Goal: Task Accomplishment & Management: Manage account settings

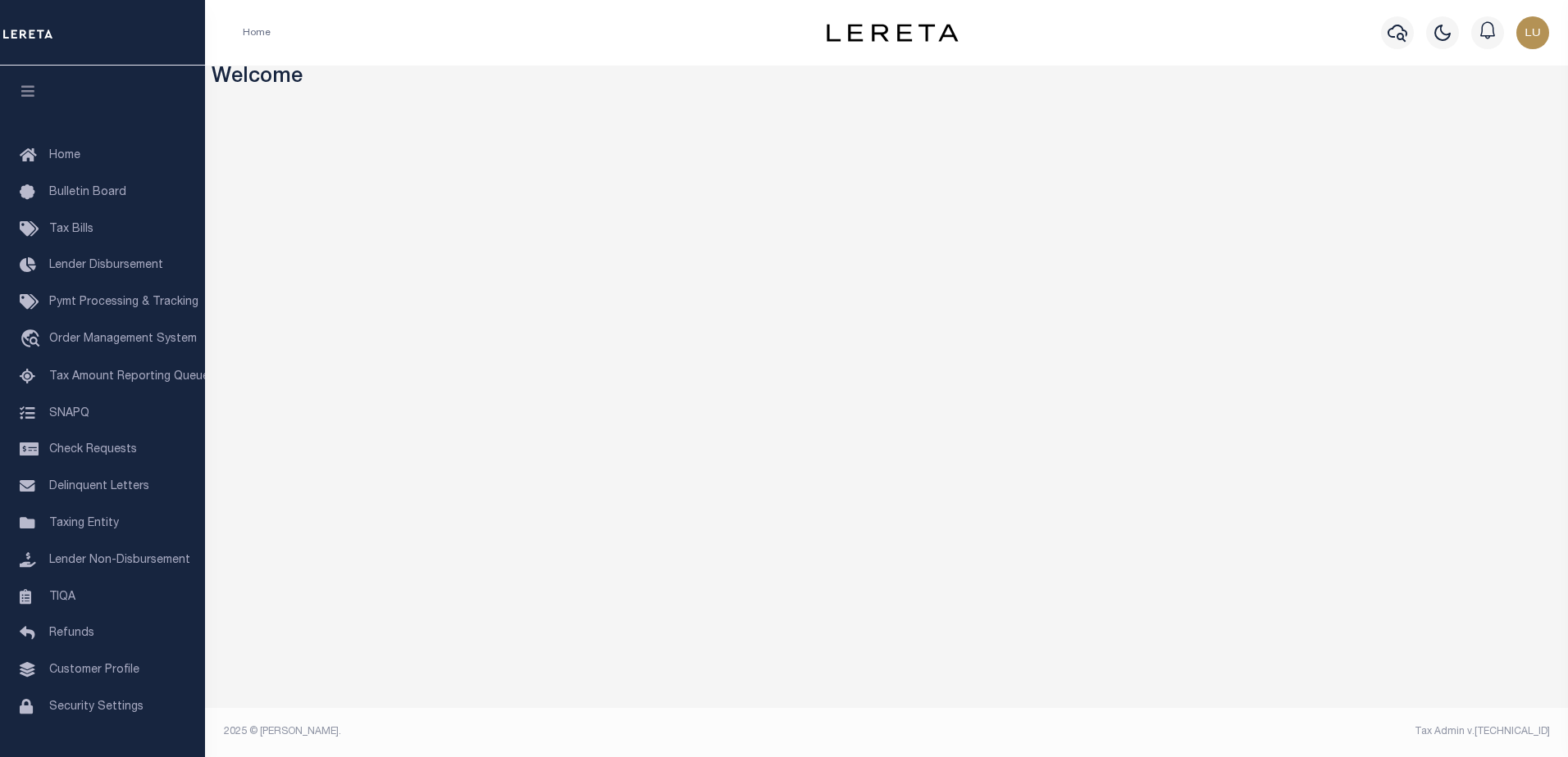
click at [620, 23] on div "Home" at bounding box center [505, 32] width 553 height 34
click at [70, 526] on span "Taxing Entity" at bounding box center [84, 524] width 70 height 11
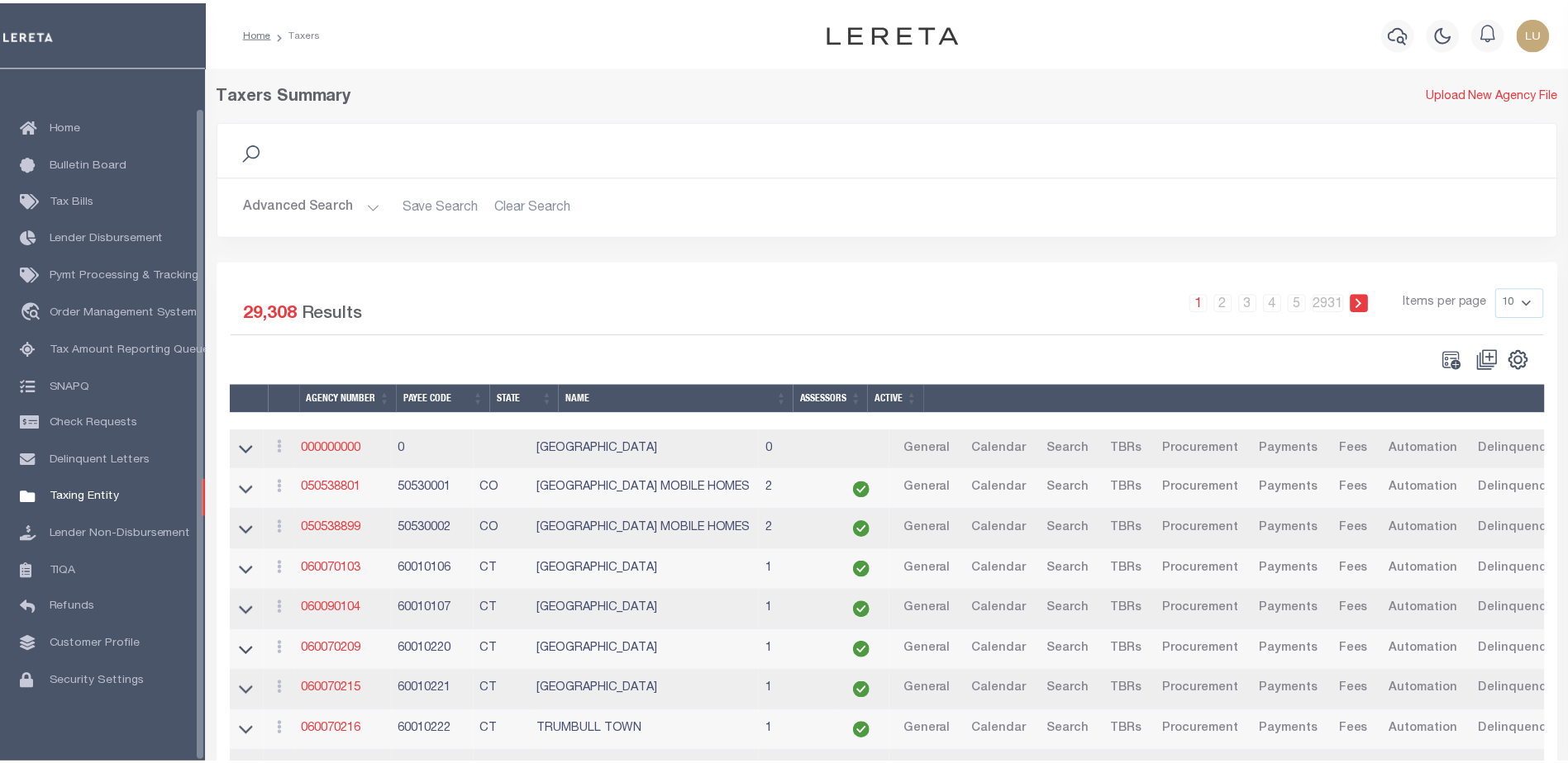
scroll to position [41, 0]
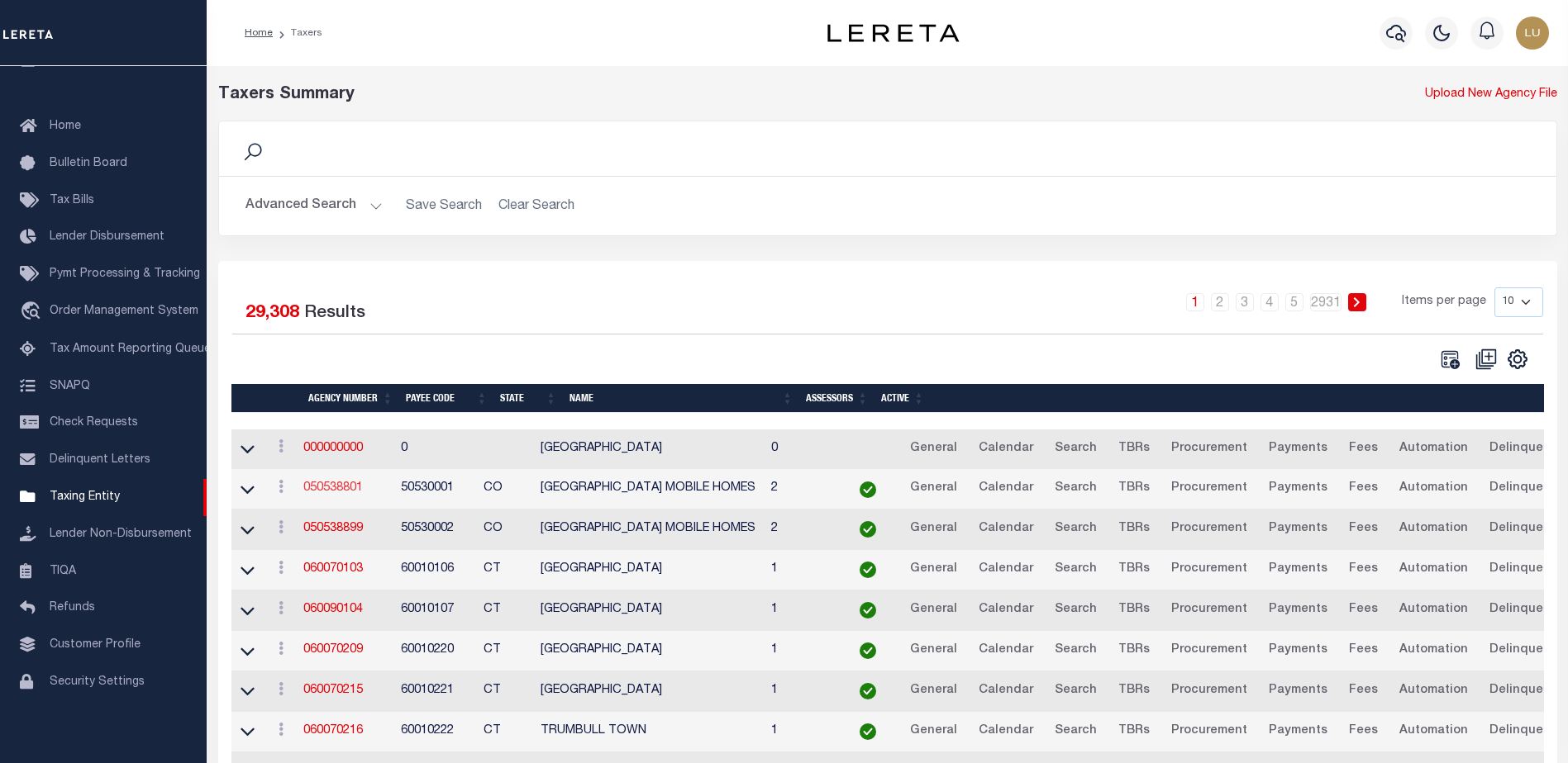
click at [325, 491] on link "050538801" at bounding box center [333, 488] width 59 height 11
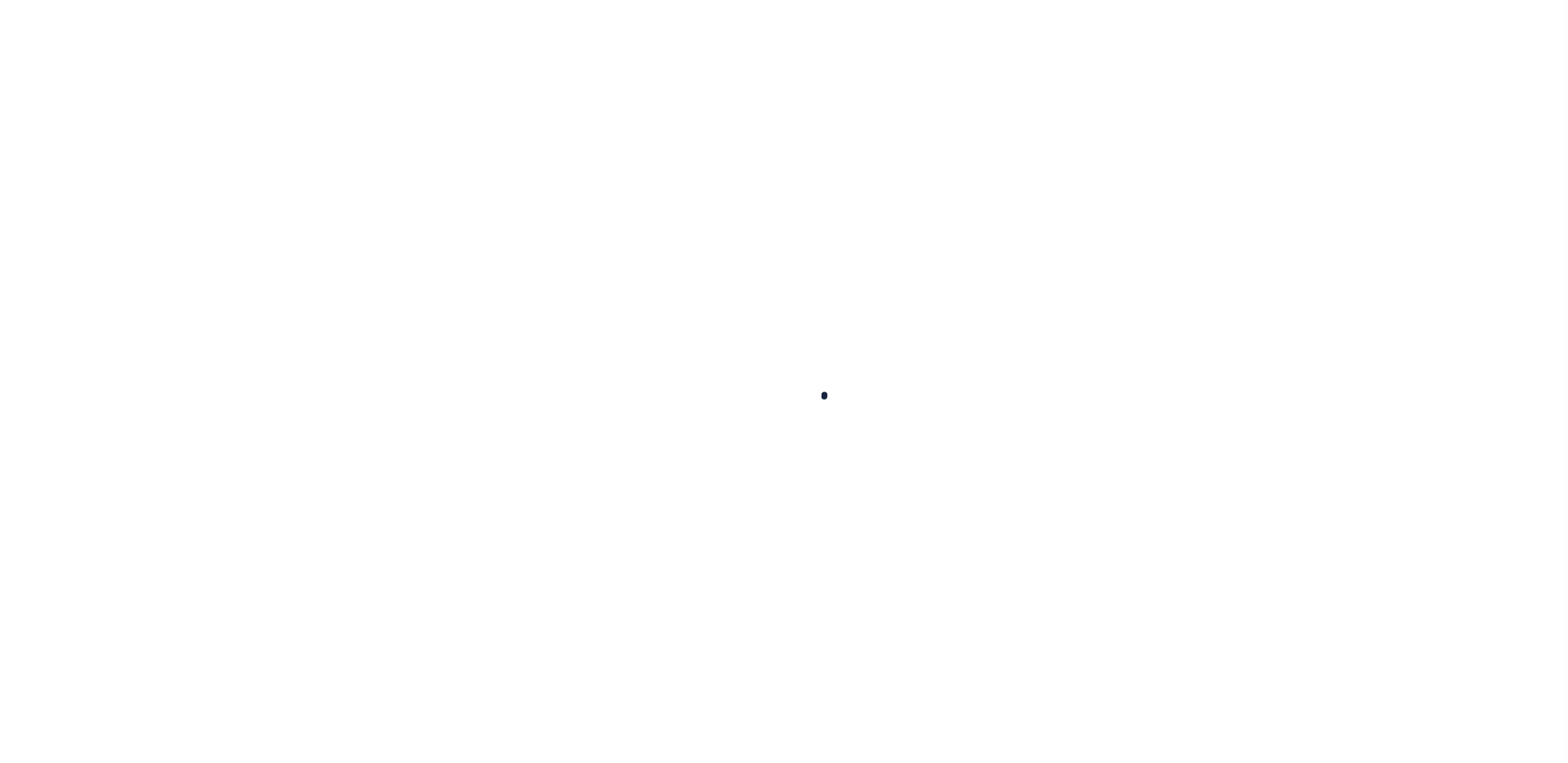
select select
checkbox input "false"
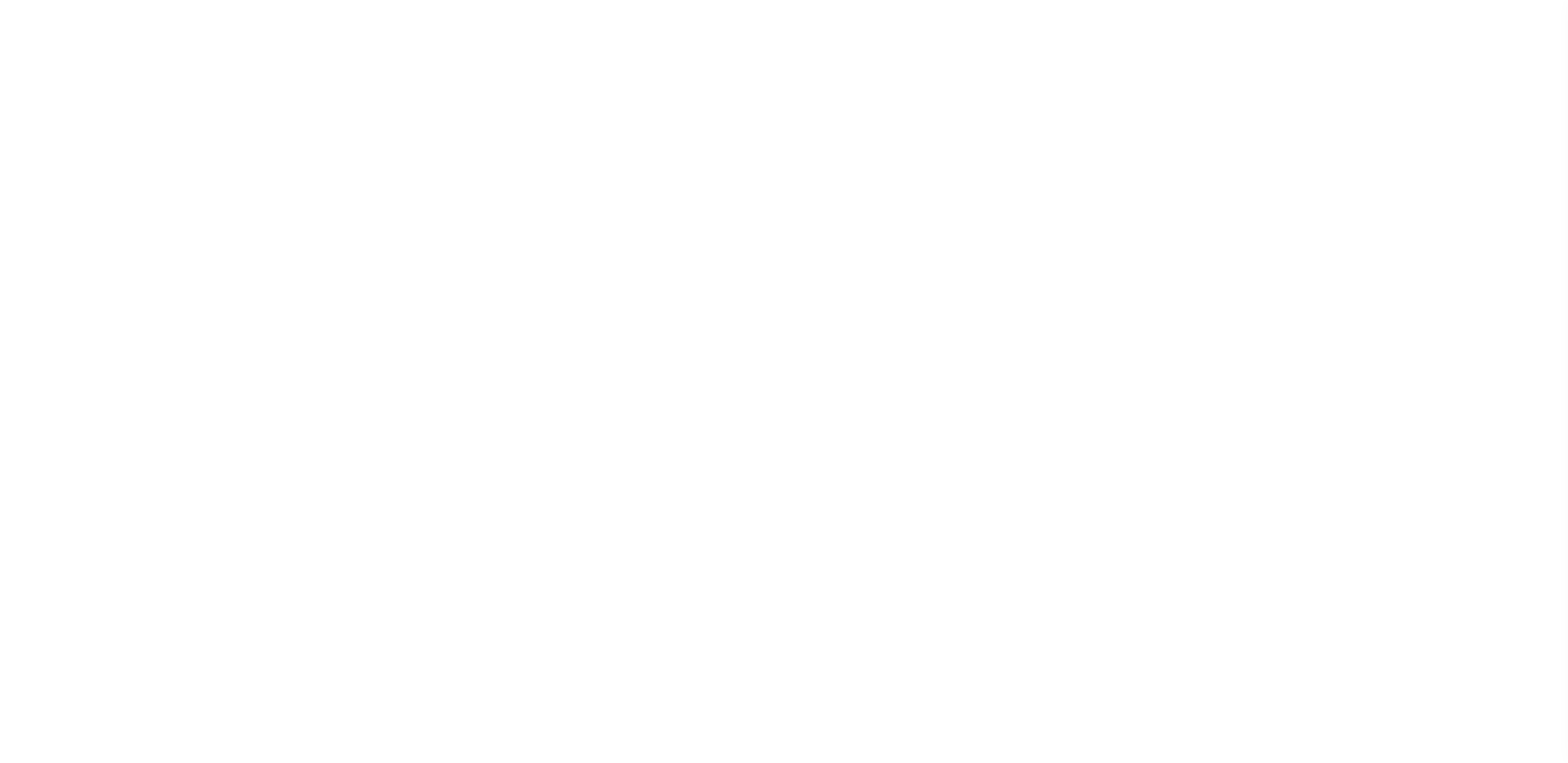
checkbox input "false"
type input "810500000"
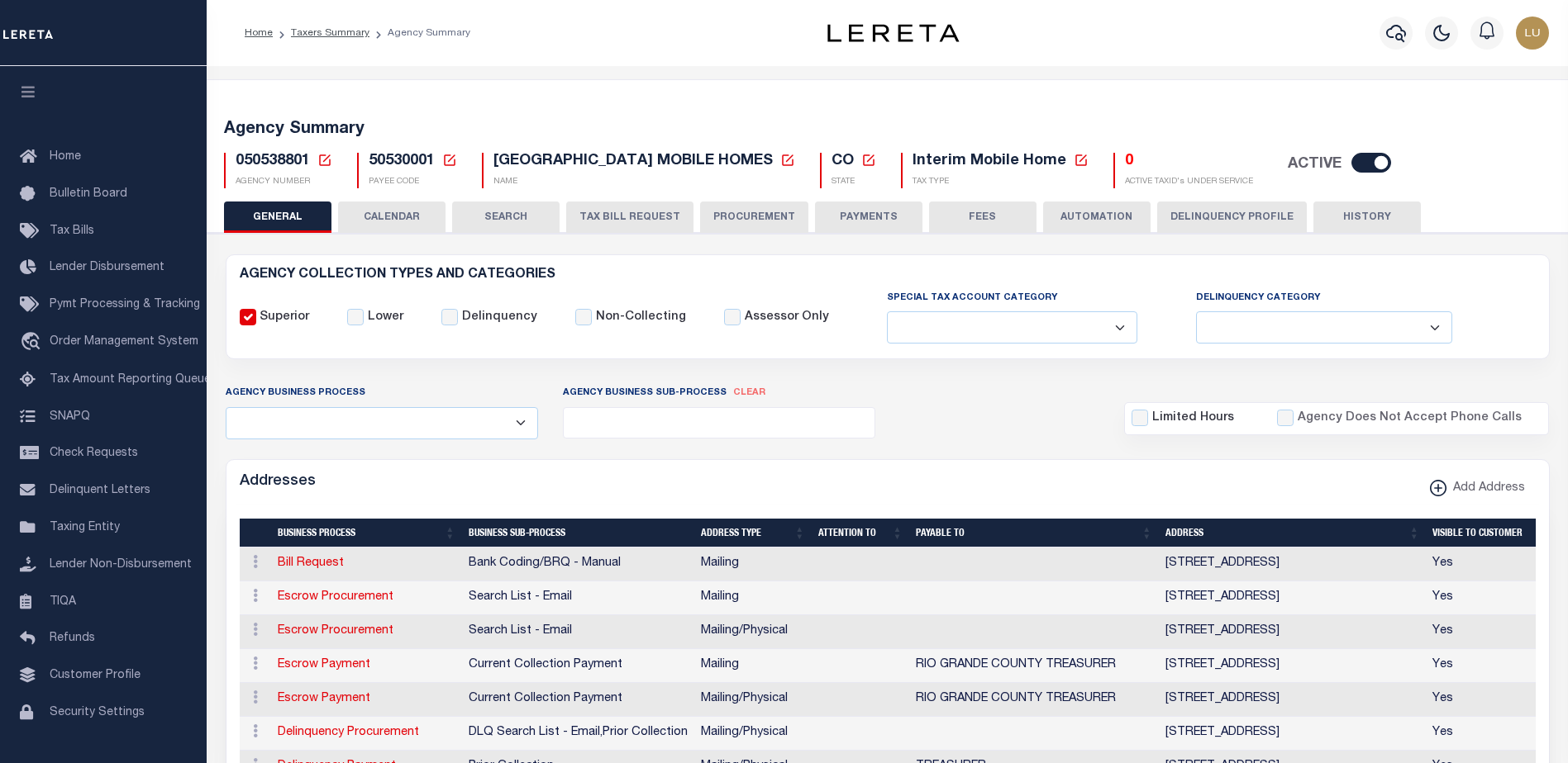
click at [446, 156] on icon at bounding box center [450, 160] width 15 height 15
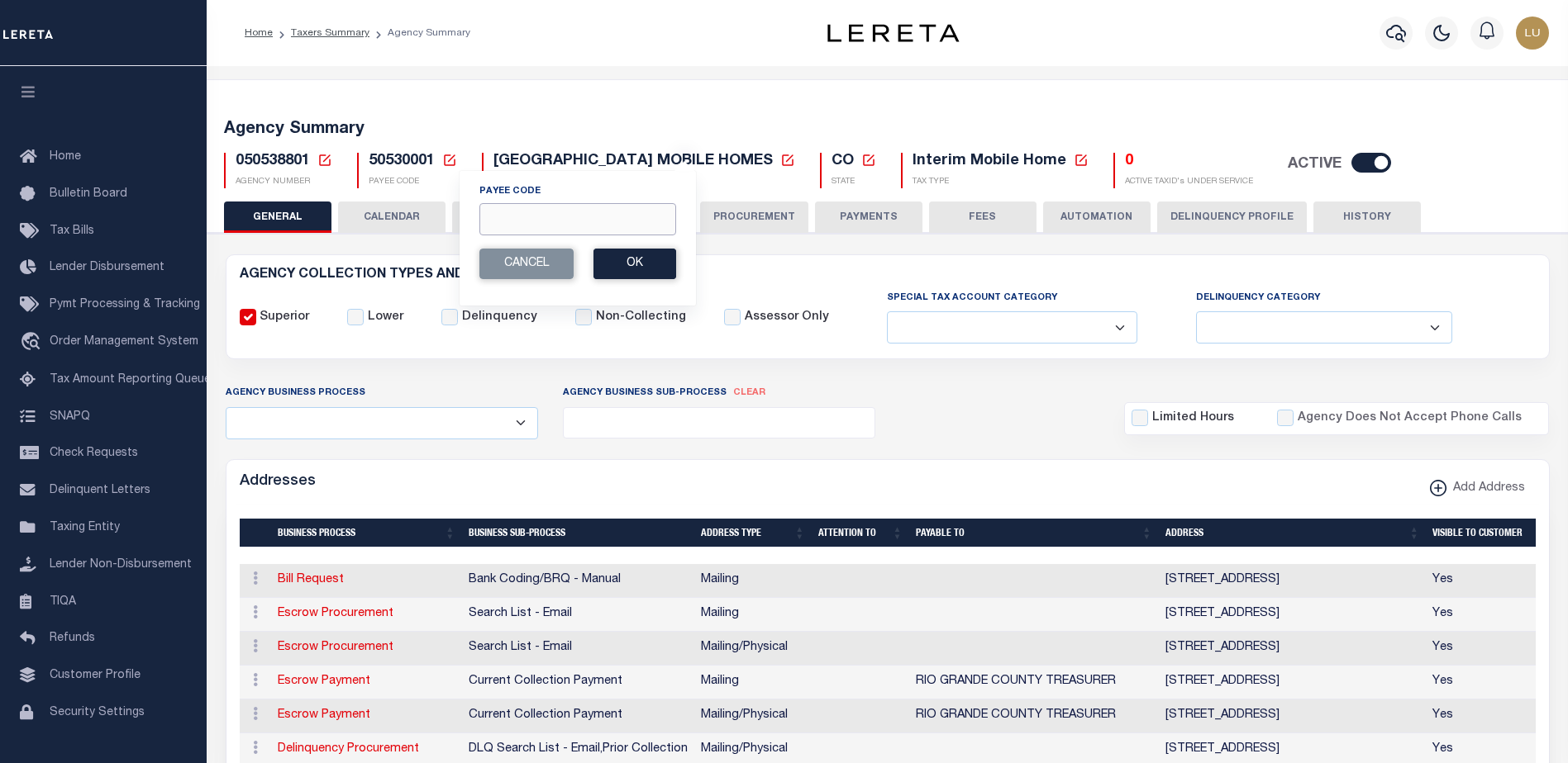
click at [560, 222] on input "Payee Code" at bounding box center [578, 220] width 197 height 32
paste input "607700000"
type input "607700000"
click at [639, 266] on button "Ok" at bounding box center [634, 264] width 82 height 31
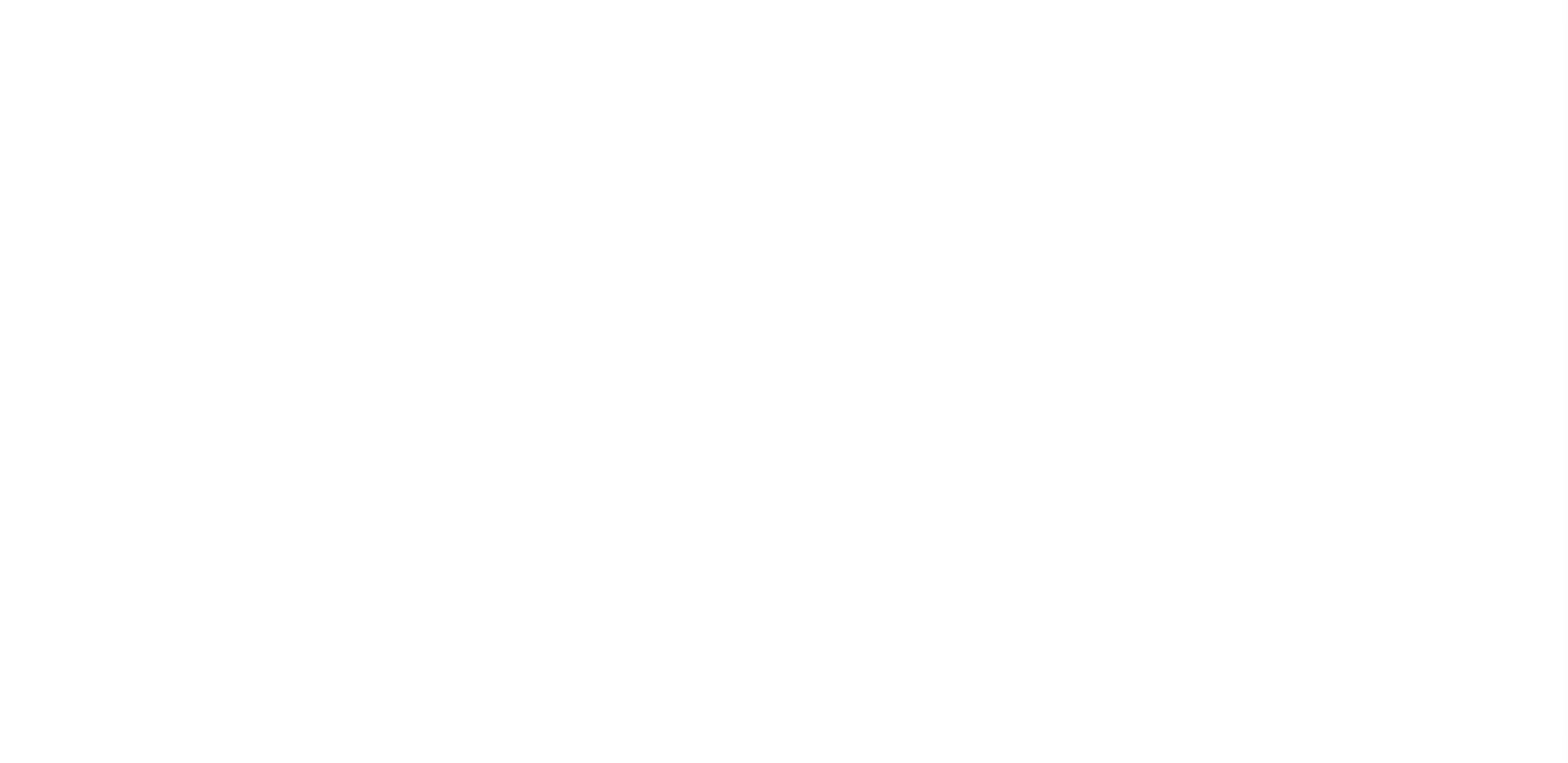
select select
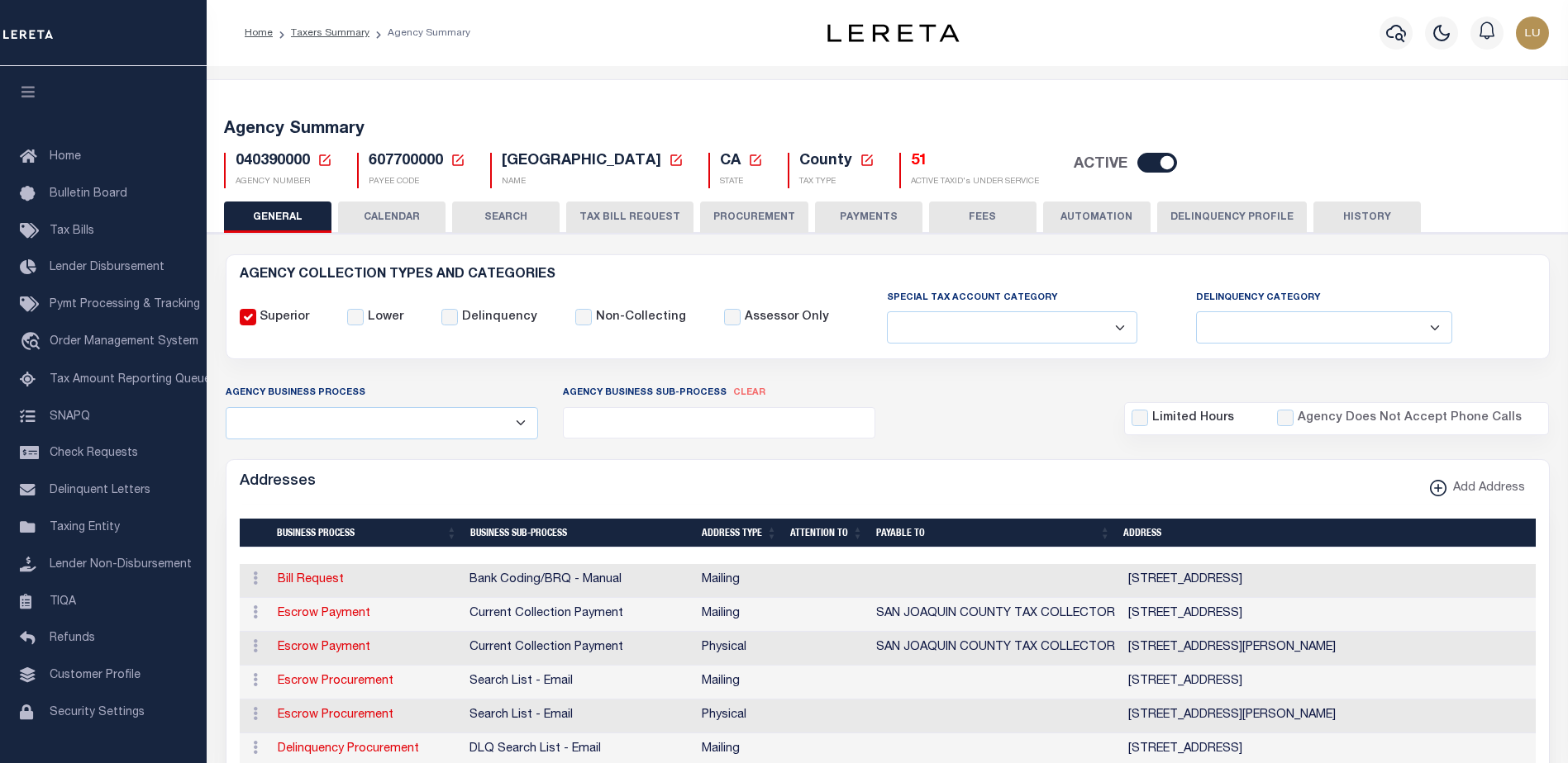
click at [1173, 165] on input "checkbox" at bounding box center [1157, 162] width 40 height 20
checkbox input "false"
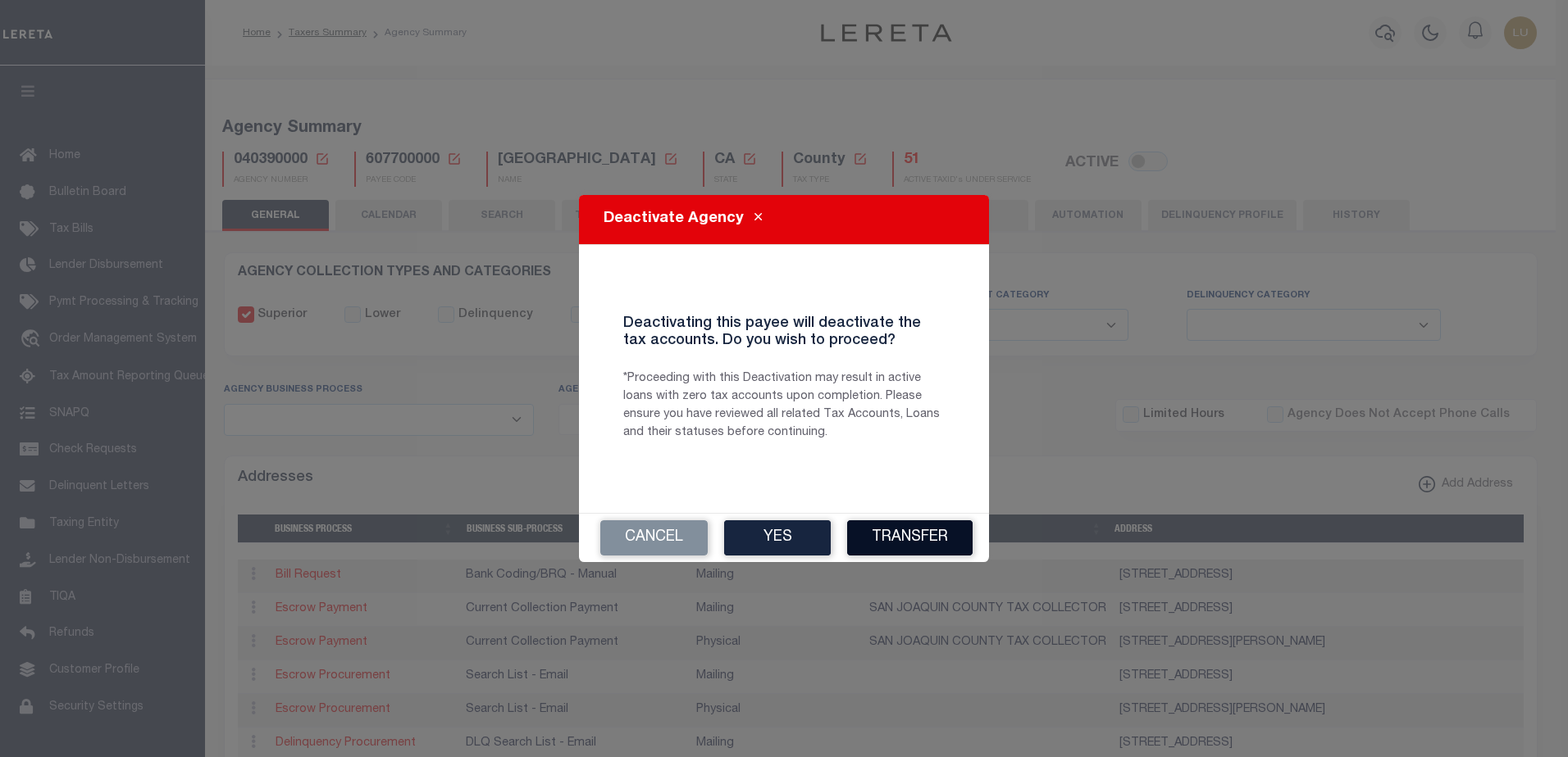
click at [926, 541] on button "Transfer" at bounding box center [909, 537] width 125 height 35
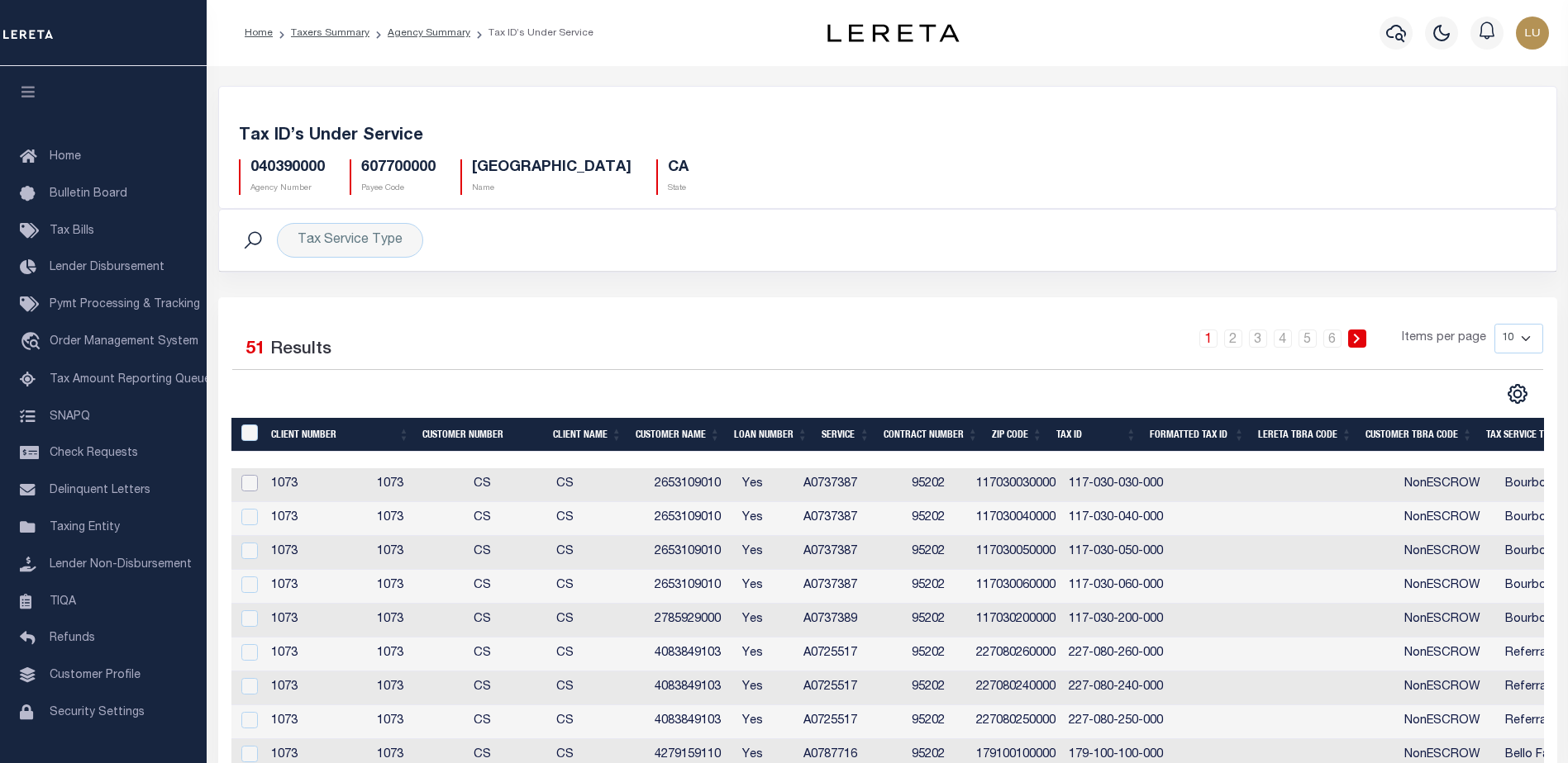
click at [247, 489] on input "checkbox" at bounding box center [249, 482] width 16 height 16
checkbox input "true"
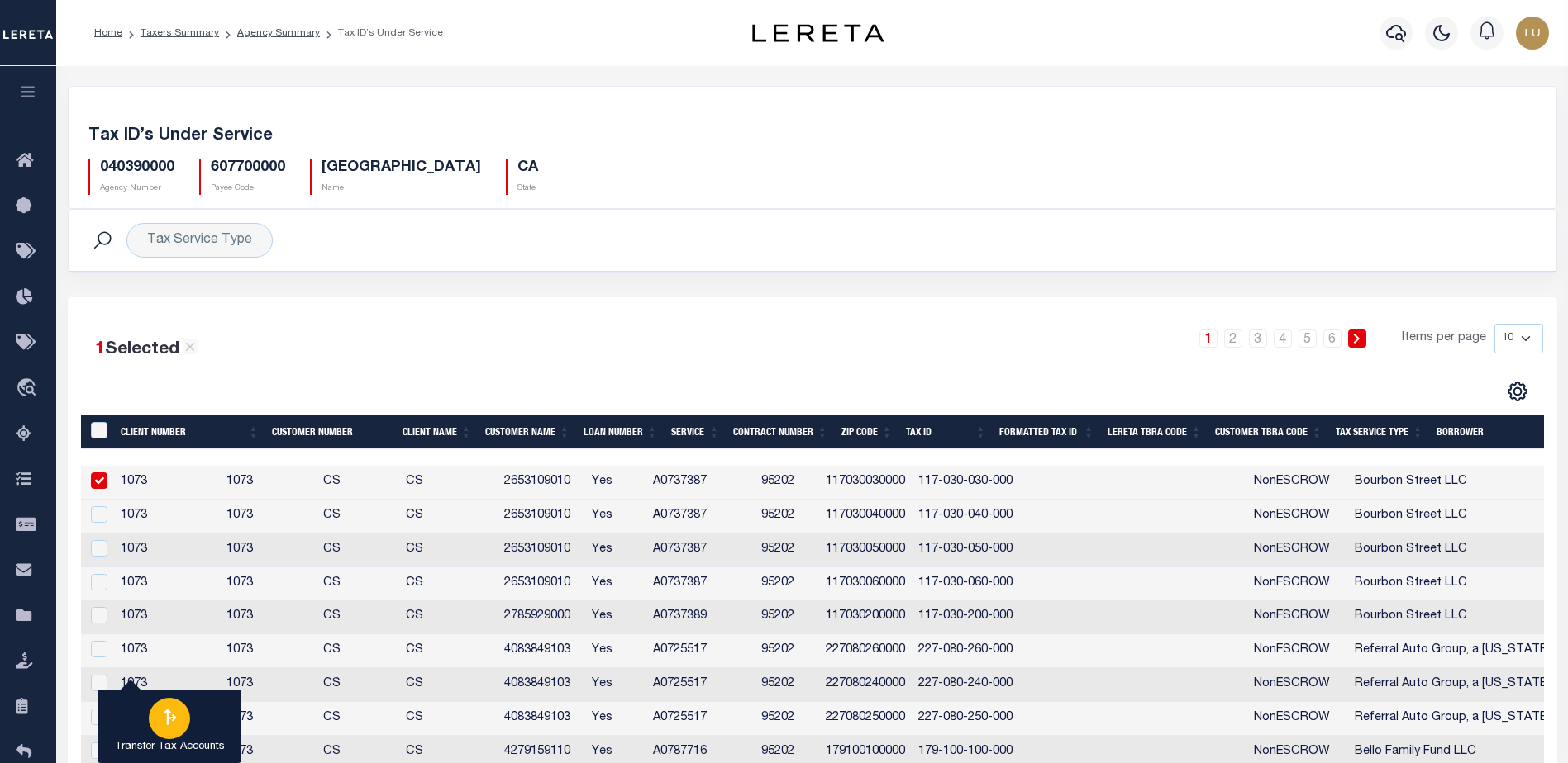
click at [163, 706] on div "button" at bounding box center [169, 718] width 41 height 41
type input "040390000"
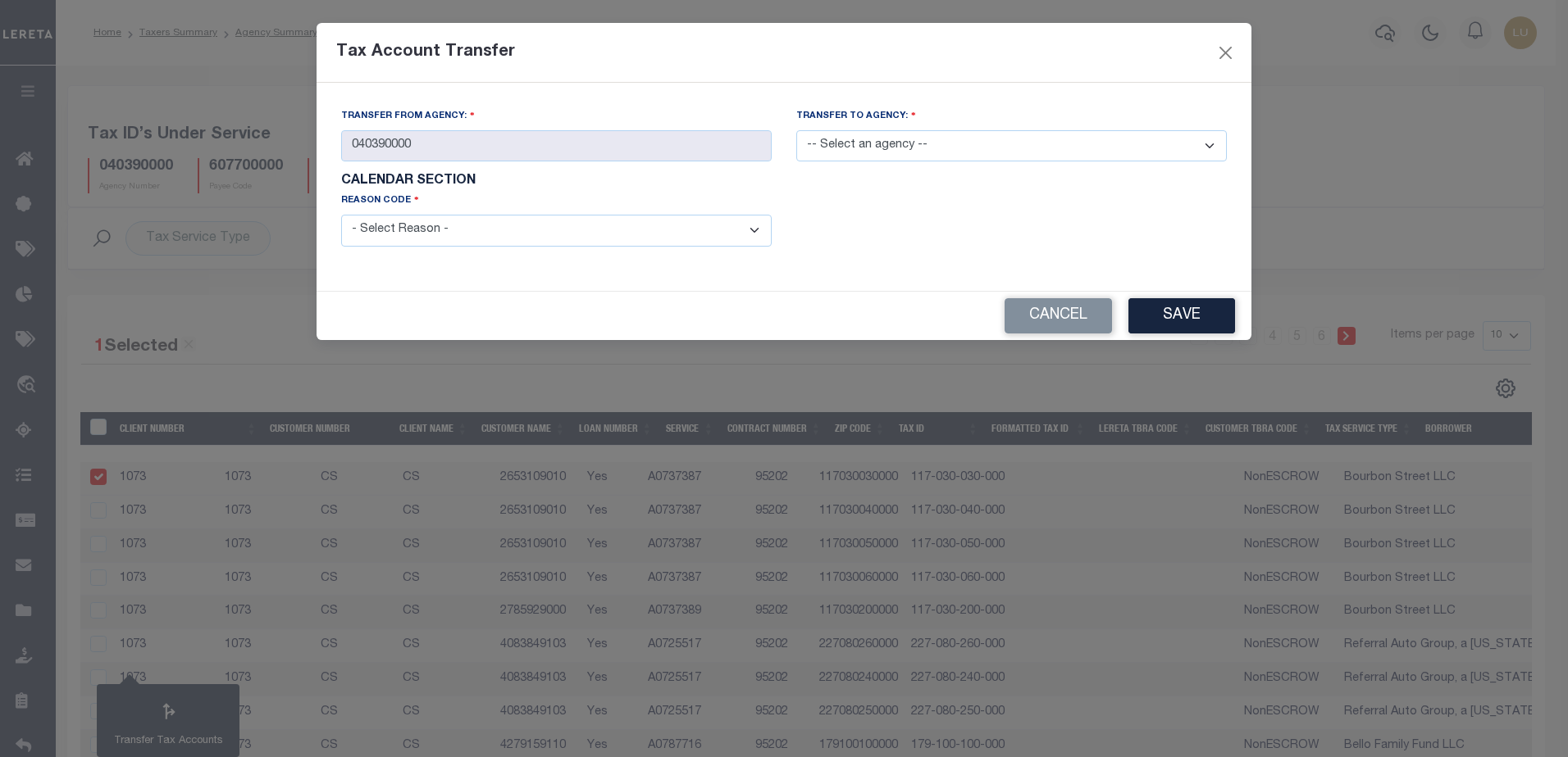
click at [943, 142] on select "-- Select an agency -- 040390801 040390802 040390803 040390805 040391205 040391…" at bounding box center [1012, 147] width 430 height 32
select select "040398888"
click at [796, 131] on select "-- Select an agency -- 040390801 040390802 040390803 040390805 040391205 040391…" at bounding box center [1012, 147] width 430 height 32
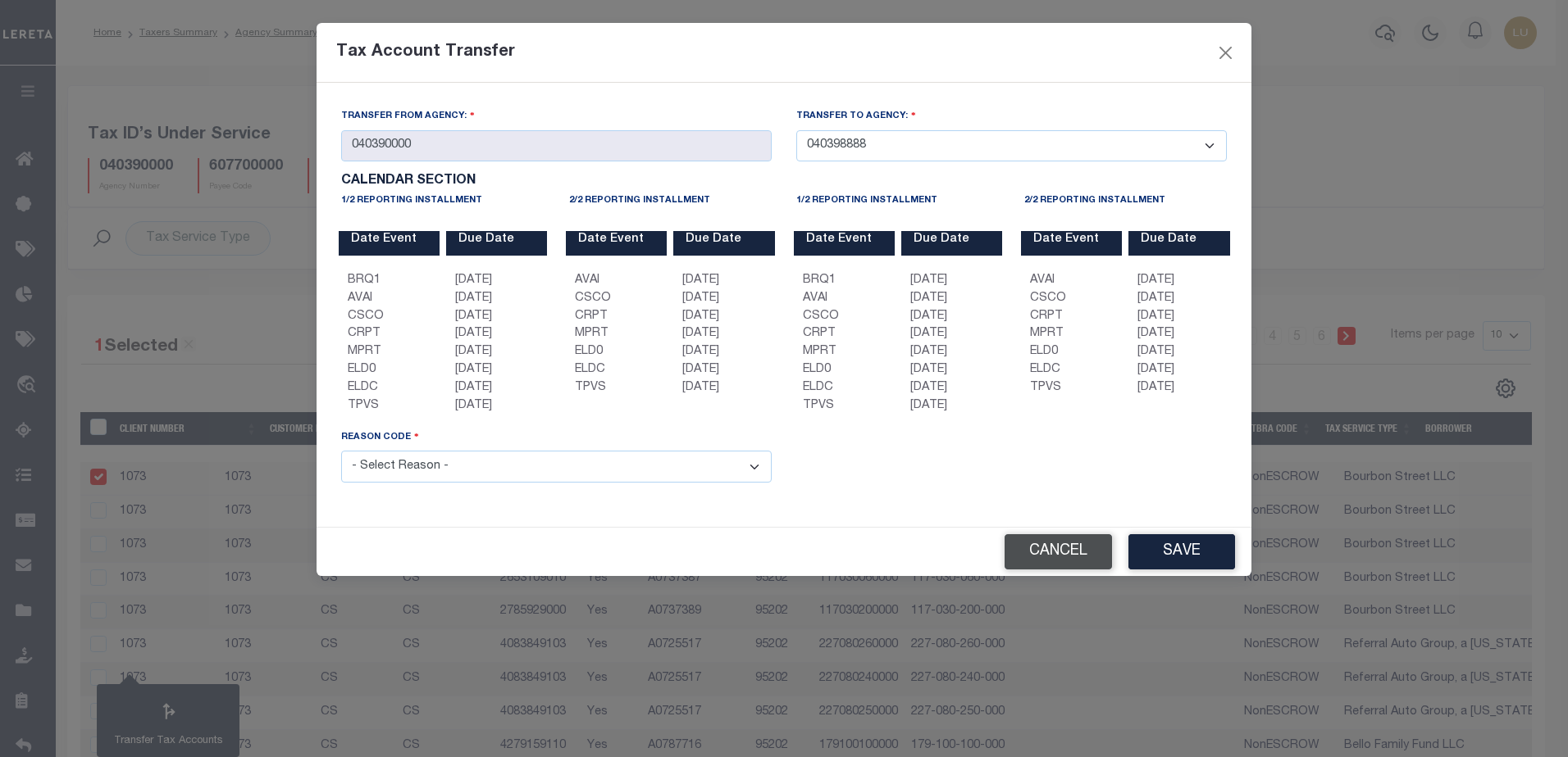
click at [1078, 549] on button "Cancel" at bounding box center [1058, 551] width 107 height 35
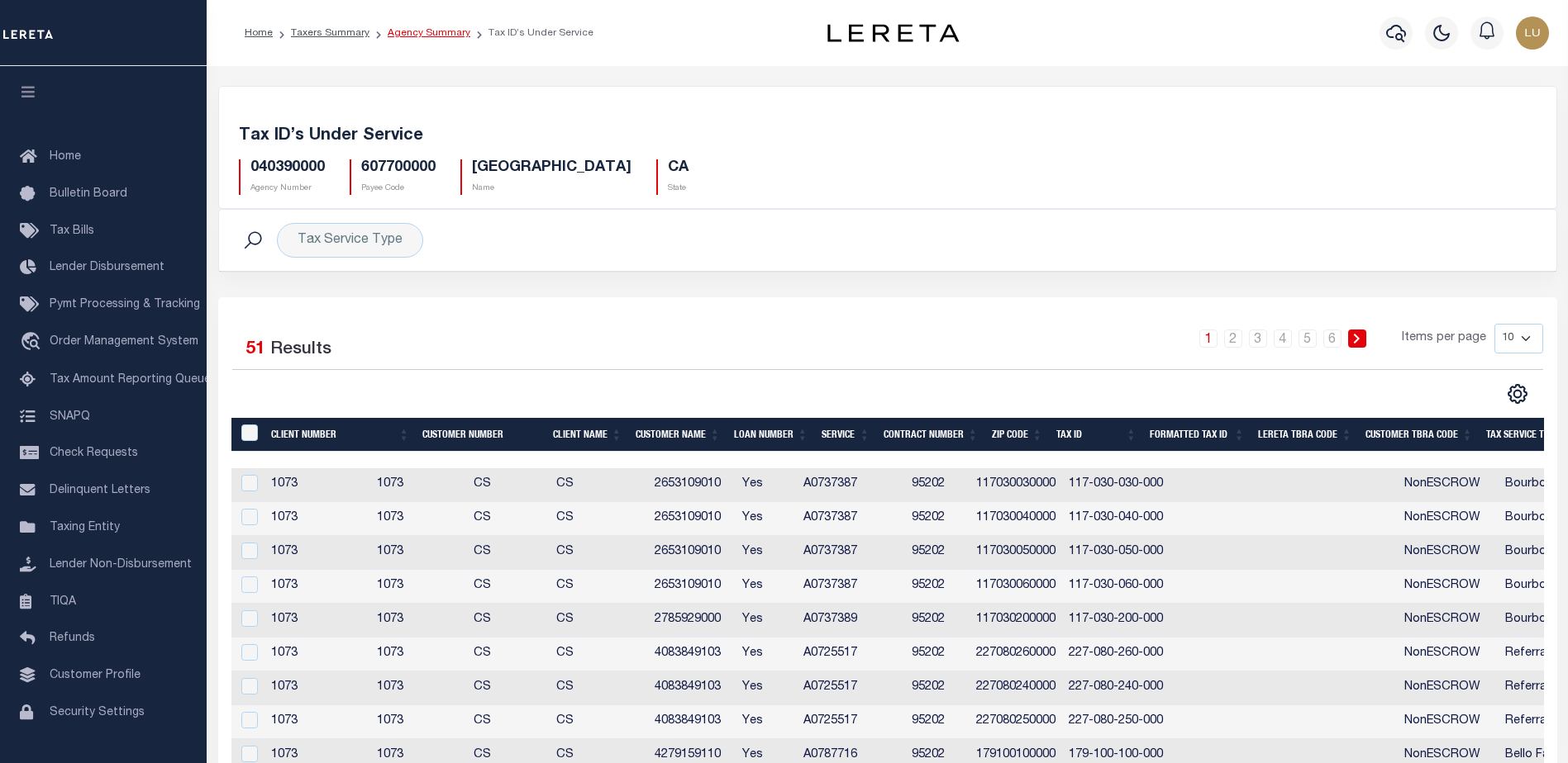
click at [397, 32] on link "Agency Summary" at bounding box center [429, 32] width 82 height 10
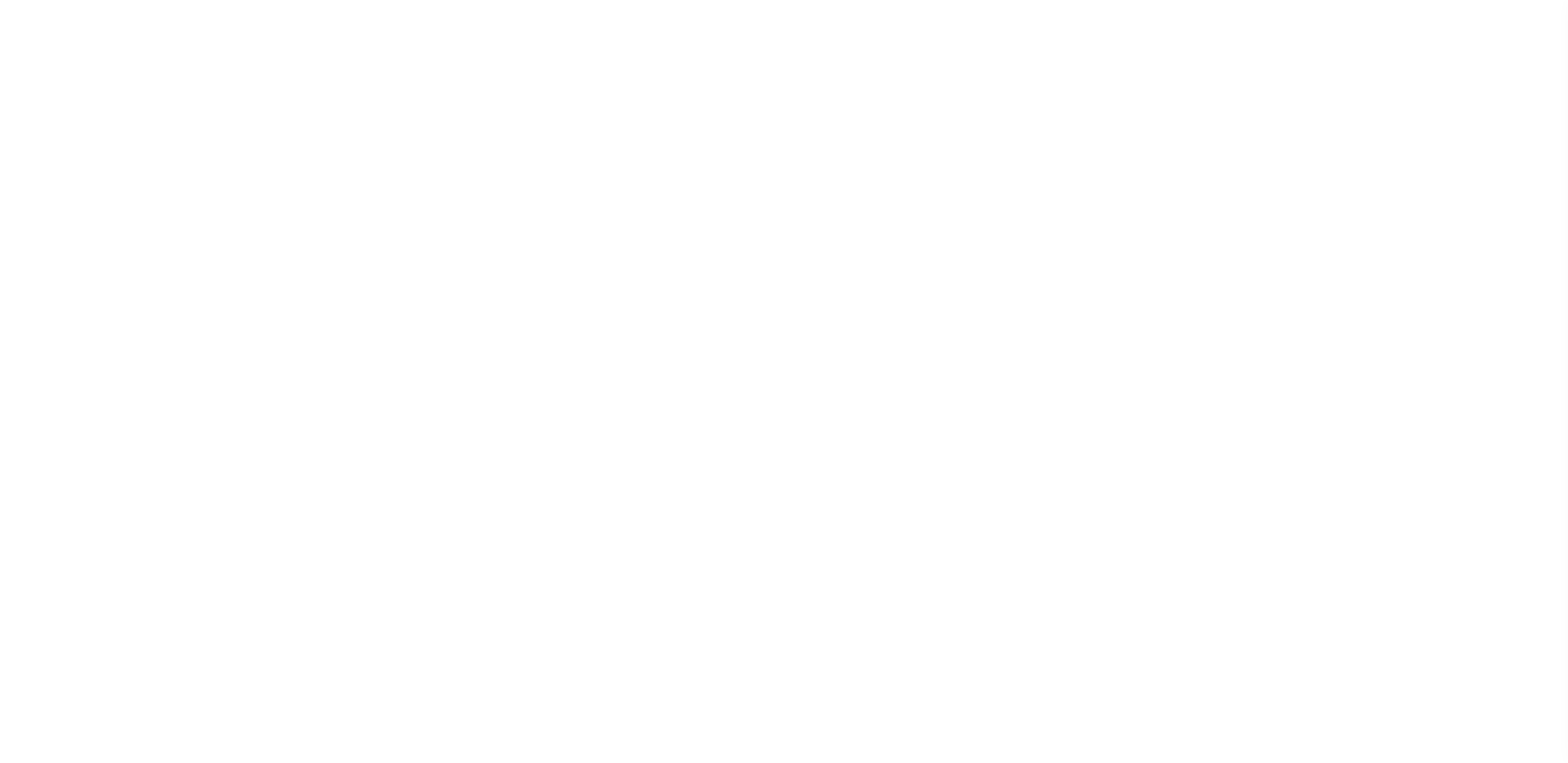
select select
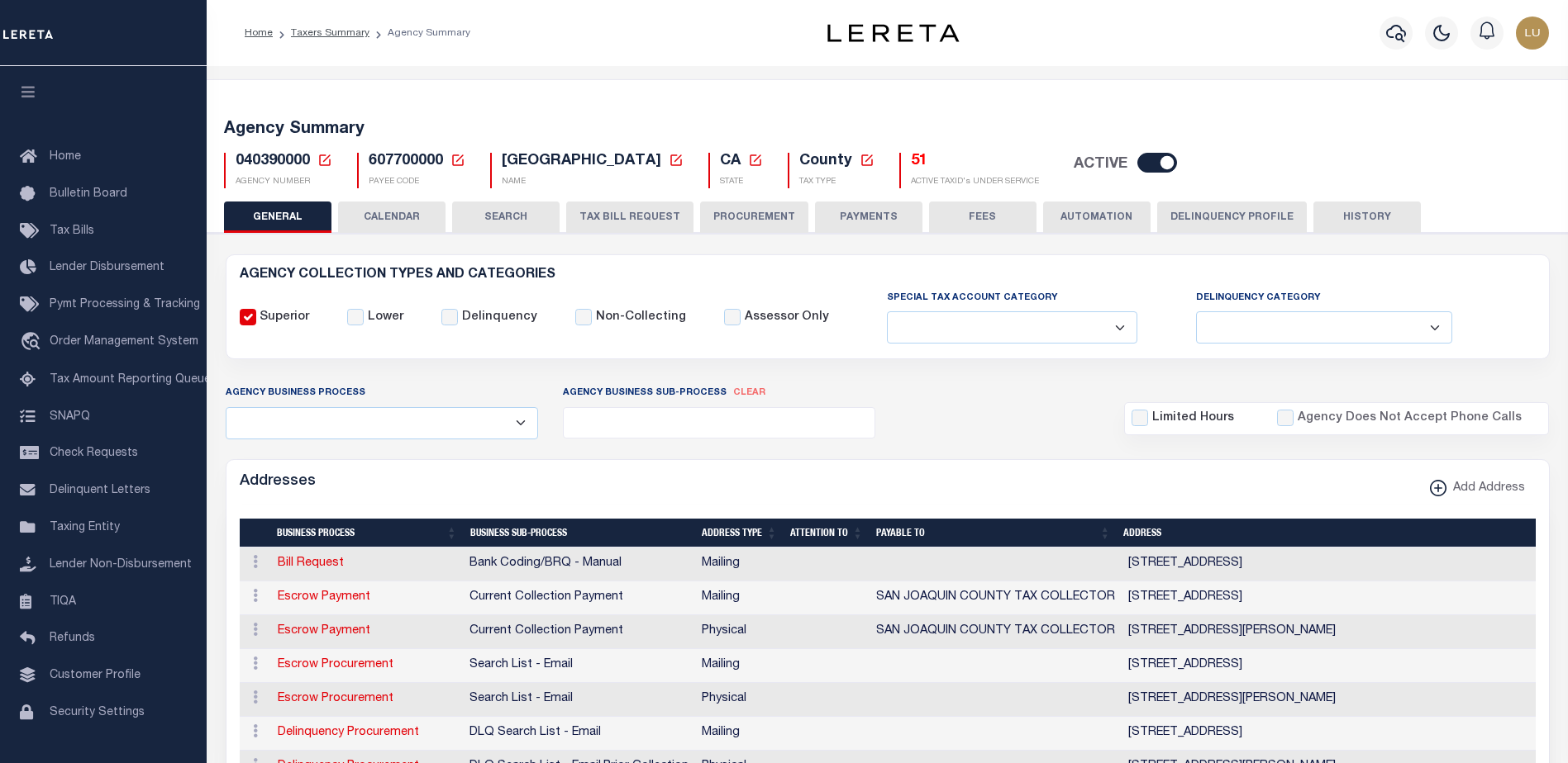
click at [462, 159] on icon at bounding box center [458, 160] width 15 height 15
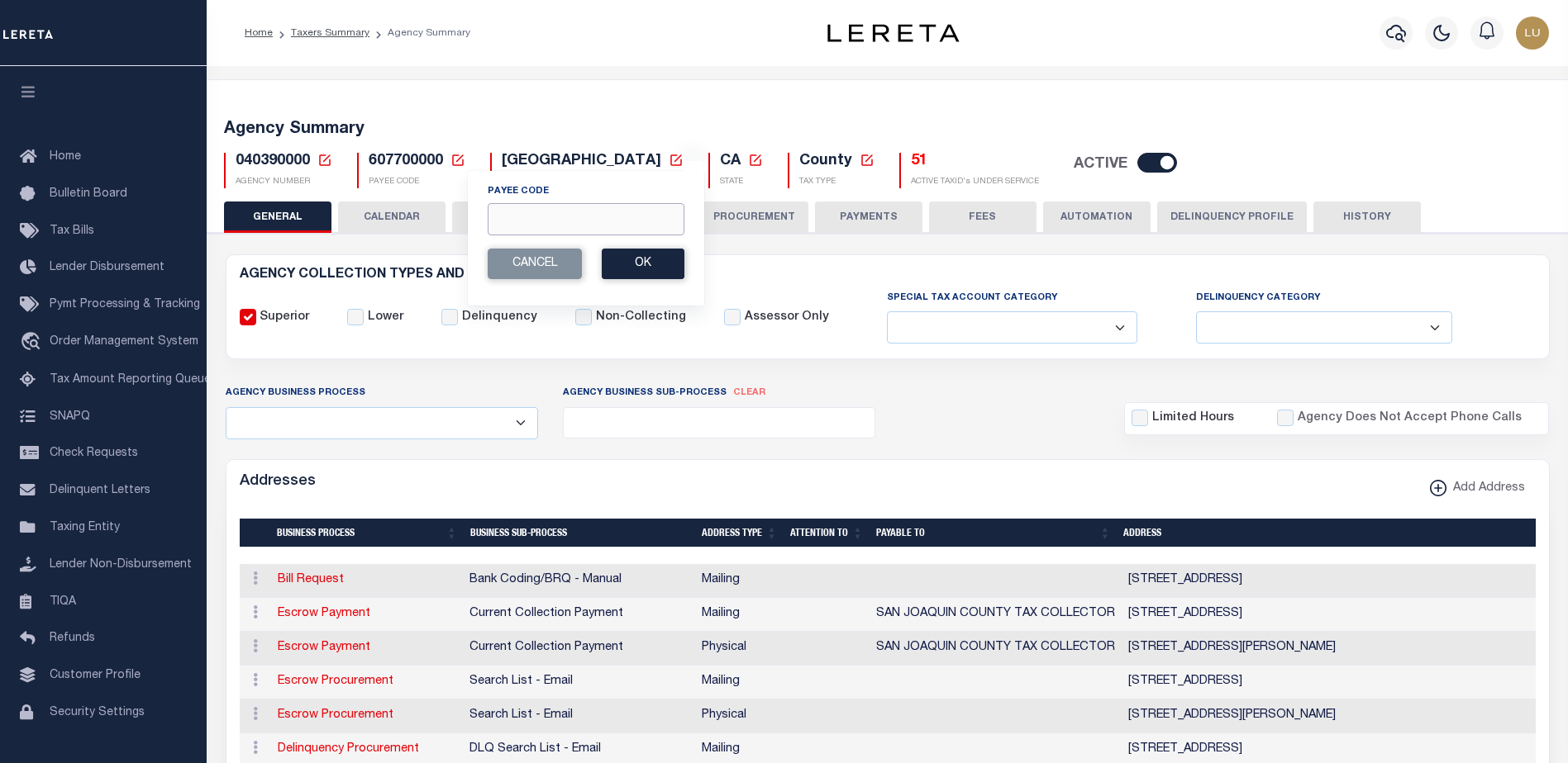
click at [539, 211] on input "Payee Code" at bounding box center [586, 220] width 197 height 32
paste input "040398888"
type input "040398888"
click at [647, 260] on button "Ok" at bounding box center [643, 264] width 82 height 31
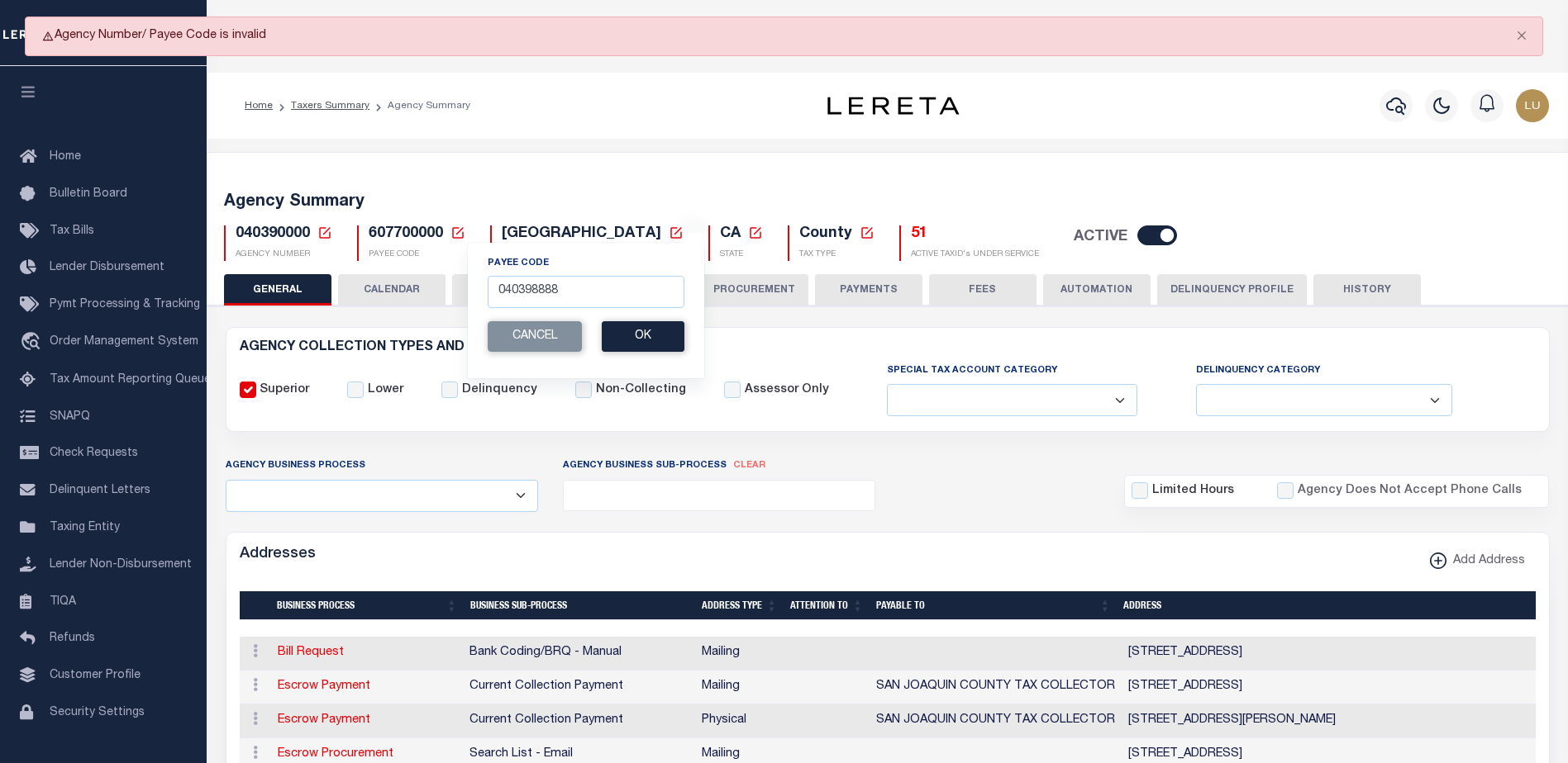
click at [327, 229] on icon at bounding box center [325, 233] width 15 height 15
click at [438, 295] on input "Agency Number" at bounding box center [521, 292] width 333 height 32
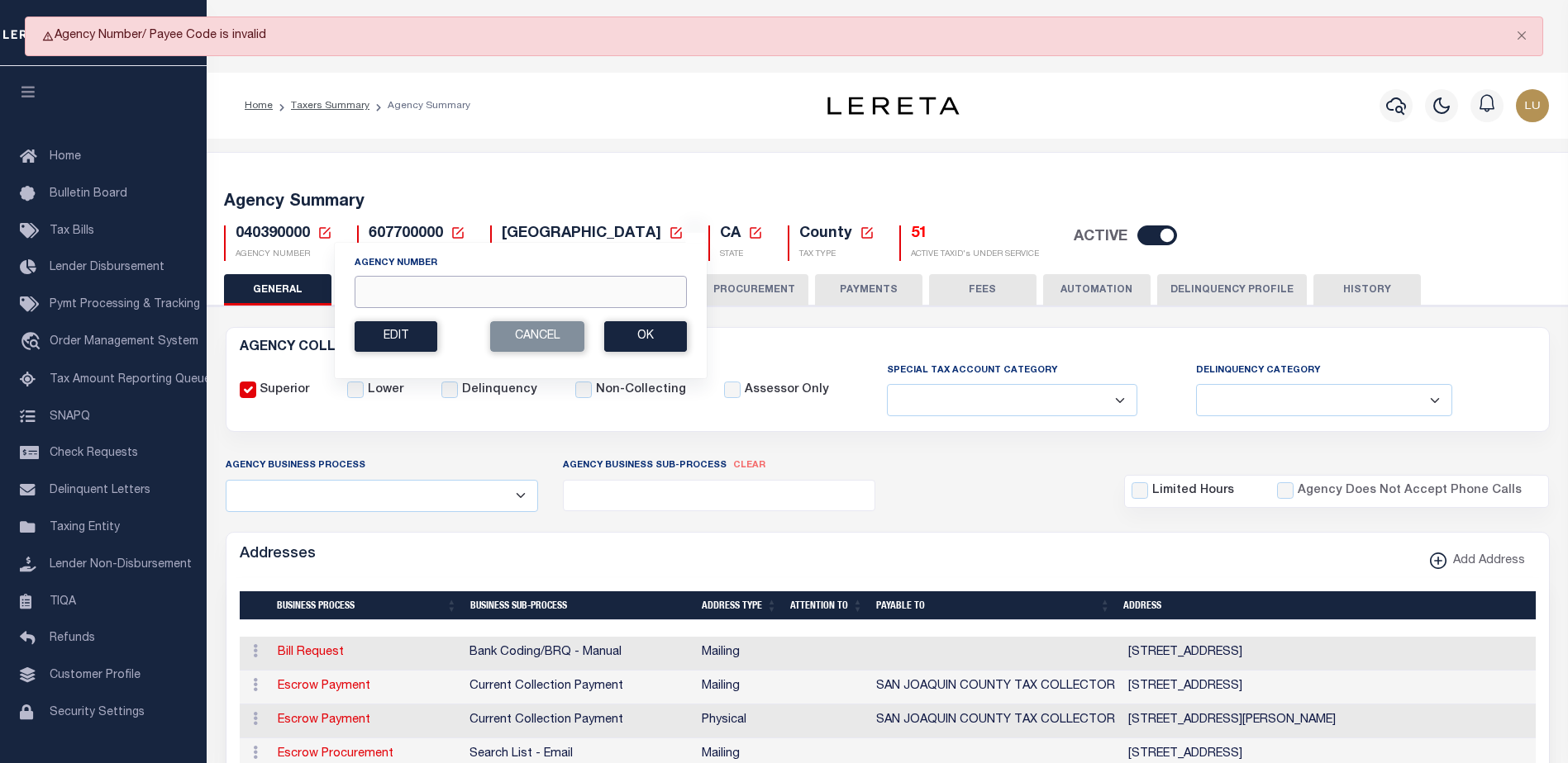
click at [439, 294] on input "Agency Number" at bounding box center [521, 292] width 333 height 32
paste input "040398888"
type input "040398888"
click at [637, 330] on button "Ok" at bounding box center [645, 336] width 82 height 31
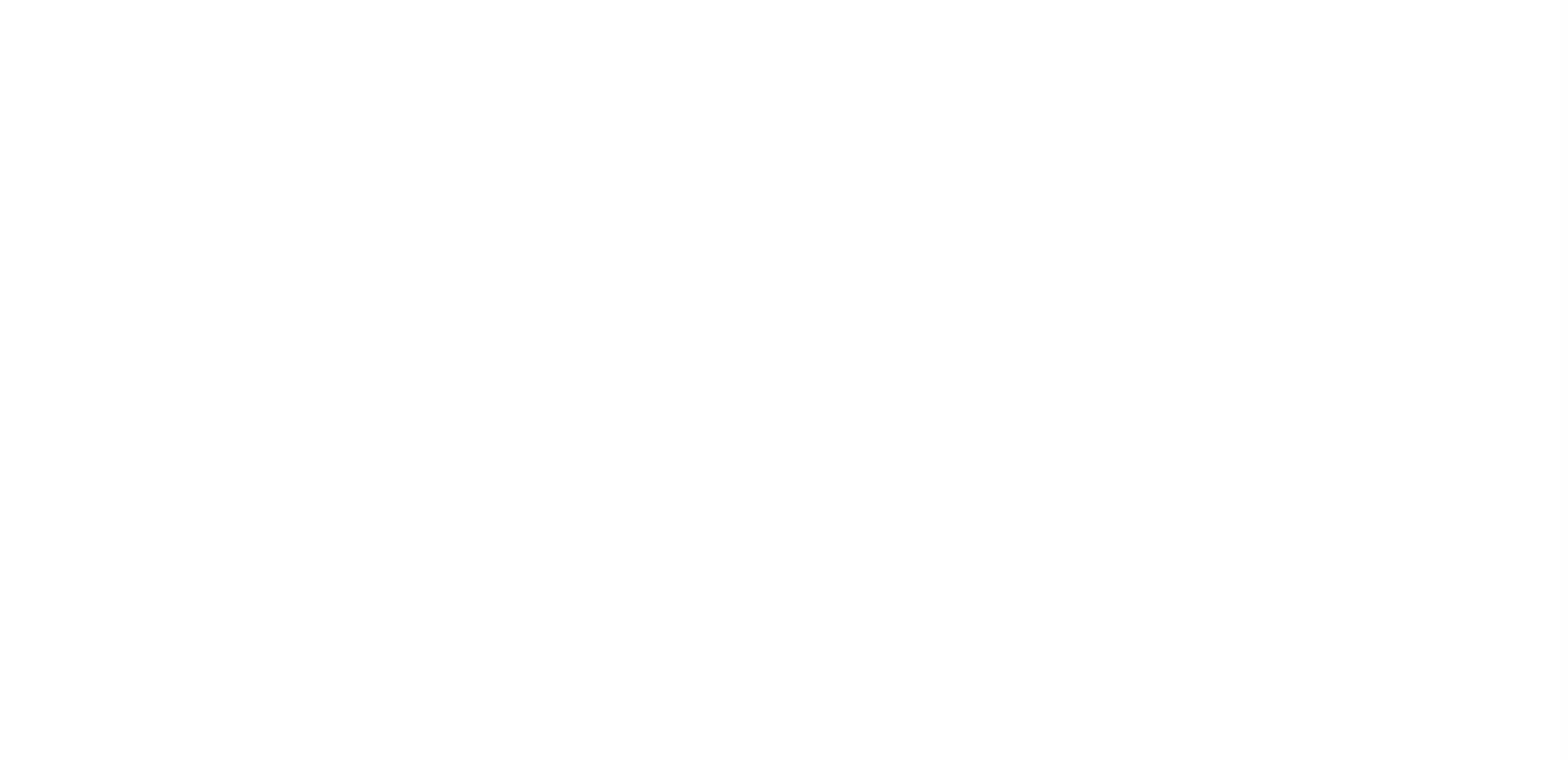
select select
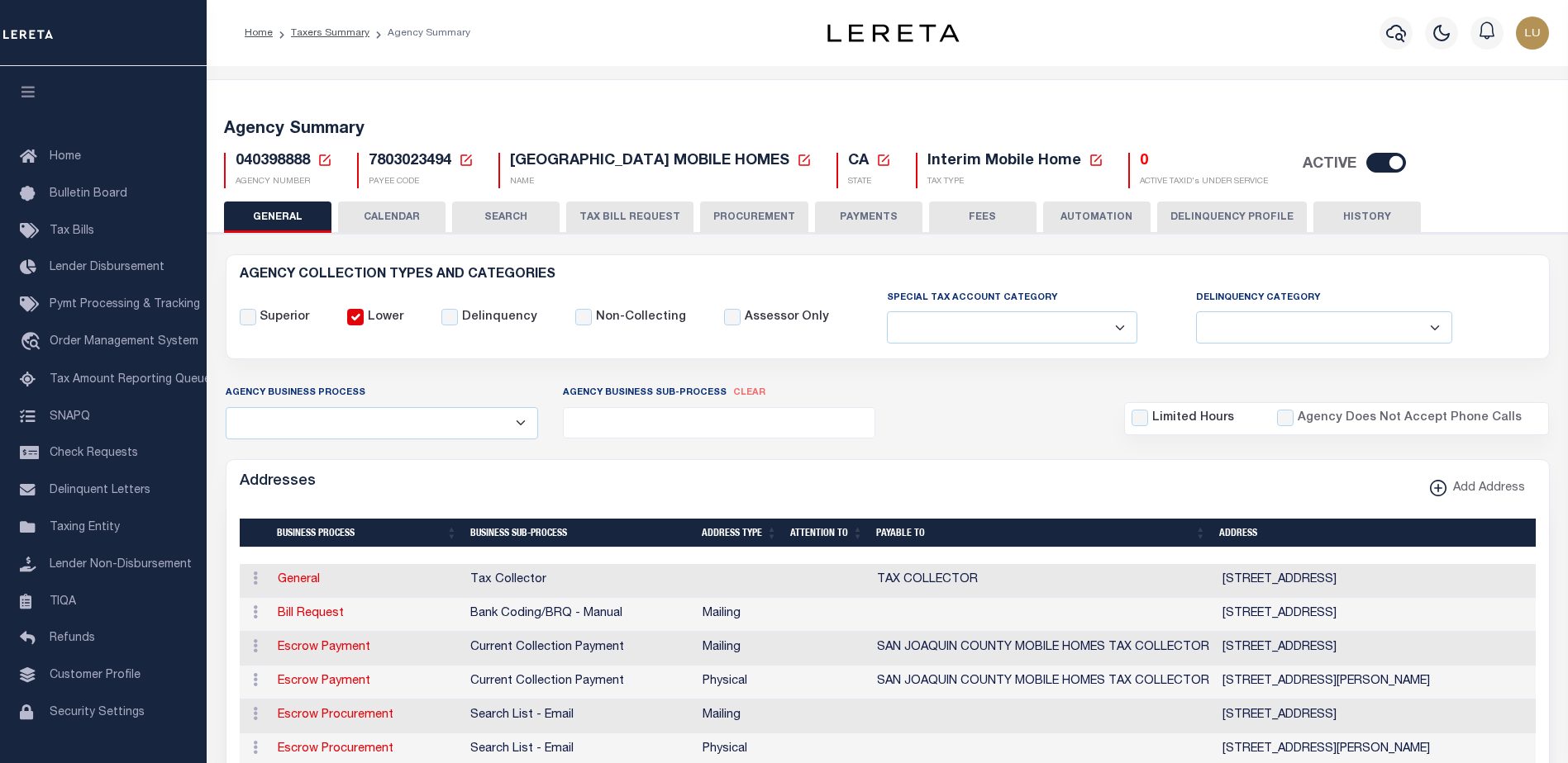
click at [399, 158] on span "7803023494" at bounding box center [410, 161] width 82 height 15
copy h5 "7803023494"
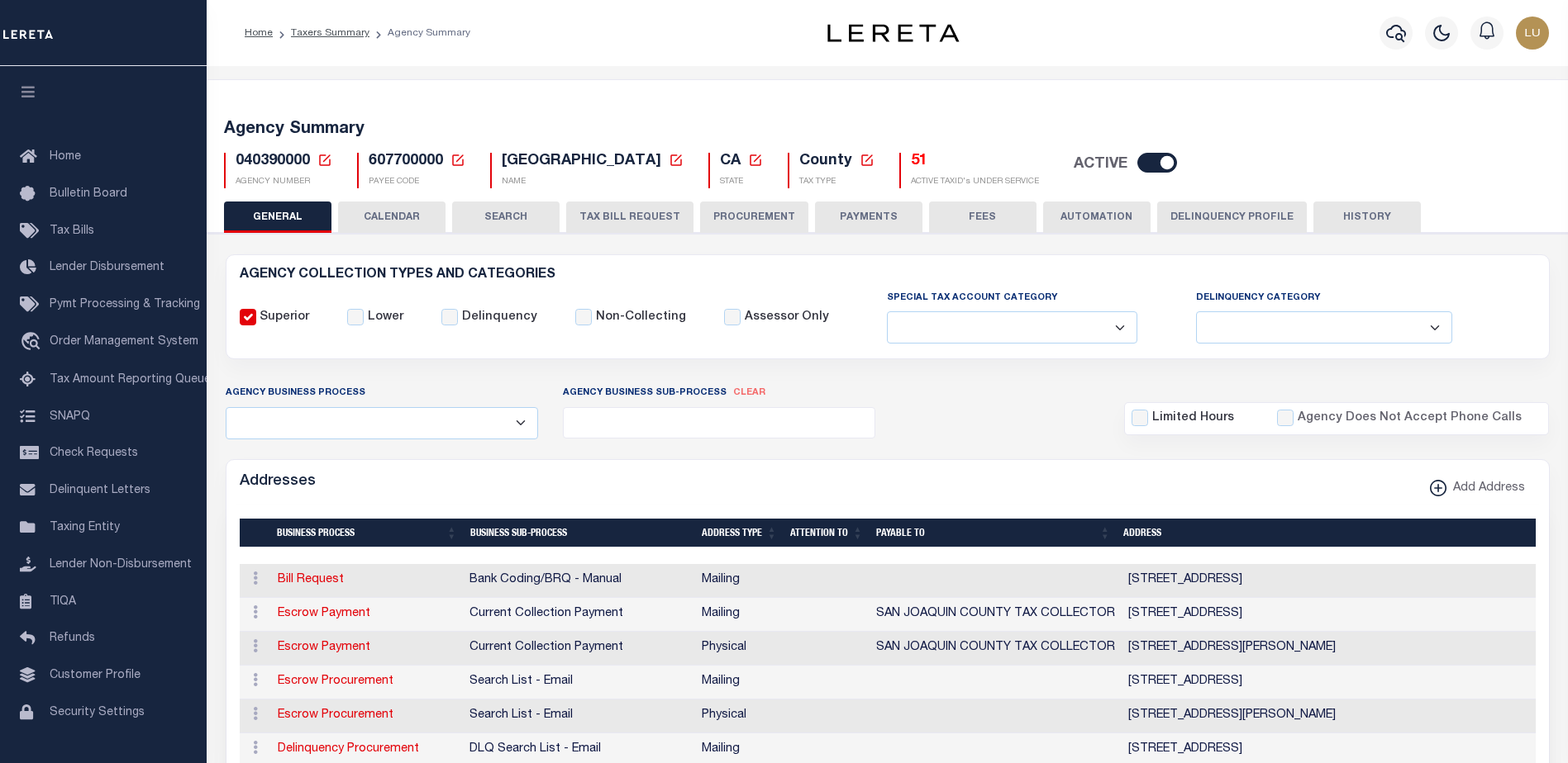
select select
click at [403, 165] on span "607700000" at bounding box center [406, 161] width 75 height 15
copy h5 "607700000"
click at [1170, 160] on input "checkbox" at bounding box center [1157, 162] width 40 height 20
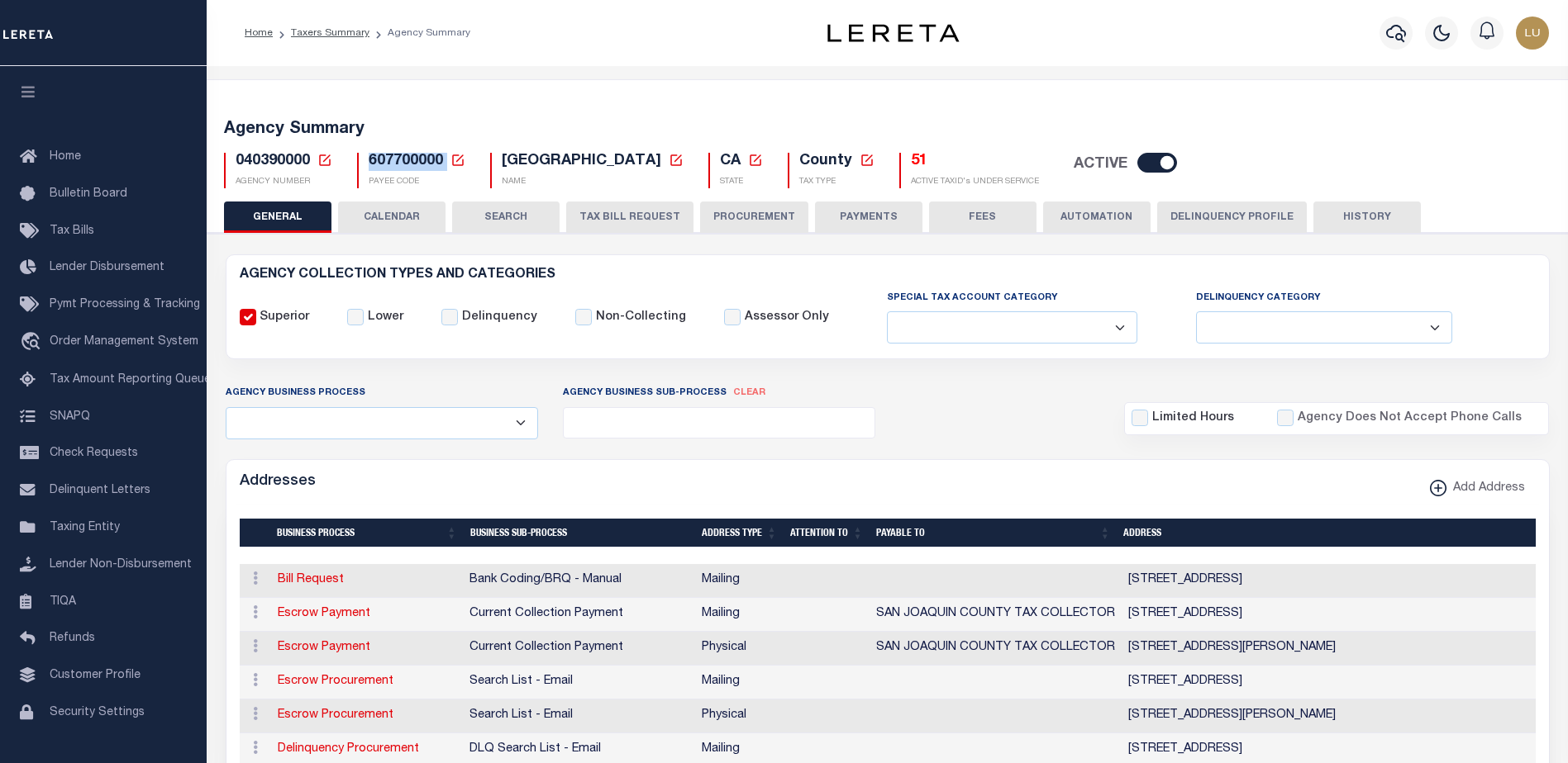
checkbox input "false"
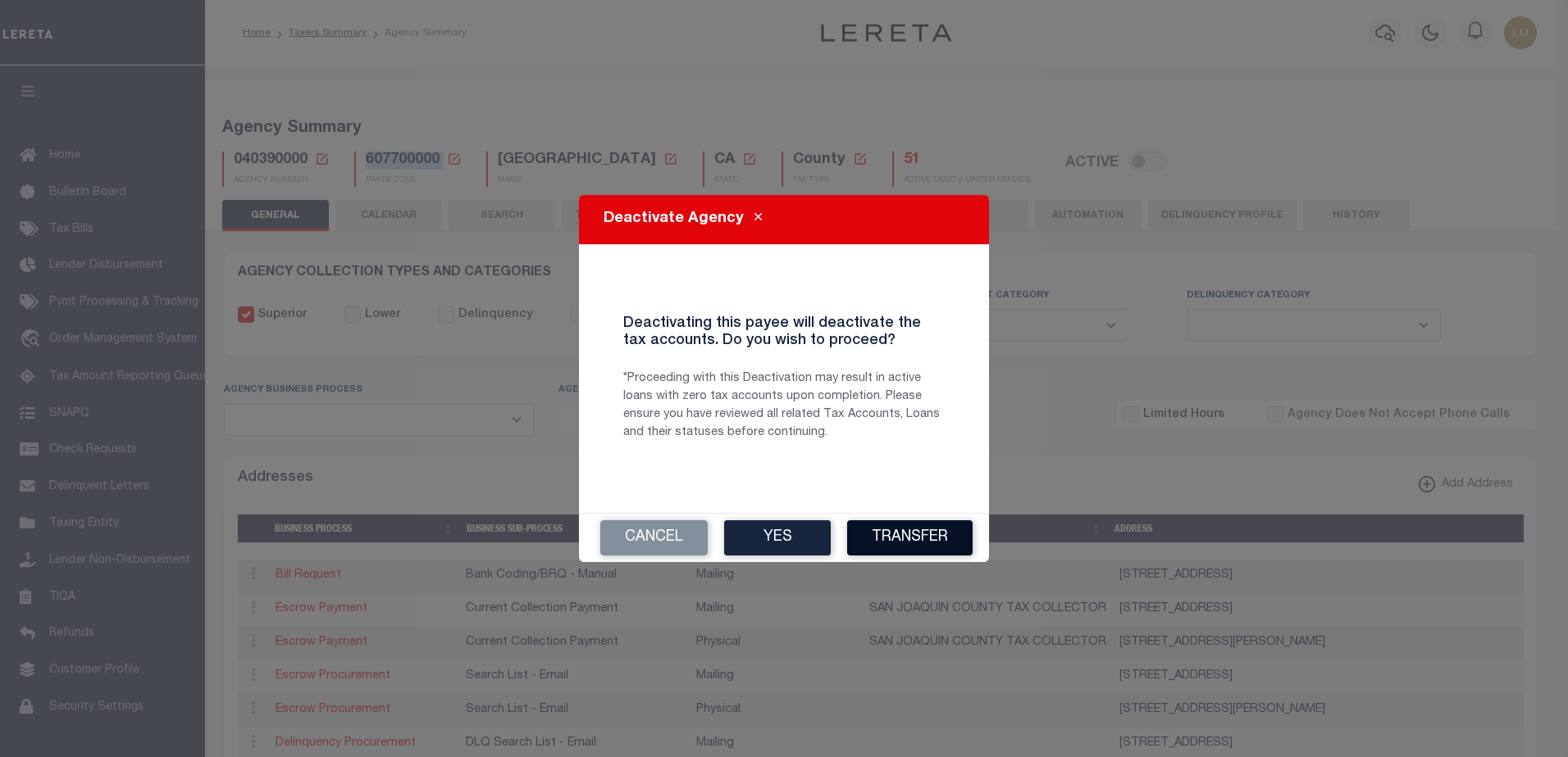
click at [942, 550] on button "Transfer" at bounding box center [909, 537] width 125 height 35
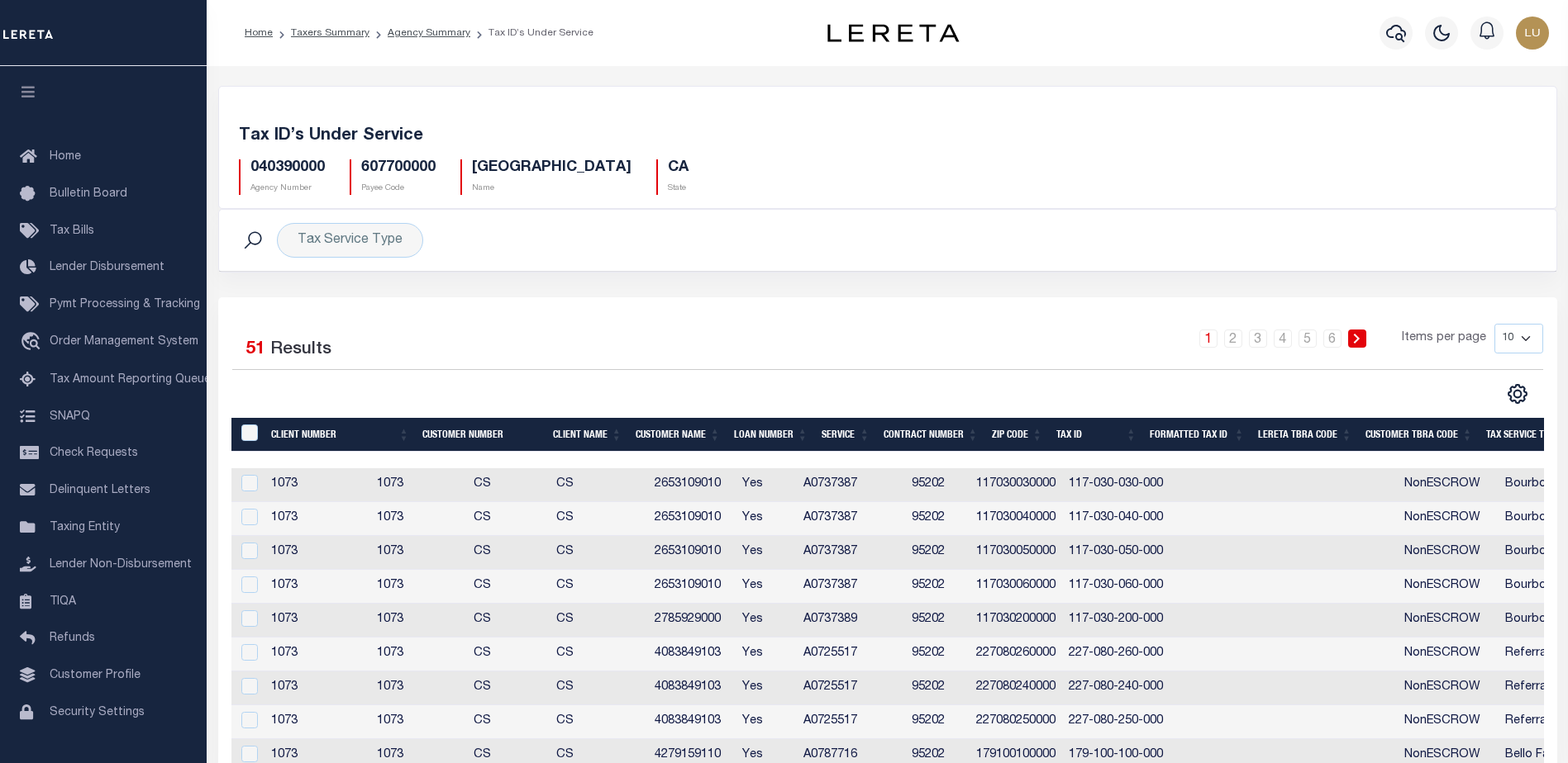
click at [1505, 328] on select "10 25 50 100" at bounding box center [1518, 338] width 49 height 30
select select "100"
click at [1494, 324] on select "10 25 50 100" at bounding box center [1518, 338] width 49 height 30
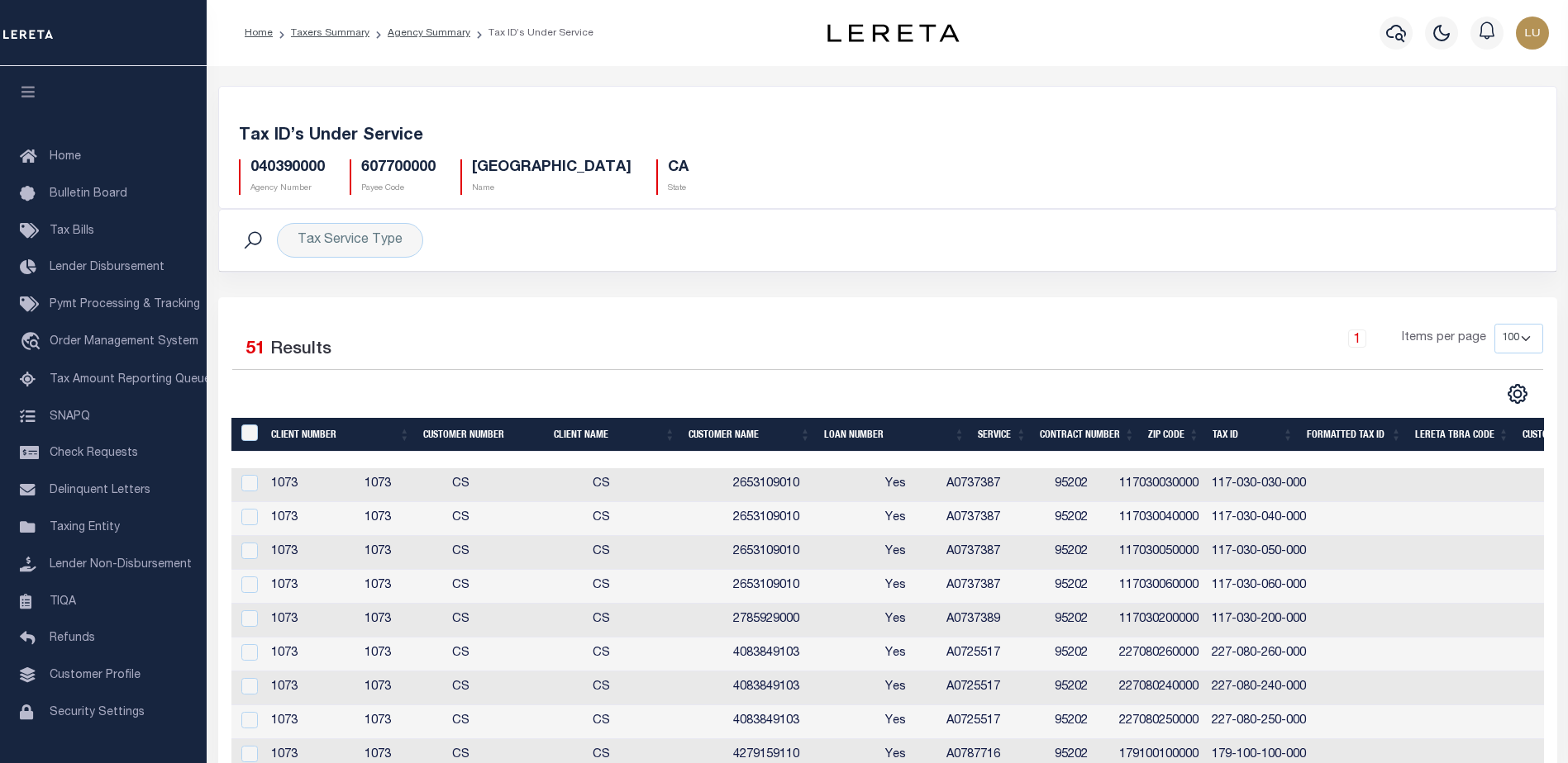
click at [1081, 434] on th "Contract Number" at bounding box center [1086, 434] width 108 height 33
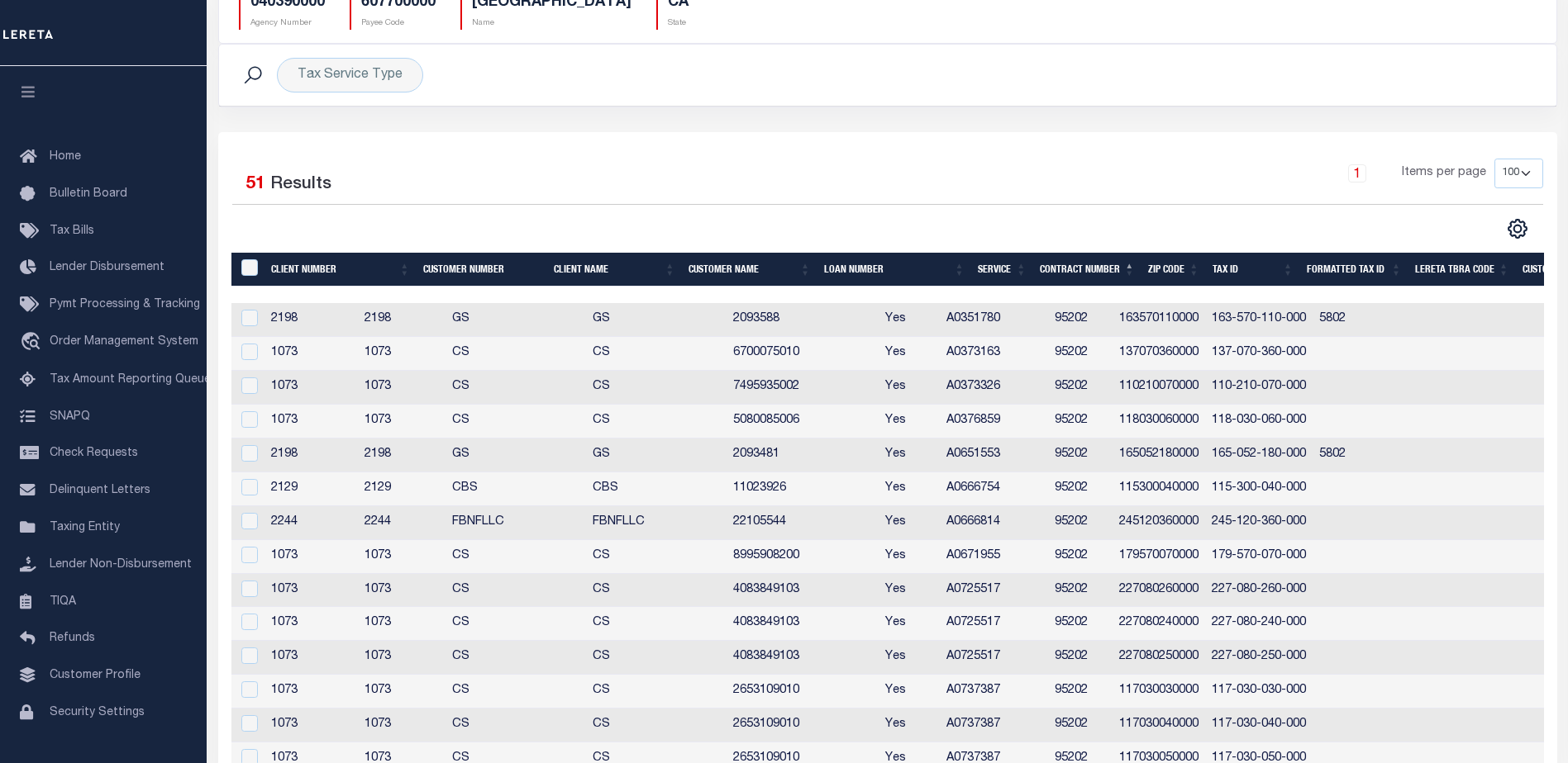
scroll to position [247, 0]
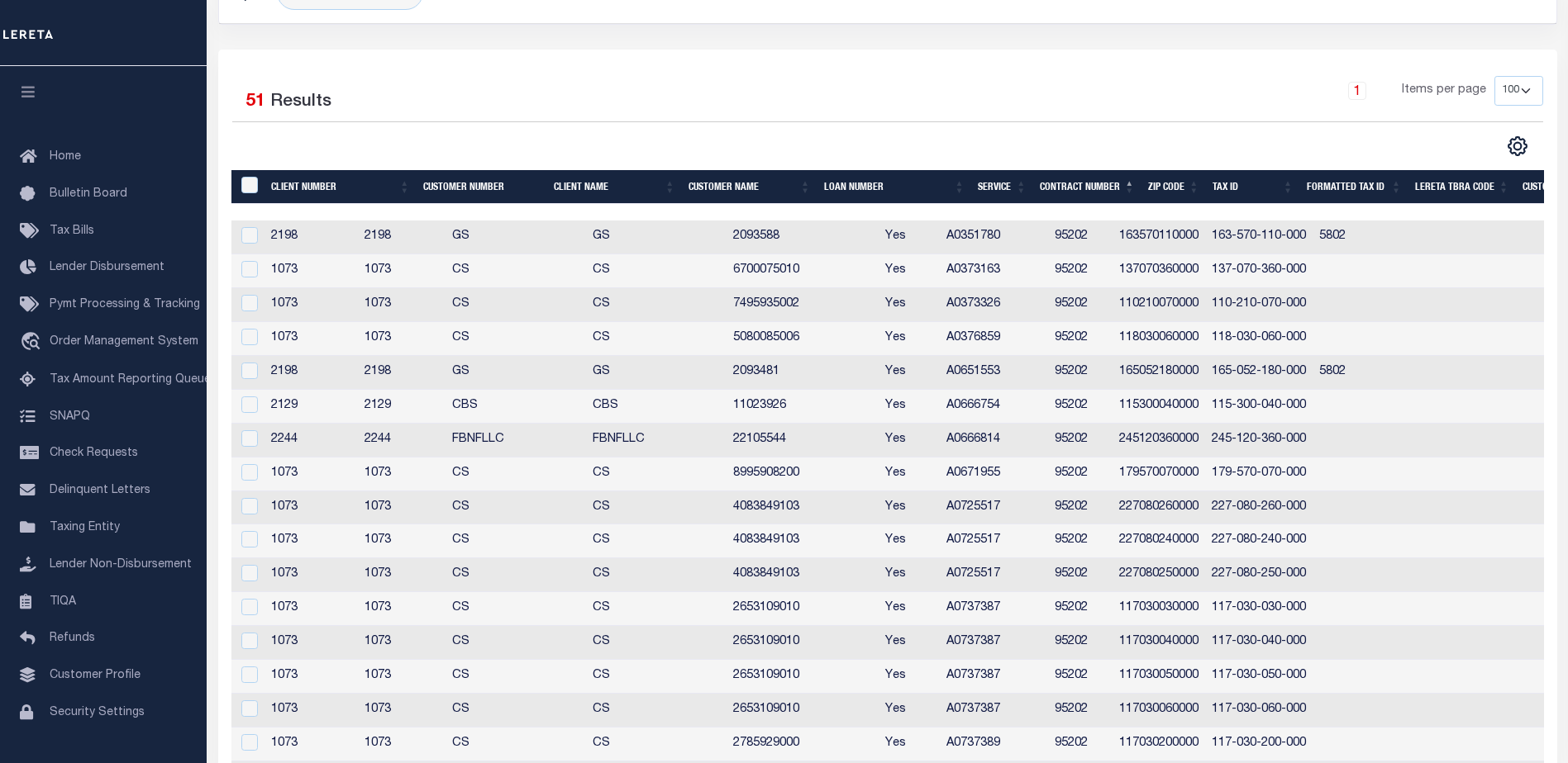
click at [1092, 180] on th "Contract Number" at bounding box center [1086, 186] width 108 height 33
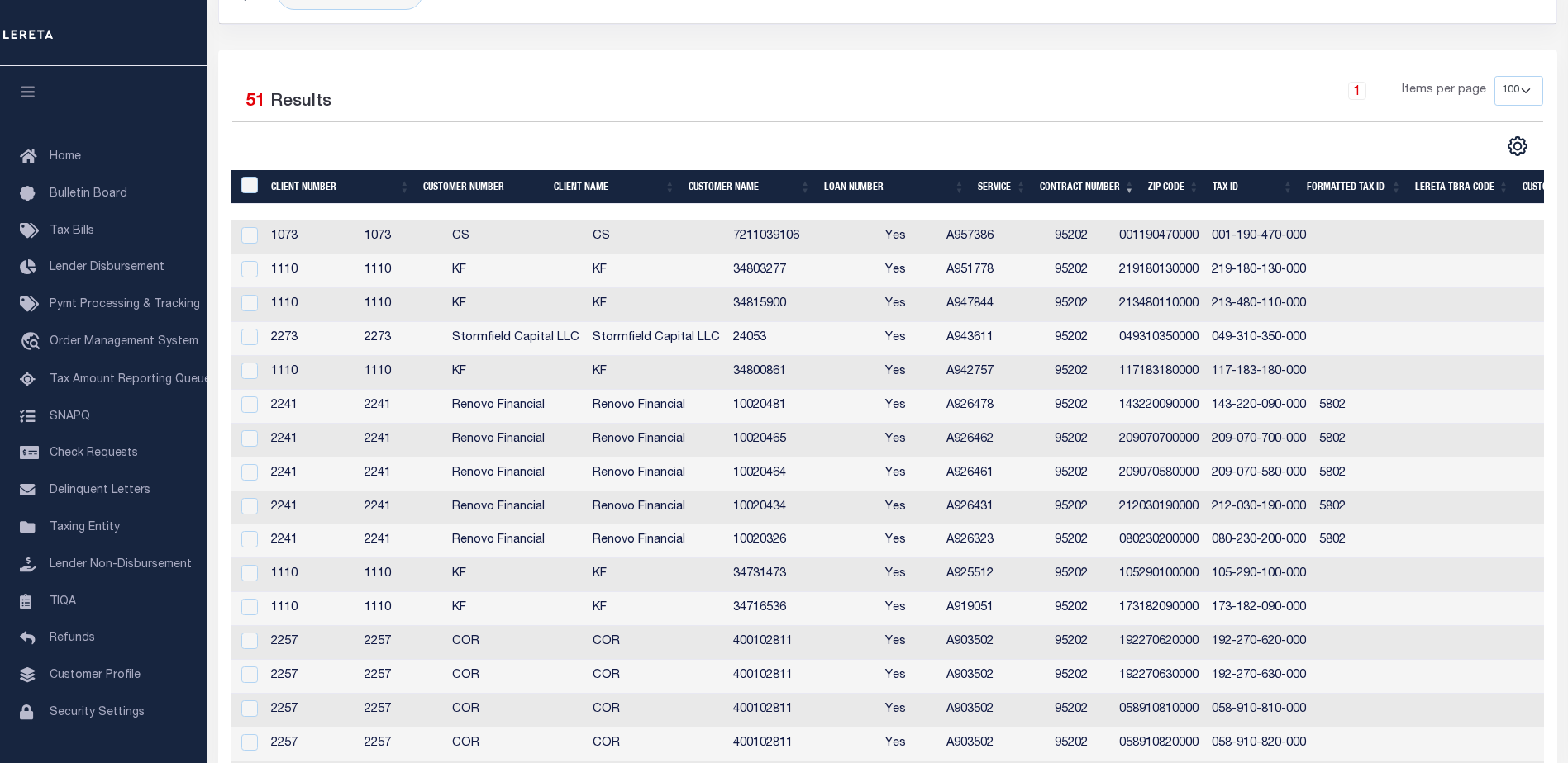
click at [1093, 180] on th "Contract Number" at bounding box center [1086, 186] width 108 height 33
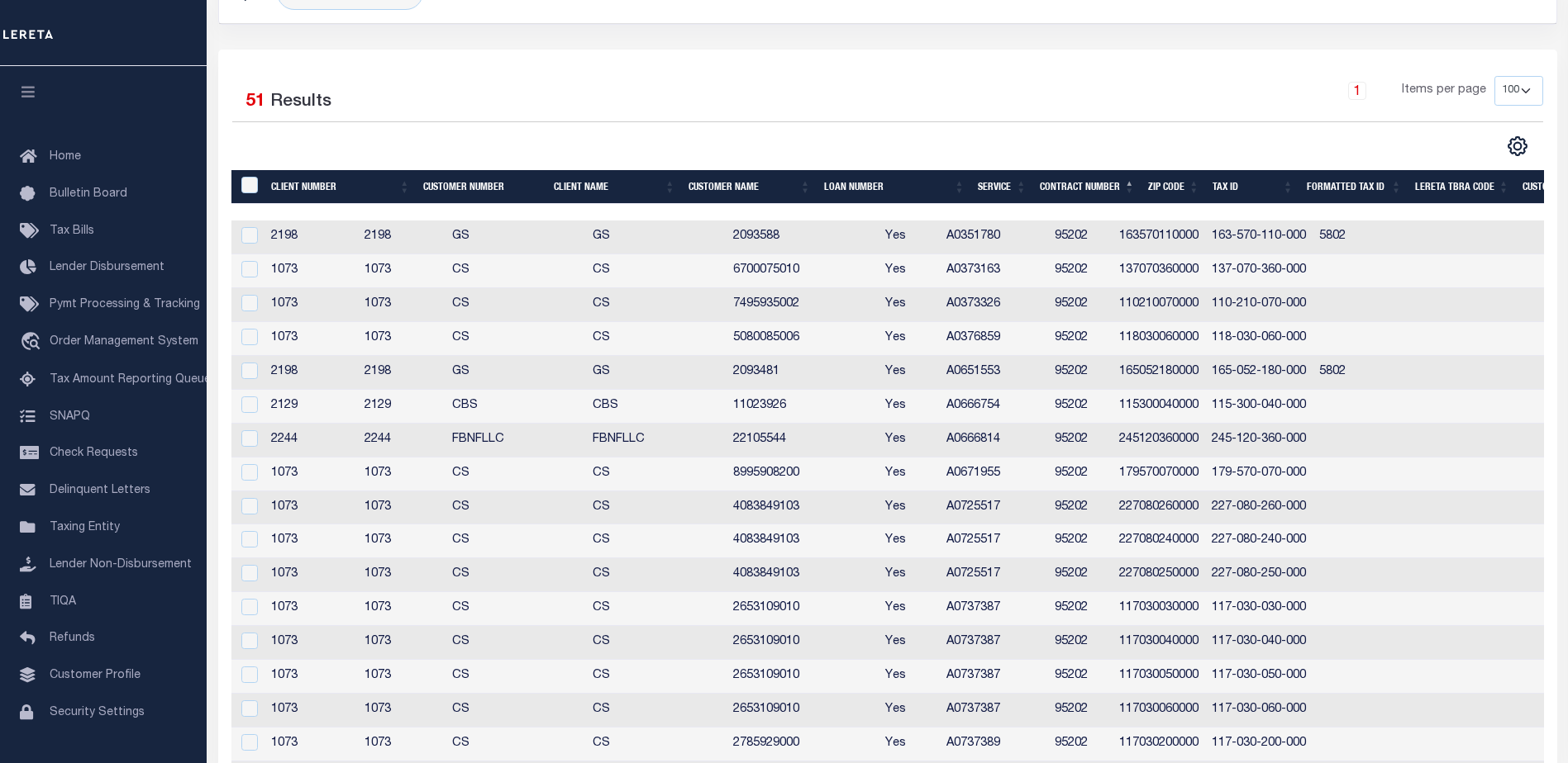
scroll to position [82, 0]
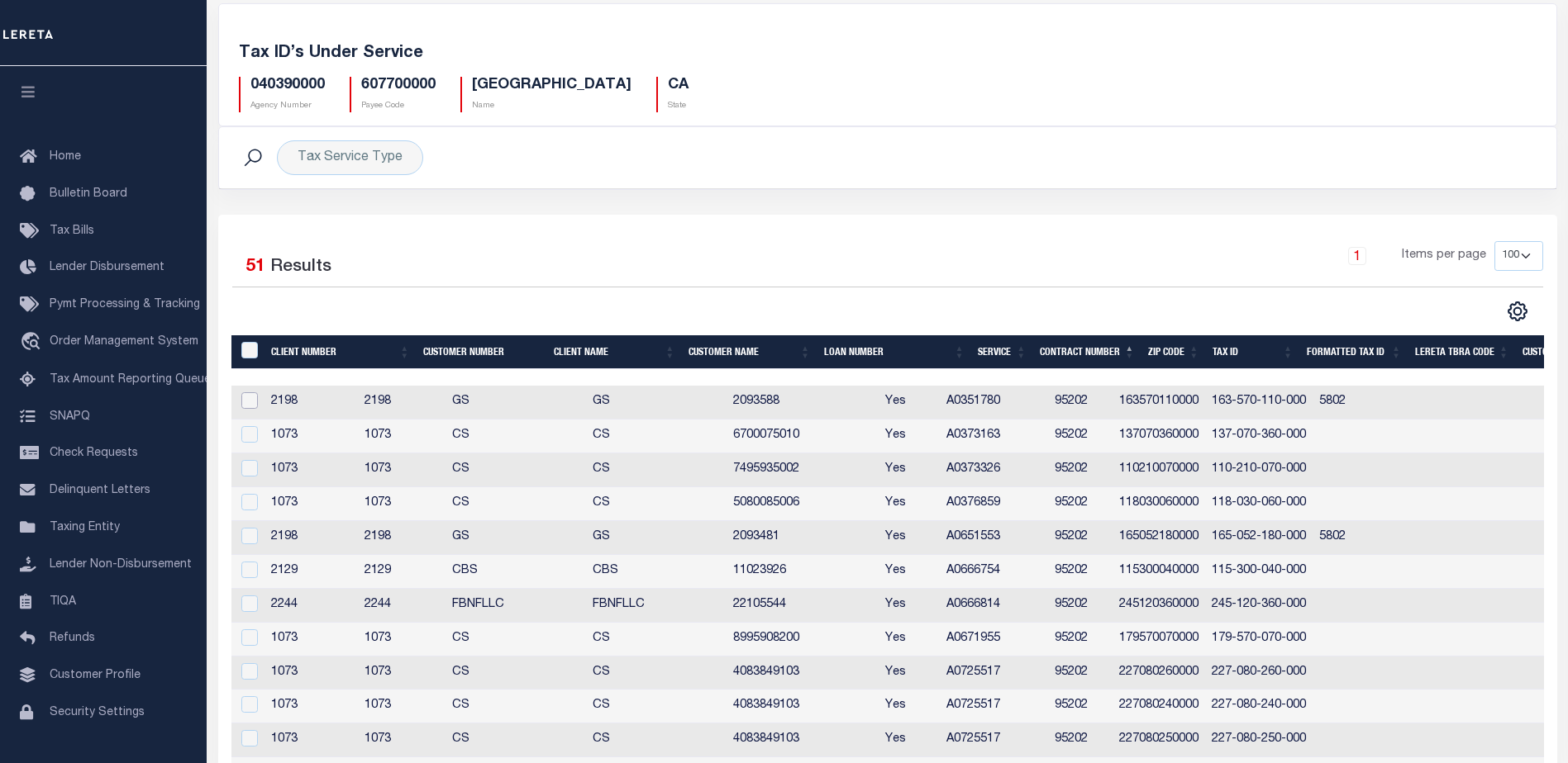
click at [250, 397] on input "checkbox" at bounding box center [249, 400] width 16 height 16
checkbox input "true"
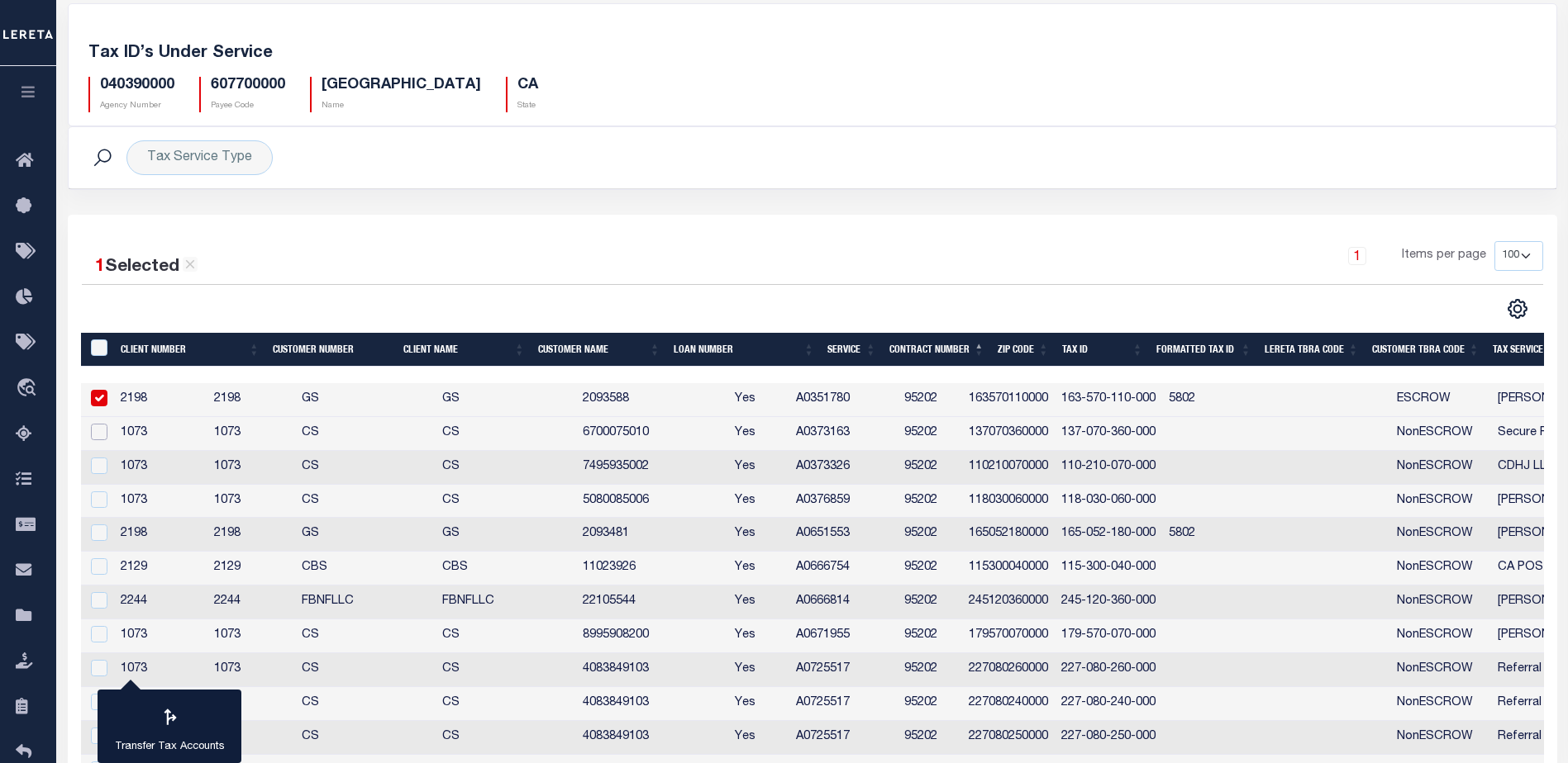
click at [105, 438] on input "checkbox" at bounding box center [98, 432] width 16 height 16
checkbox input "true"
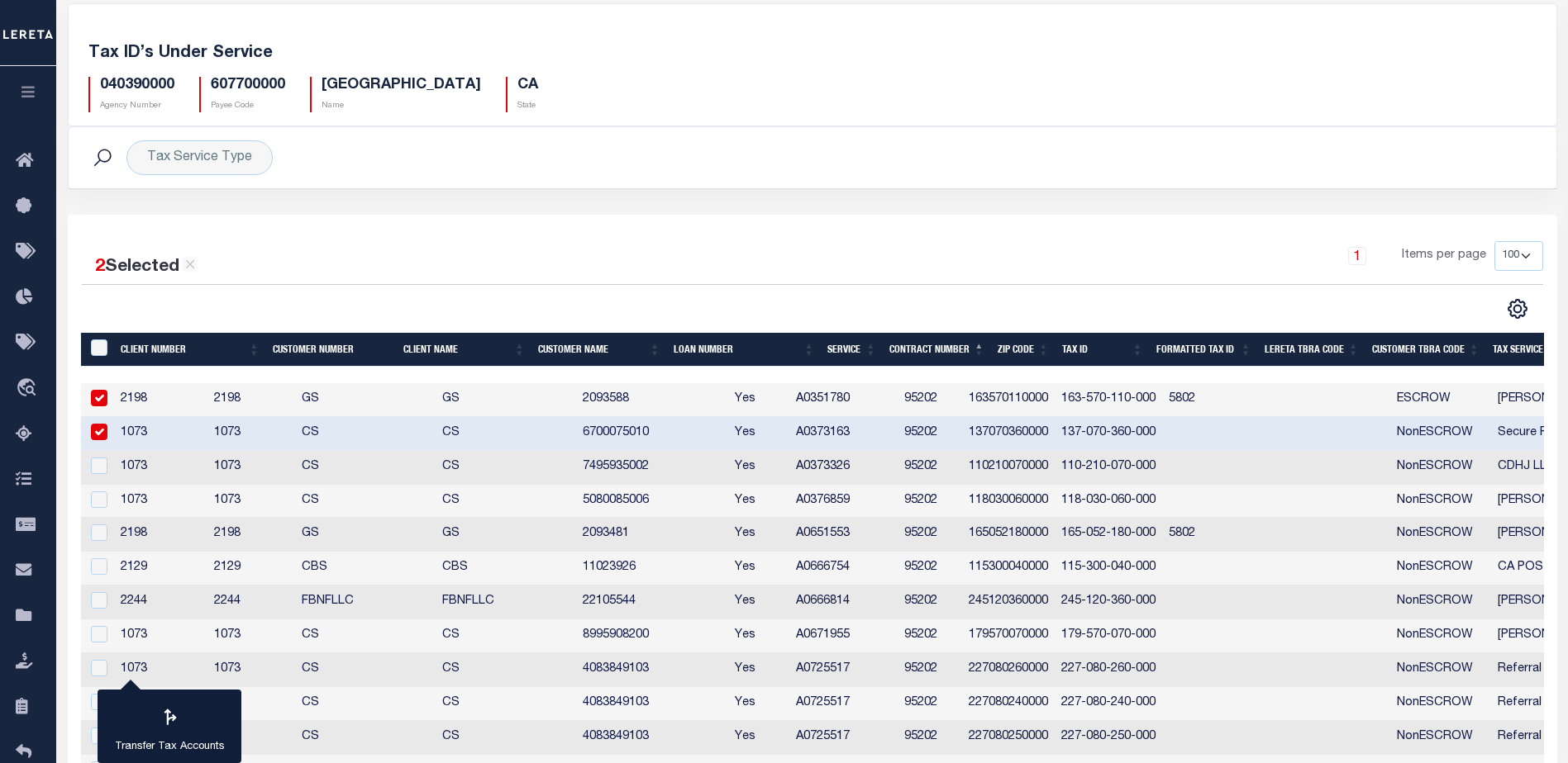
click at [97, 479] on td at bounding box center [97, 467] width 33 height 33
checkbox input "true"
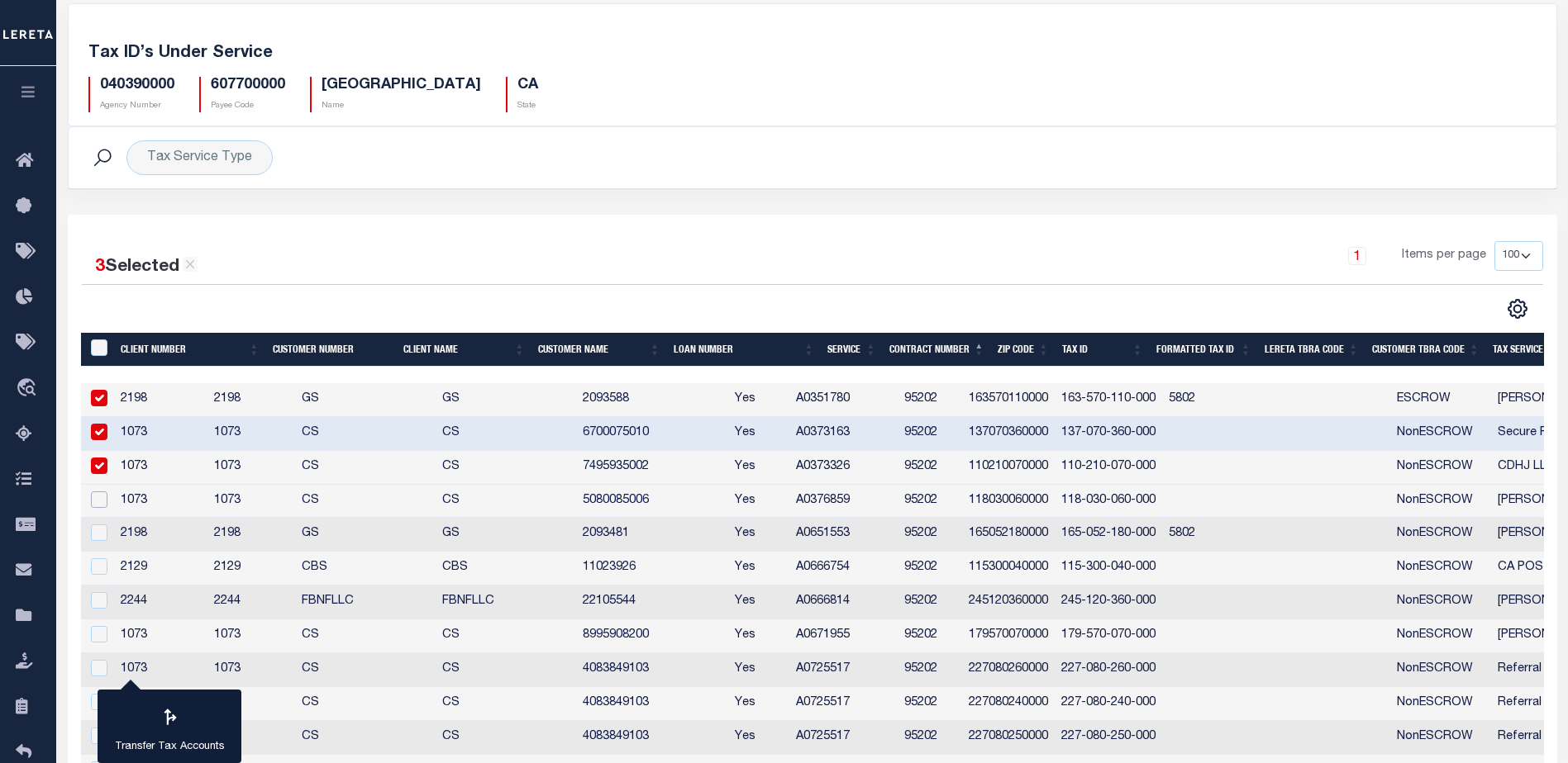
click at [95, 498] on input "checkbox" at bounding box center [98, 499] width 16 height 16
checkbox input "true"
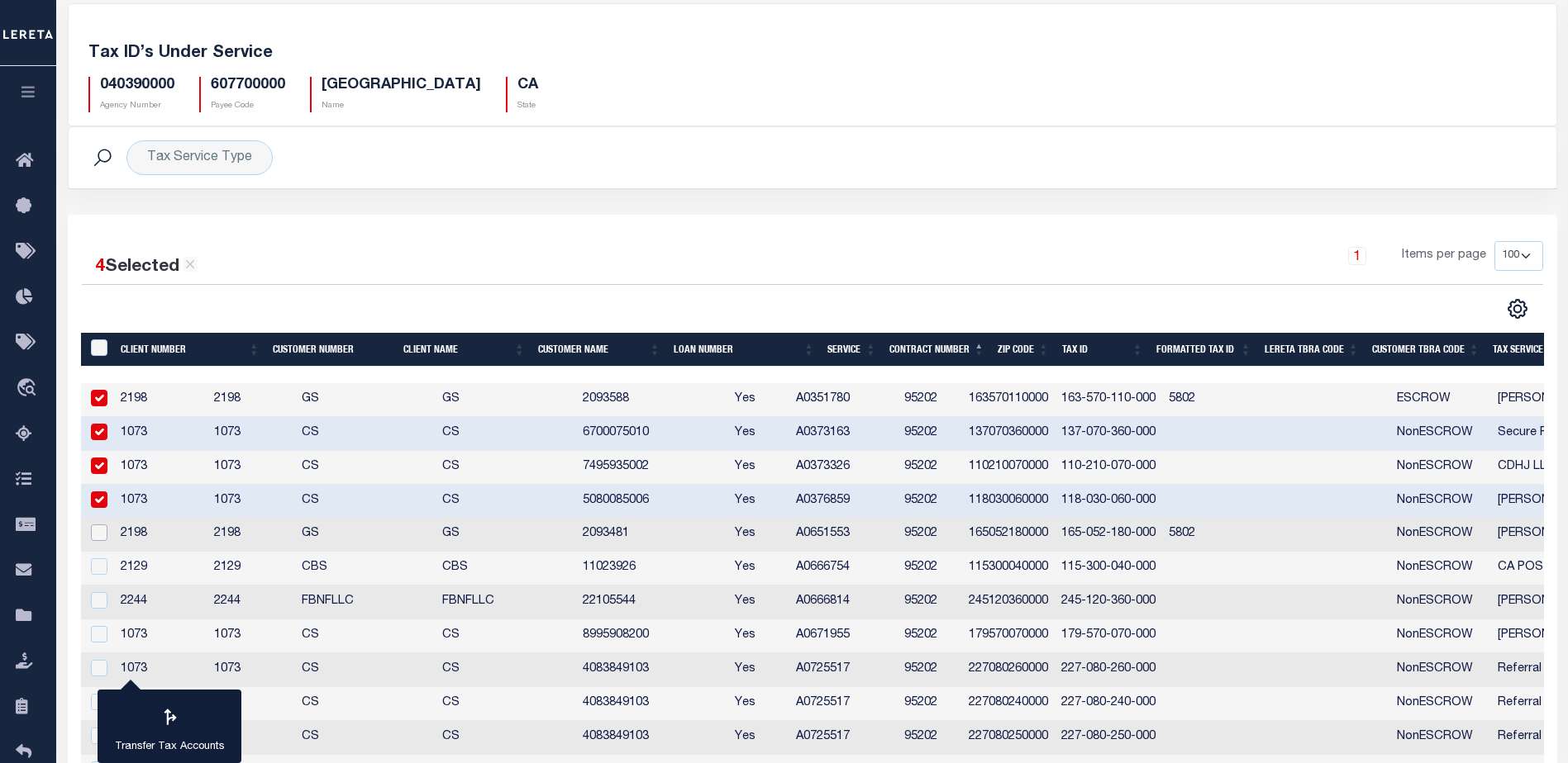
click at [97, 538] on input "checkbox" at bounding box center [98, 532] width 16 height 16
checkbox input "true"
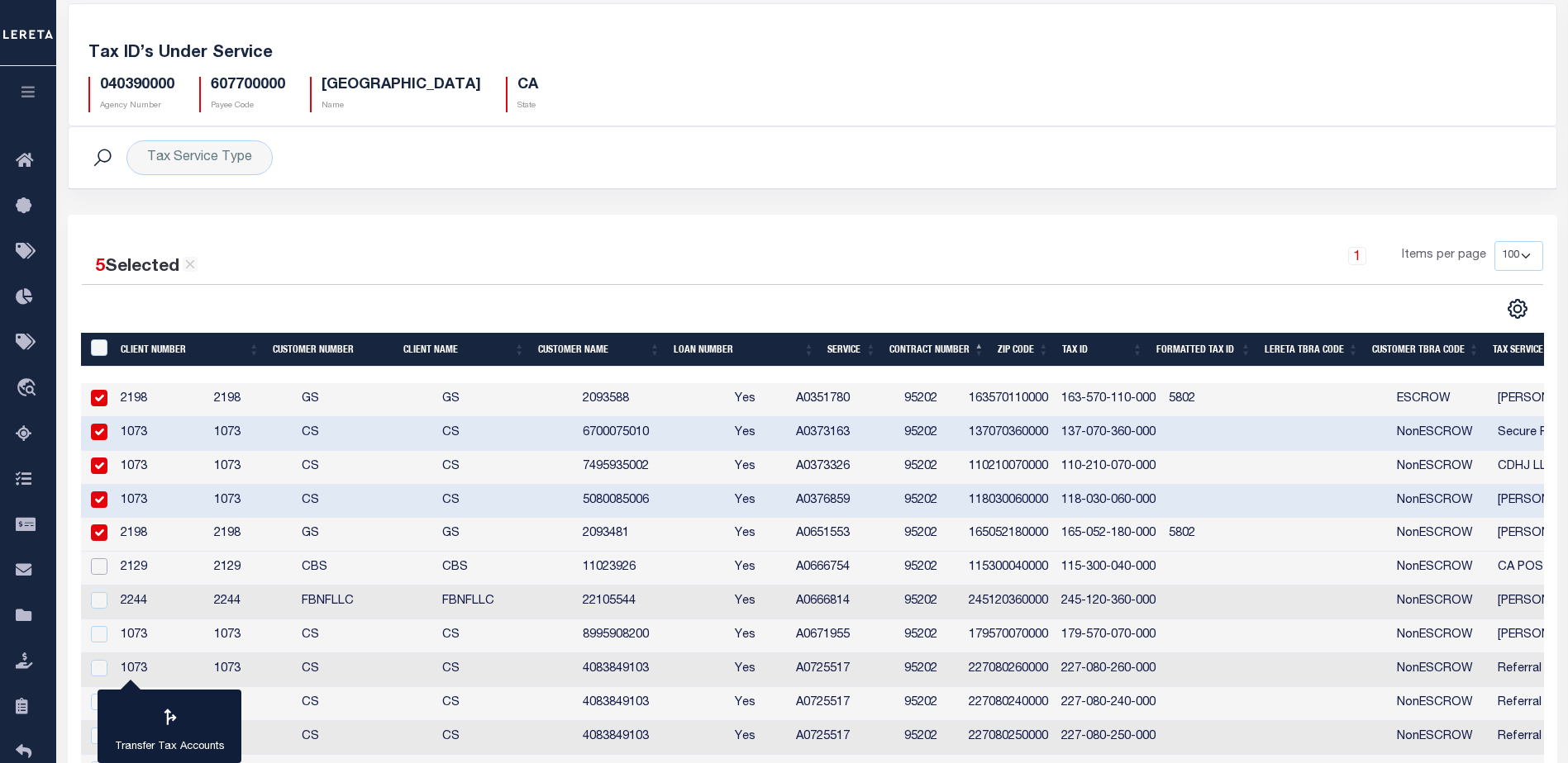
click at [100, 572] on input "checkbox" at bounding box center [98, 566] width 16 height 16
checkbox input "true"
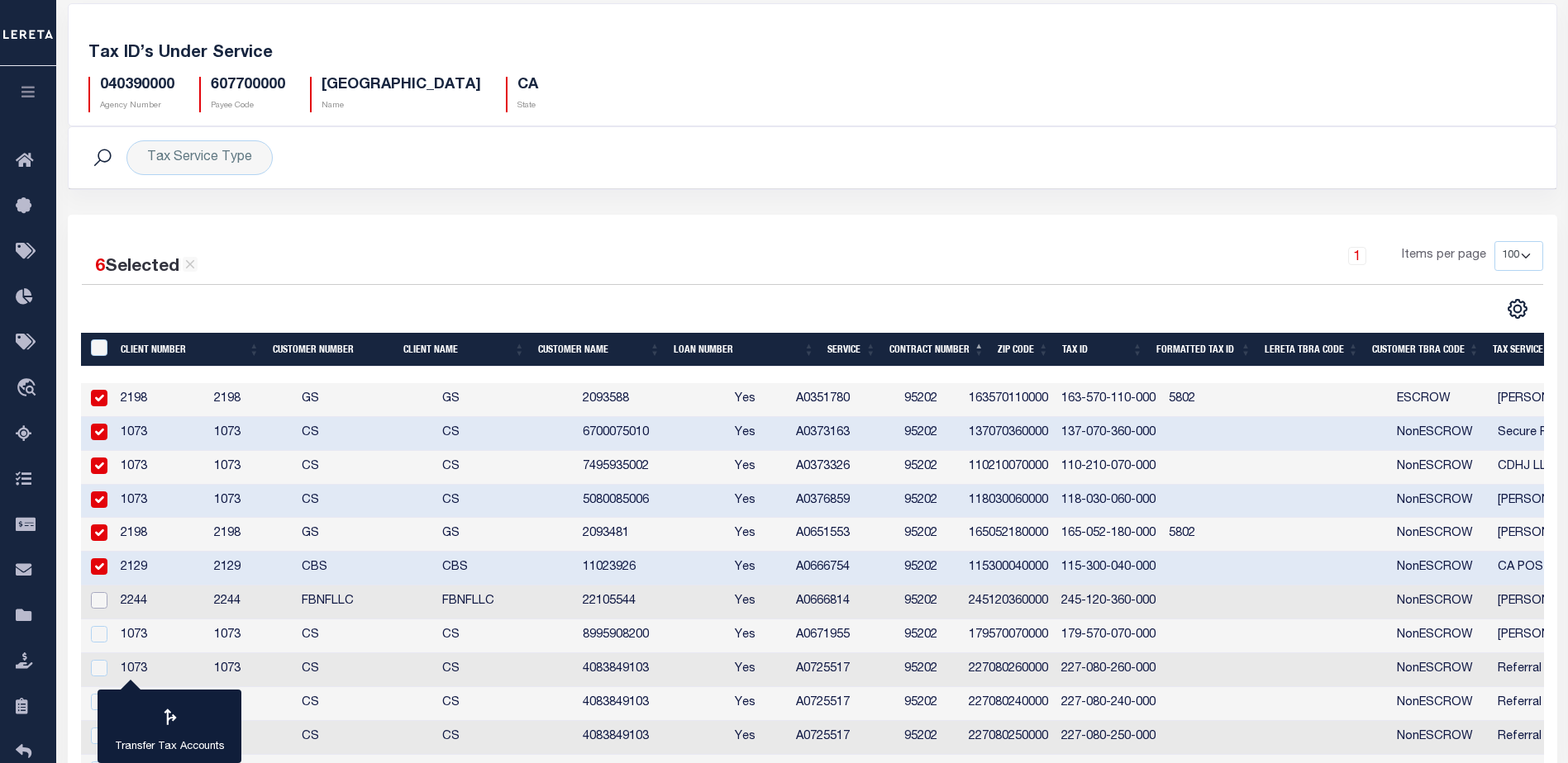
click at [98, 607] on input "checkbox" at bounding box center [98, 600] width 16 height 16
checkbox input "true"
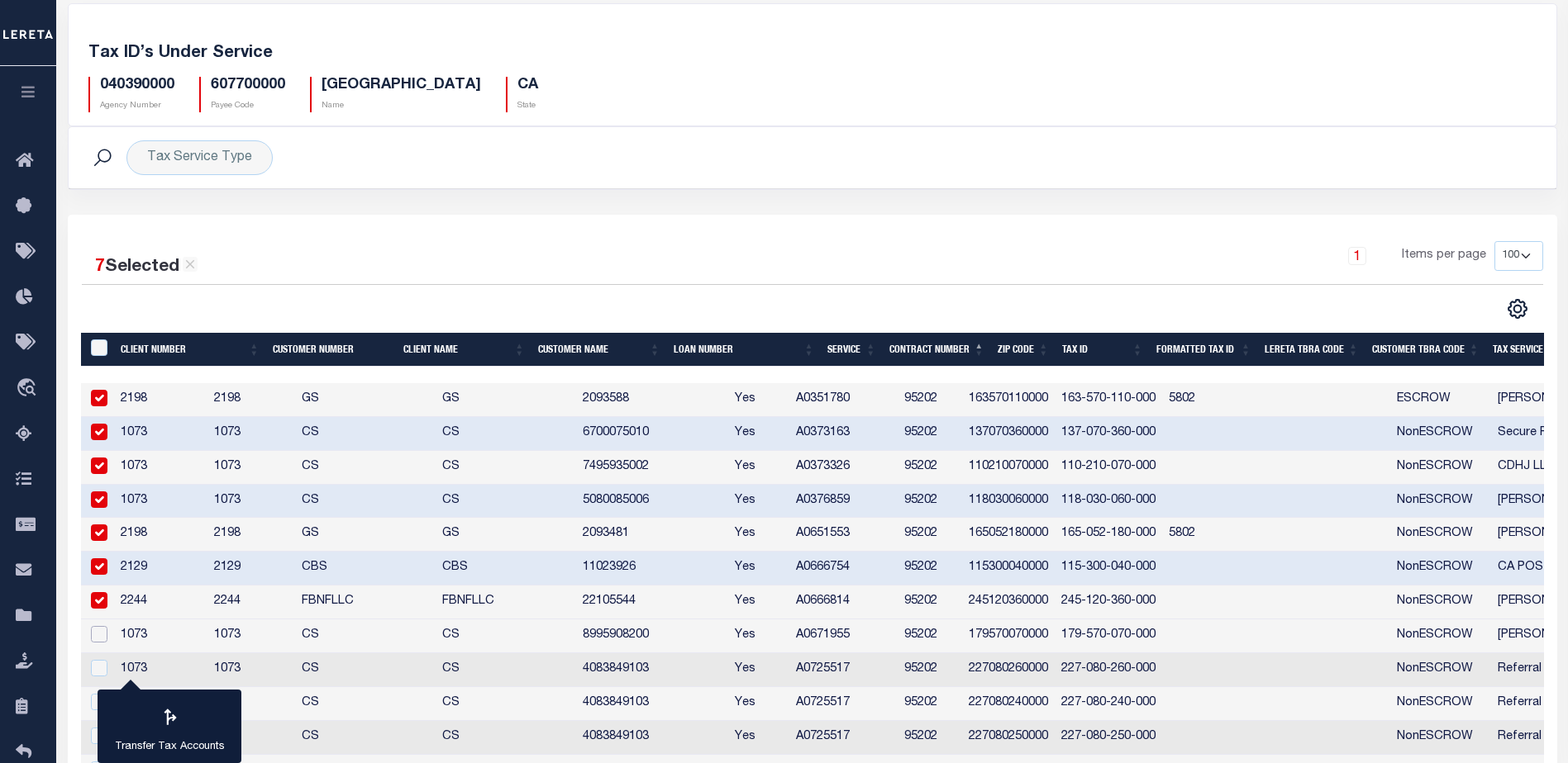
click at [96, 638] on input "checkbox" at bounding box center [98, 634] width 16 height 16
checkbox input "true"
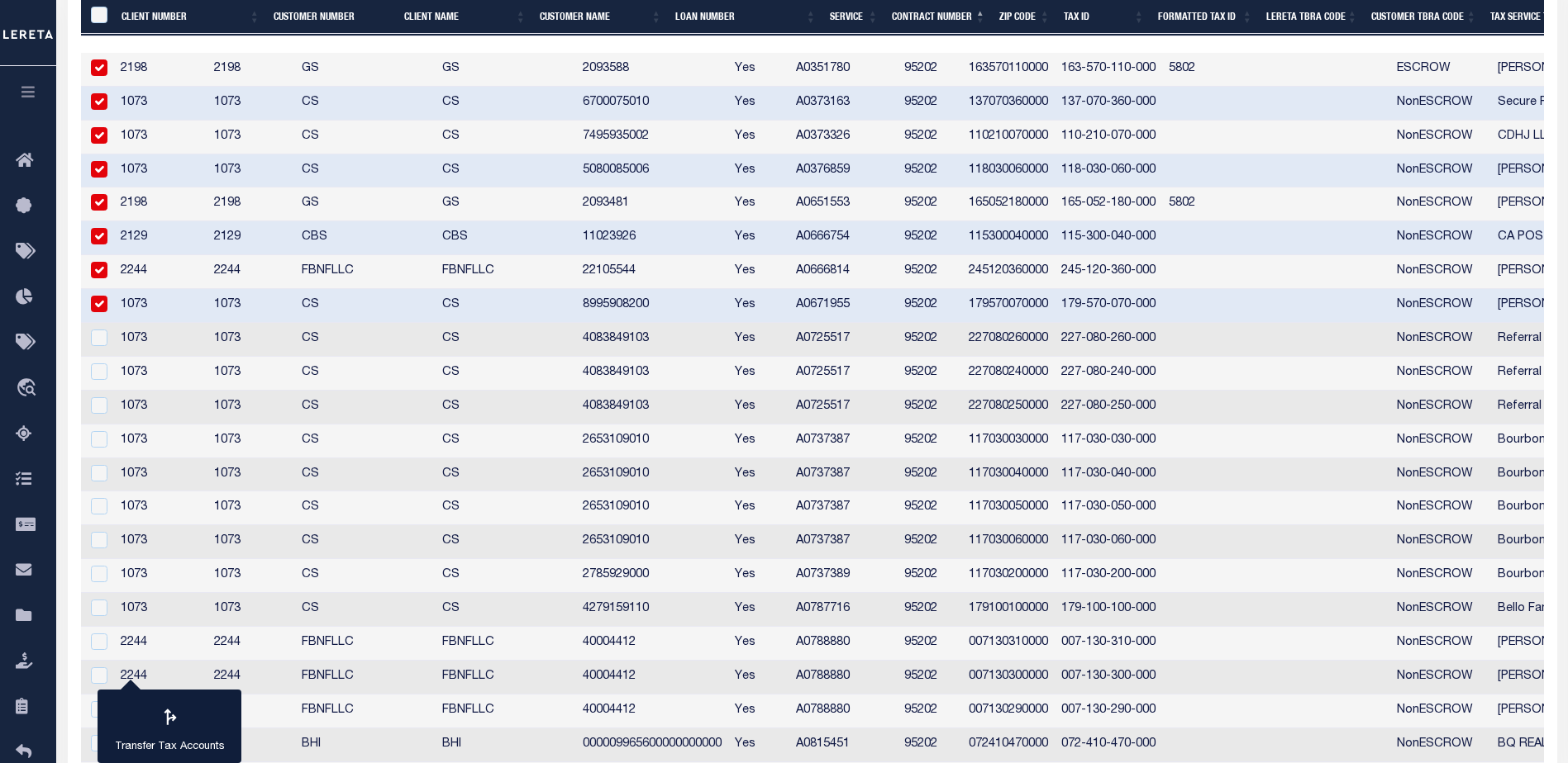
scroll to position [496, 0]
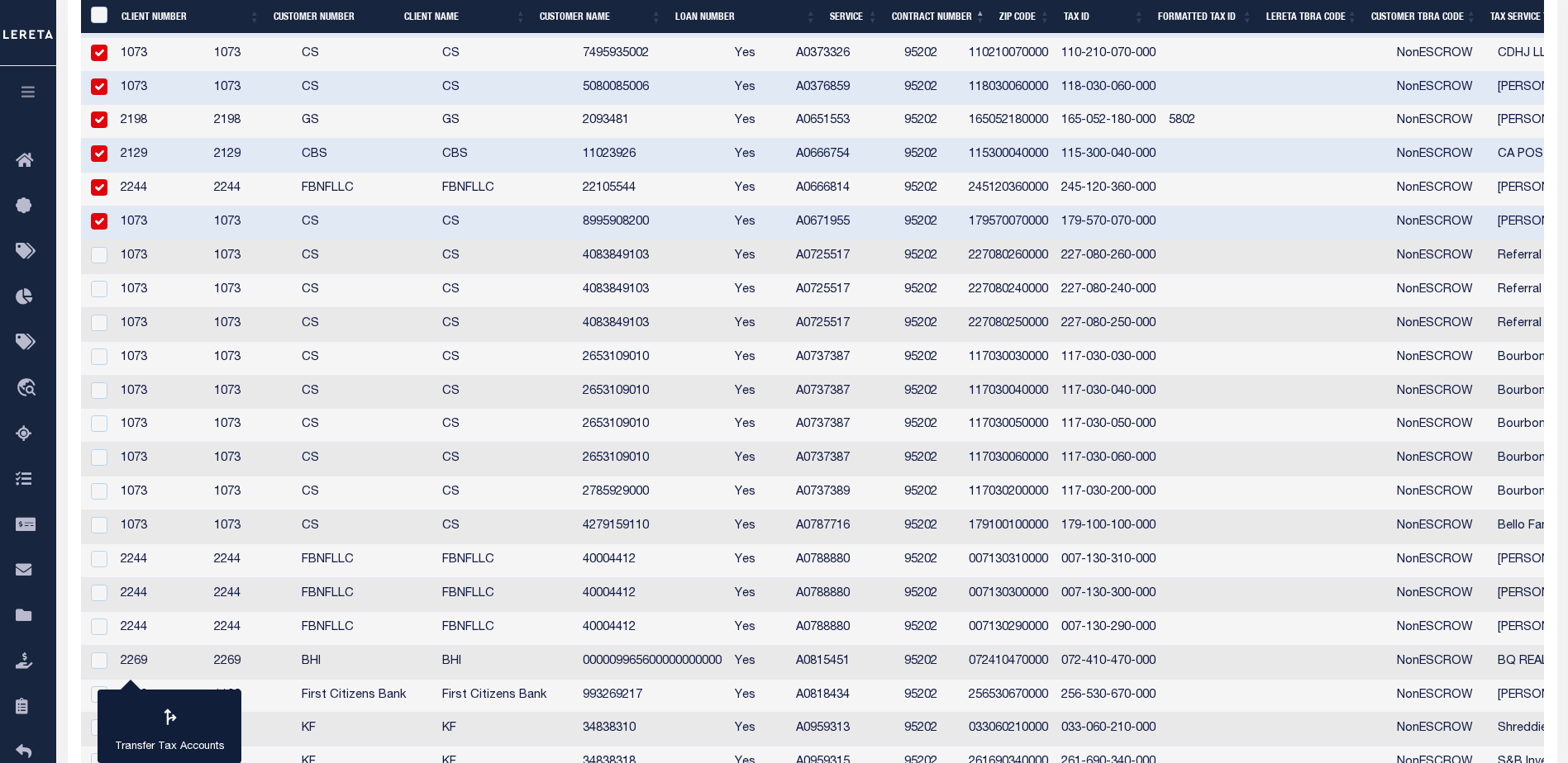
click at [101, 265] on div at bounding box center [98, 256] width 21 height 18
checkbox input "true"
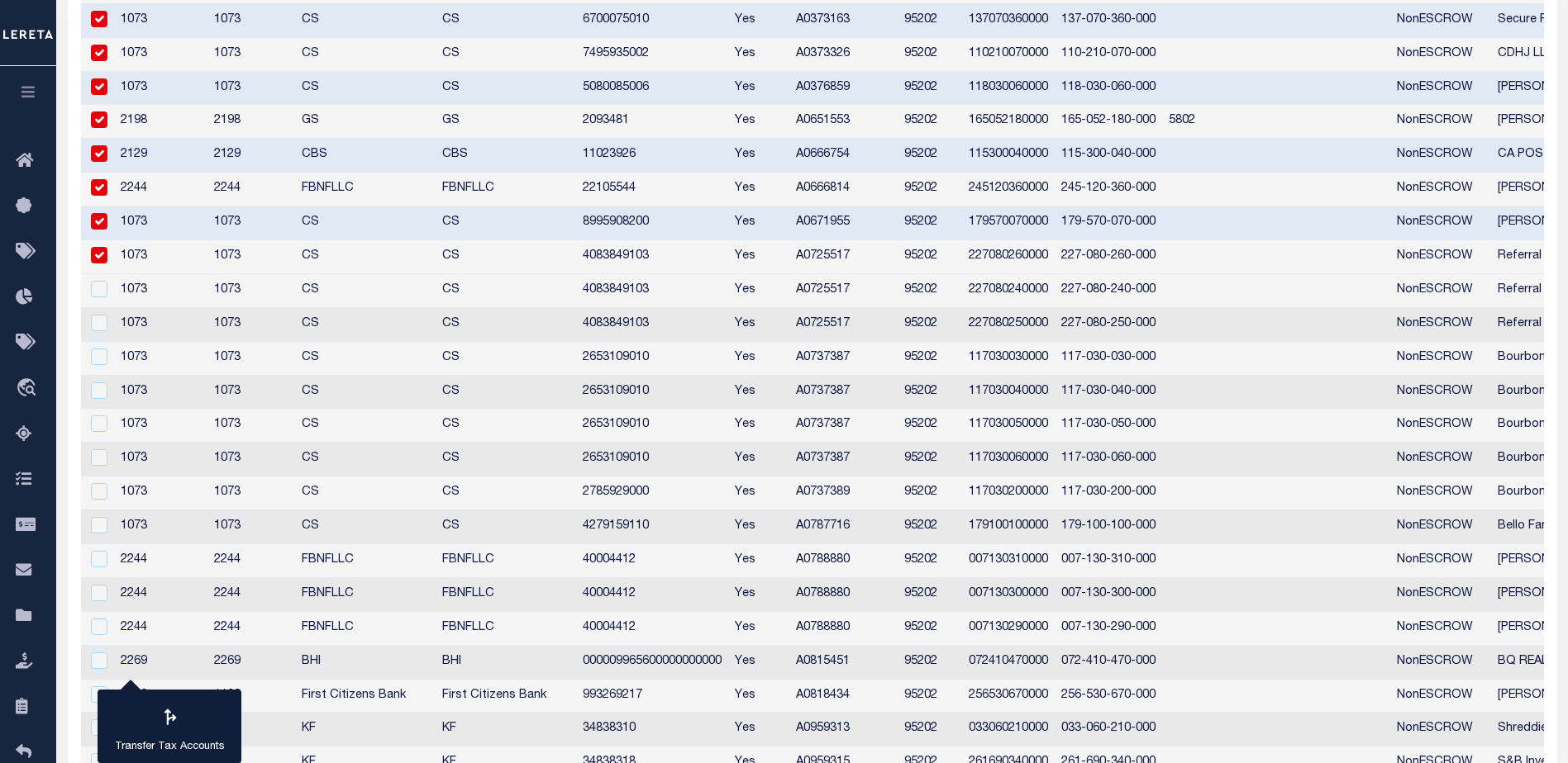
scroll to position [428, 0]
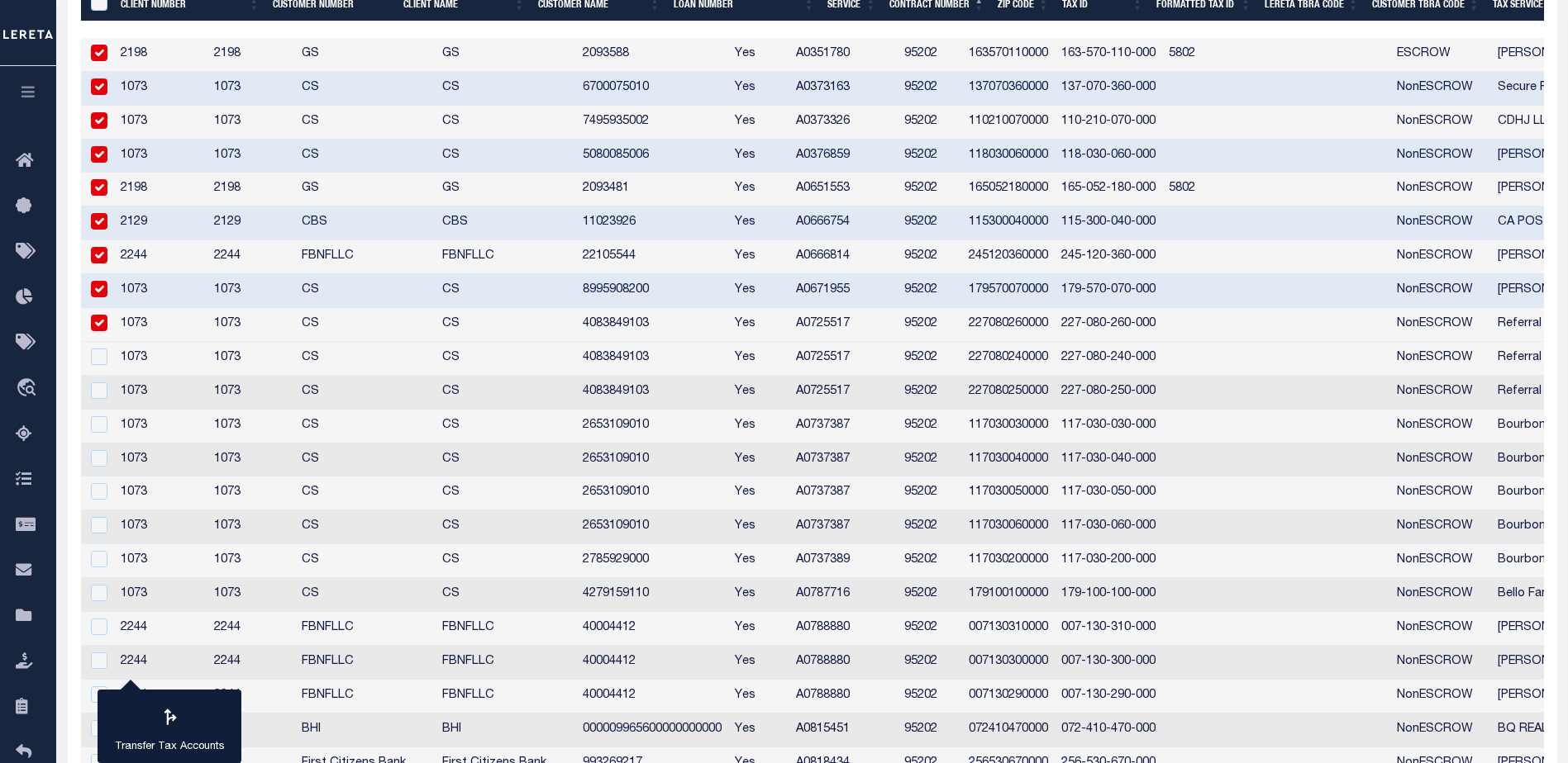
click at [97, 295] on input "checkbox" at bounding box center [98, 288] width 16 height 16
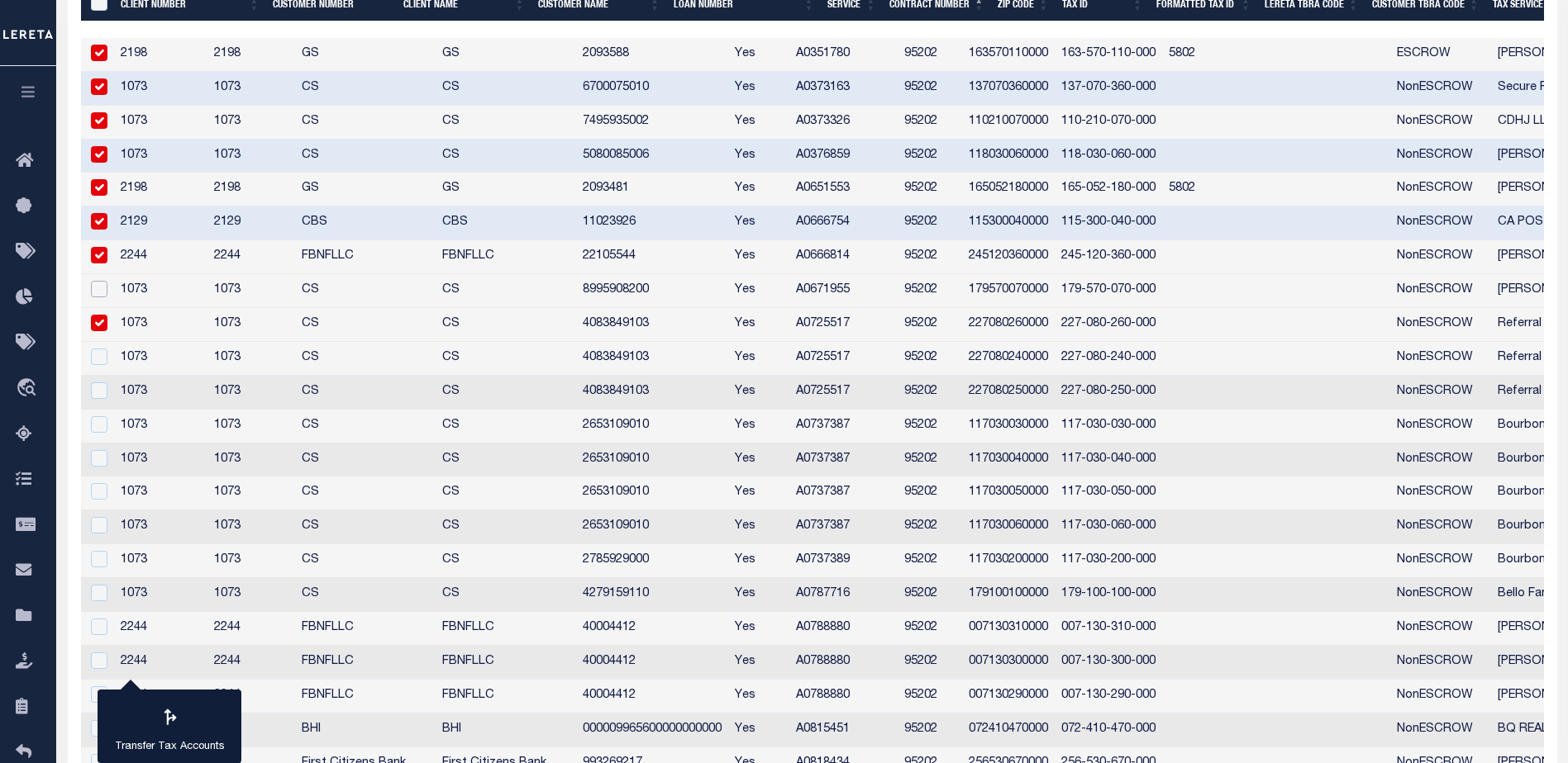
click at [97, 297] on input "checkbox" at bounding box center [98, 288] width 16 height 16
checkbox input "true"
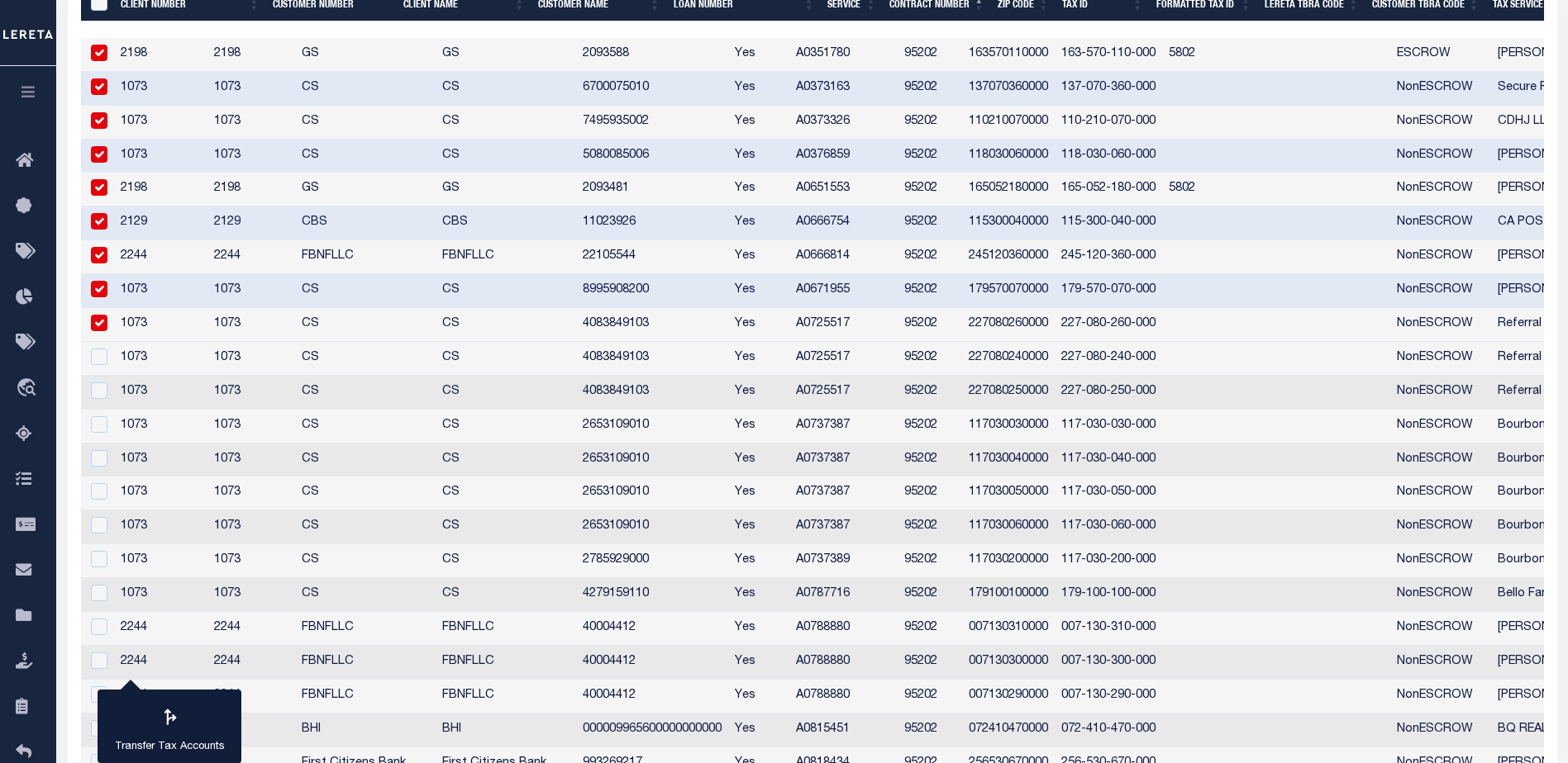
click at [99, 370] on td at bounding box center [97, 358] width 33 height 33
checkbox input "true"
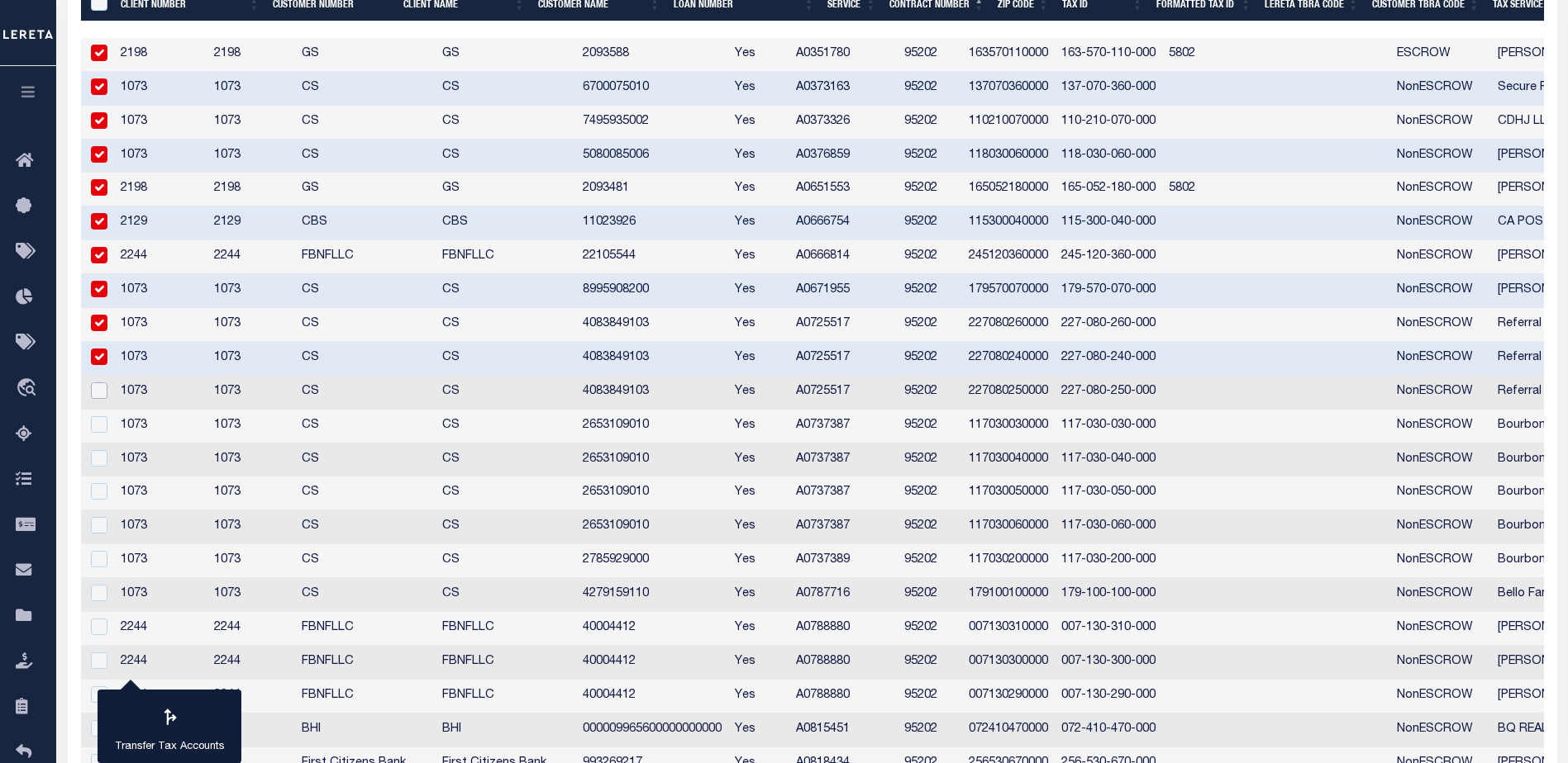
click at [99, 398] on input "checkbox" at bounding box center [98, 390] width 16 height 16
checkbox input "true"
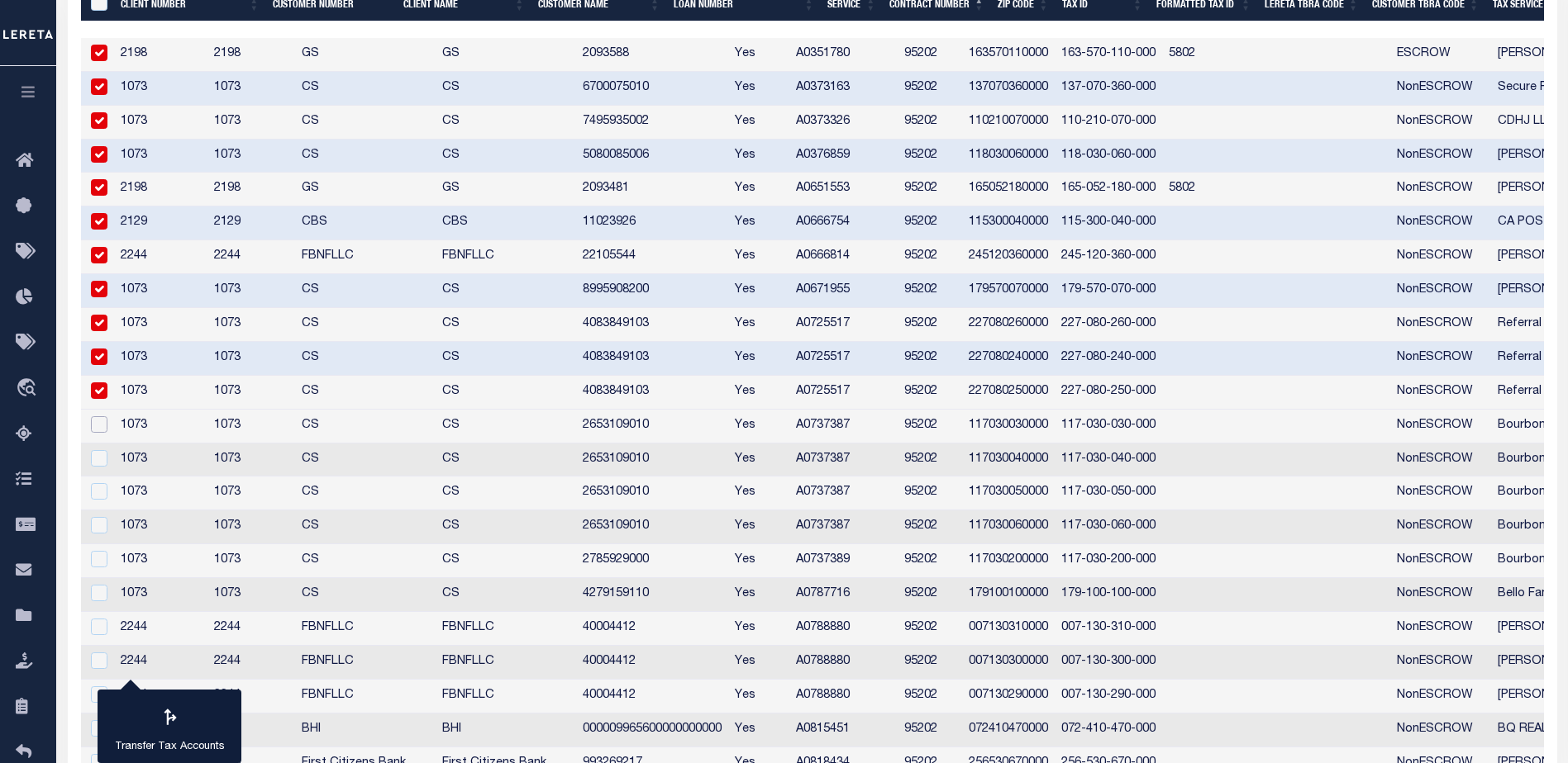
click at [98, 430] on input "checkbox" at bounding box center [98, 424] width 16 height 16
checkbox input "true"
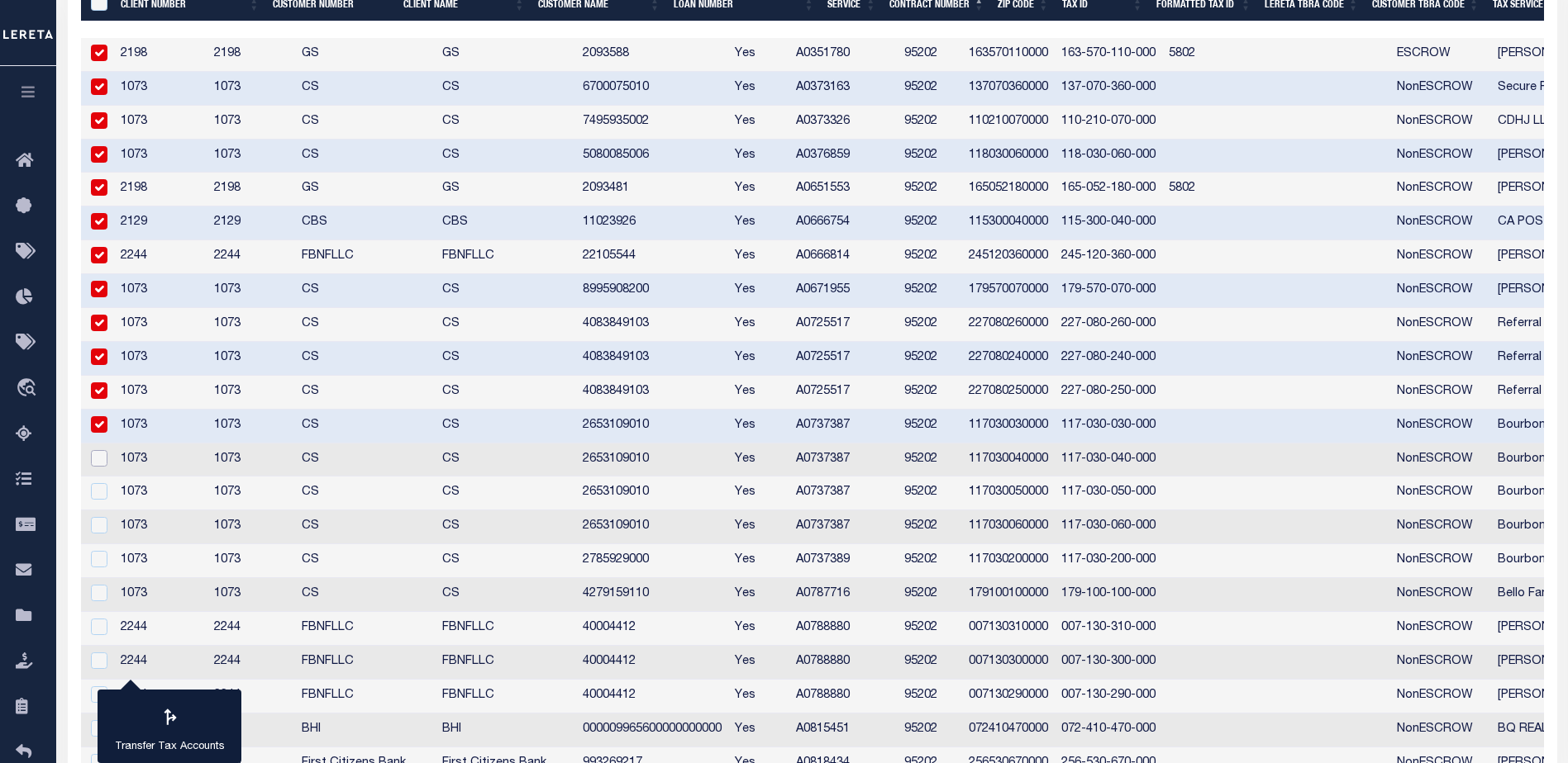
click at [98, 456] on input "checkbox" at bounding box center [98, 457] width 16 height 16
checkbox input "true"
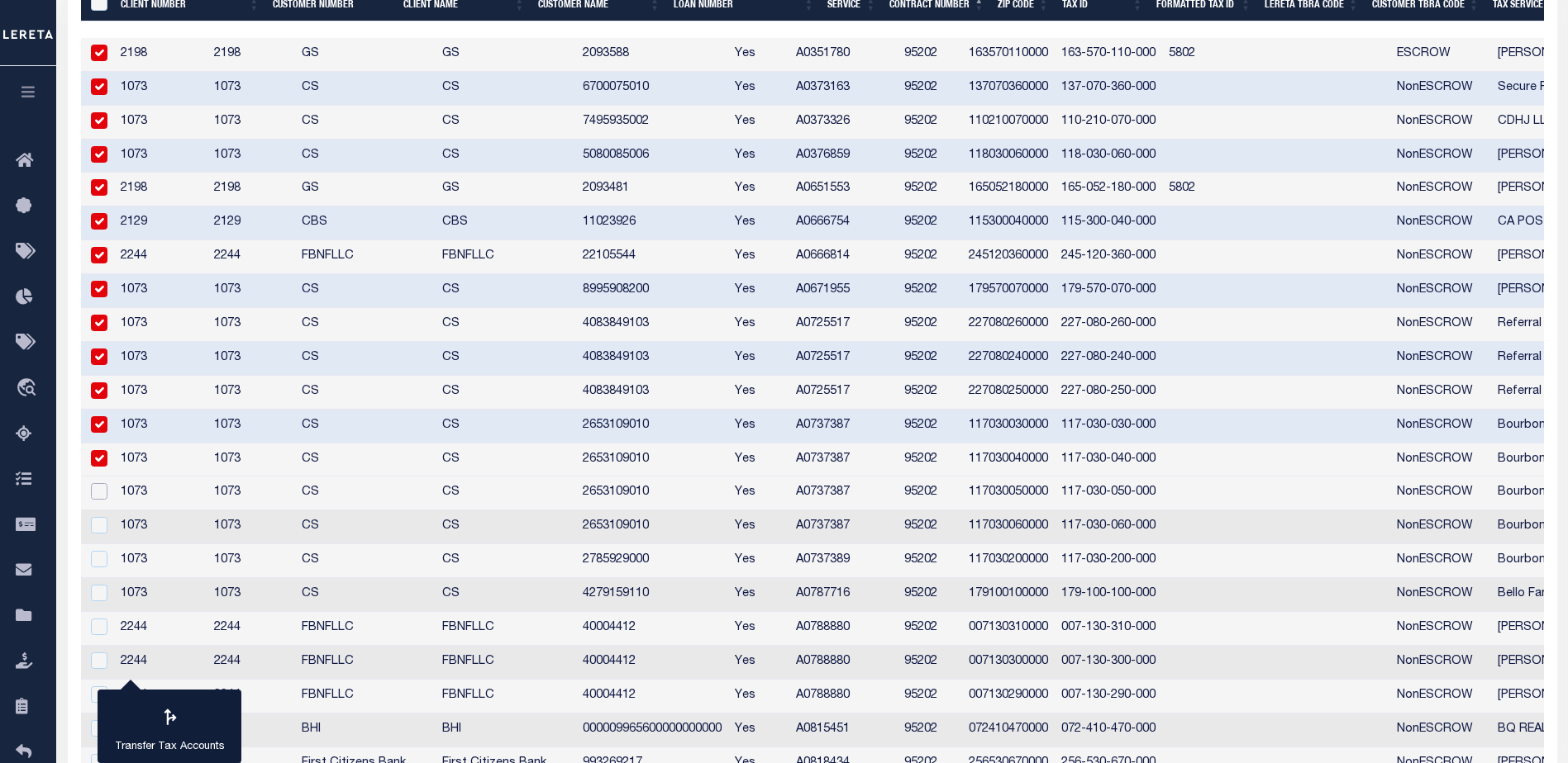
click at [97, 495] on input "checkbox" at bounding box center [98, 491] width 16 height 16
checkbox input "true"
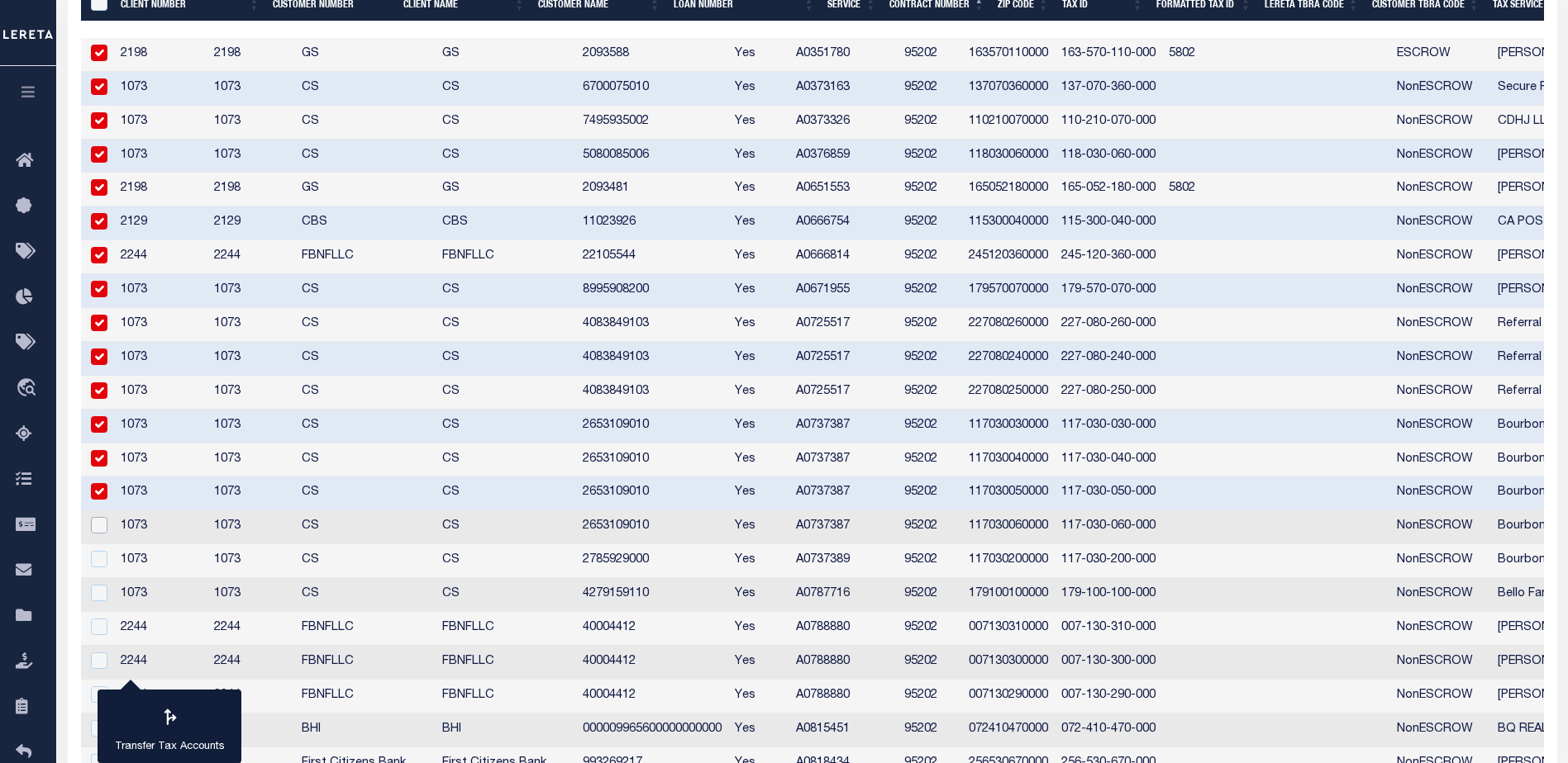
click at [100, 530] on input "checkbox" at bounding box center [98, 524] width 16 height 16
checkbox input "true"
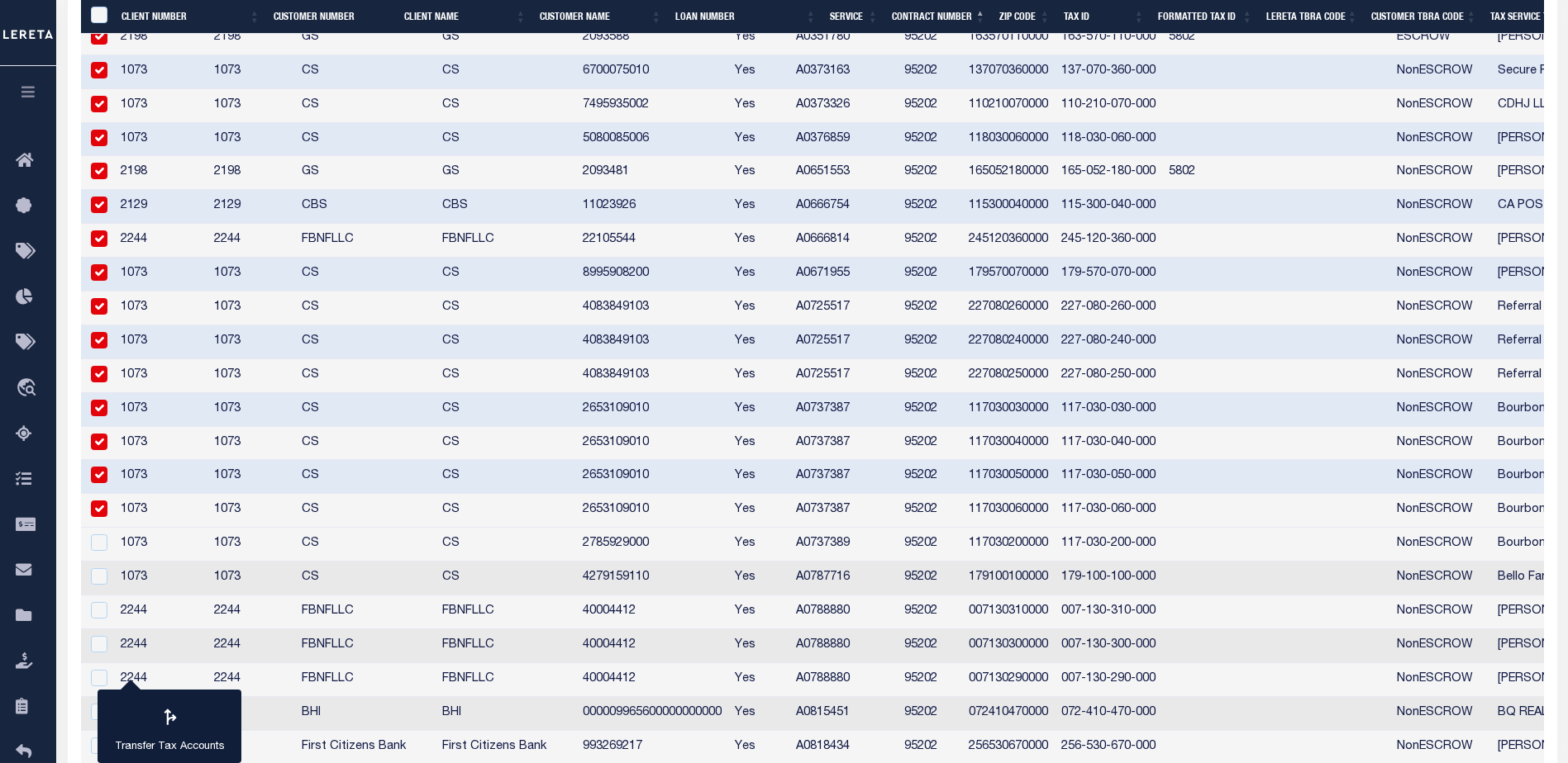
scroll to position [676, 0]
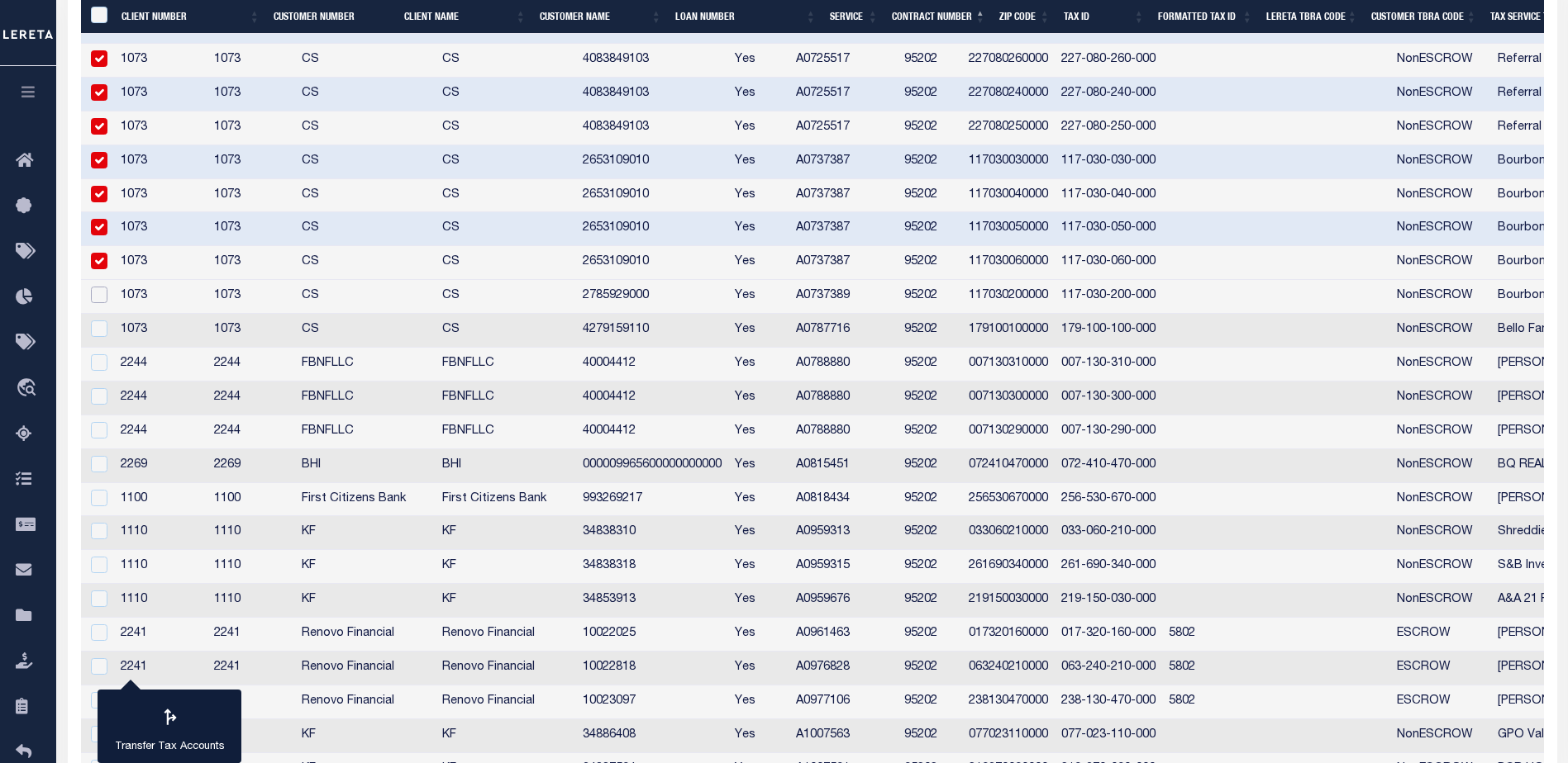
click at [100, 294] on input "checkbox" at bounding box center [98, 294] width 16 height 16
checkbox input "true"
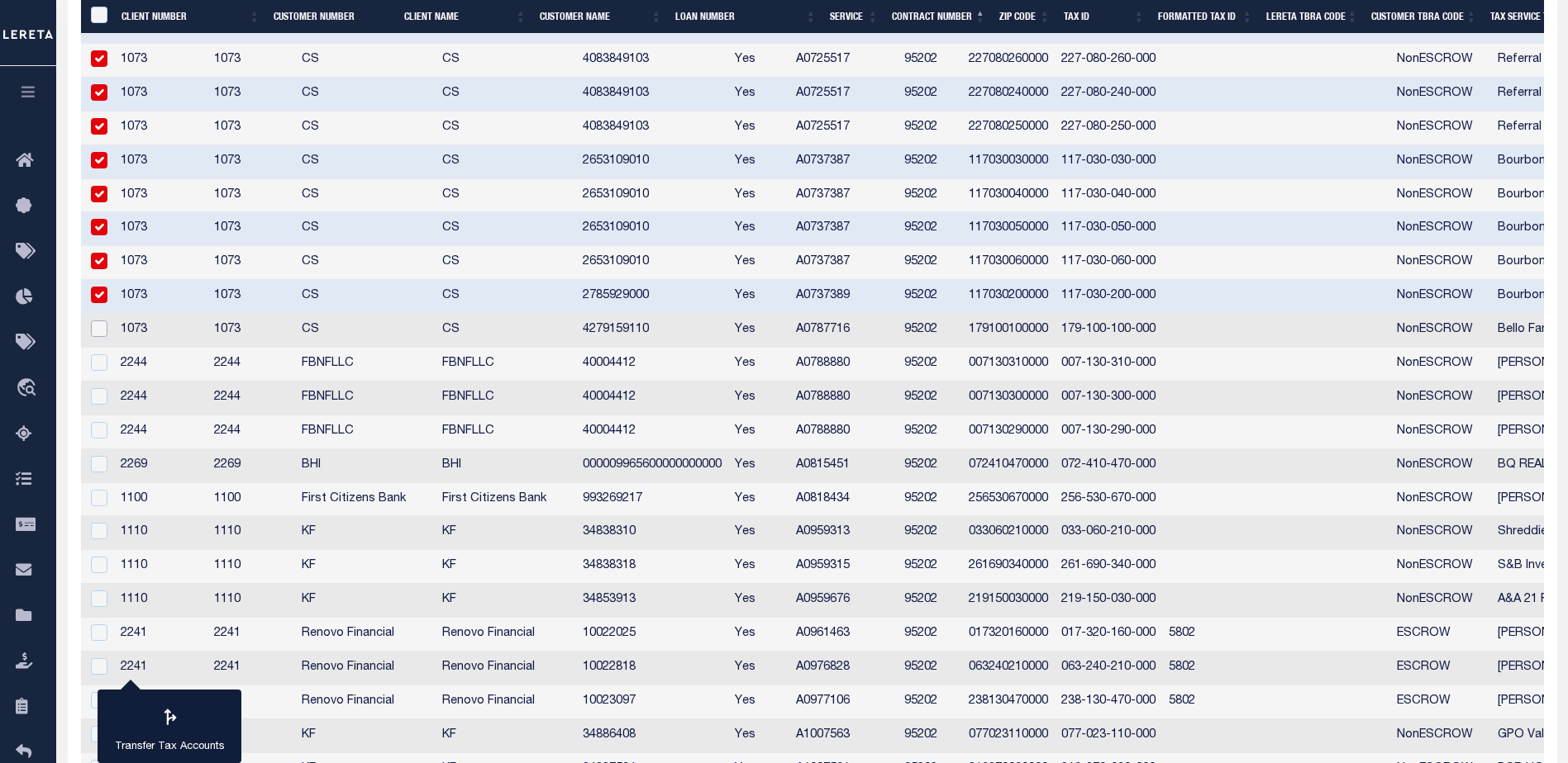
click at [101, 329] on input "checkbox" at bounding box center [98, 329] width 16 height 16
checkbox input "true"
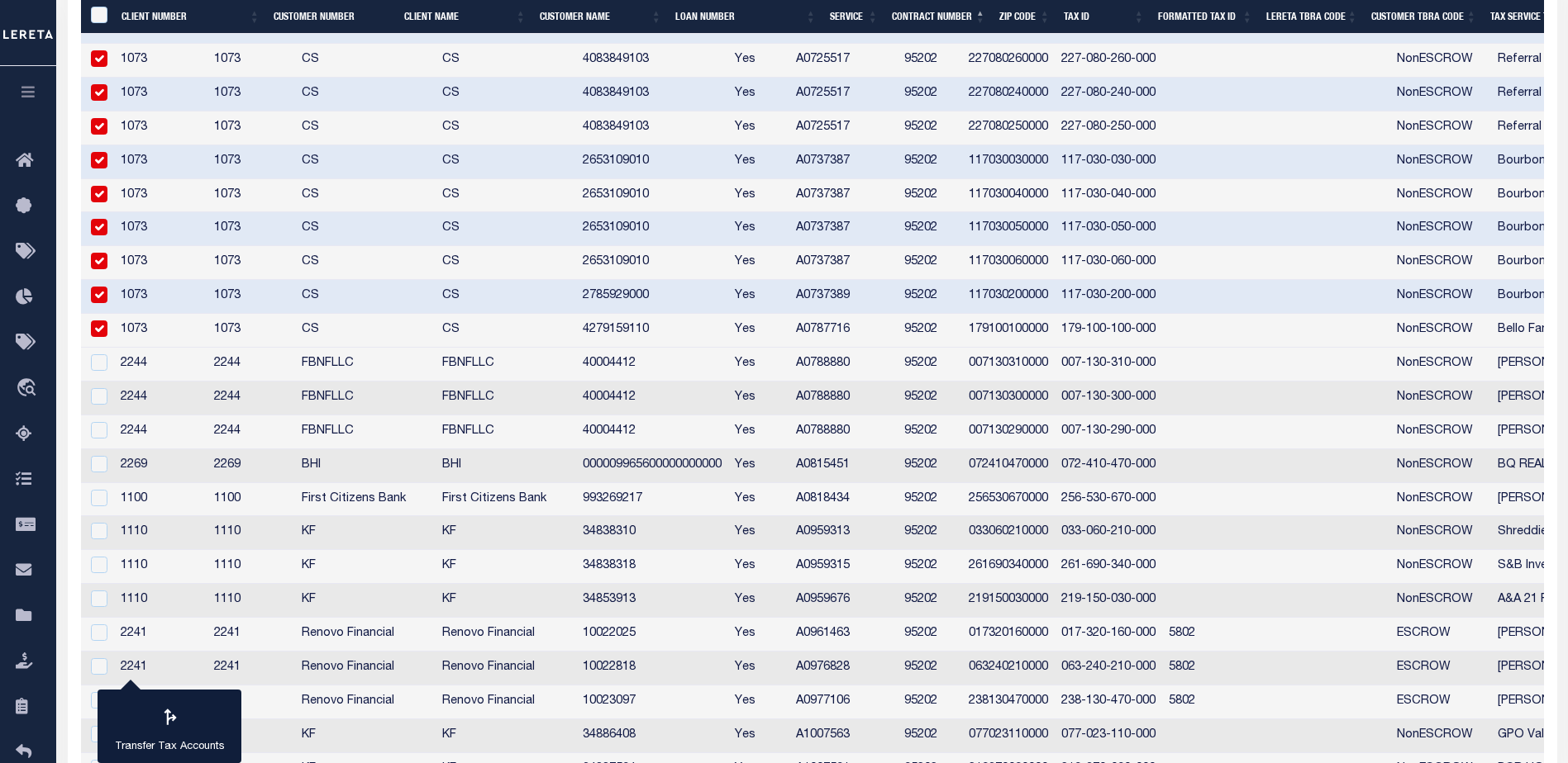
click at [96, 375] on td at bounding box center [97, 364] width 33 height 33
checkbox input "true"
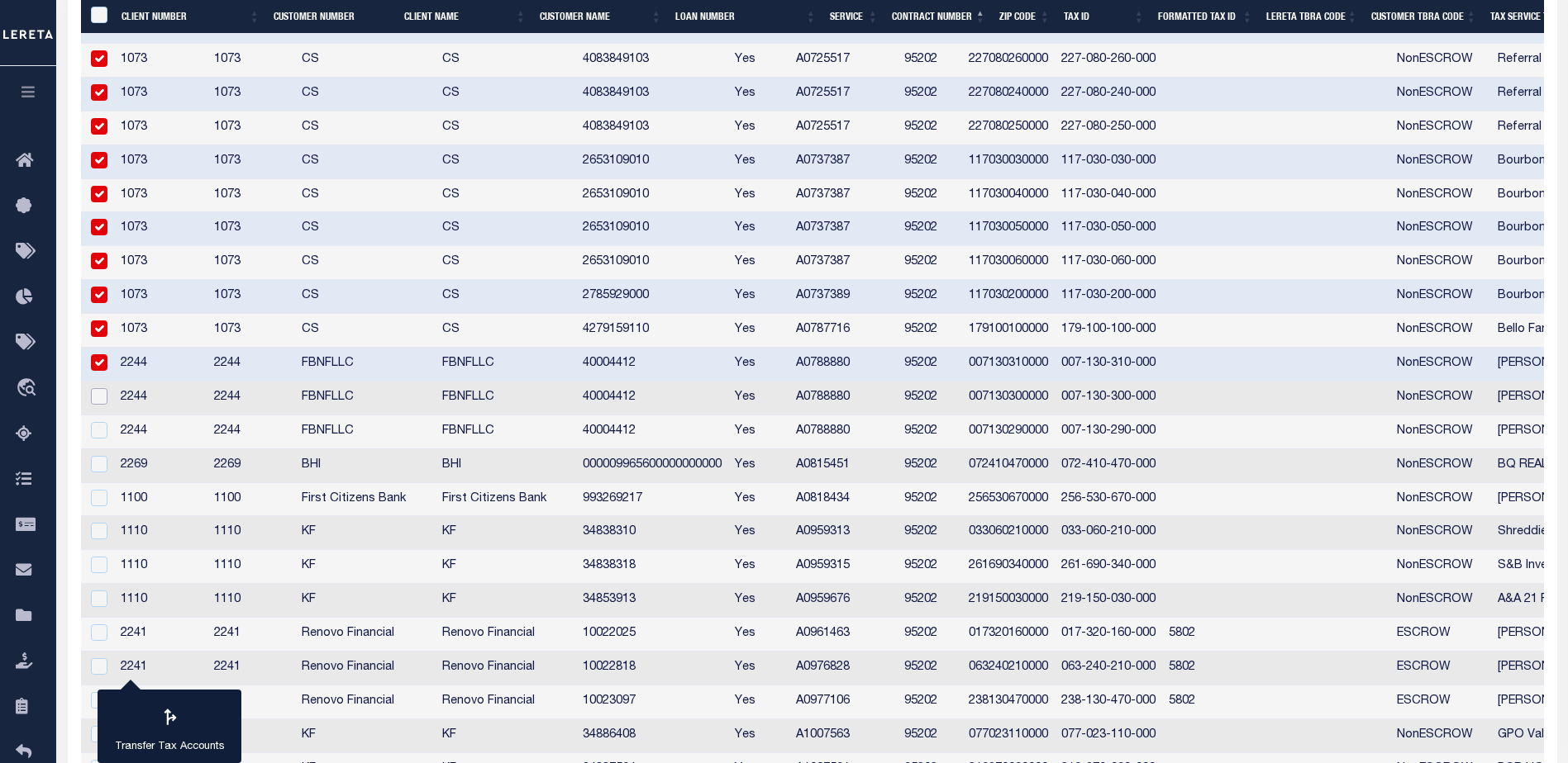
click at [97, 404] on input "checkbox" at bounding box center [98, 396] width 16 height 16
checkbox input "true"
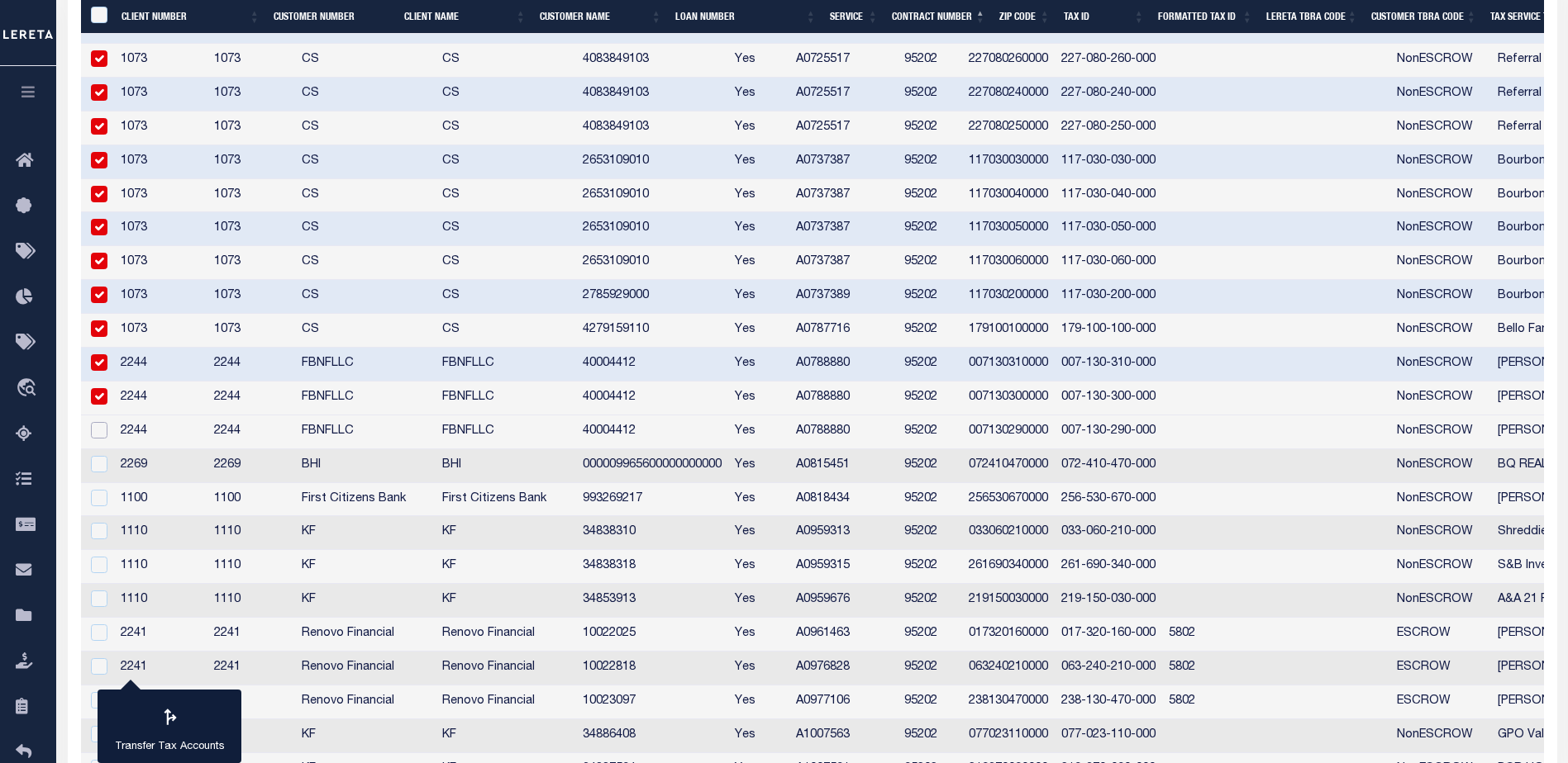
click at [102, 435] on input "checkbox" at bounding box center [98, 430] width 16 height 16
checkbox input "true"
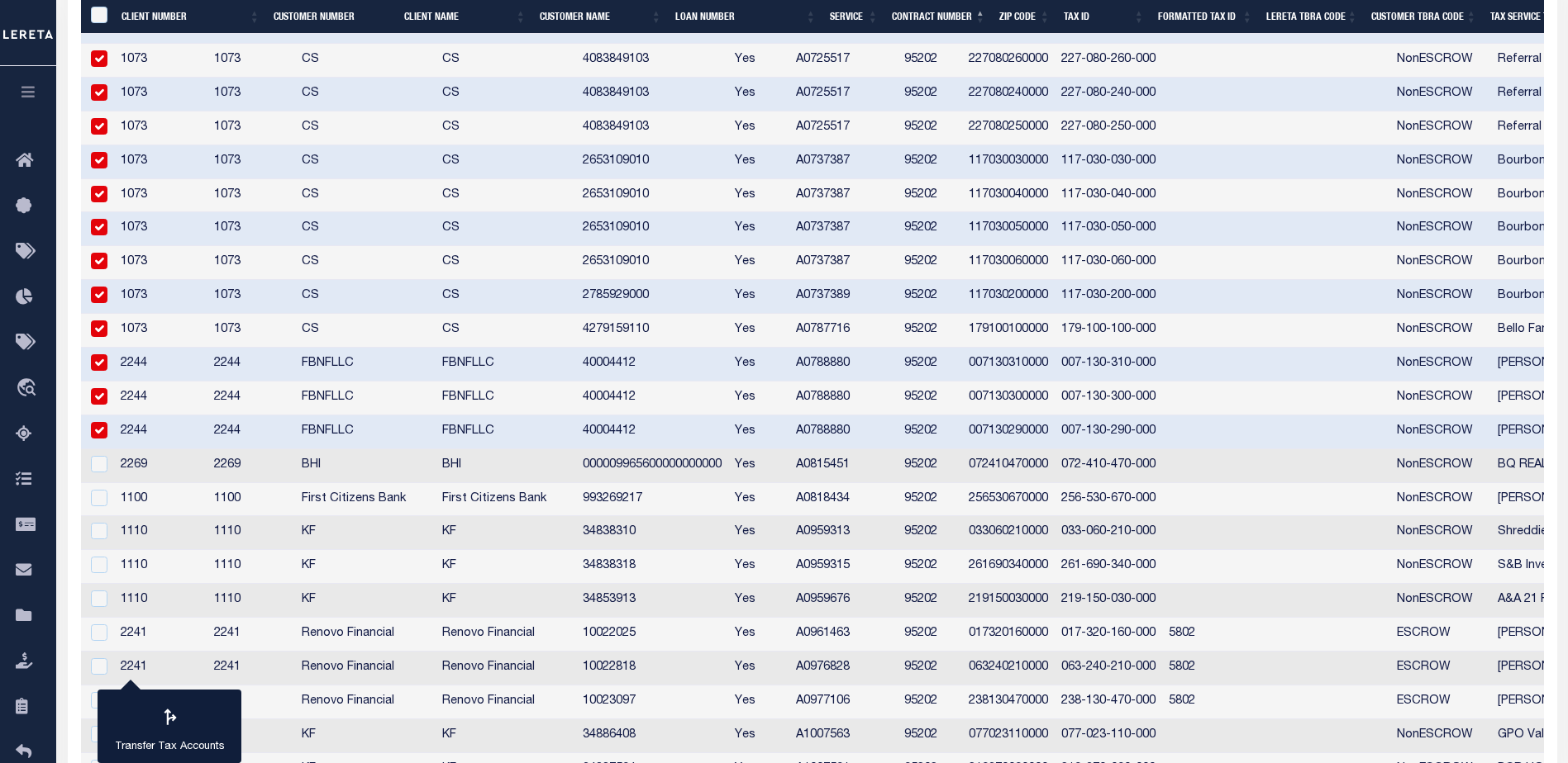
click at [89, 468] on div at bounding box center [98, 464] width 21 height 18
checkbox input "true"
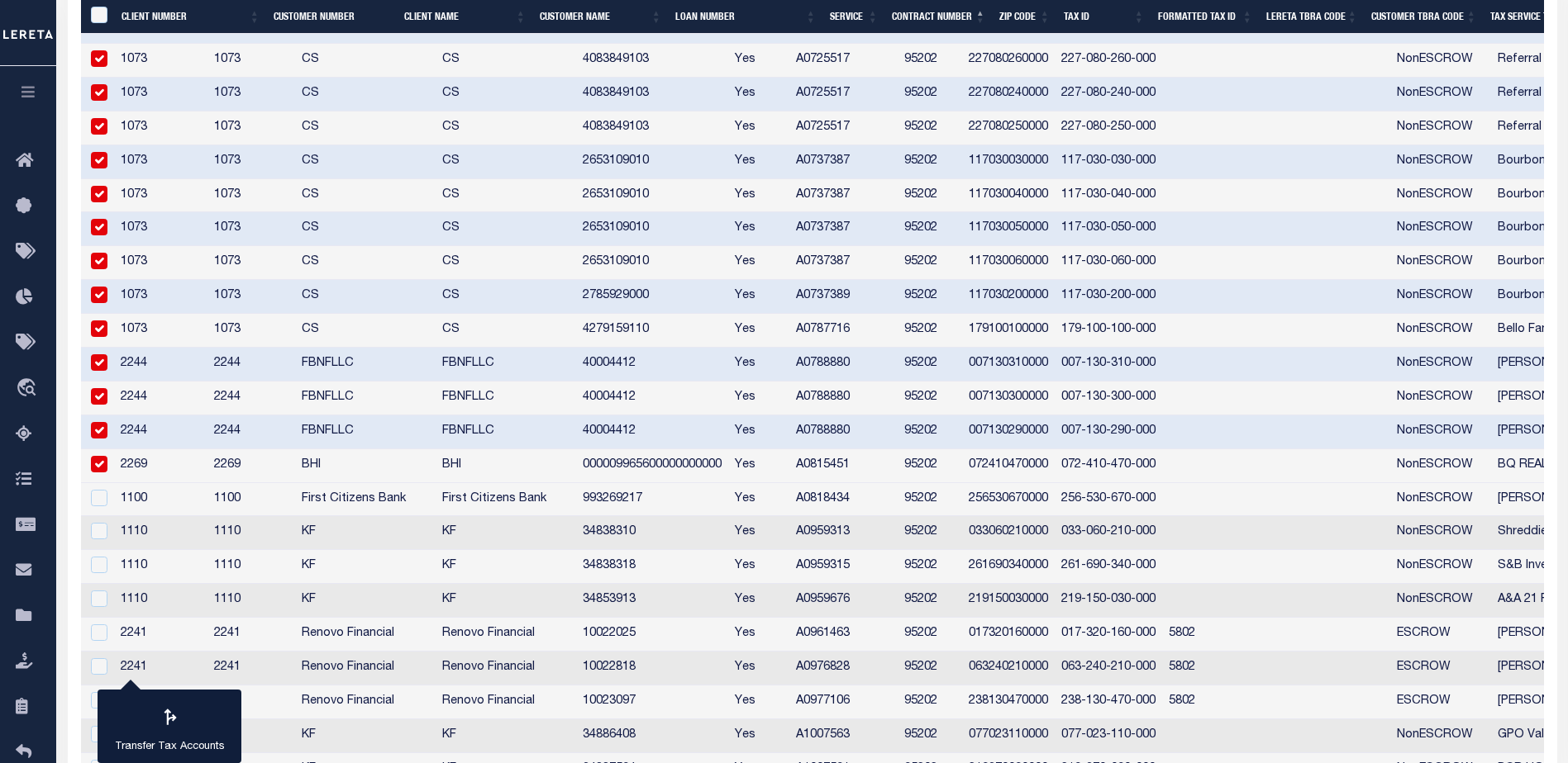
click at [102, 511] on td at bounding box center [97, 499] width 33 height 33
checkbox input "true"
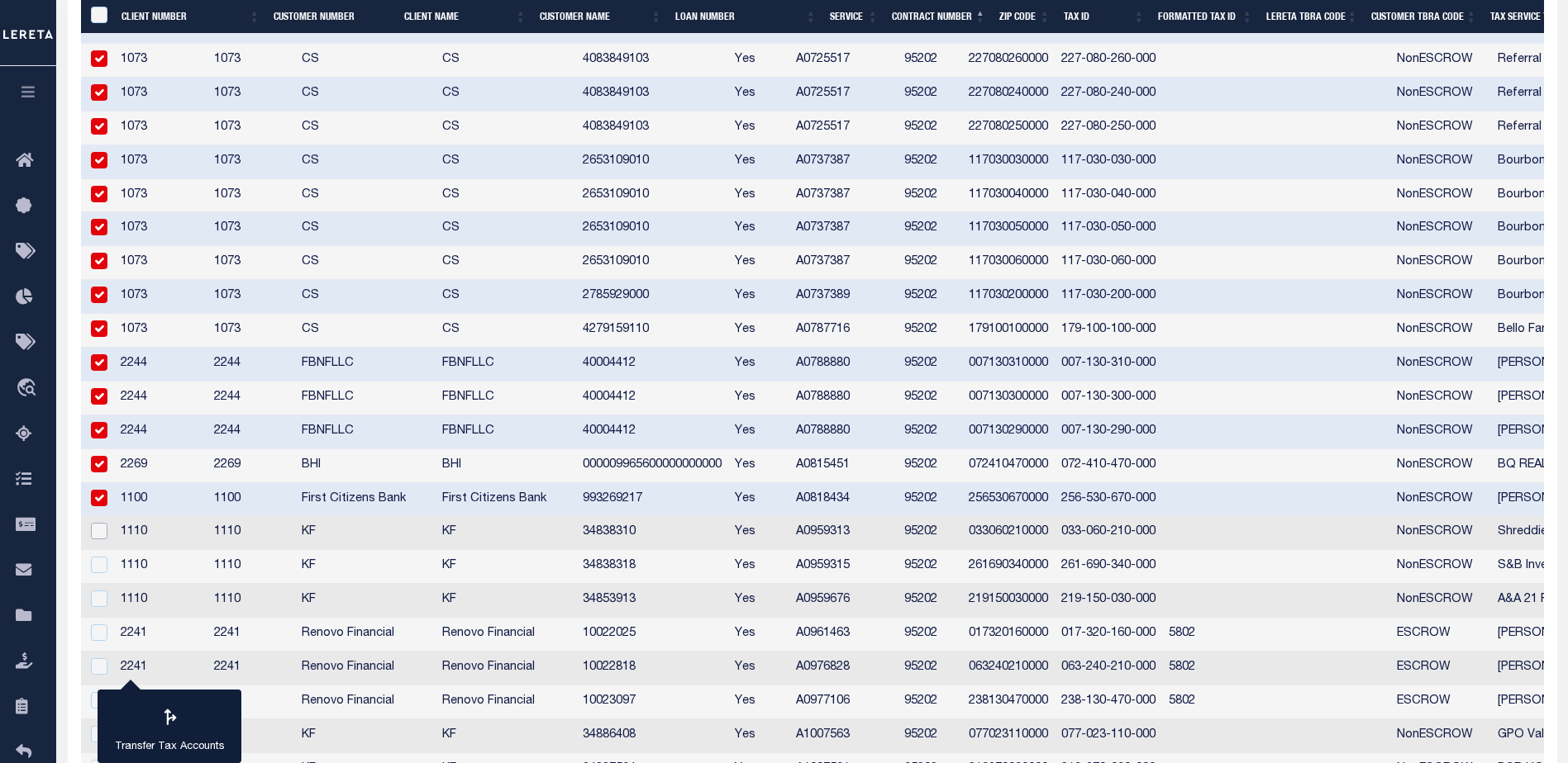
click at [97, 540] on input "checkbox" at bounding box center [98, 531] width 16 height 16
checkbox input "true"
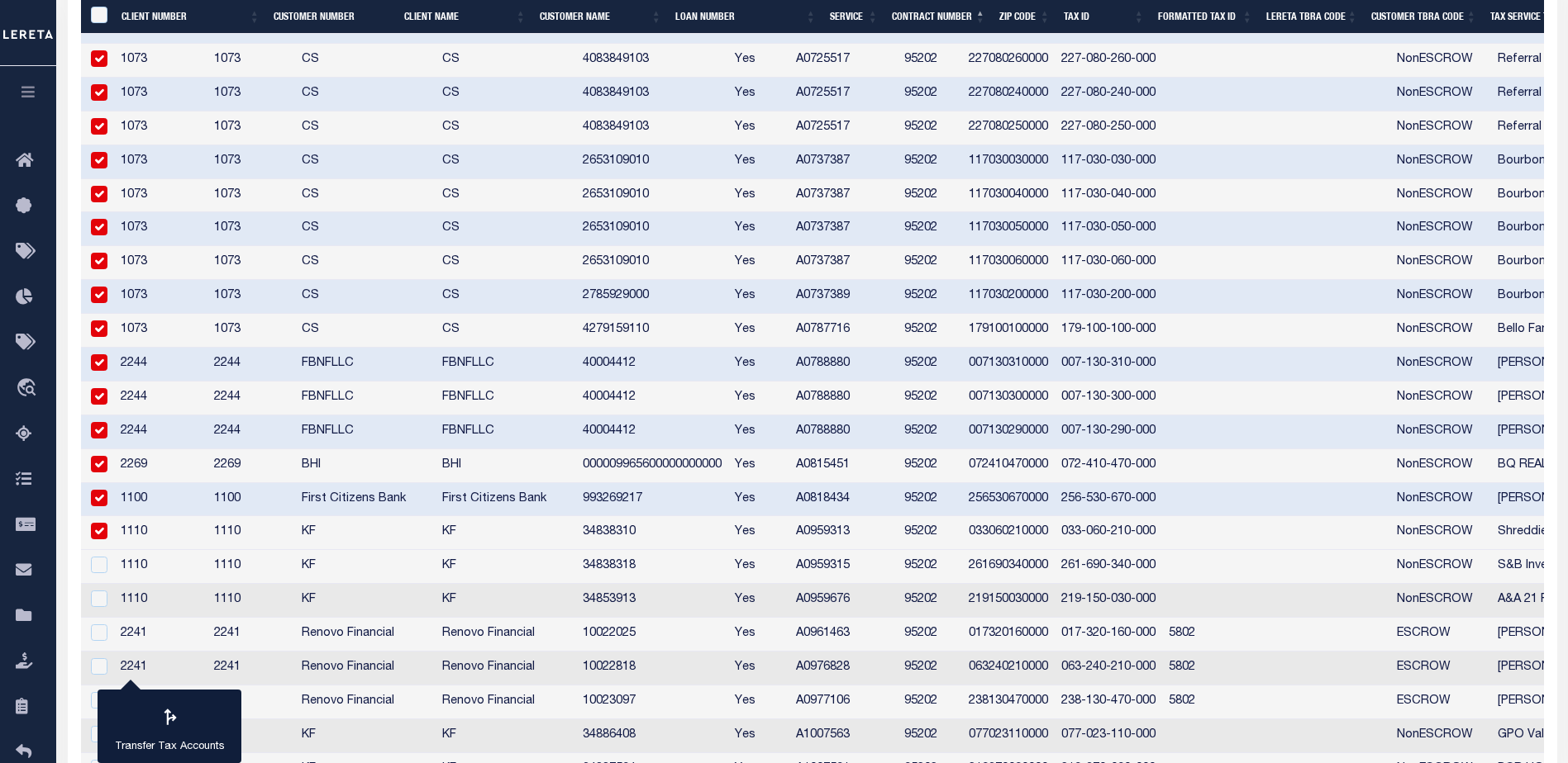
click at [97, 577] on td at bounding box center [97, 566] width 33 height 33
checkbox input "true"
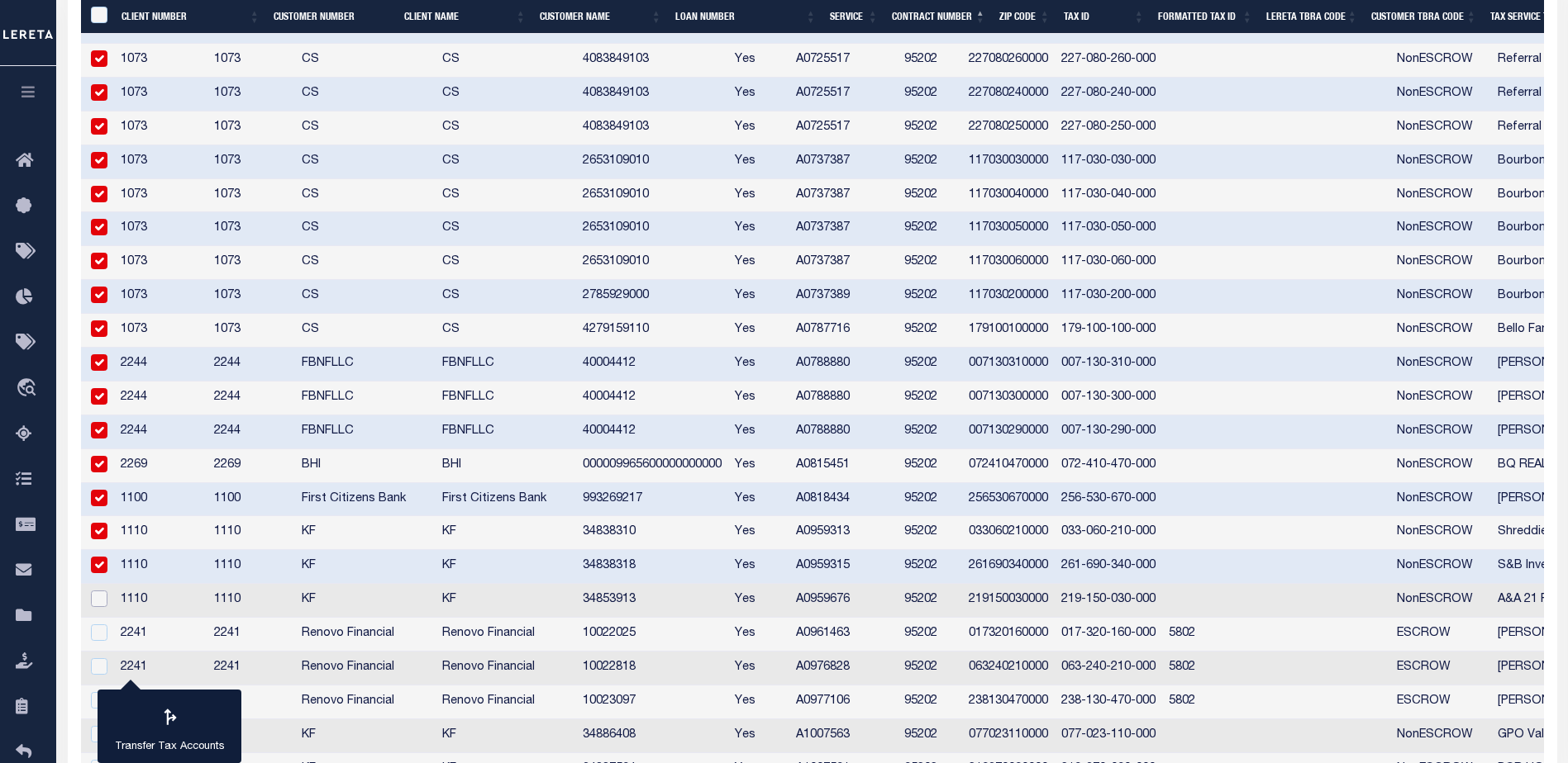
click at [96, 604] on input "checkbox" at bounding box center [98, 598] width 16 height 16
checkbox input "true"
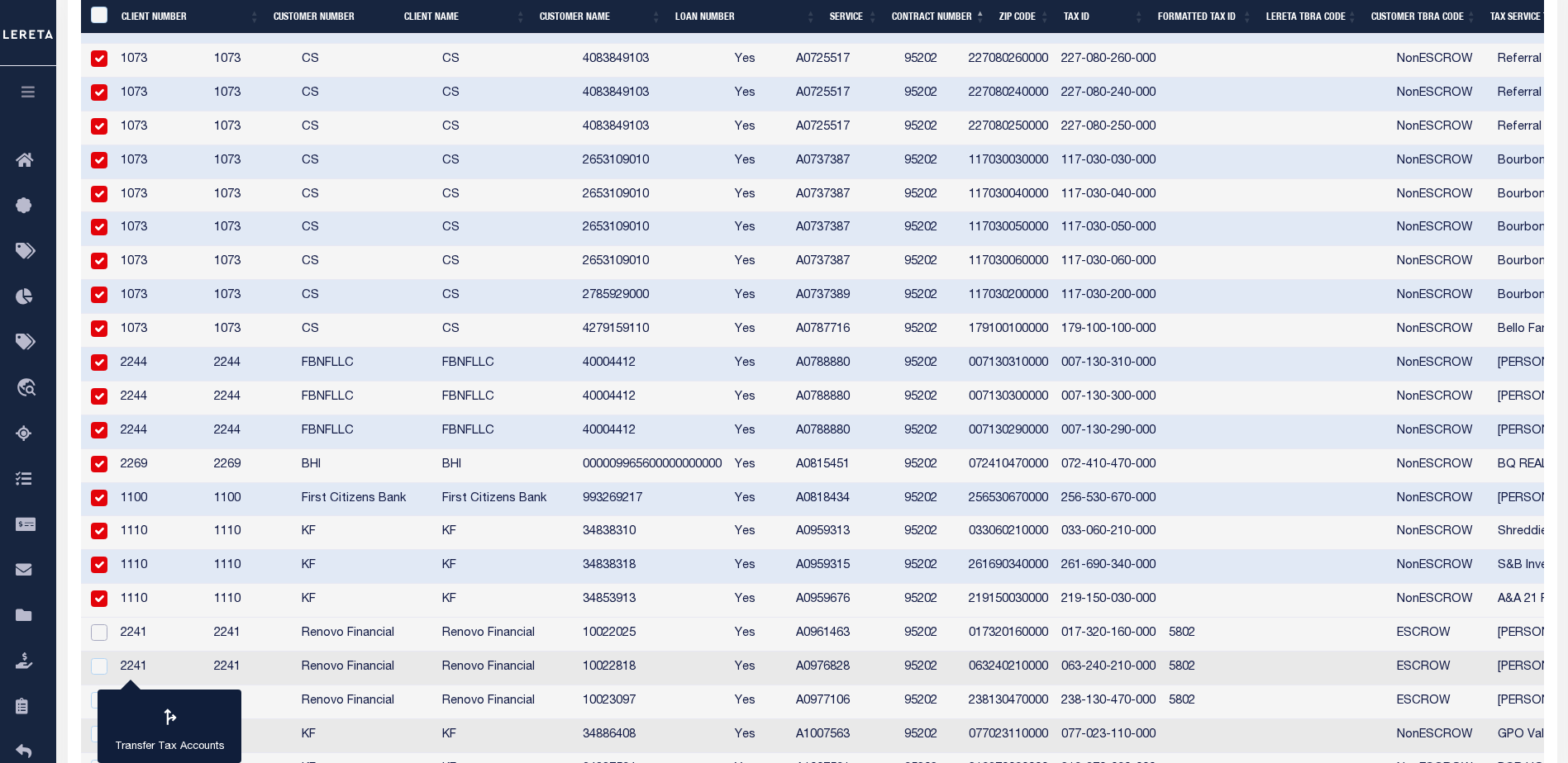
click at [104, 630] on input "checkbox" at bounding box center [98, 632] width 16 height 16
checkbox input "true"
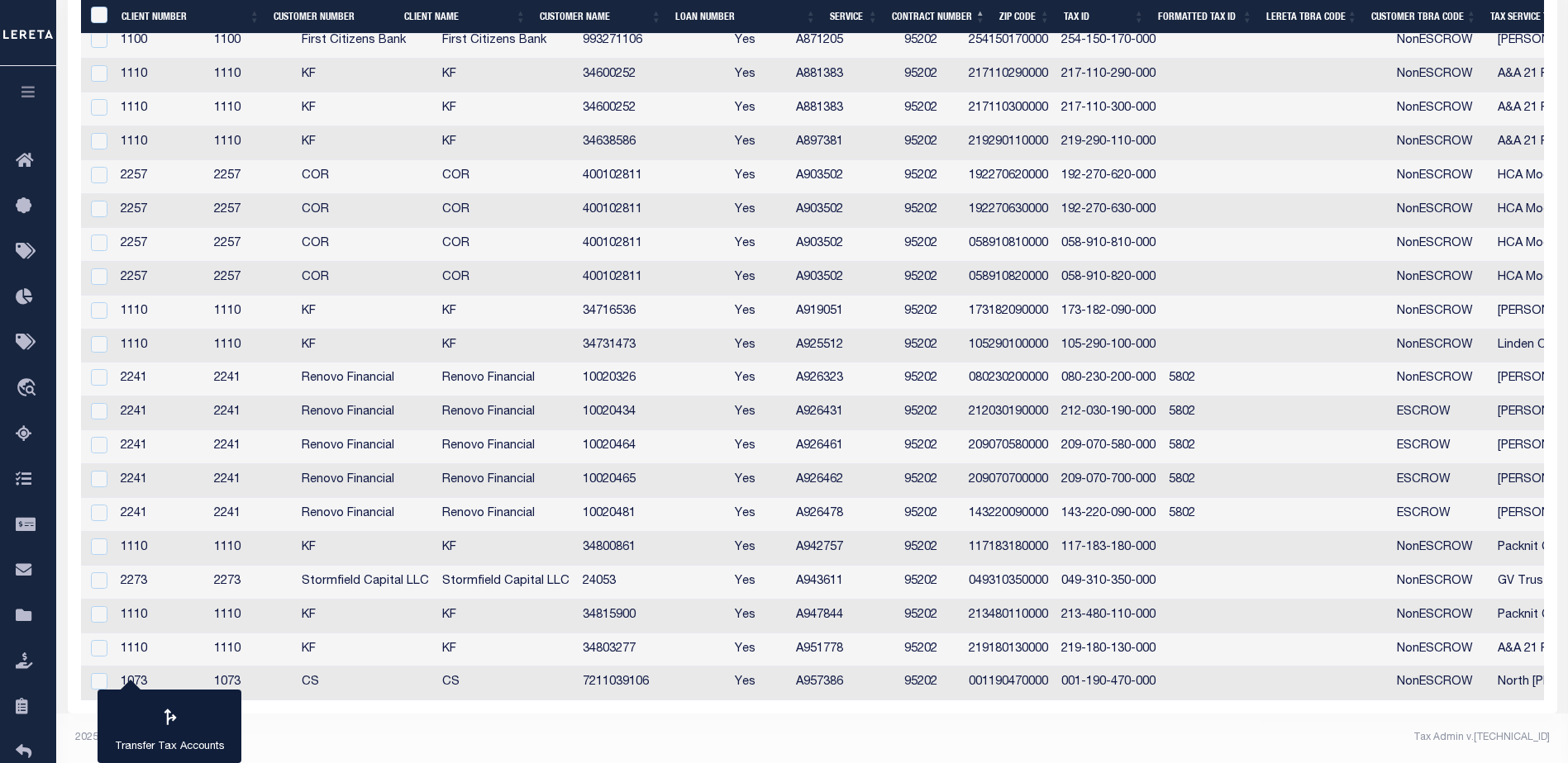
scroll to position [987, 0]
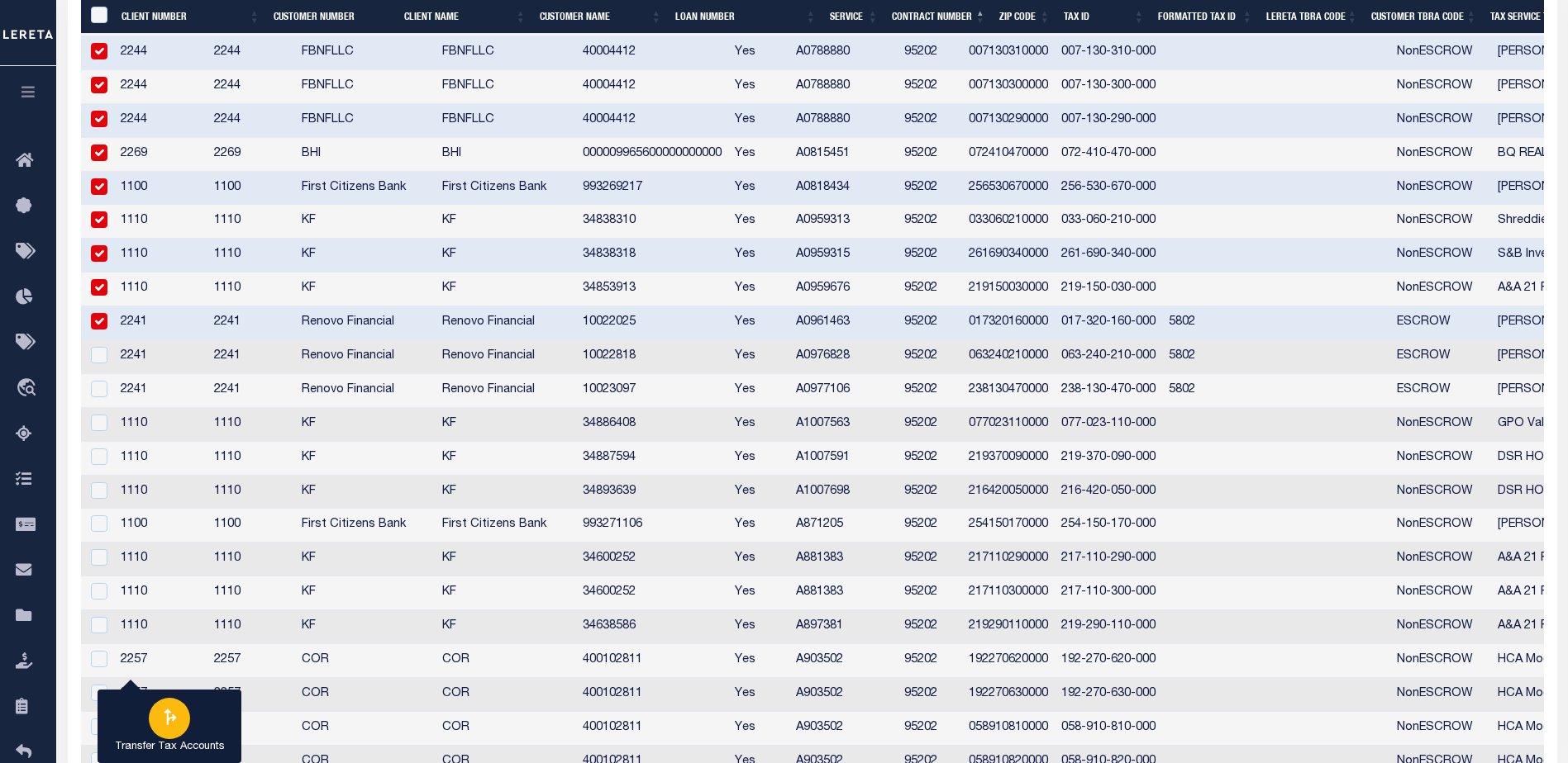
click at [162, 712] on icon "button" at bounding box center [169, 717] width 21 height 21
type input "040390000"
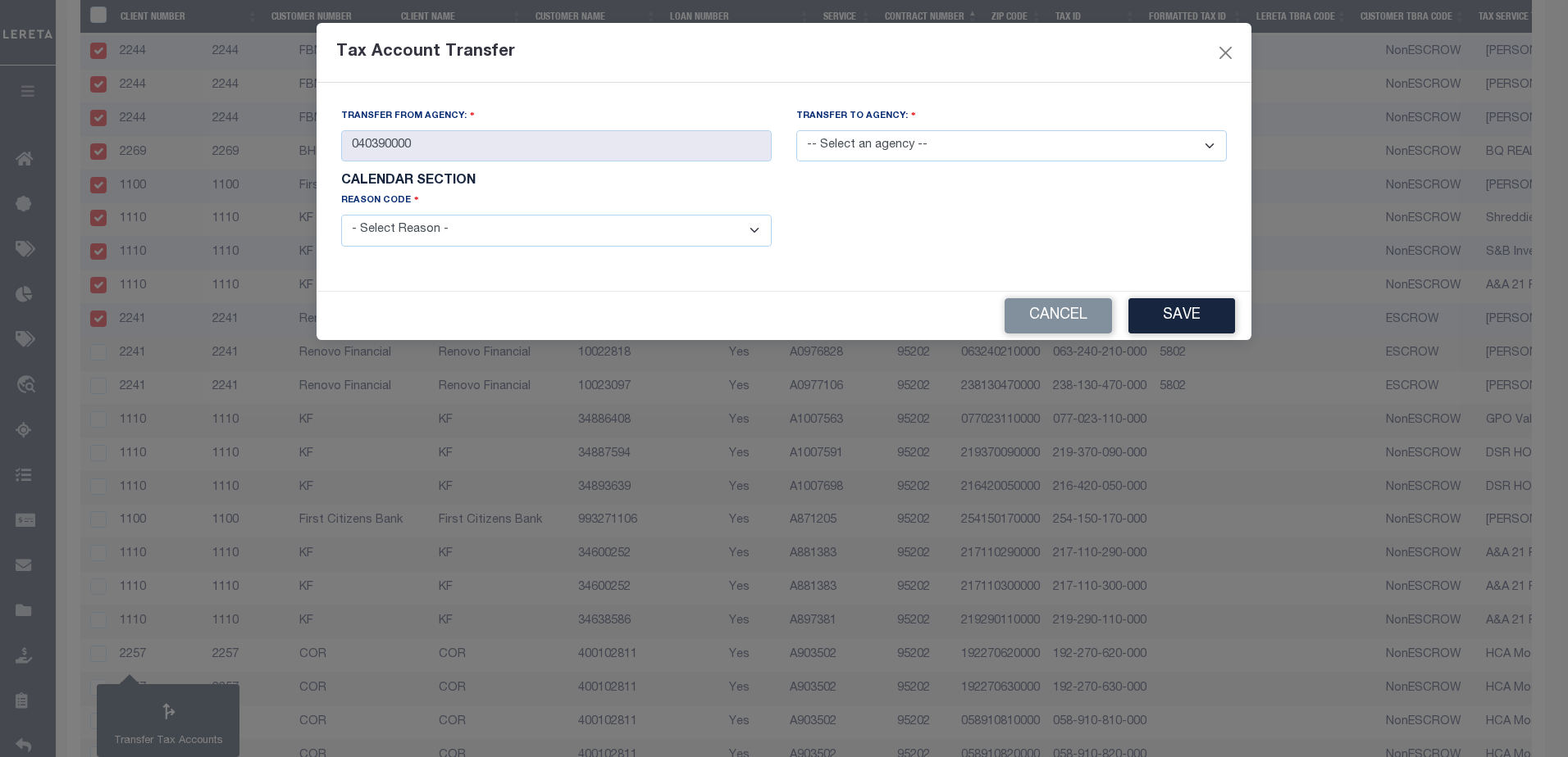
click at [859, 157] on select "-- Select an agency -- 040390801 040390802 040390803 040390805 040391205 040391…" at bounding box center [1012, 147] width 430 height 32
select select "040398888"
click at [796, 131] on select "-- Select an agency -- 040390801 040390802 040390803 040390805 040391205 040391…" at bounding box center [1012, 147] width 430 height 32
click at [722, 253] on form "Transfer from Agency: 040390000 Transfer to Agency: -- Select an agency -- 0403…" at bounding box center [784, 187] width 885 height 159
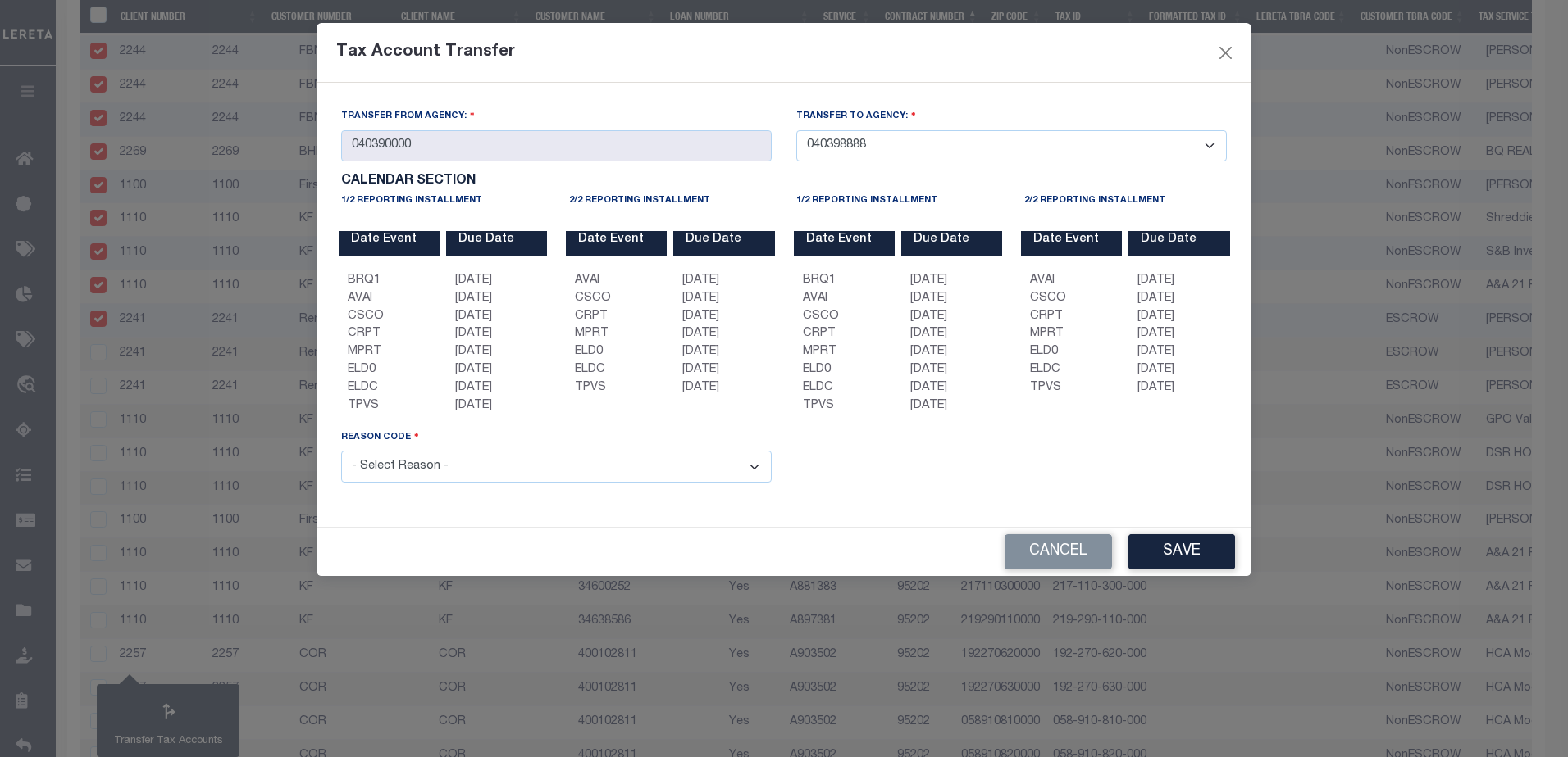
click at [665, 470] on select "- Select Reason - 099 - Other (Provide additional detail) ACT - Agency Changed …" at bounding box center [556, 467] width 430 height 32
click at [846, 476] on div "Description" at bounding box center [1012, 465] width 455 height 74
click at [1182, 553] on button "Save" at bounding box center [1181, 551] width 106 height 35
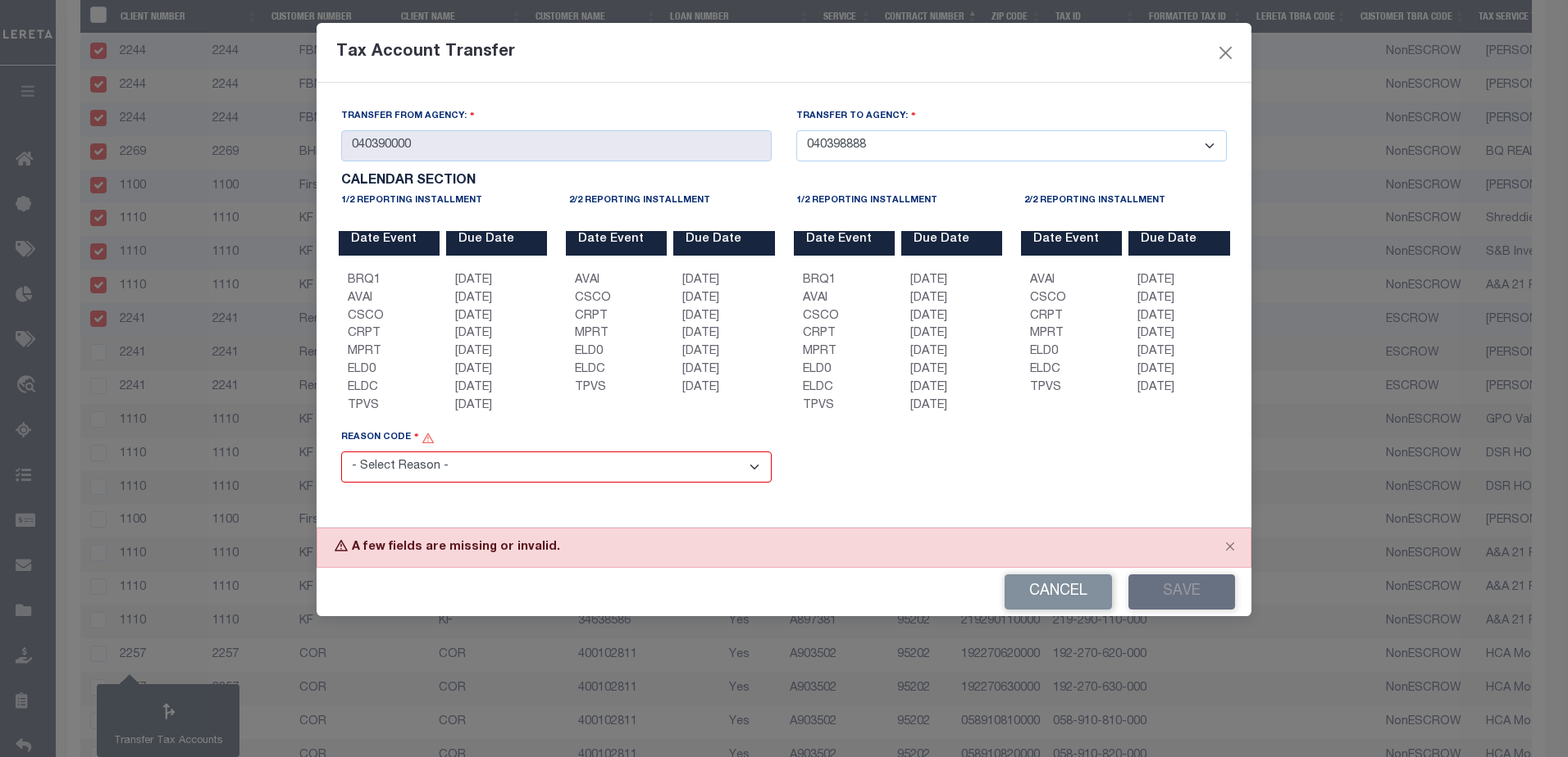
click at [743, 490] on div "Reason Code - Select Reason - 099 - Other (Provide additional detail) ACT - Age…" at bounding box center [556, 465] width 455 height 75
click at [727, 478] on select "- Select Reason - 099 - Other (Provide additional detail) ACT - Agency Changed …" at bounding box center [556, 468] width 430 height 32
select select "099"
click at [341, 453] on select "- Select Reason - 099 - Other (Provide additional detail) ACT - Agency Changed …" at bounding box center [556, 468] width 430 height 32
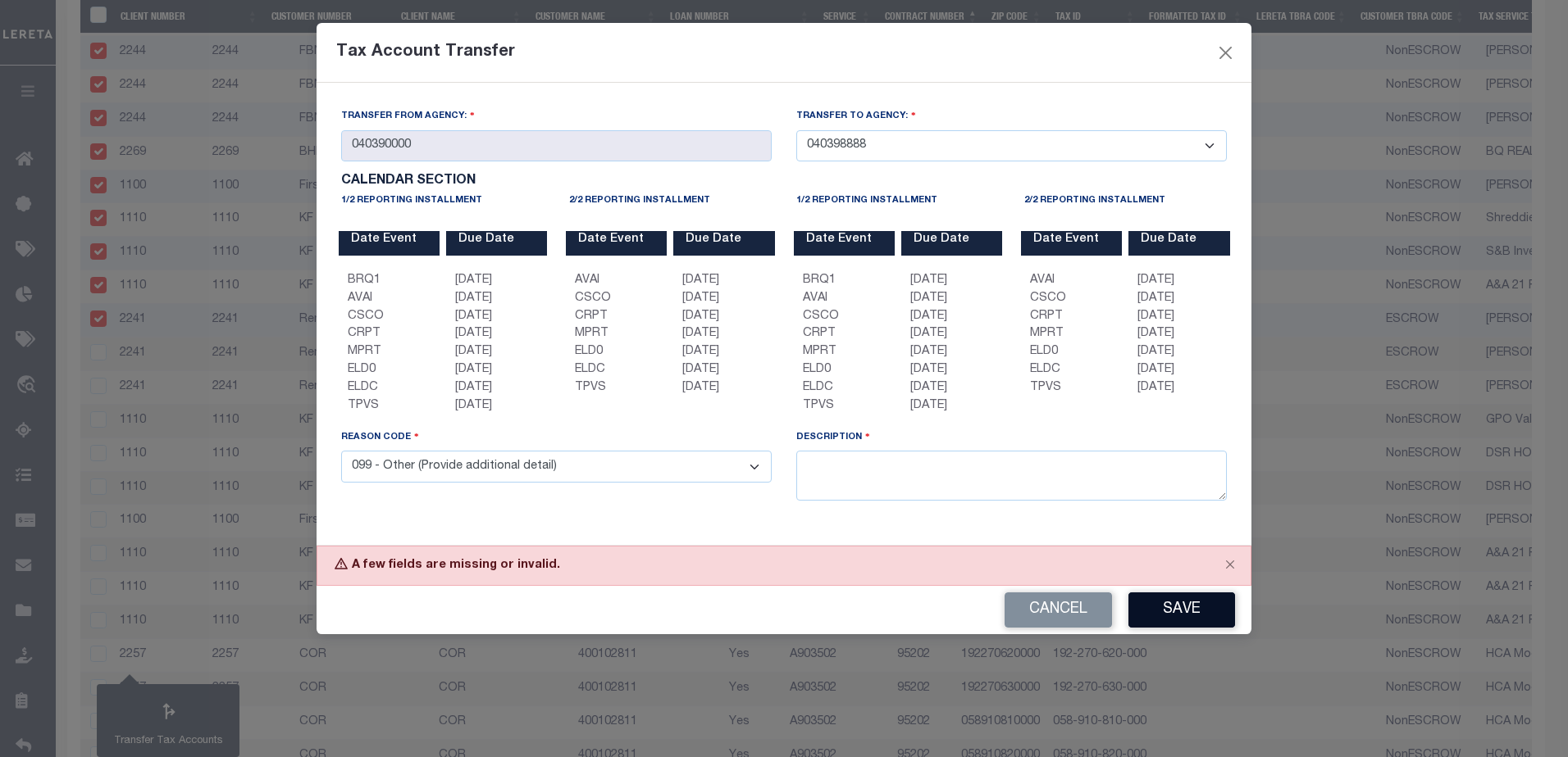
click at [1181, 614] on button "Save" at bounding box center [1181, 609] width 106 height 35
click at [1002, 469] on textarea at bounding box center [1012, 476] width 430 height 50
type textarea "Testing transfer bug"
click at [1174, 600] on button "Save" at bounding box center [1181, 609] width 106 height 35
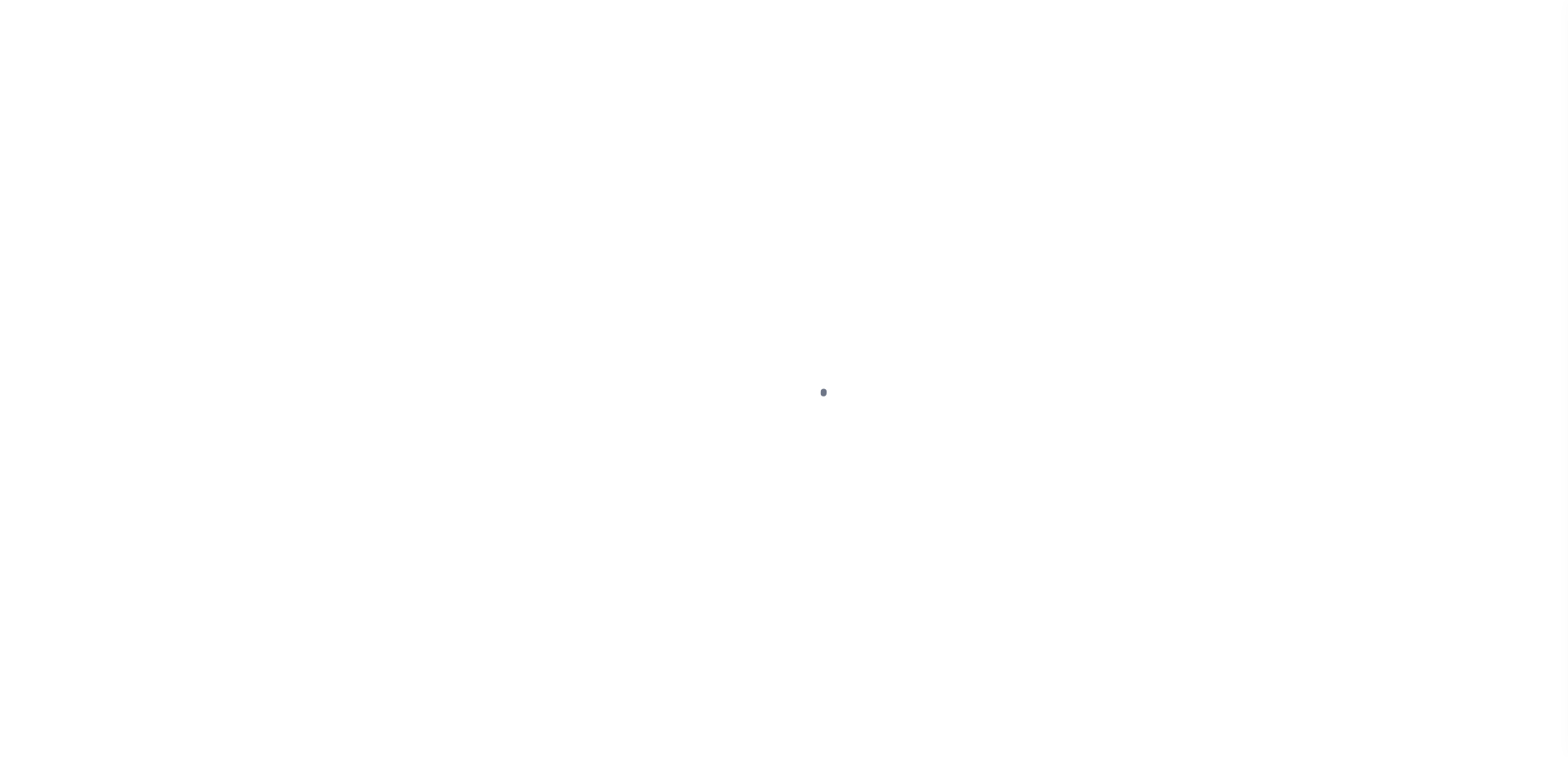
select select "100"
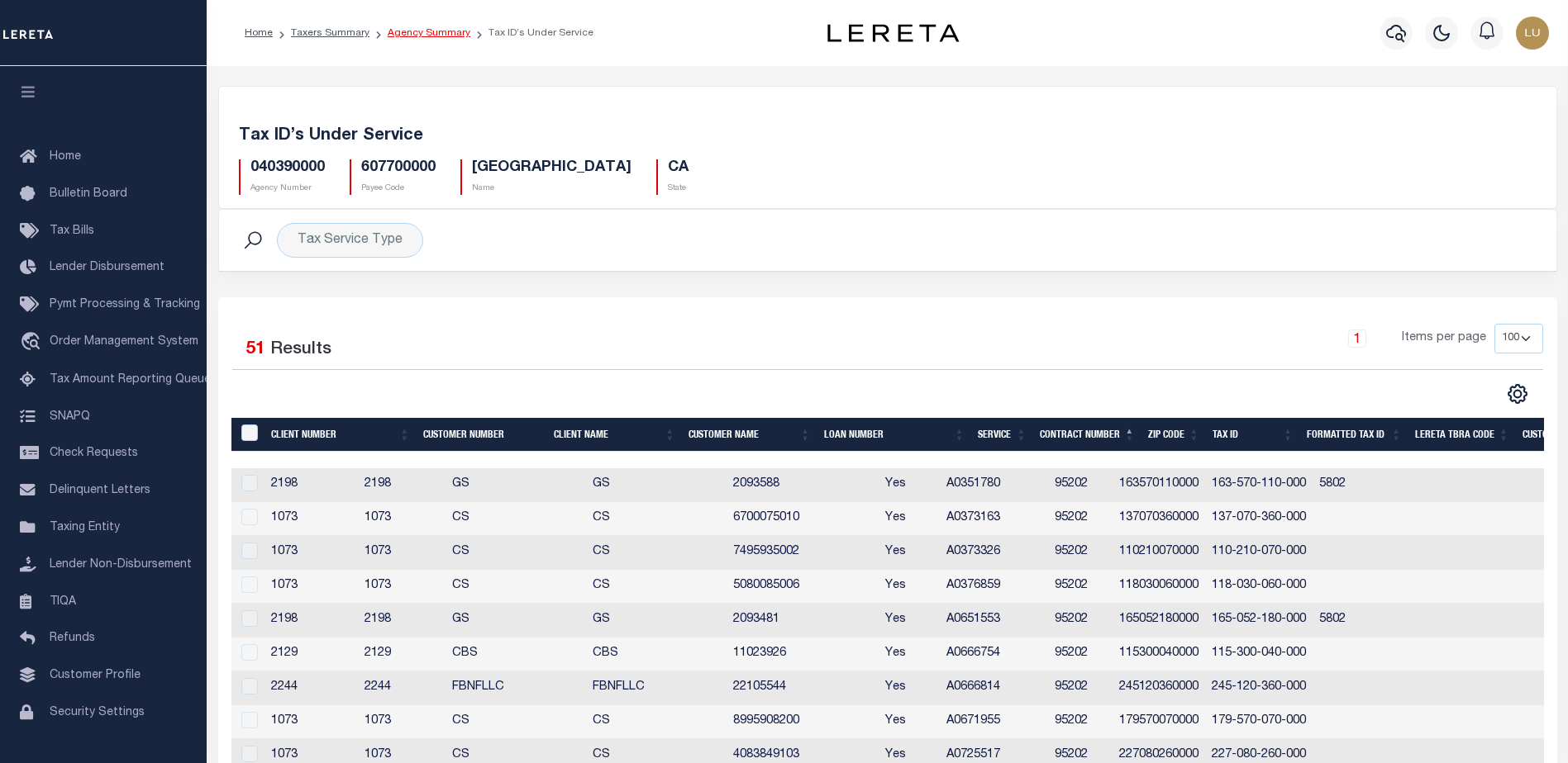
click at [427, 33] on link "Agency Summary" at bounding box center [429, 32] width 82 height 10
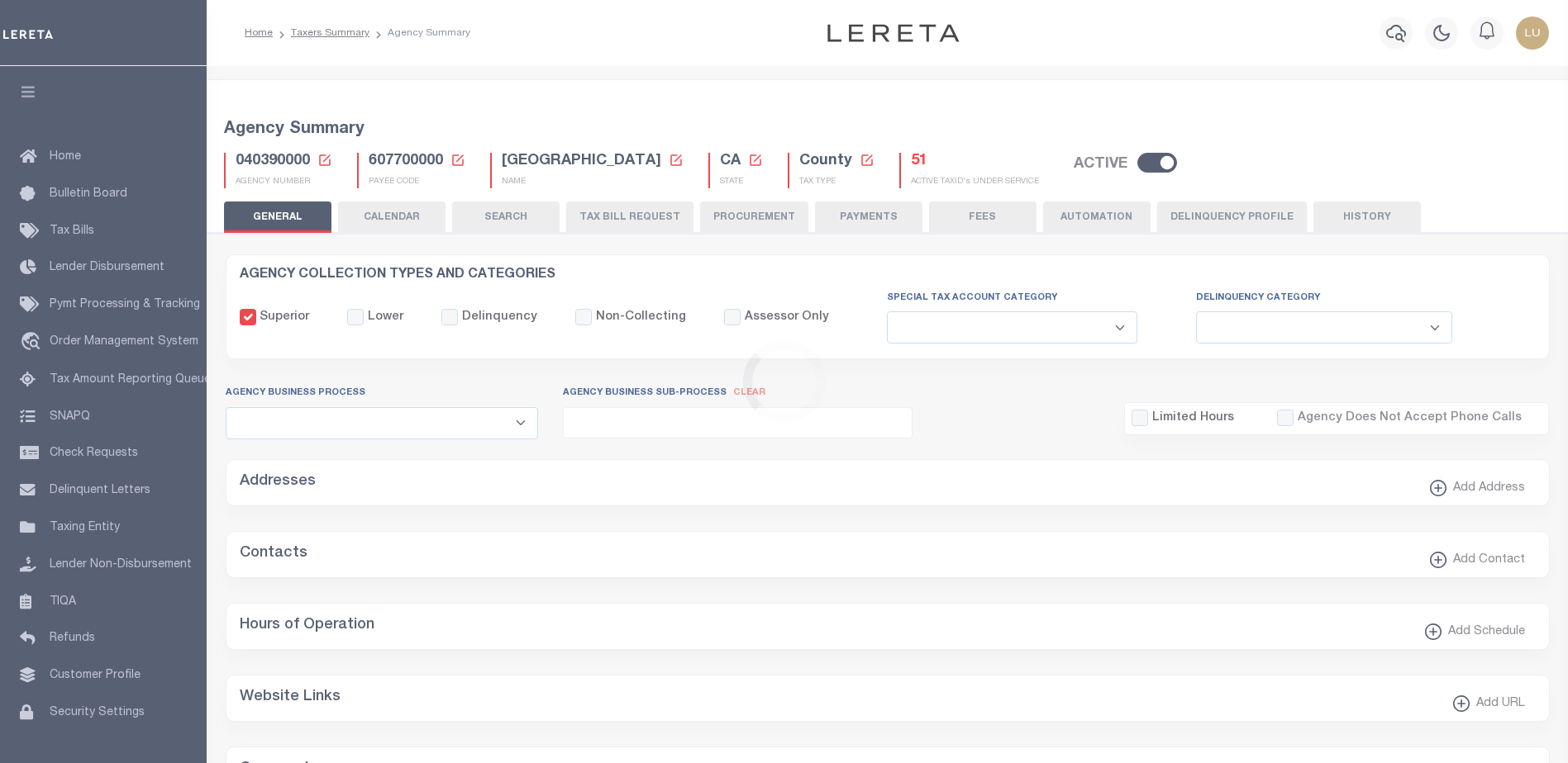
select select
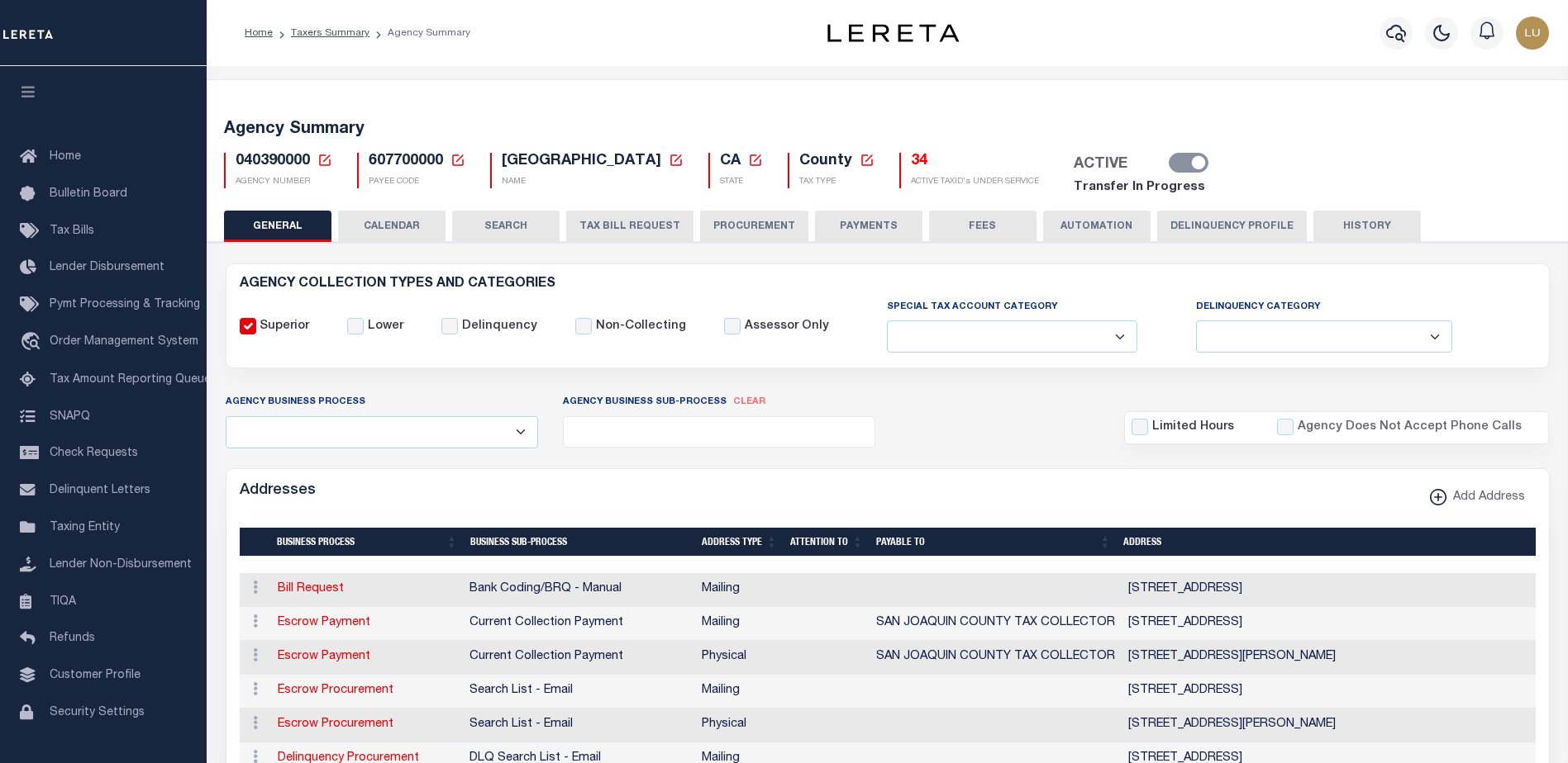
select select
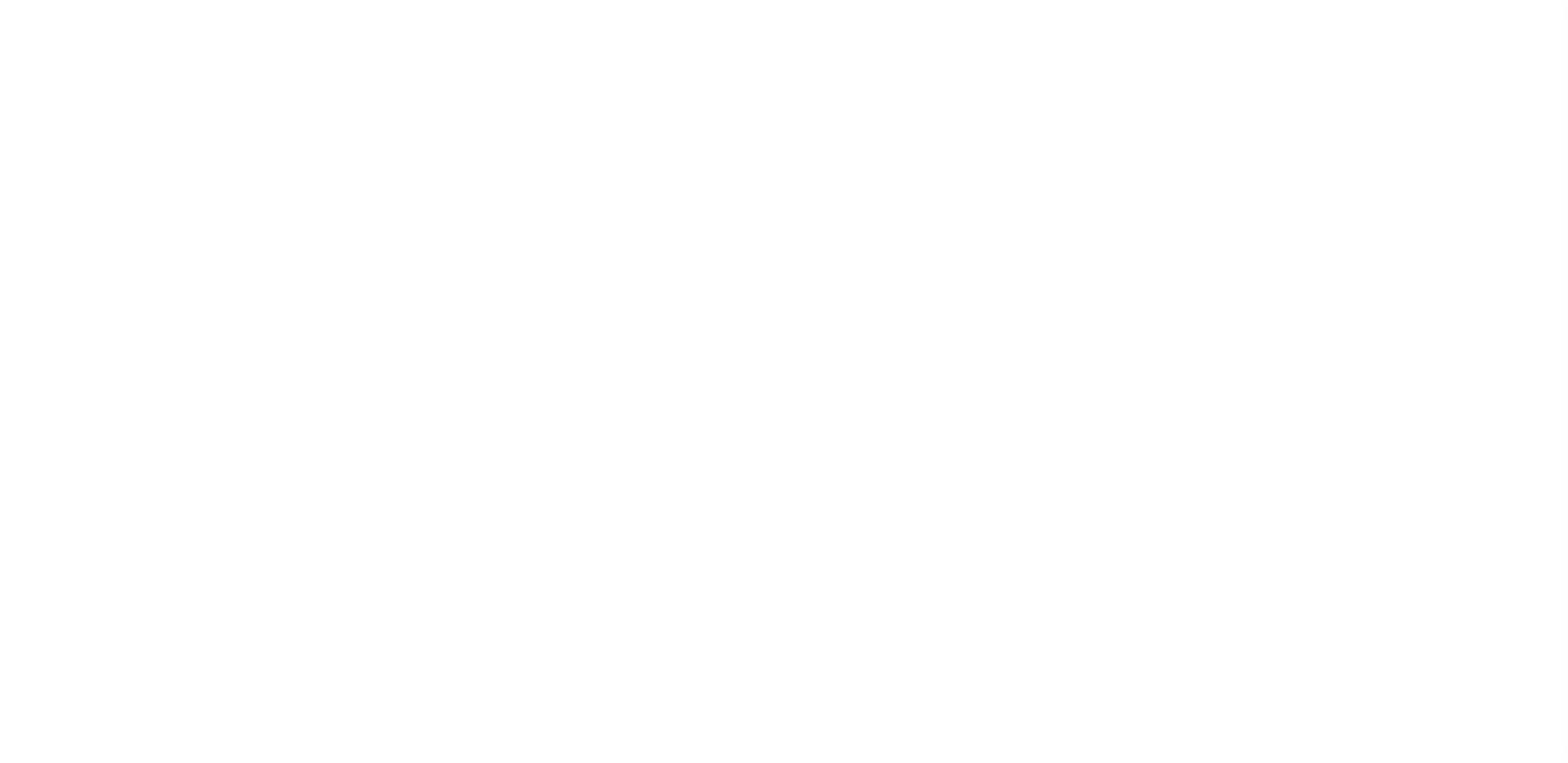
select select
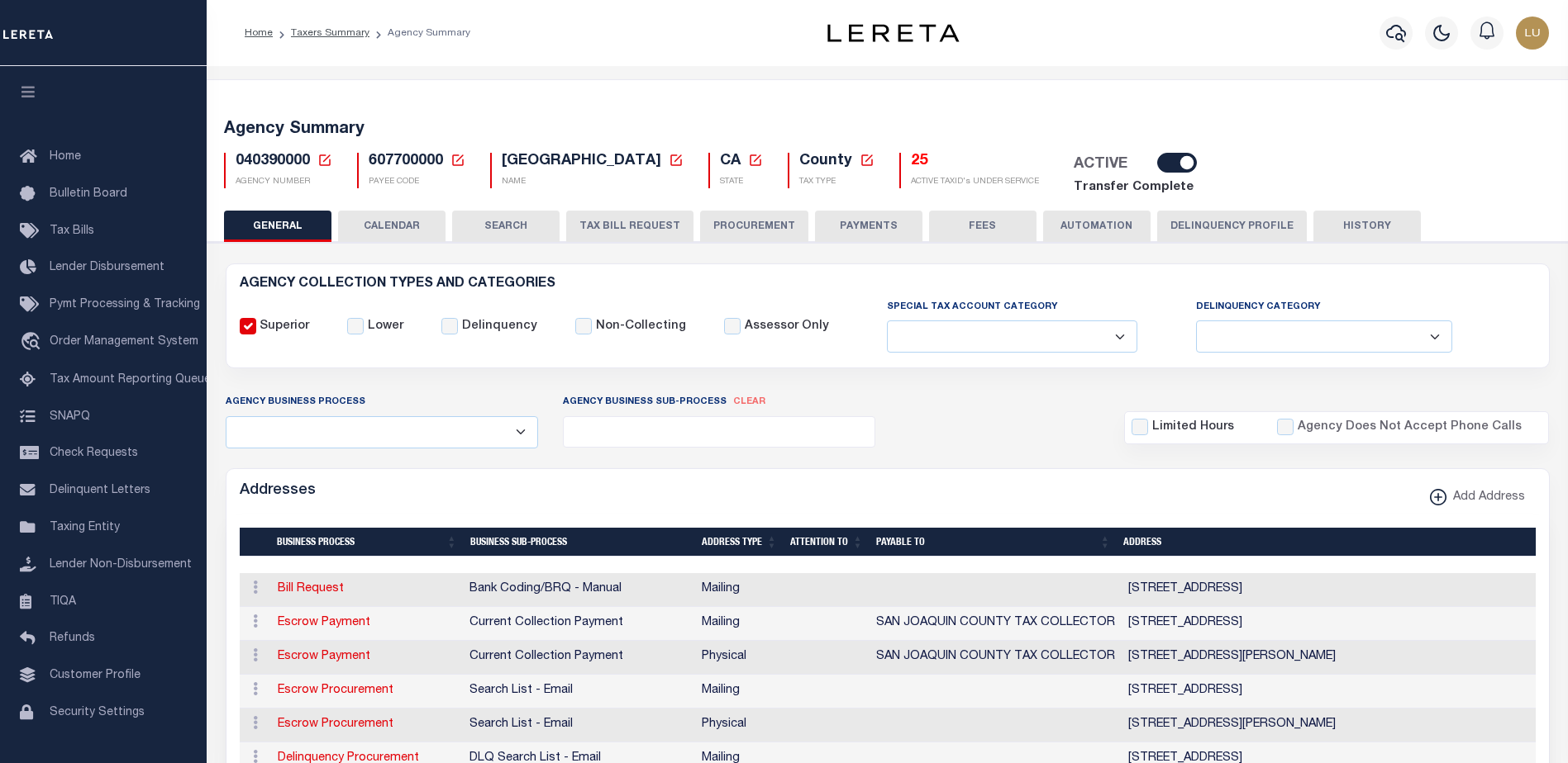
click at [454, 153] on icon at bounding box center [458, 160] width 15 height 15
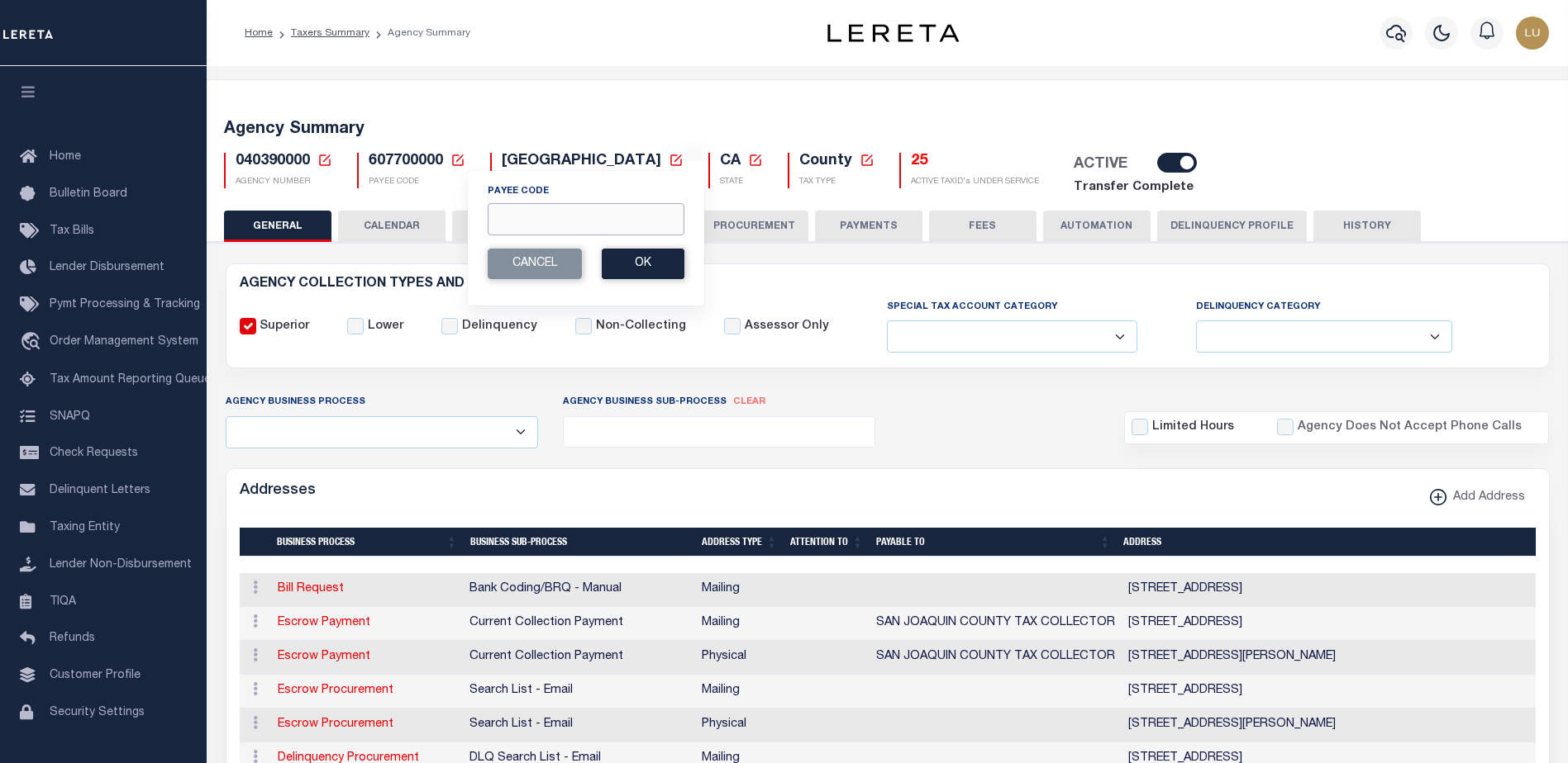
click at [547, 223] on input "Payee Code" at bounding box center [586, 220] width 197 height 32
paste input "1709700000"
type input "1709700000"
click at [640, 259] on button "Ok" at bounding box center [643, 264] width 82 height 31
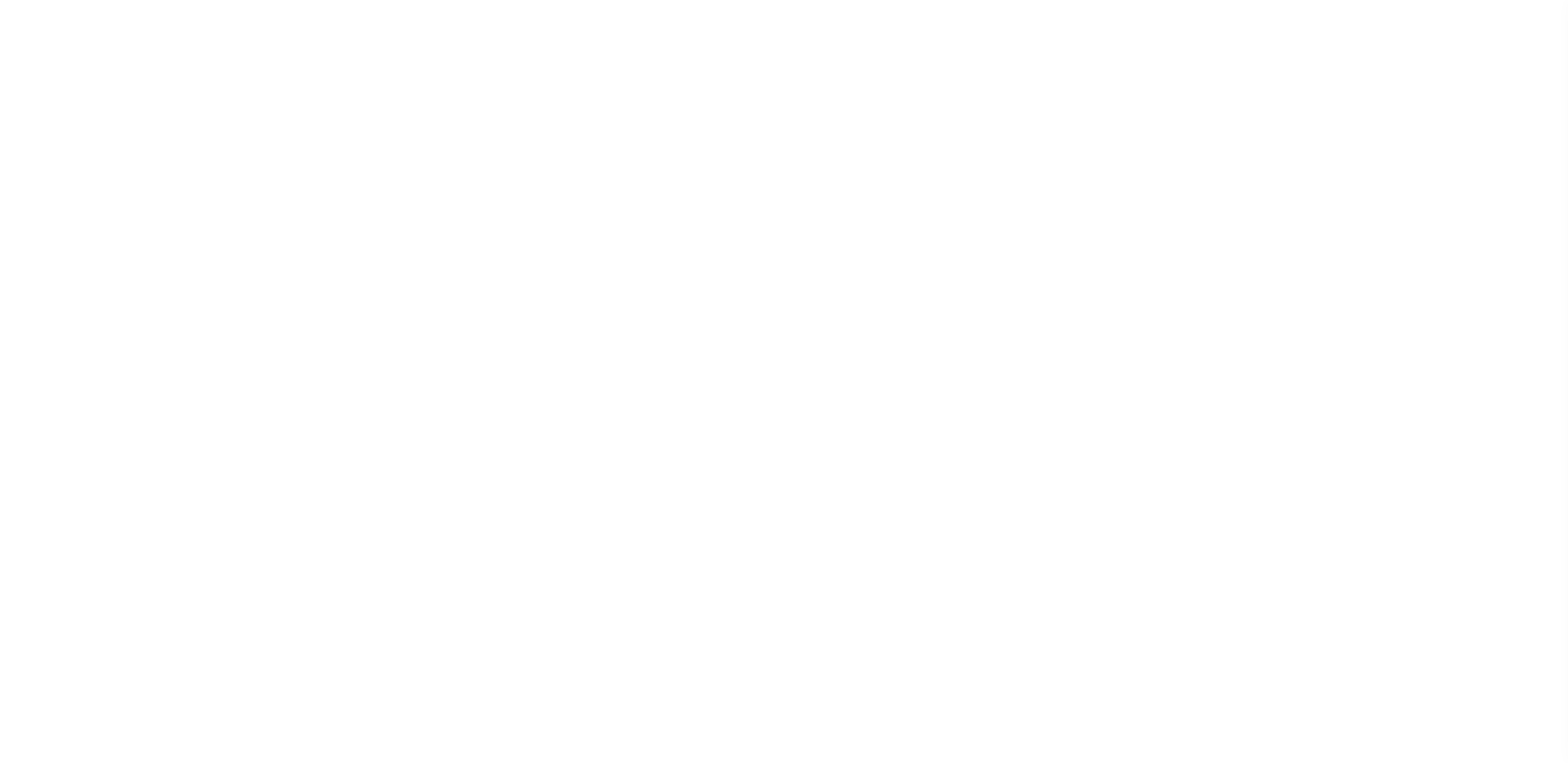
select select
checkbox input "false"
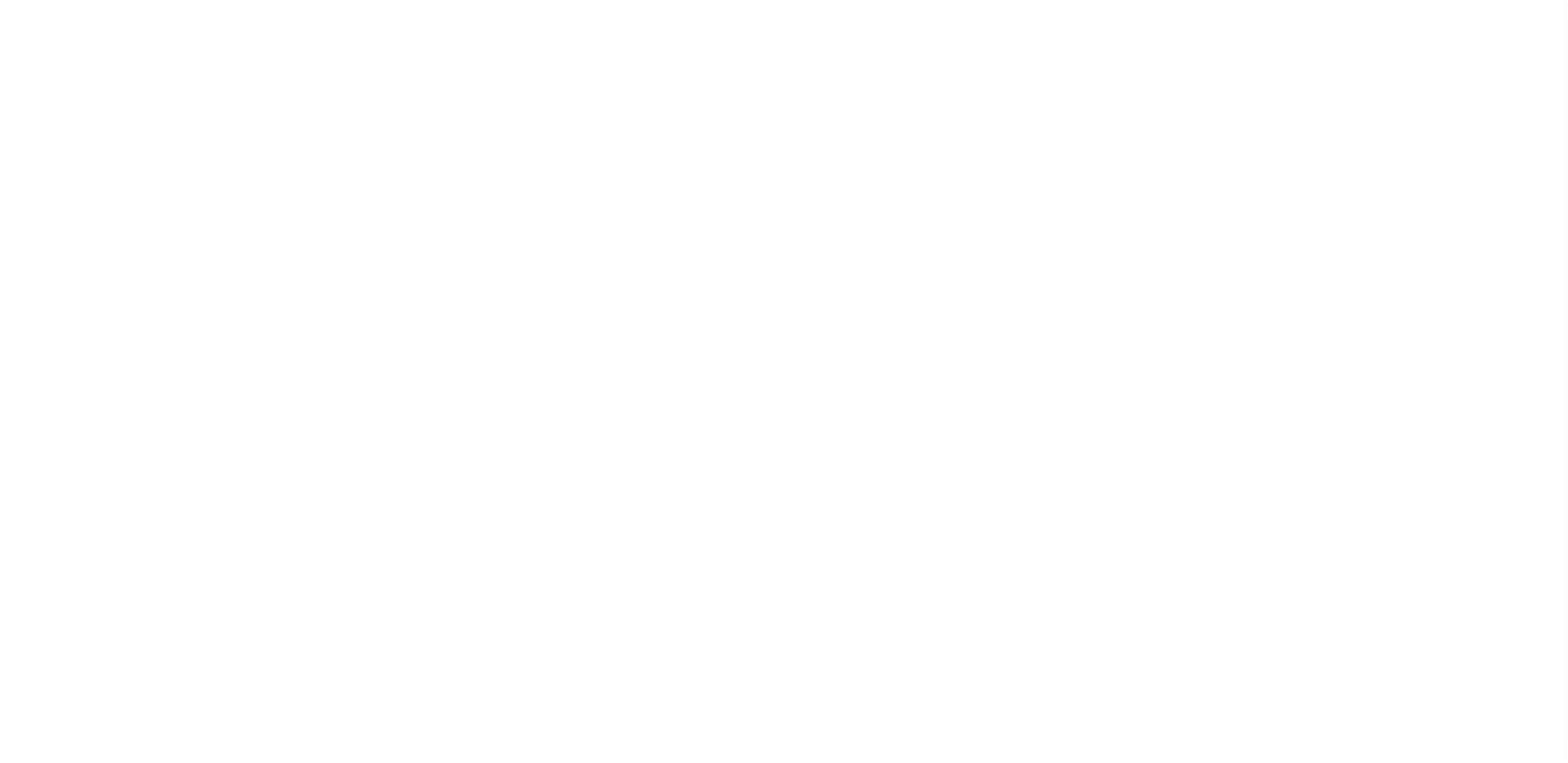
checkbox input "false"
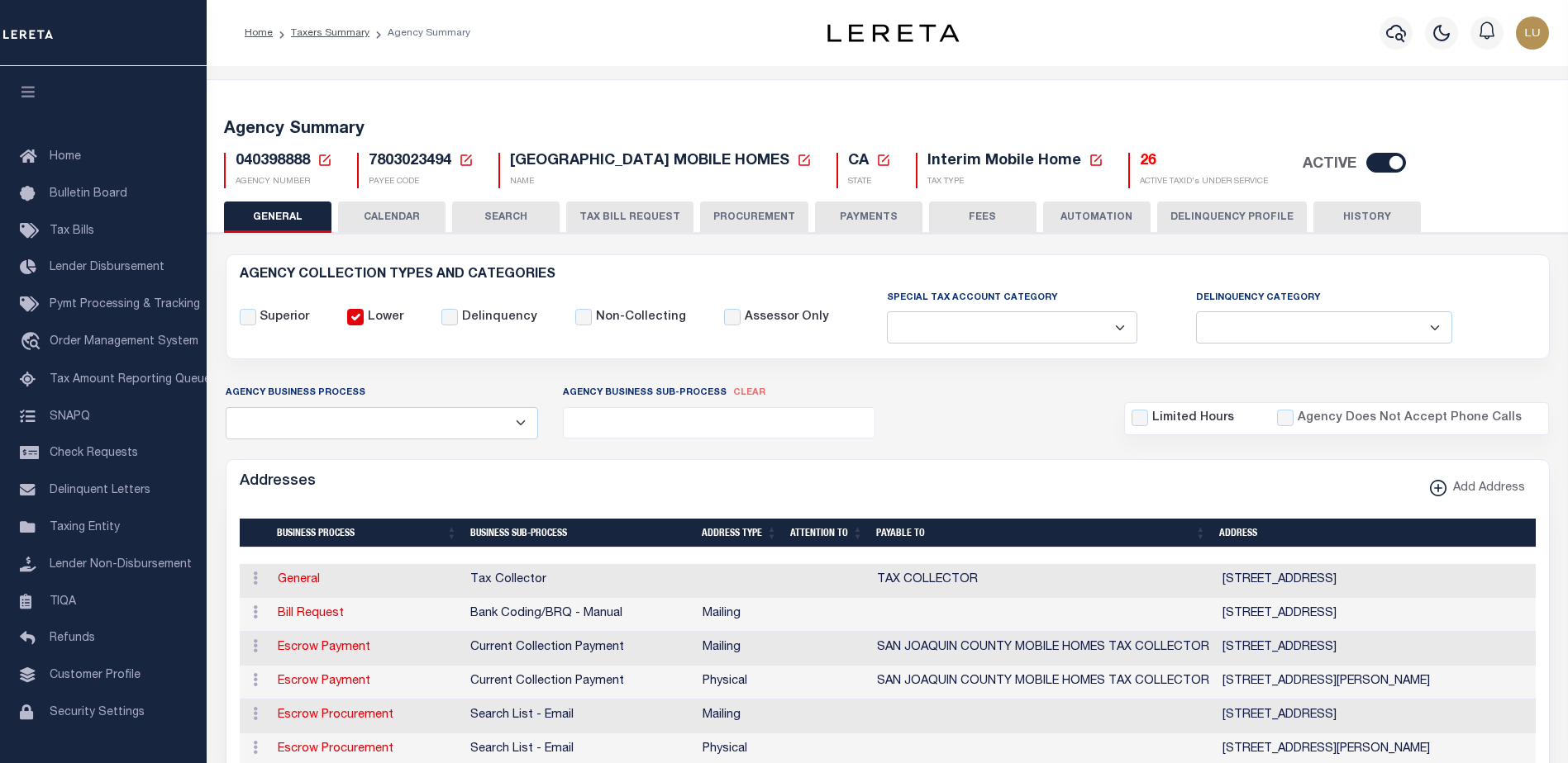
scroll to position [165, 0]
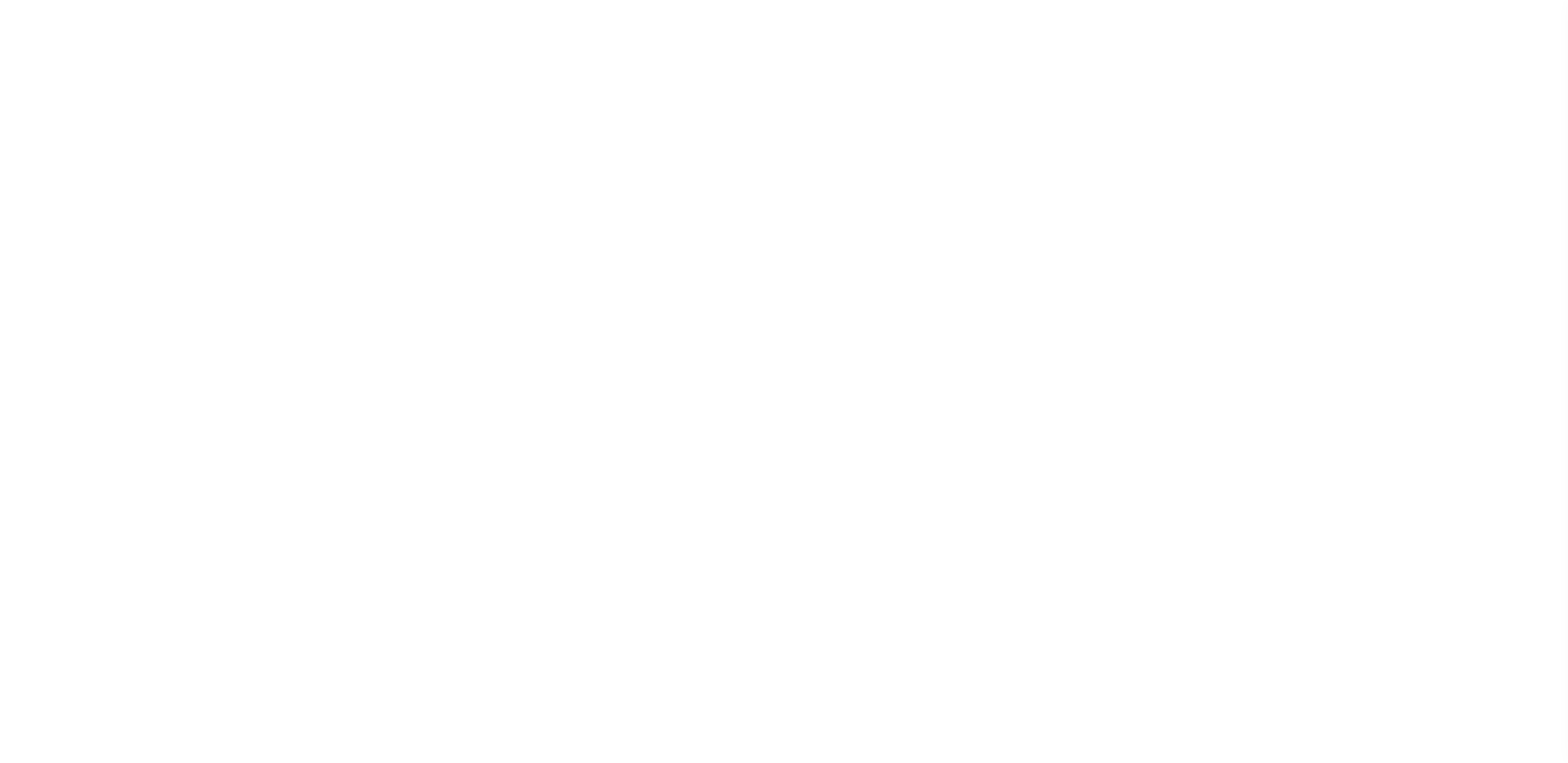
select select
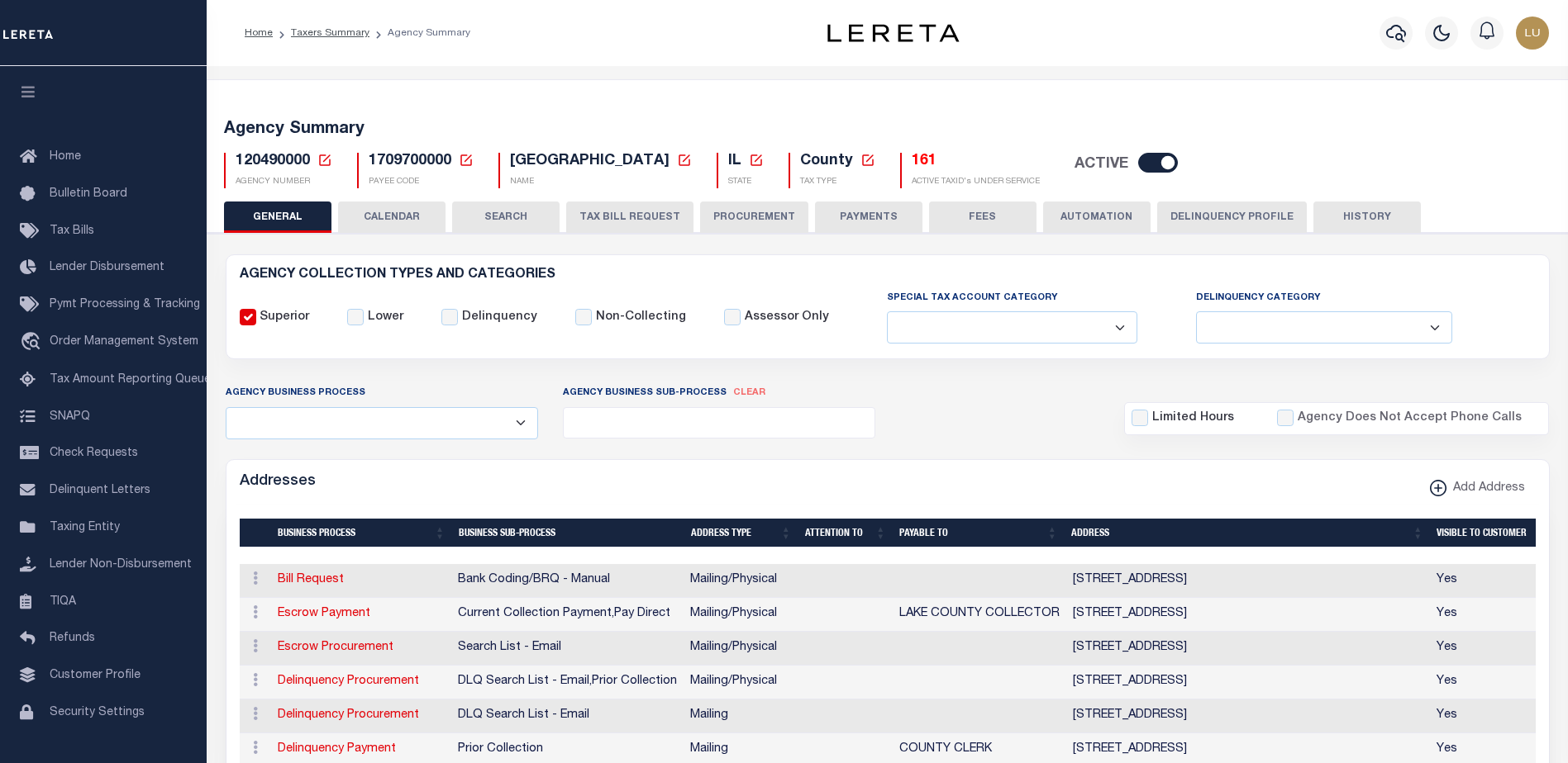
click at [326, 159] on icon at bounding box center [325, 160] width 11 height 11
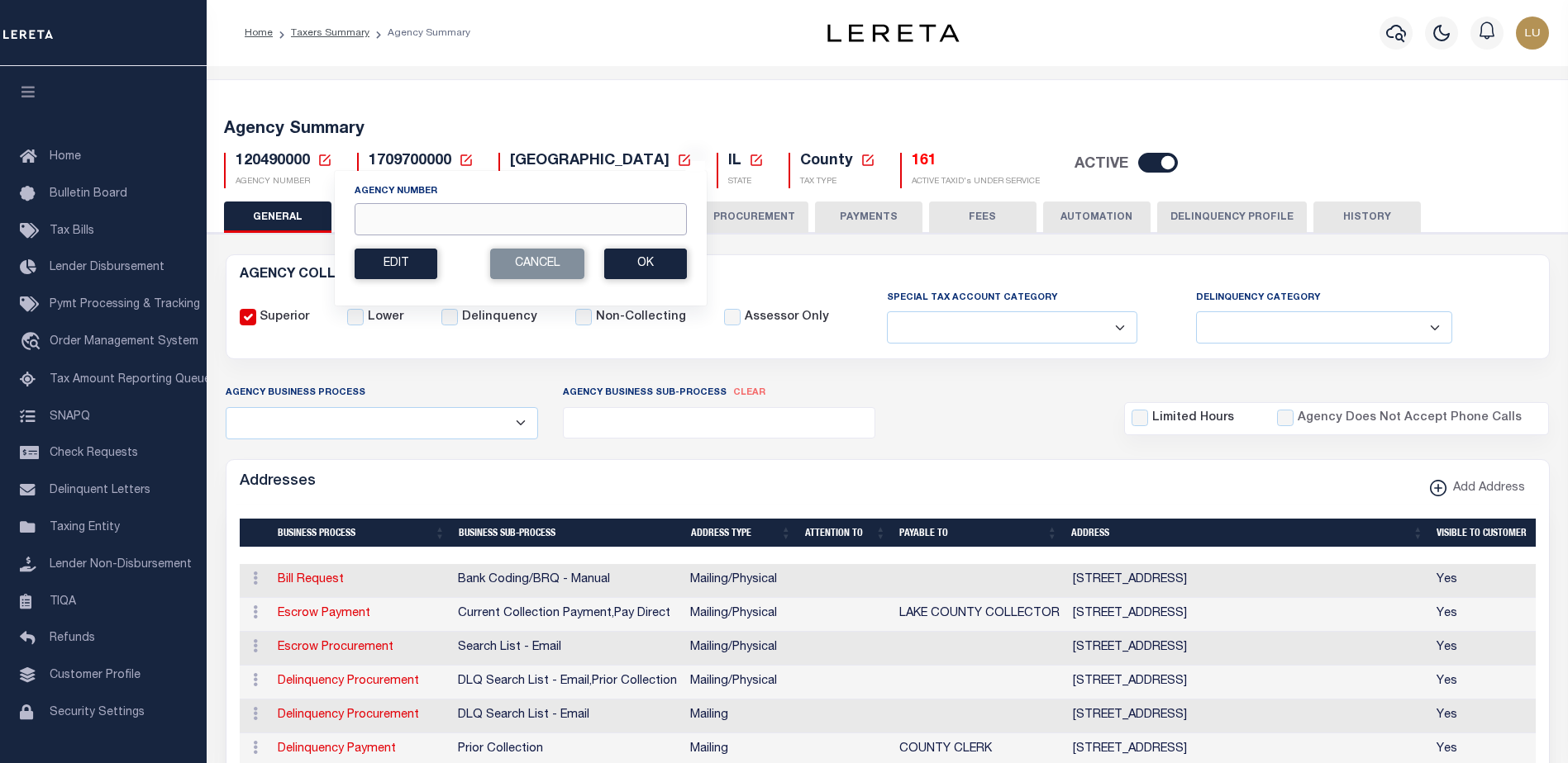
click at [438, 220] on input "Agency Number" at bounding box center [521, 220] width 333 height 32
paste input "120498801"
type input "120498801"
click at [639, 269] on button "Ok" at bounding box center [645, 264] width 82 height 31
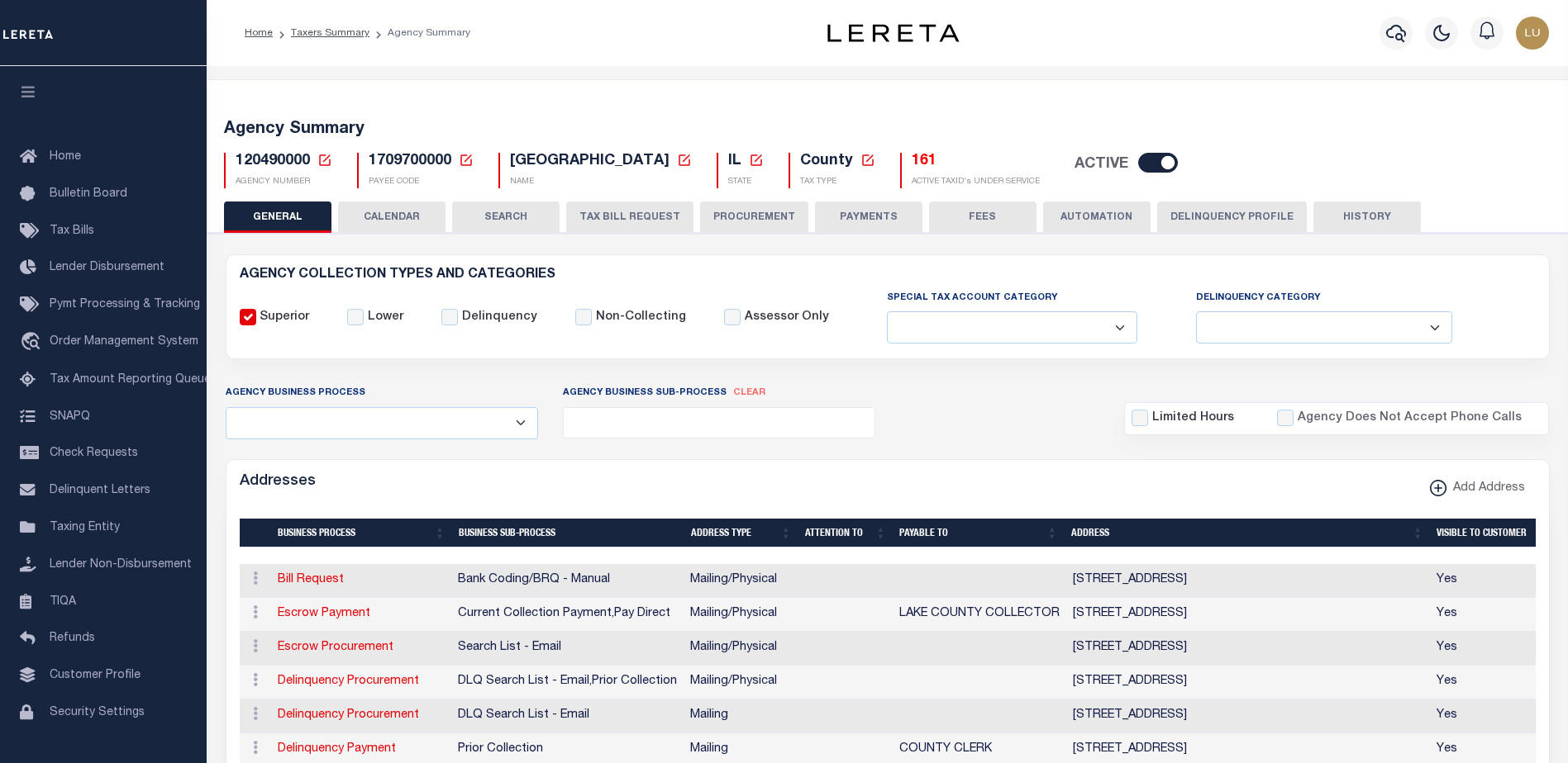
select select
click at [1138, 162] on input "checkbox" at bounding box center [1158, 162] width 40 height 20
checkbox input "false"
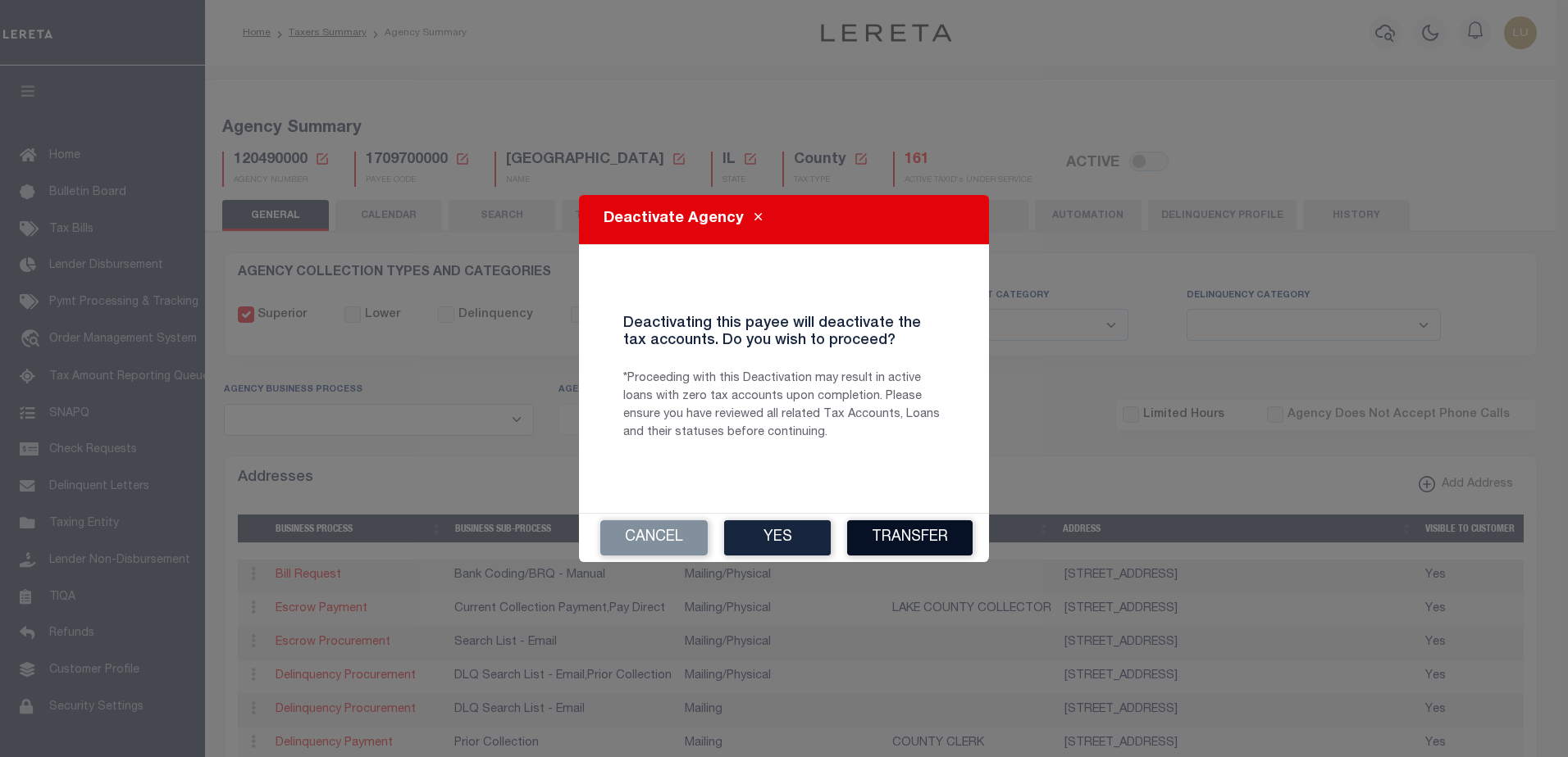
click at [914, 537] on button "Transfer" at bounding box center [909, 537] width 125 height 35
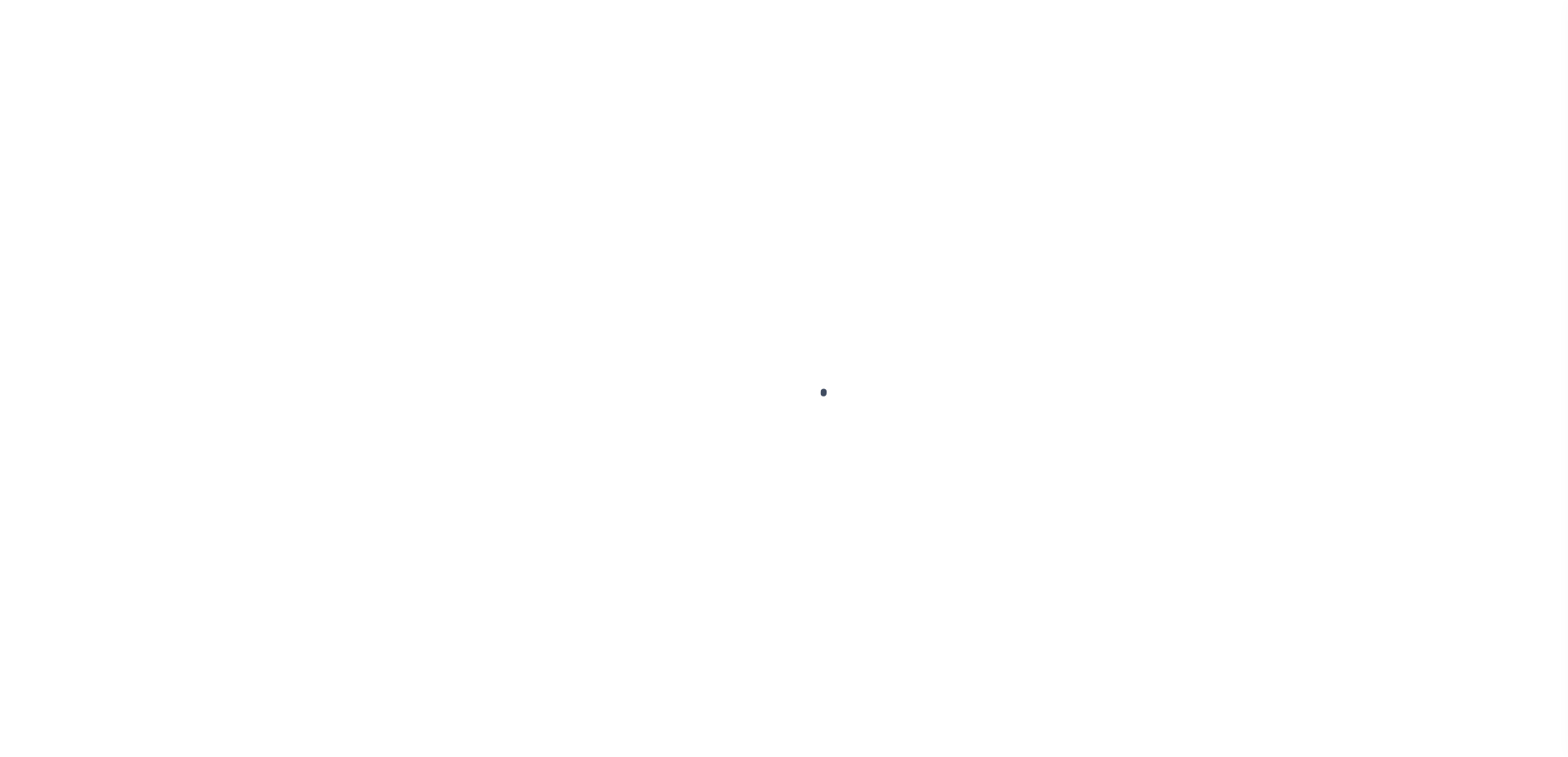
select select "100"
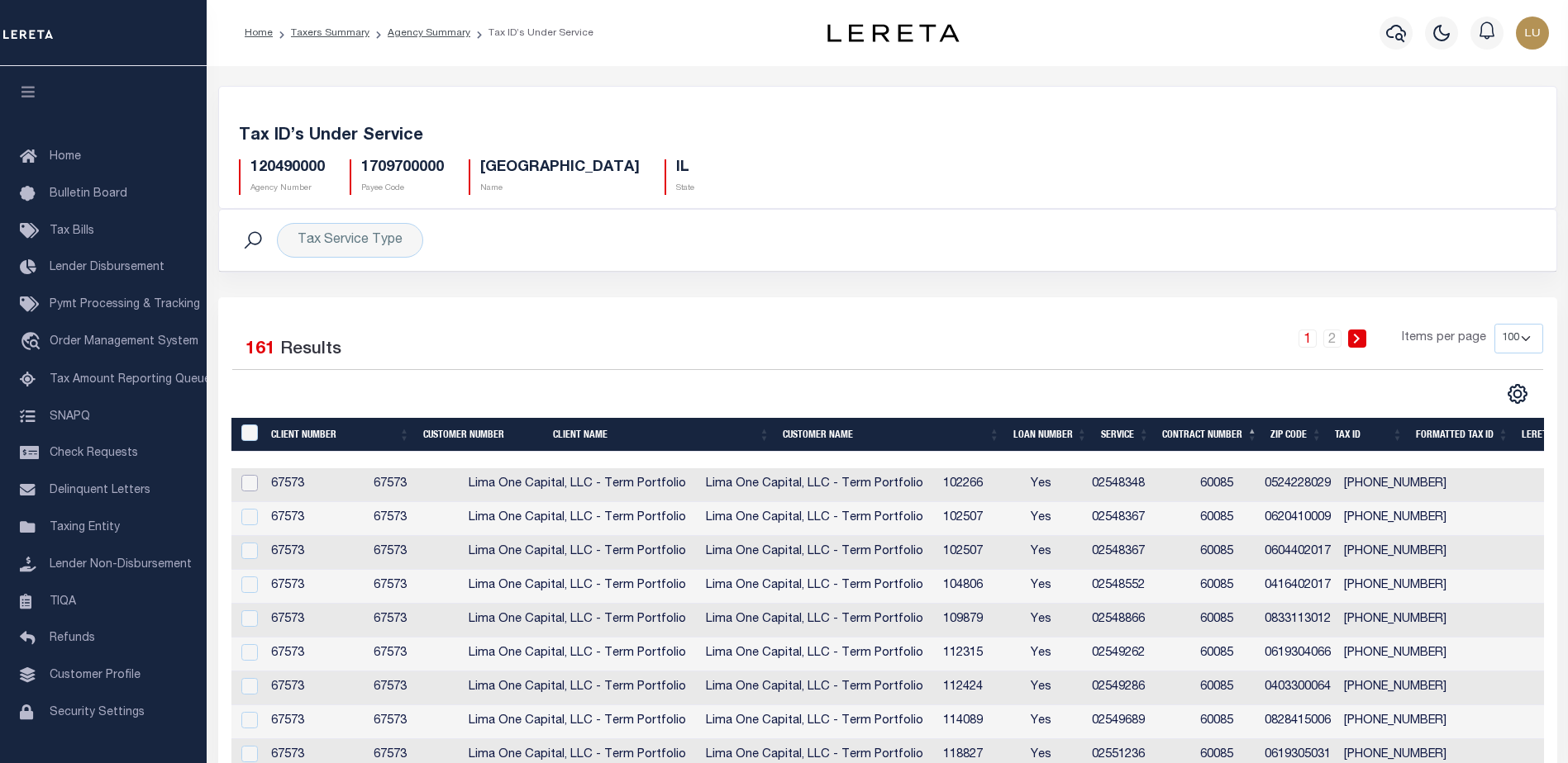
click at [252, 486] on input "checkbox" at bounding box center [249, 482] width 16 height 16
checkbox input "true"
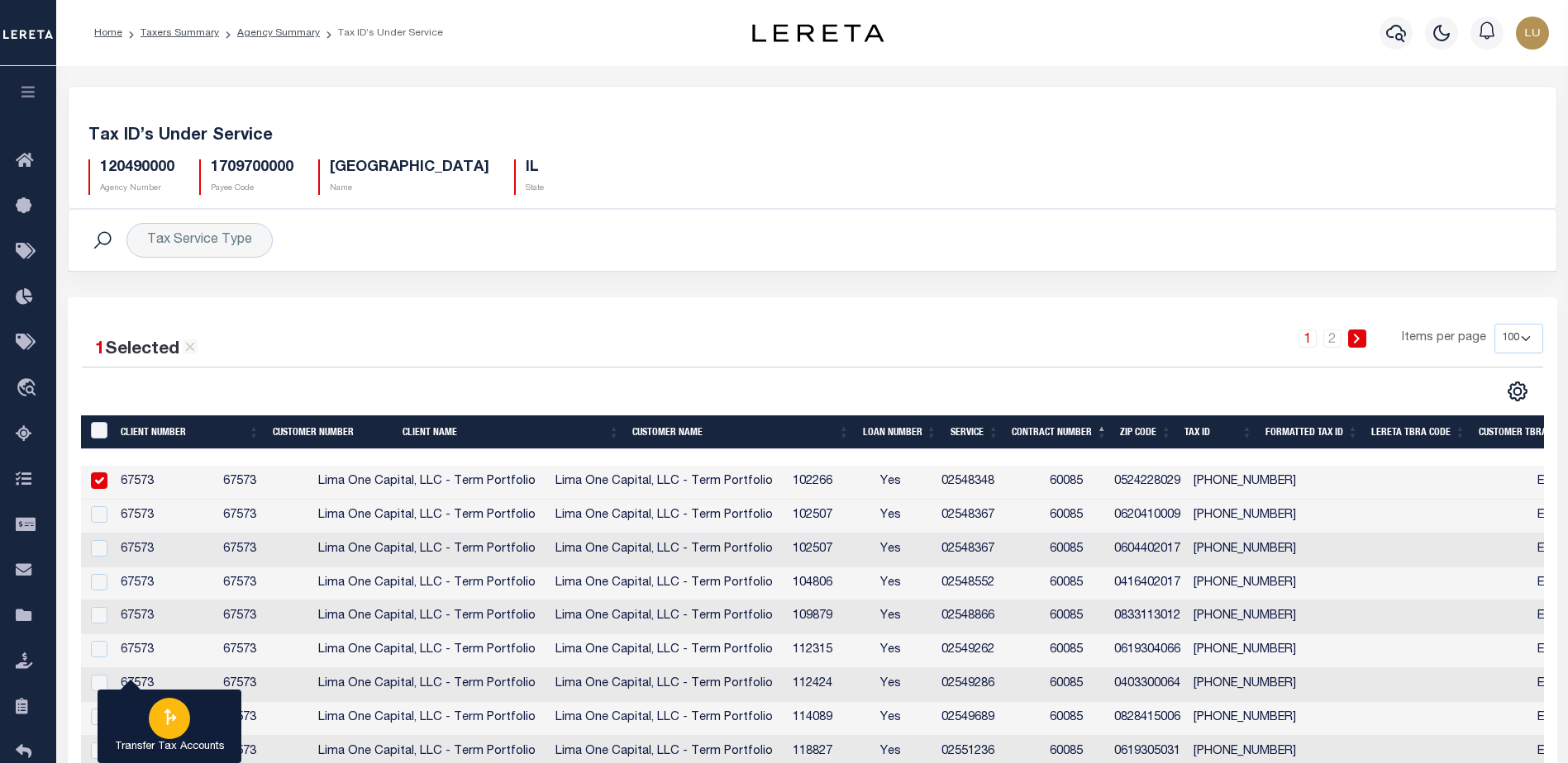
click at [166, 703] on div "button" at bounding box center [169, 718] width 41 height 41
type input "120490000"
select select
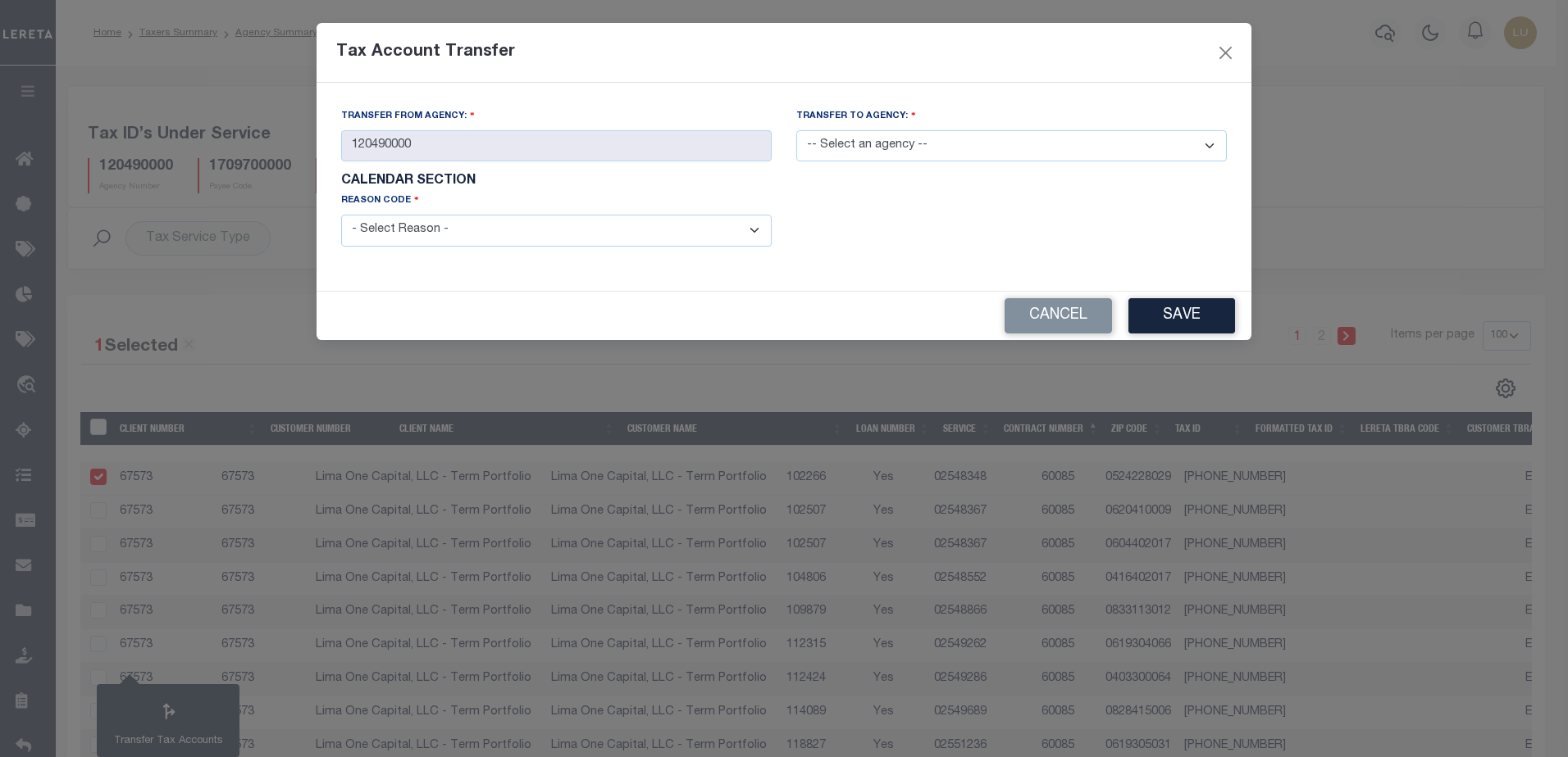
click at [708, 231] on select "- Select Reason - 099 - Other (Provide additional detail) ACT - Agency Changed …" at bounding box center [556, 231] width 430 height 32
select select "099"
click at [341, 215] on select "- Select Reason - 099 - Other (Provide additional detail) ACT - Agency Changed …" at bounding box center [556, 231] width 430 height 32
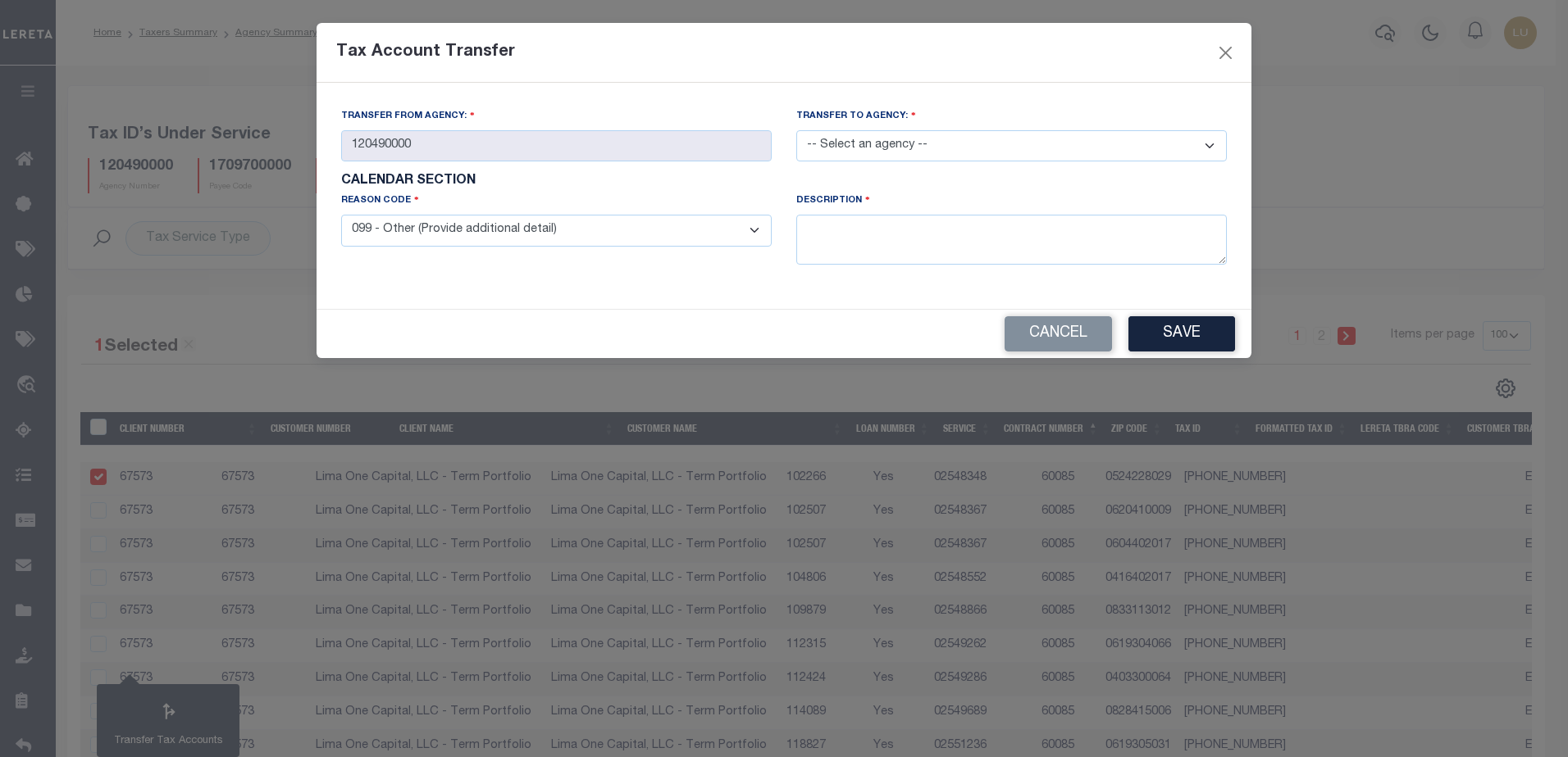
click at [874, 141] on select "-- Select an agency -- 120498801" at bounding box center [1012, 147] width 430 height 32
select select "120498801"
click at [796, 131] on select "-- Select an agency -- 120498801" at bounding box center [1012, 147] width 430 height 32
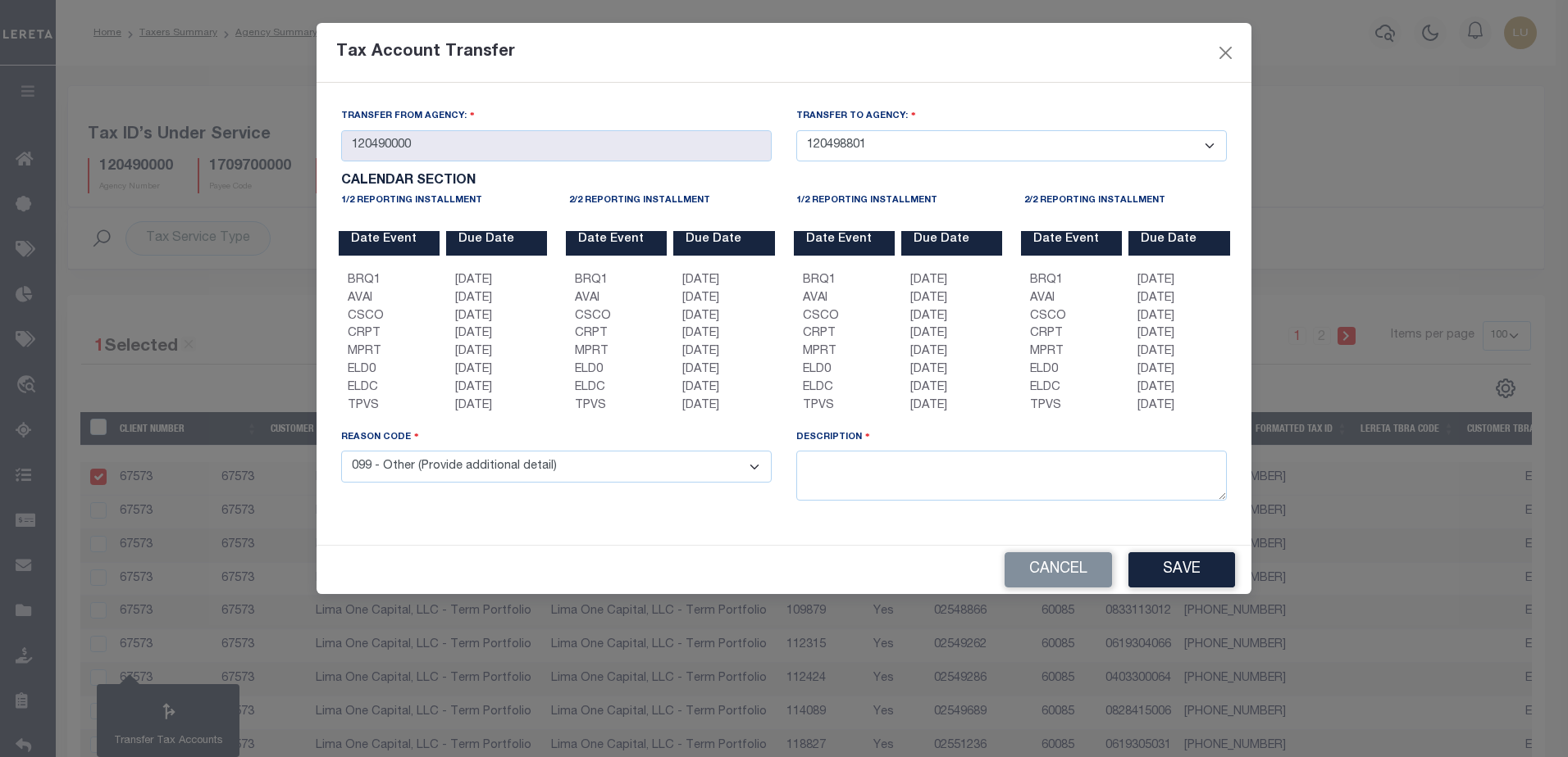
click at [1049, 571] on button "Cancel" at bounding box center [1058, 569] width 107 height 35
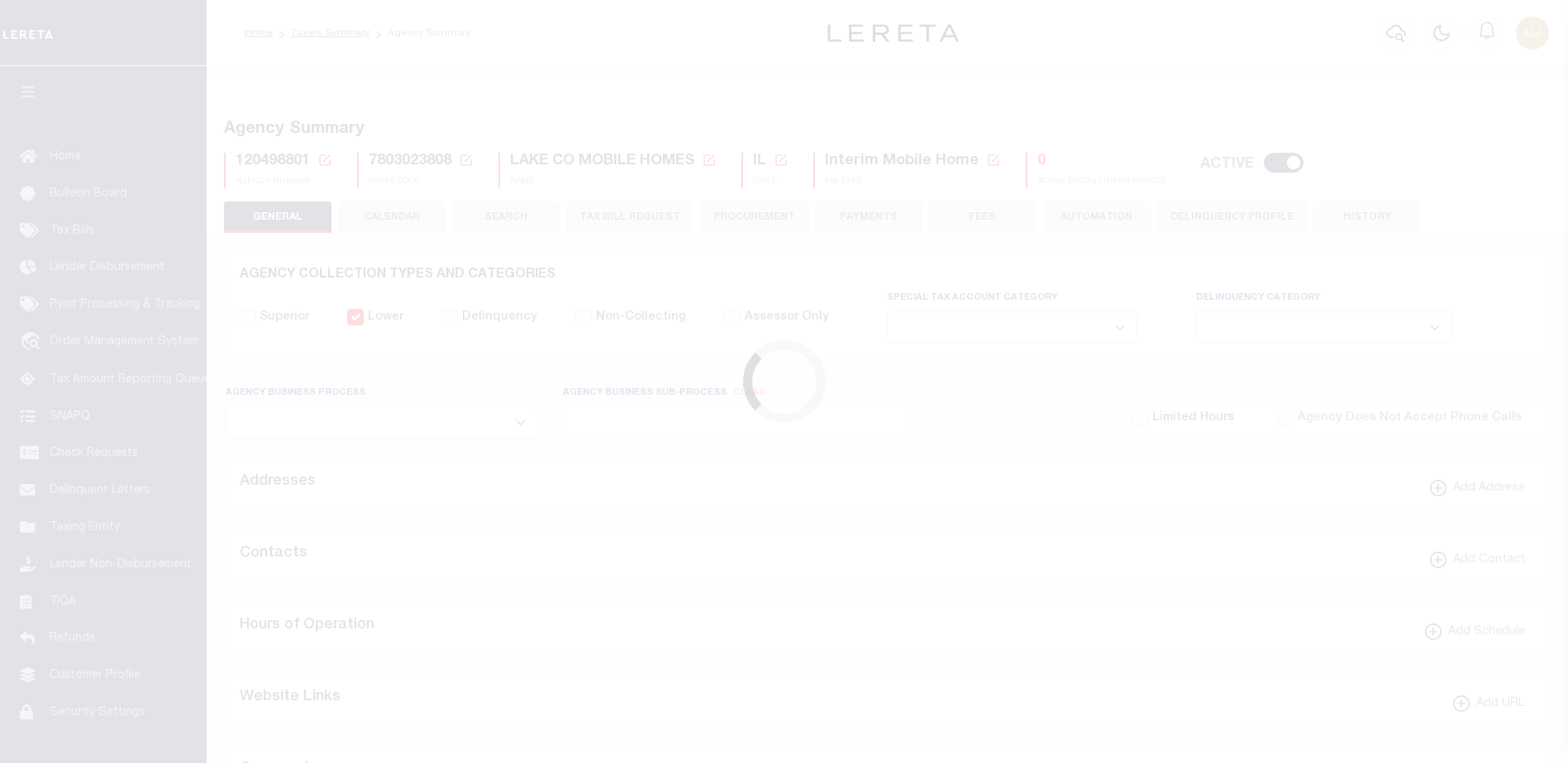
select select
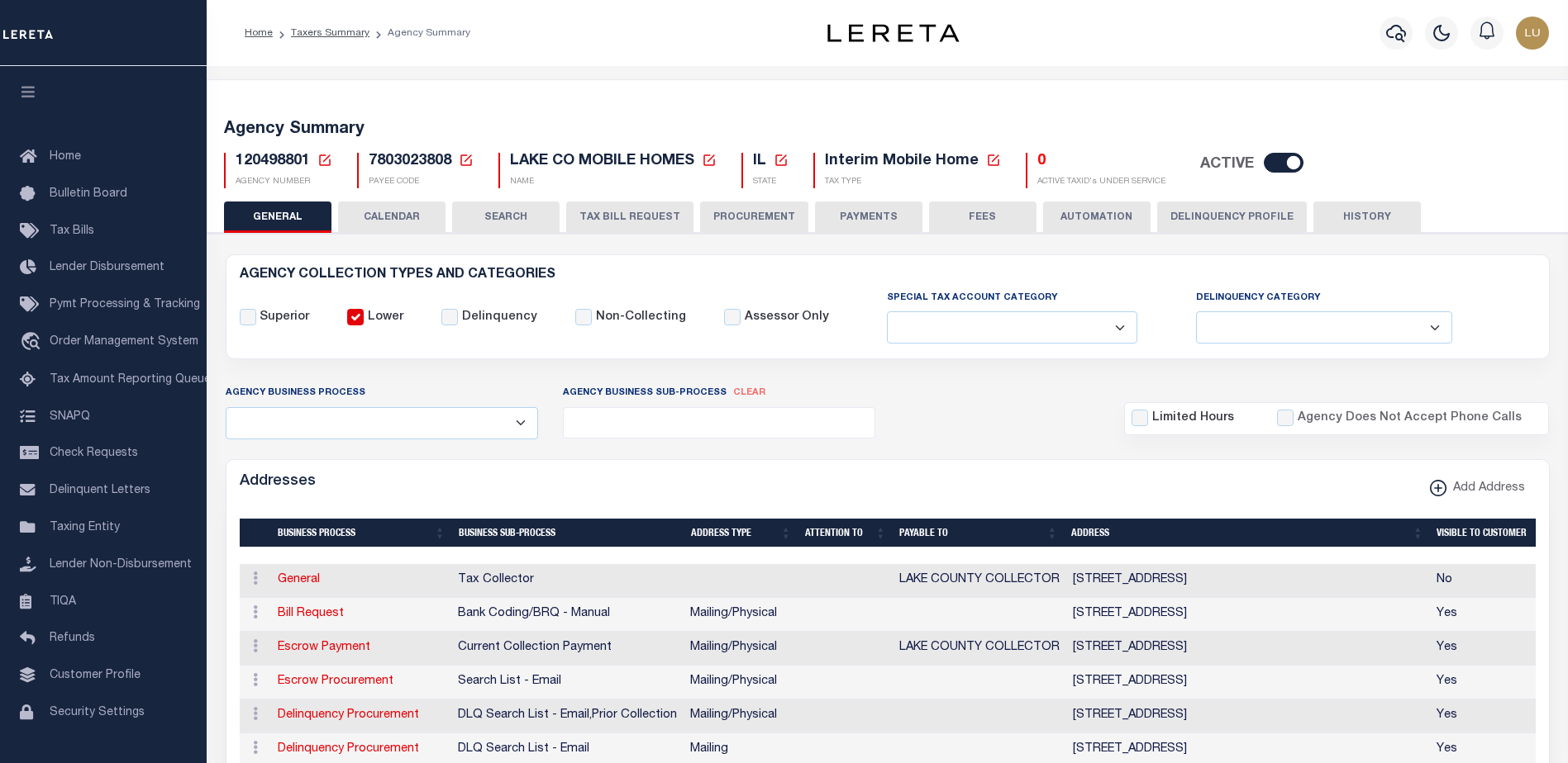
click at [397, 165] on span "7803023808" at bounding box center [410, 161] width 82 height 15
copy h5 "7803023808"
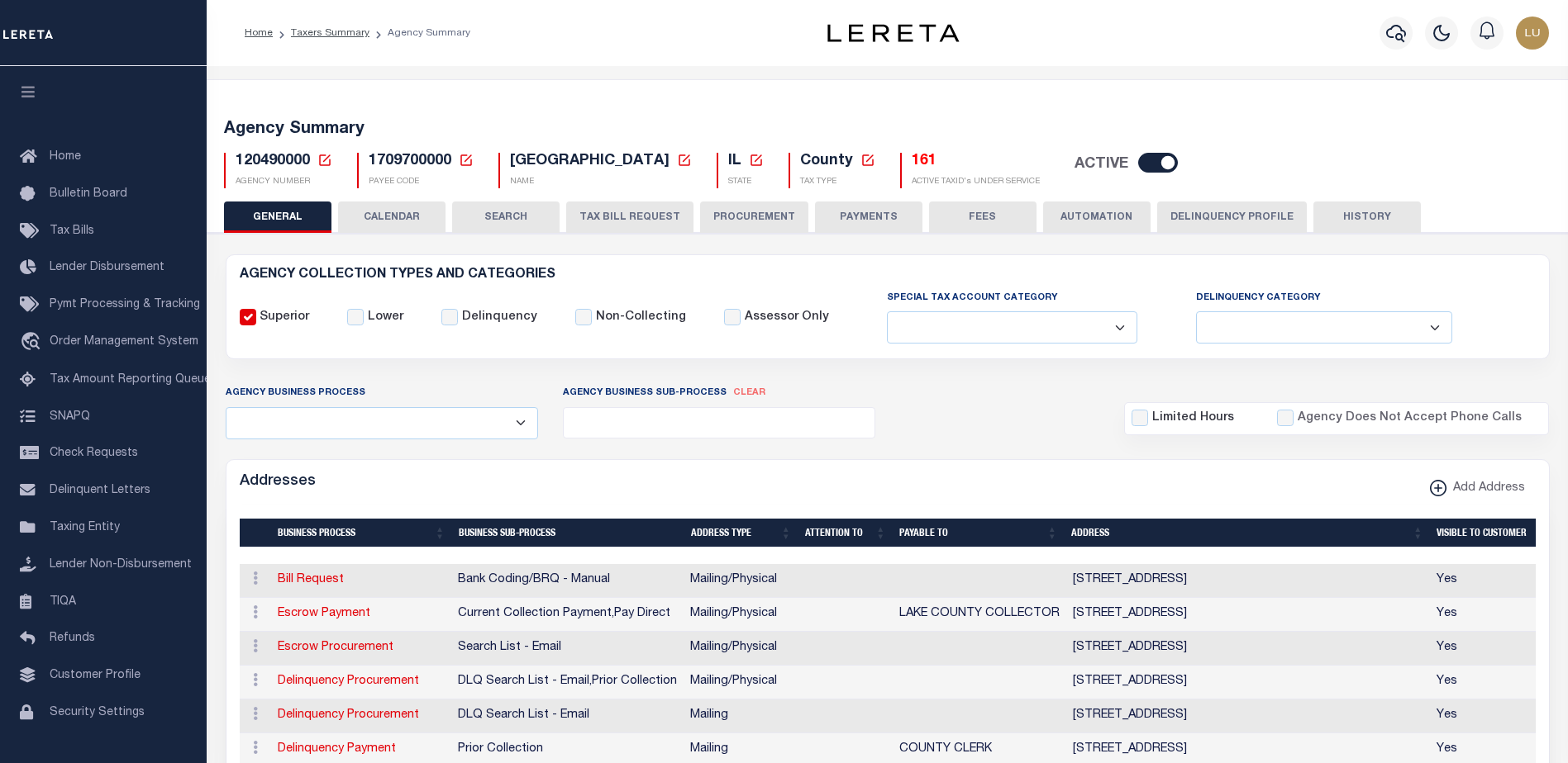
select select
click at [420, 162] on span "1709700000" at bounding box center [410, 161] width 82 height 15
copy h5 "1709700000"
click at [1138, 156] on input "checkbox" at bounding box center [1158, 162] width 40 height 20
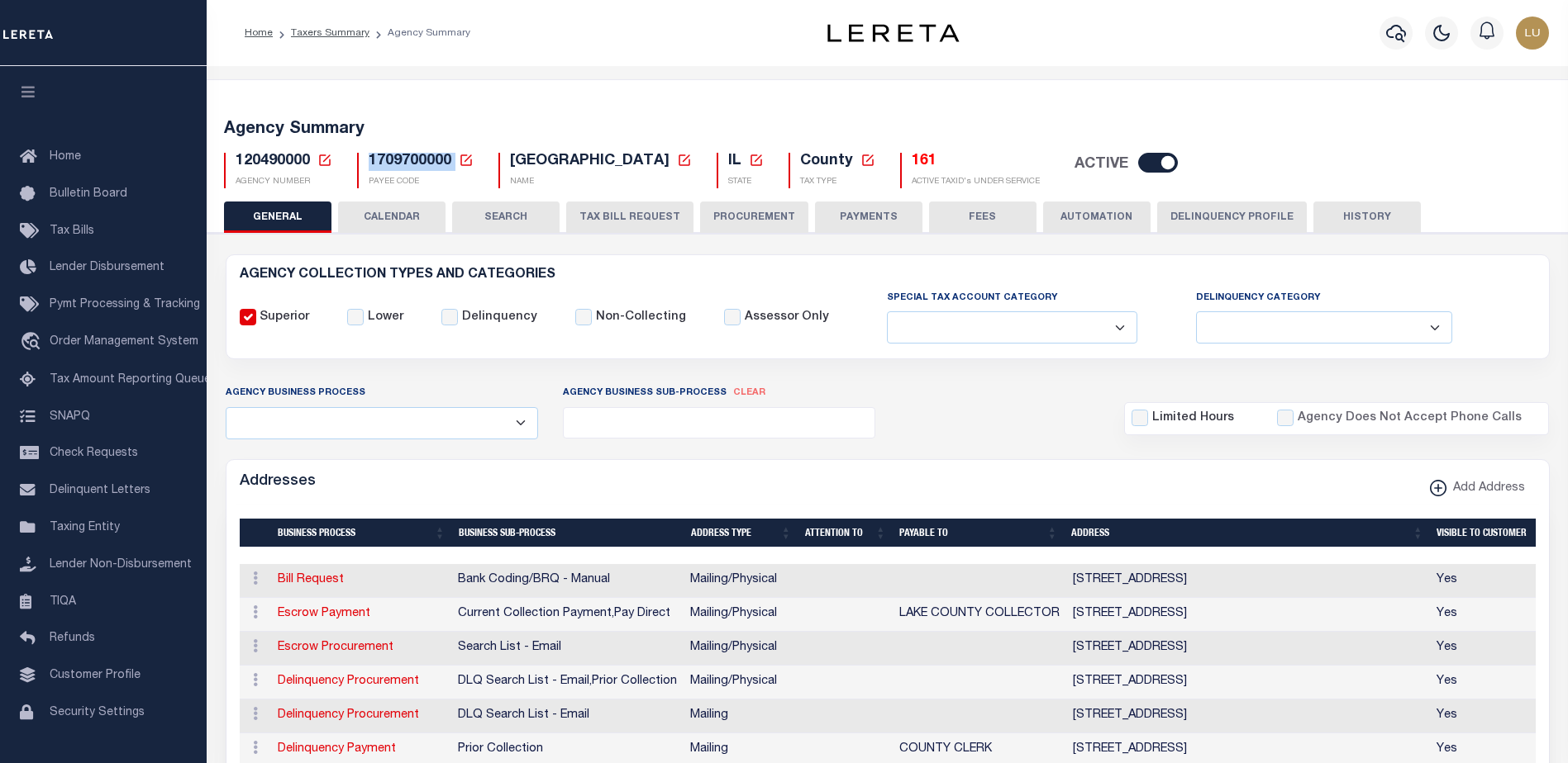
checkbox input "false"
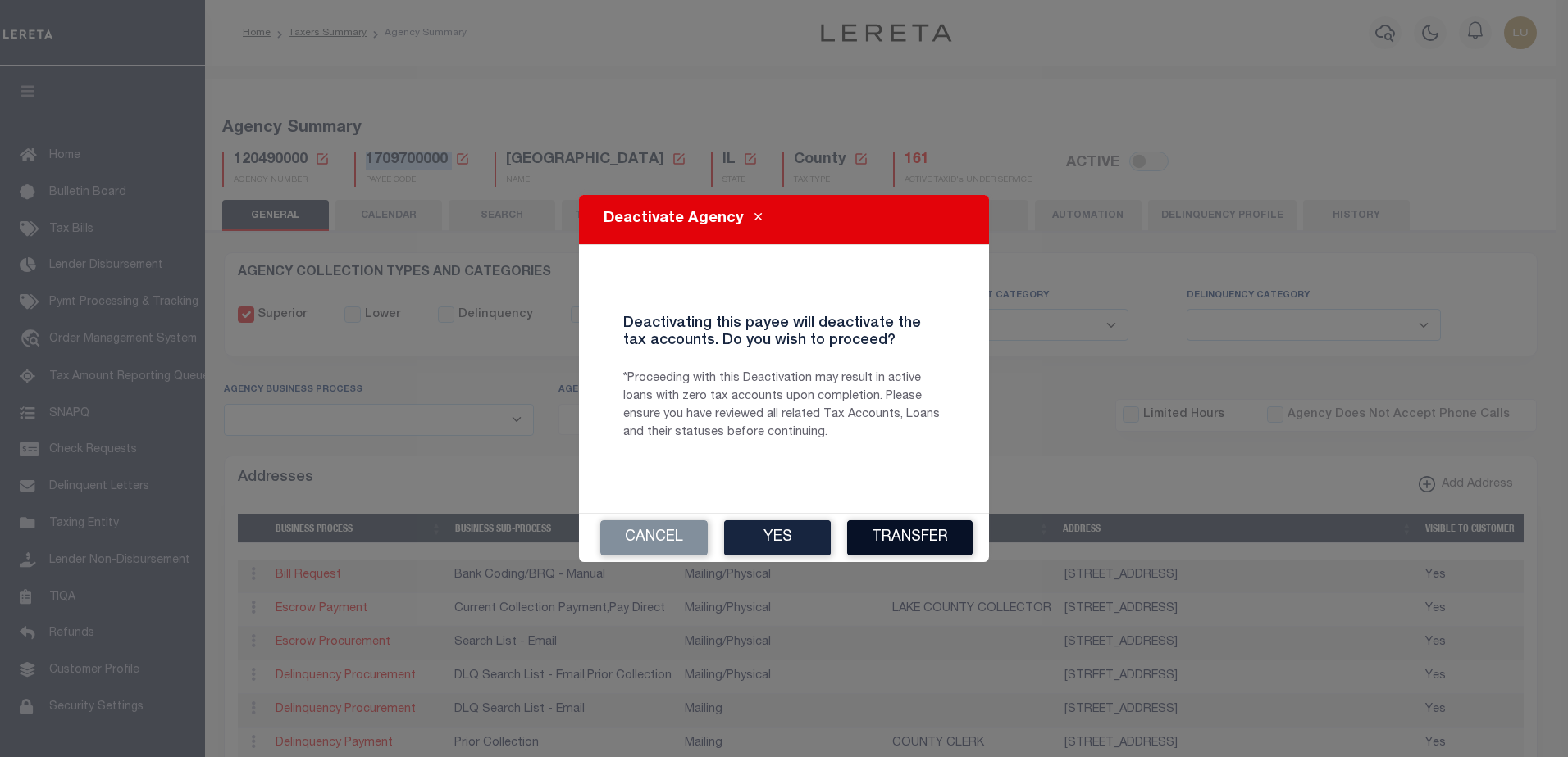
click at [921, 543] on button "Transfer" at bounding box center [909, 537] width 125 height 35
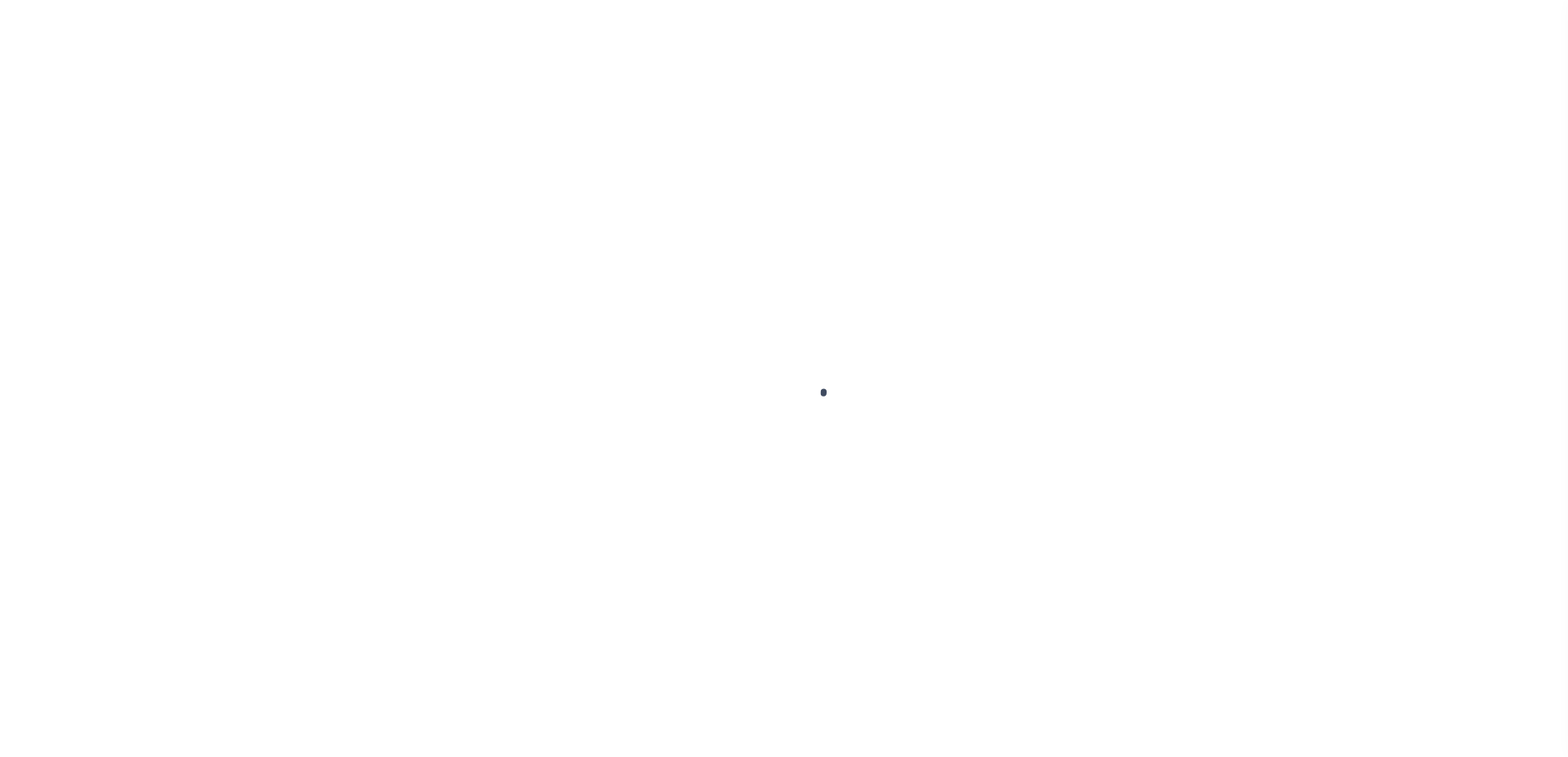
select select "100"
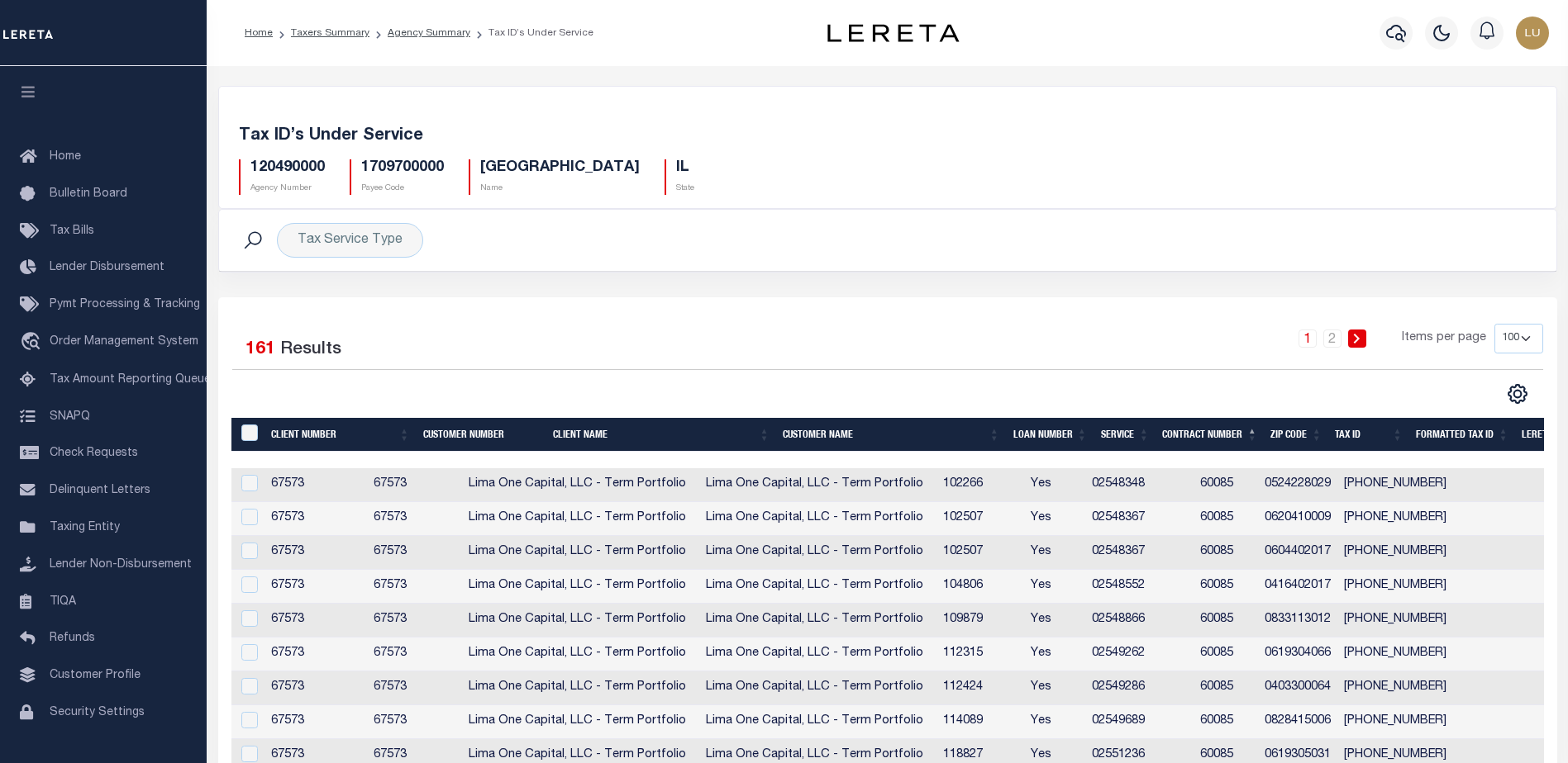
click at [1204, 434] on th "Contract Number" at bounding box center [1209, 434] width 108 height 33
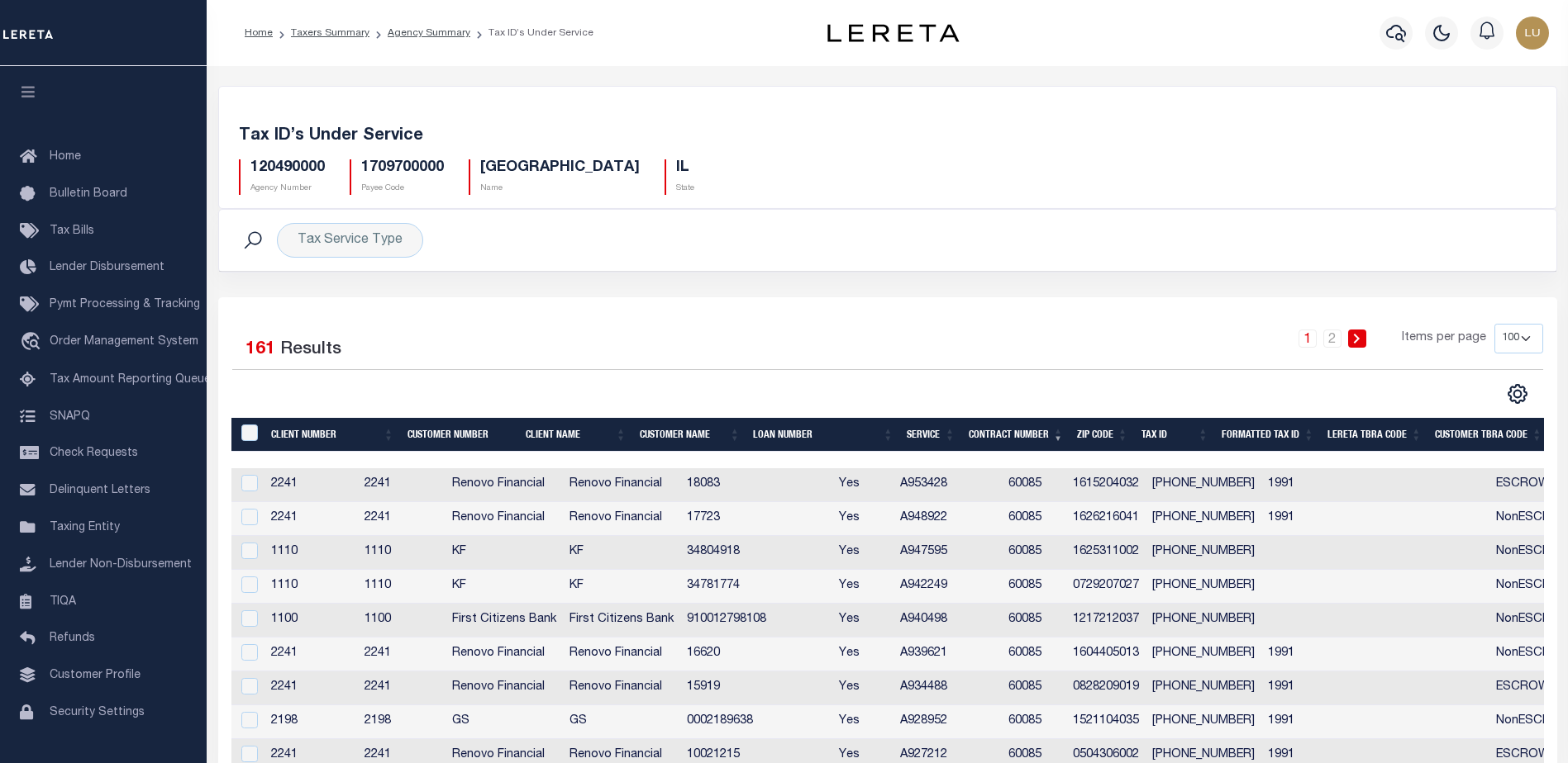
click at [1028, 434] on th "Contract Number" at bounding box center [1016, 434] width 108 height 33
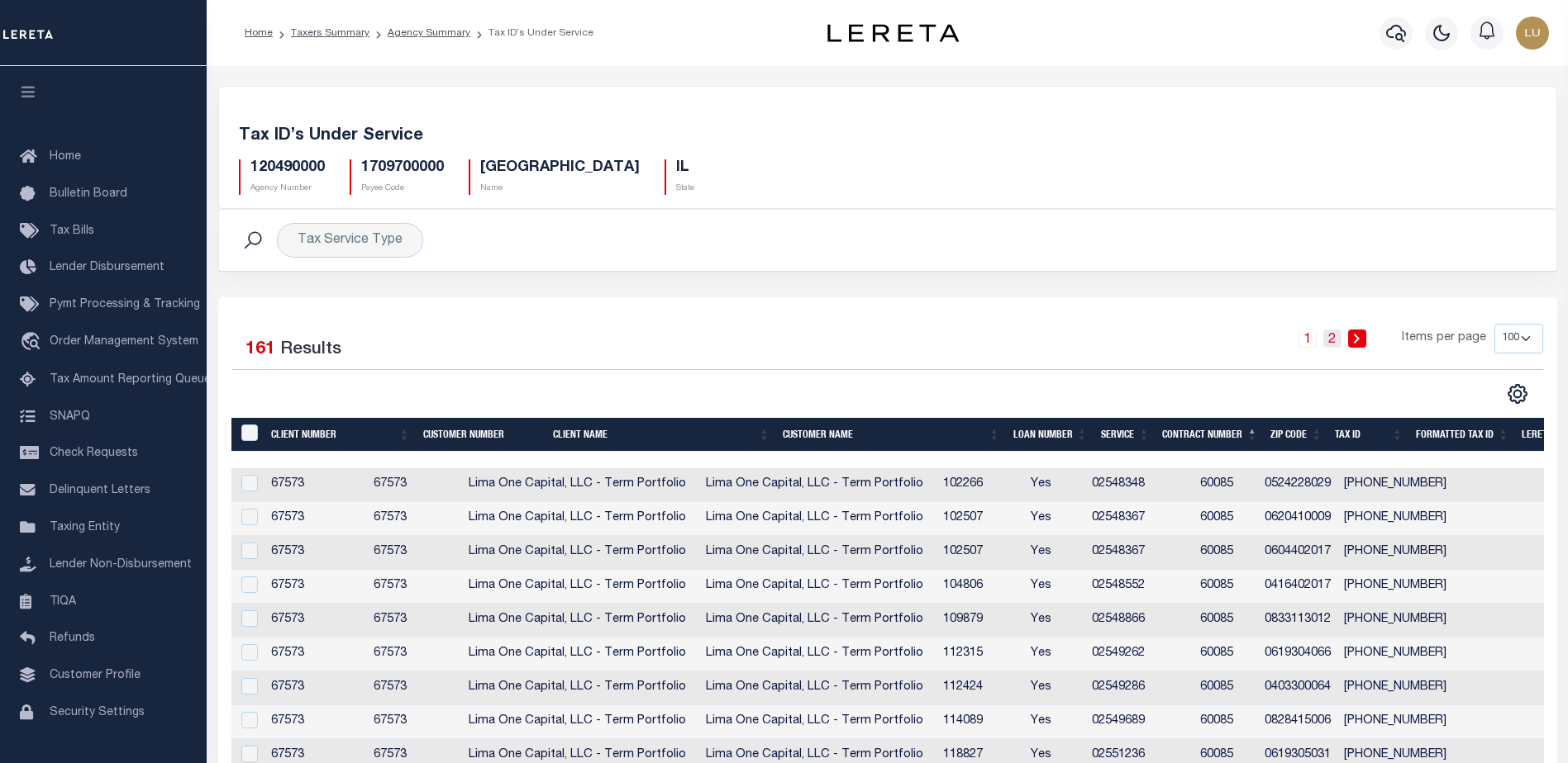
click at [1331, 340] on link "2" at bounding box center [1332, 338] width 18 height 18
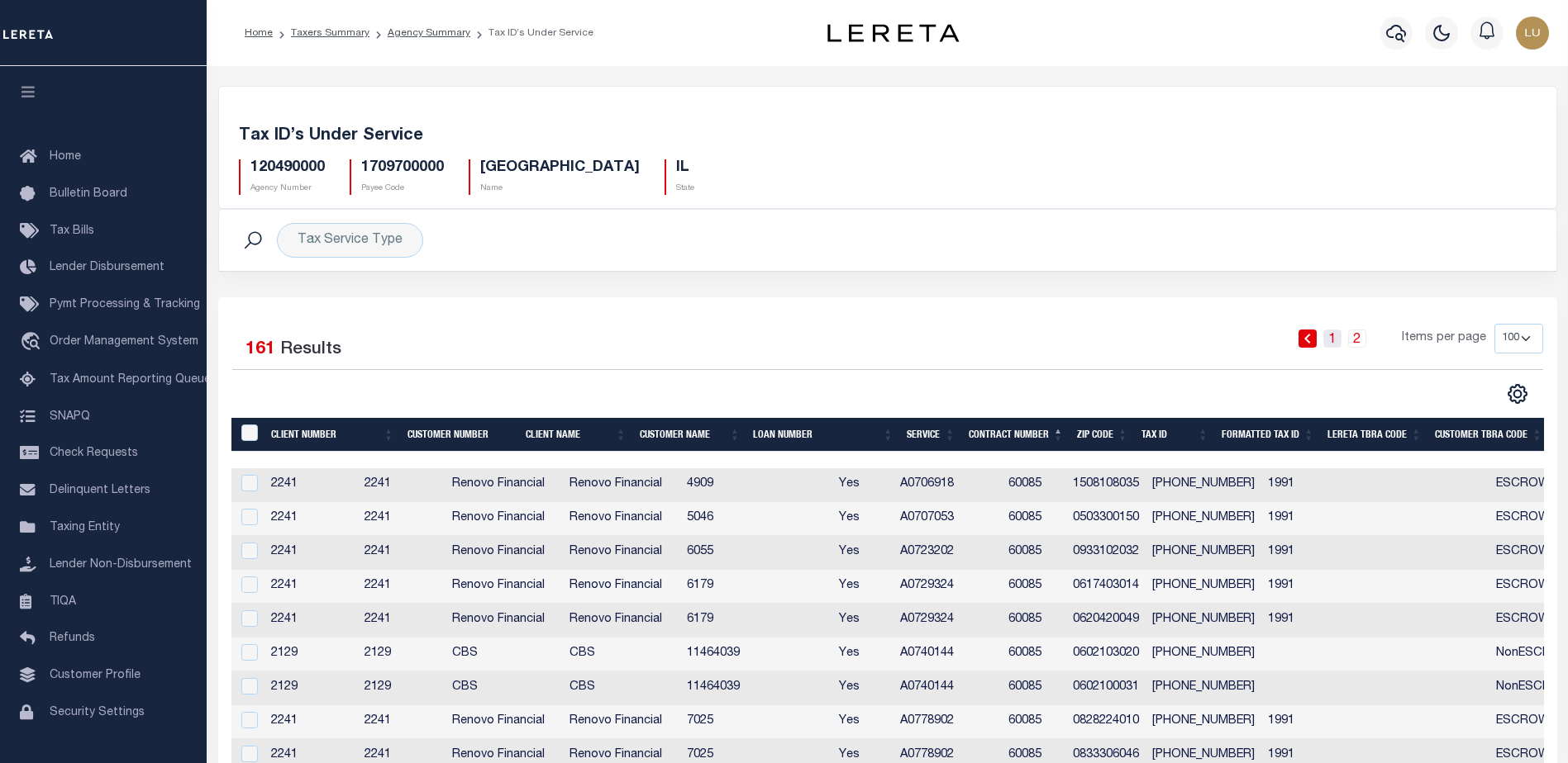
click at [1331, 336] on link "1" at bounding box center [1332, 338] width 18 height 18
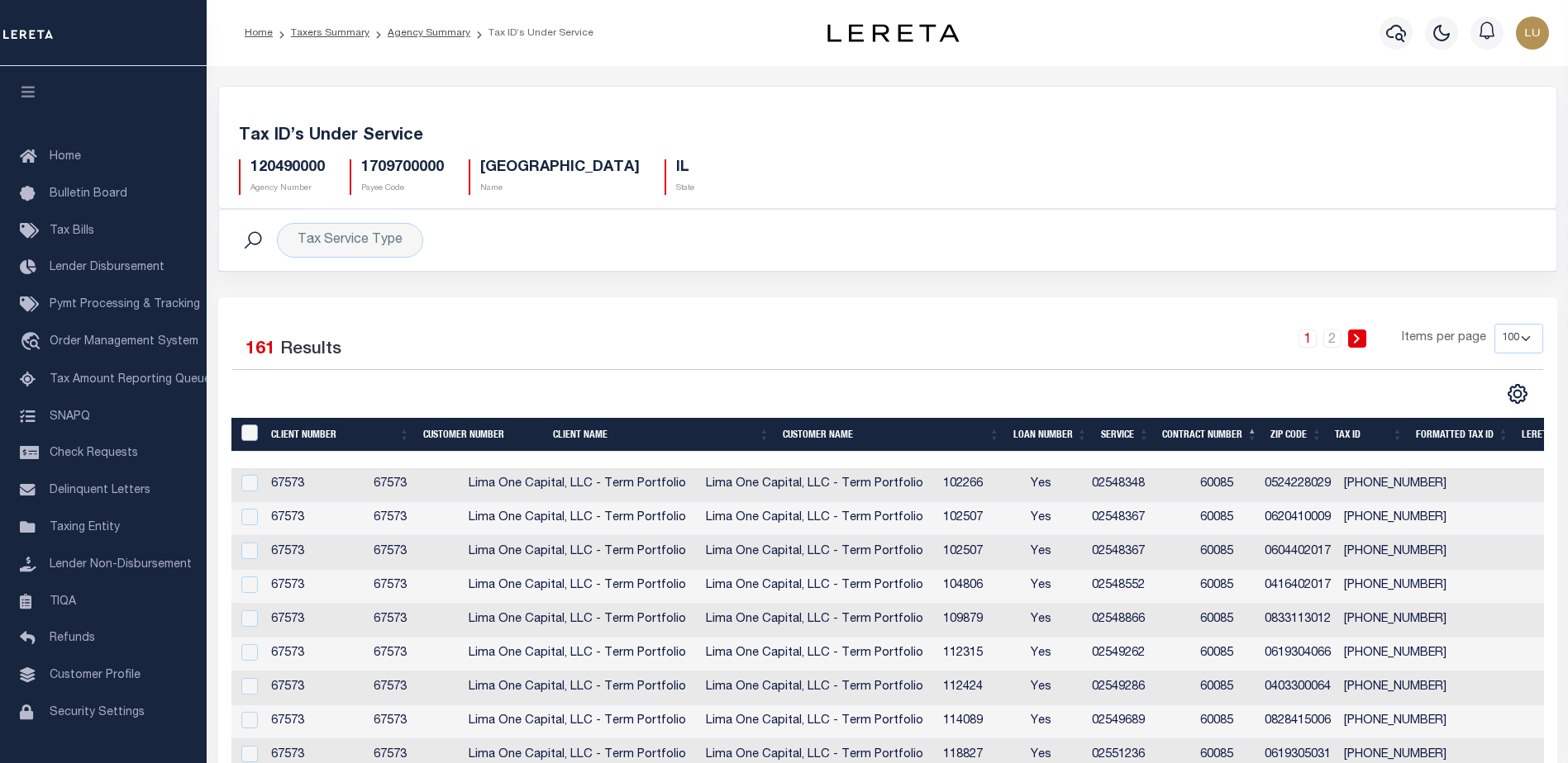
click at [249, 428] on input "&nbsp;" at bounding box center [249, 433] width 16 height 16
checkbox input "true"
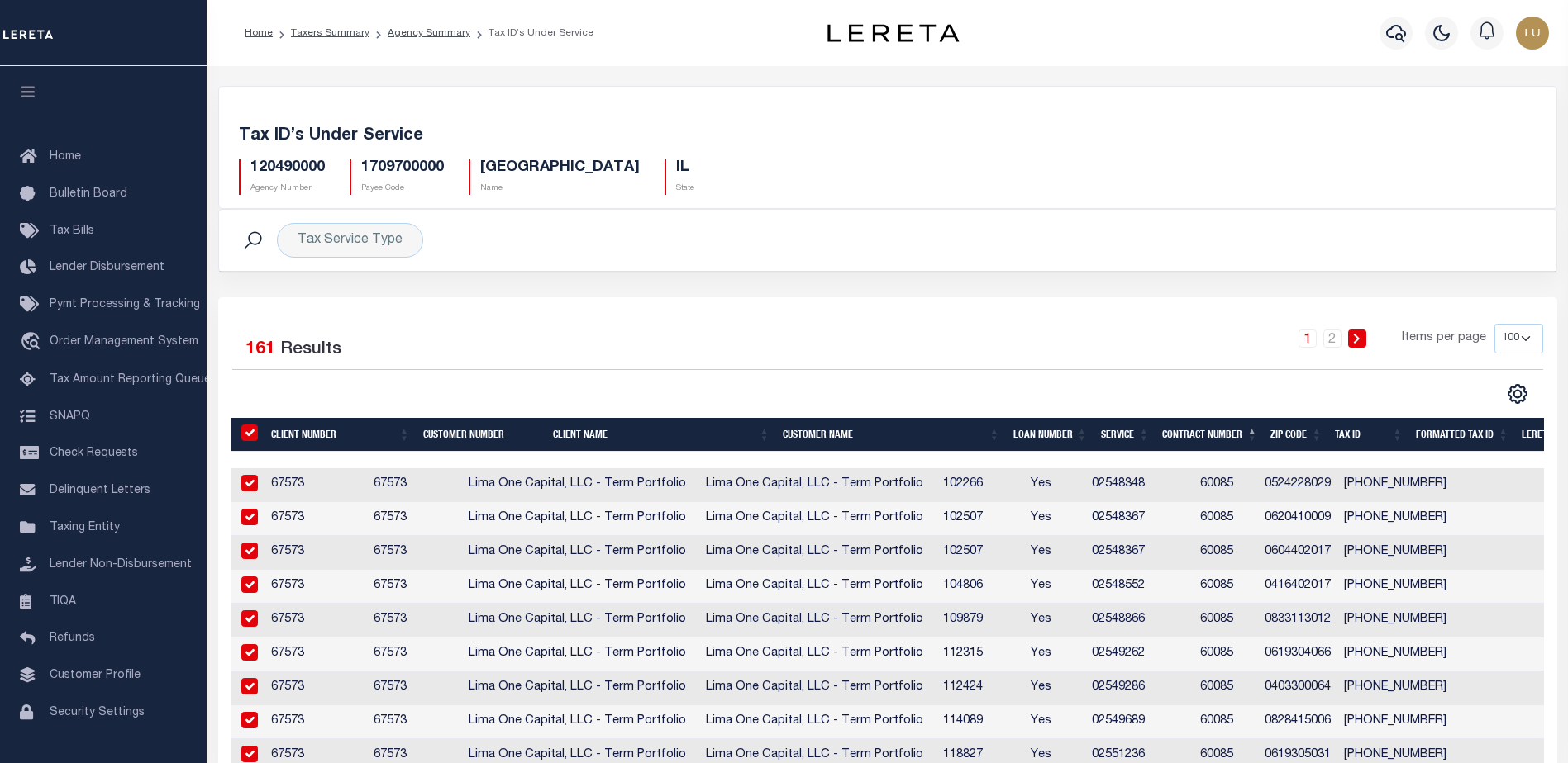
checkbox input "true"
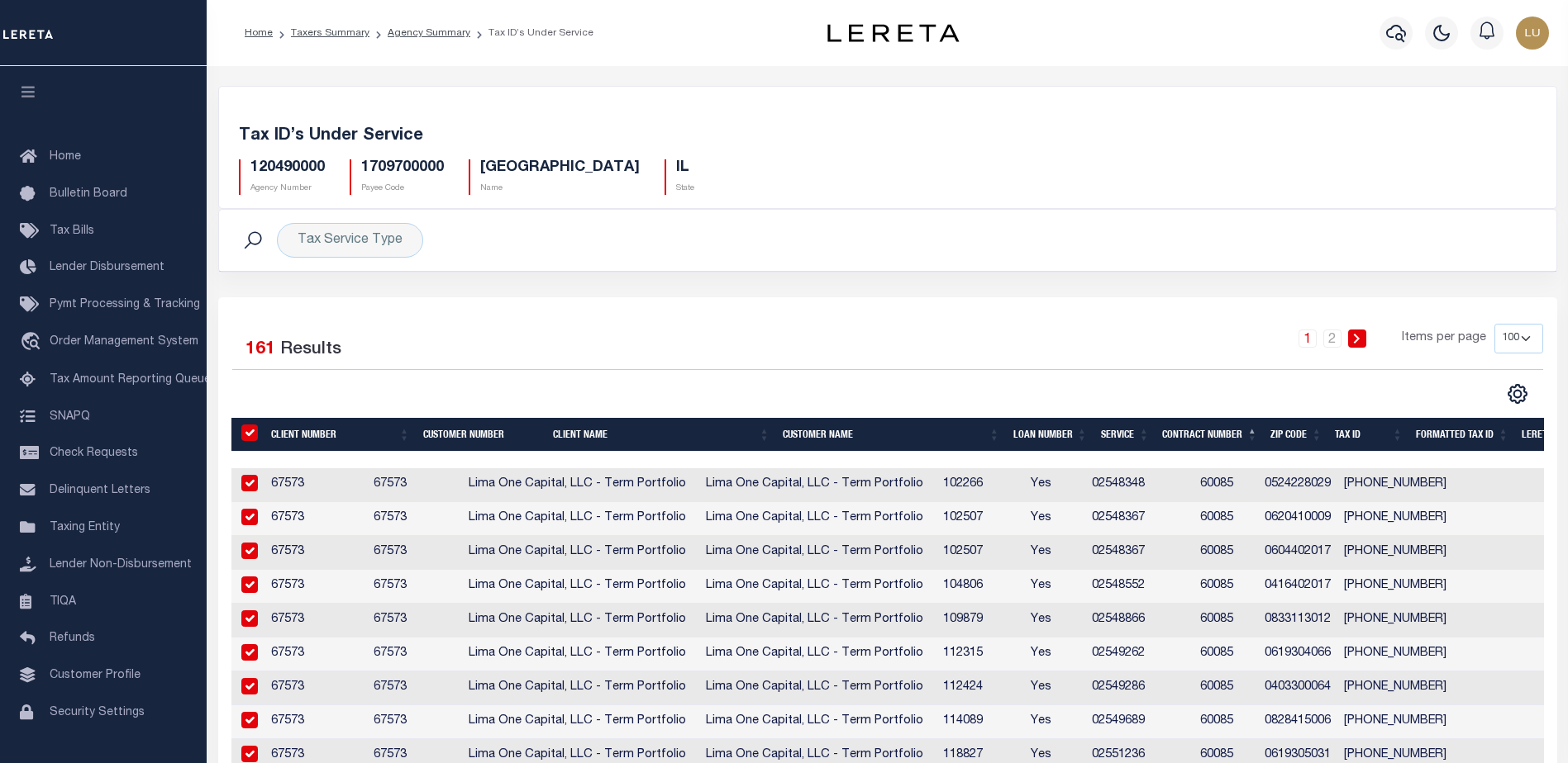
checkbox input "true"
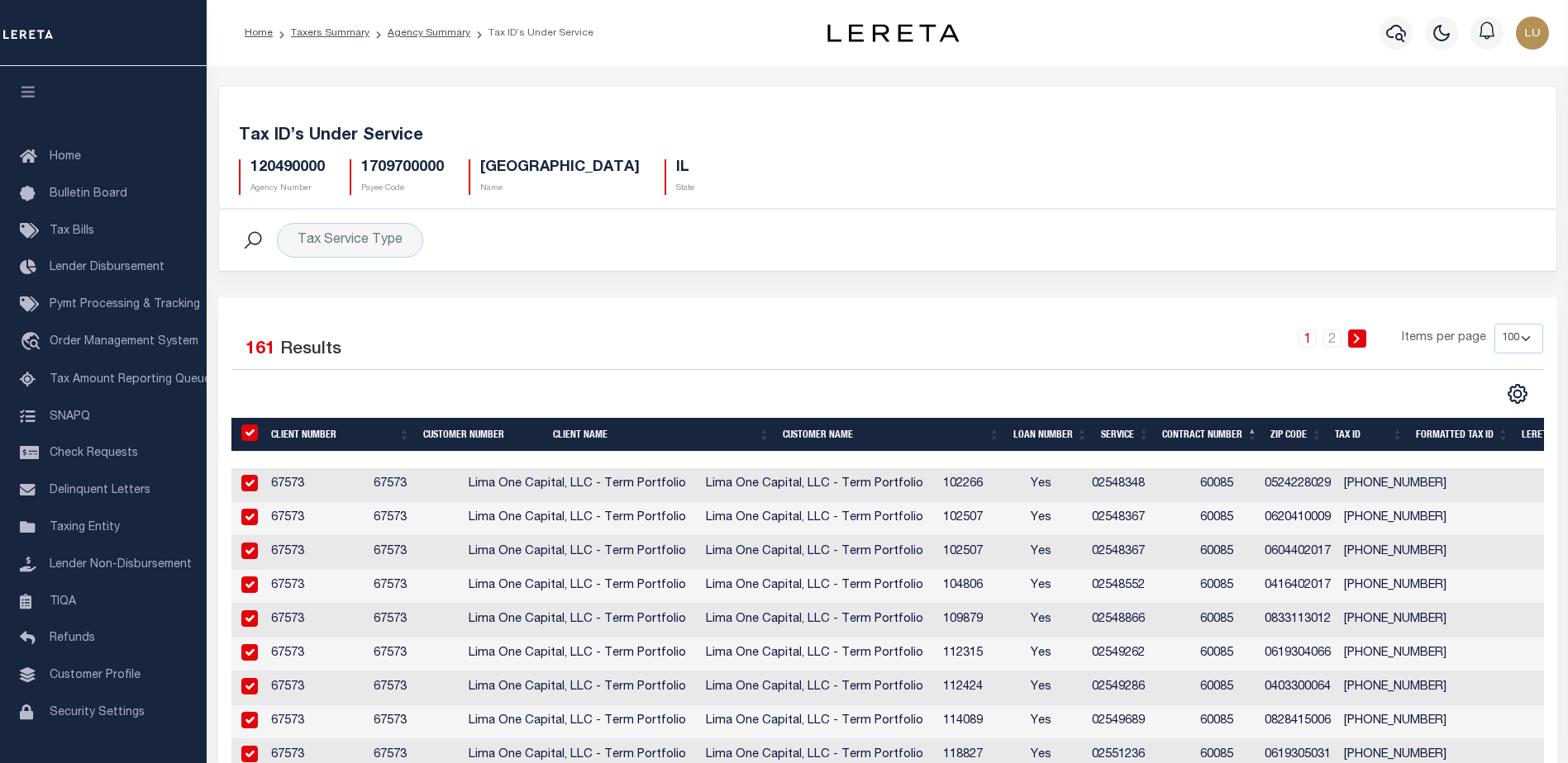
checkbox input "true"
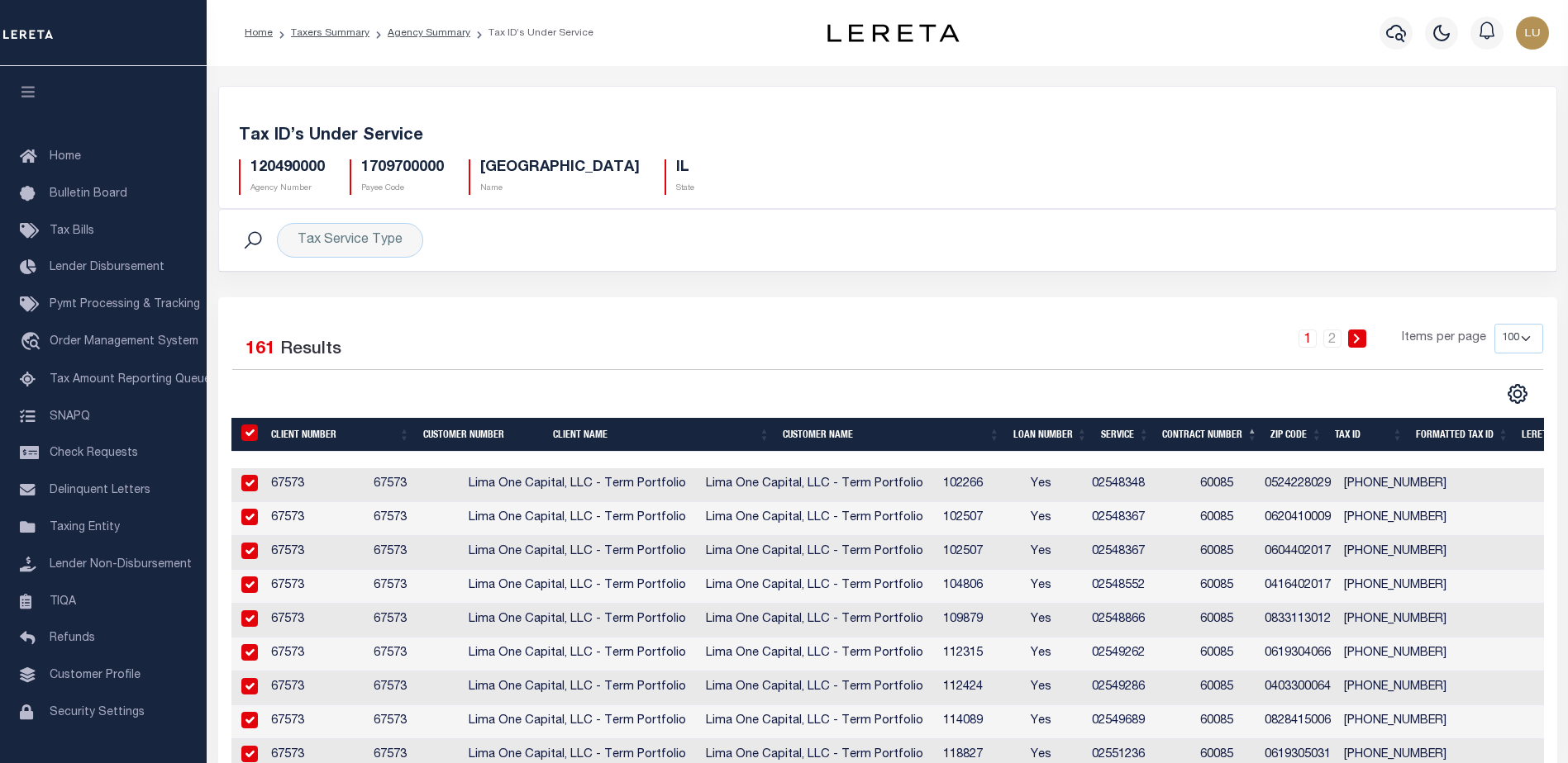
checkbox input "true"
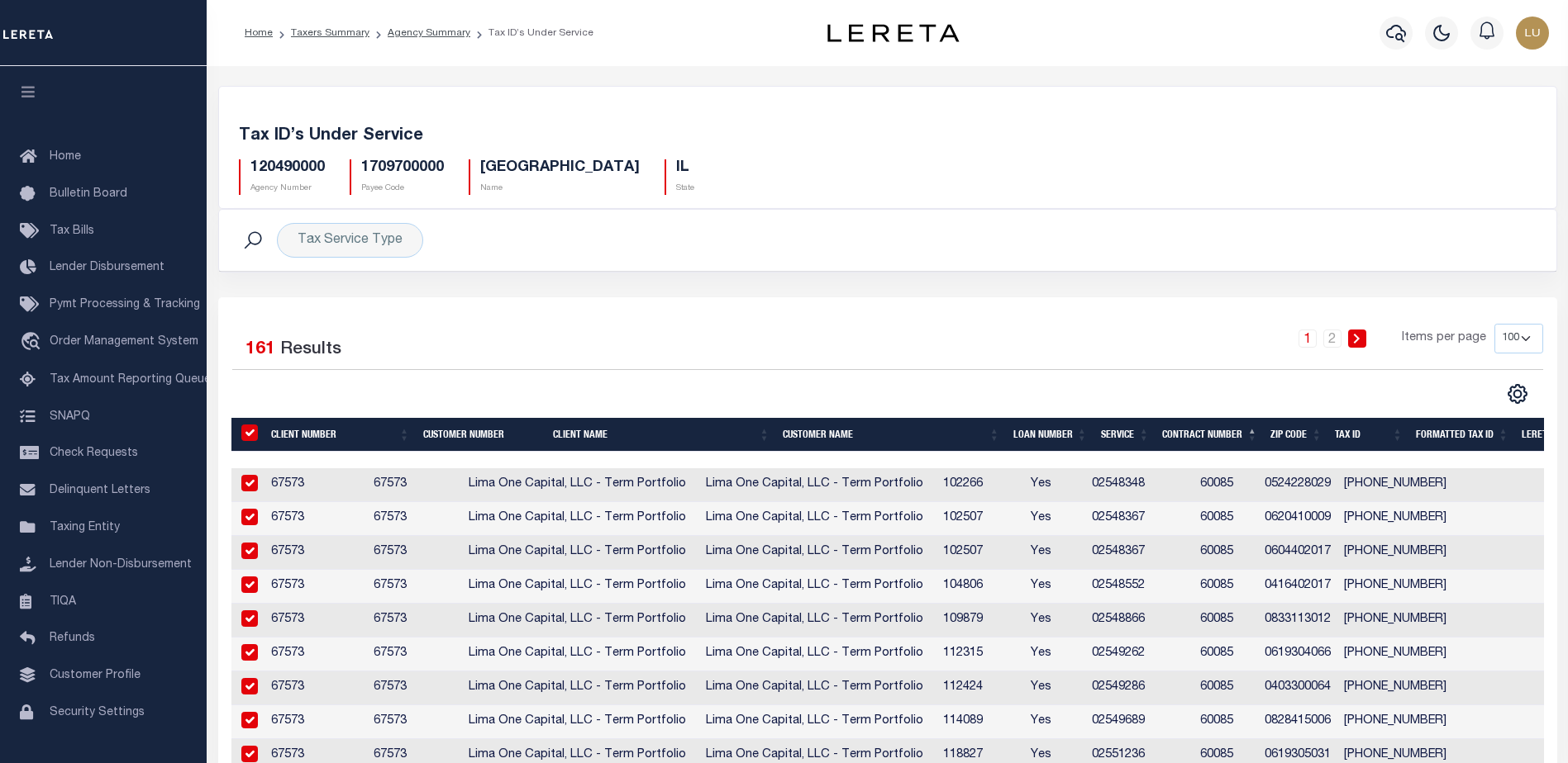
checkbox input "true"
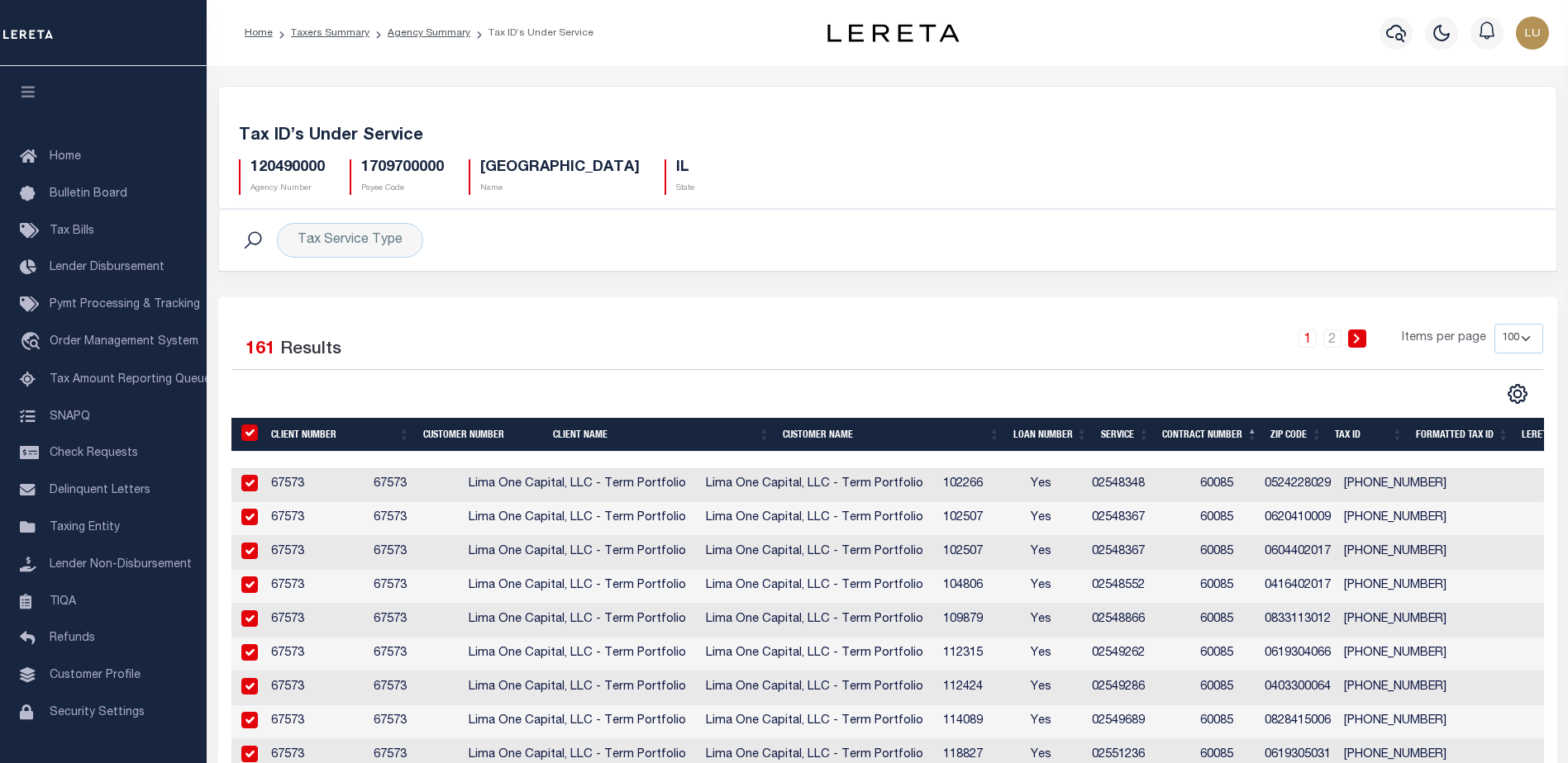
checkbox input "true"
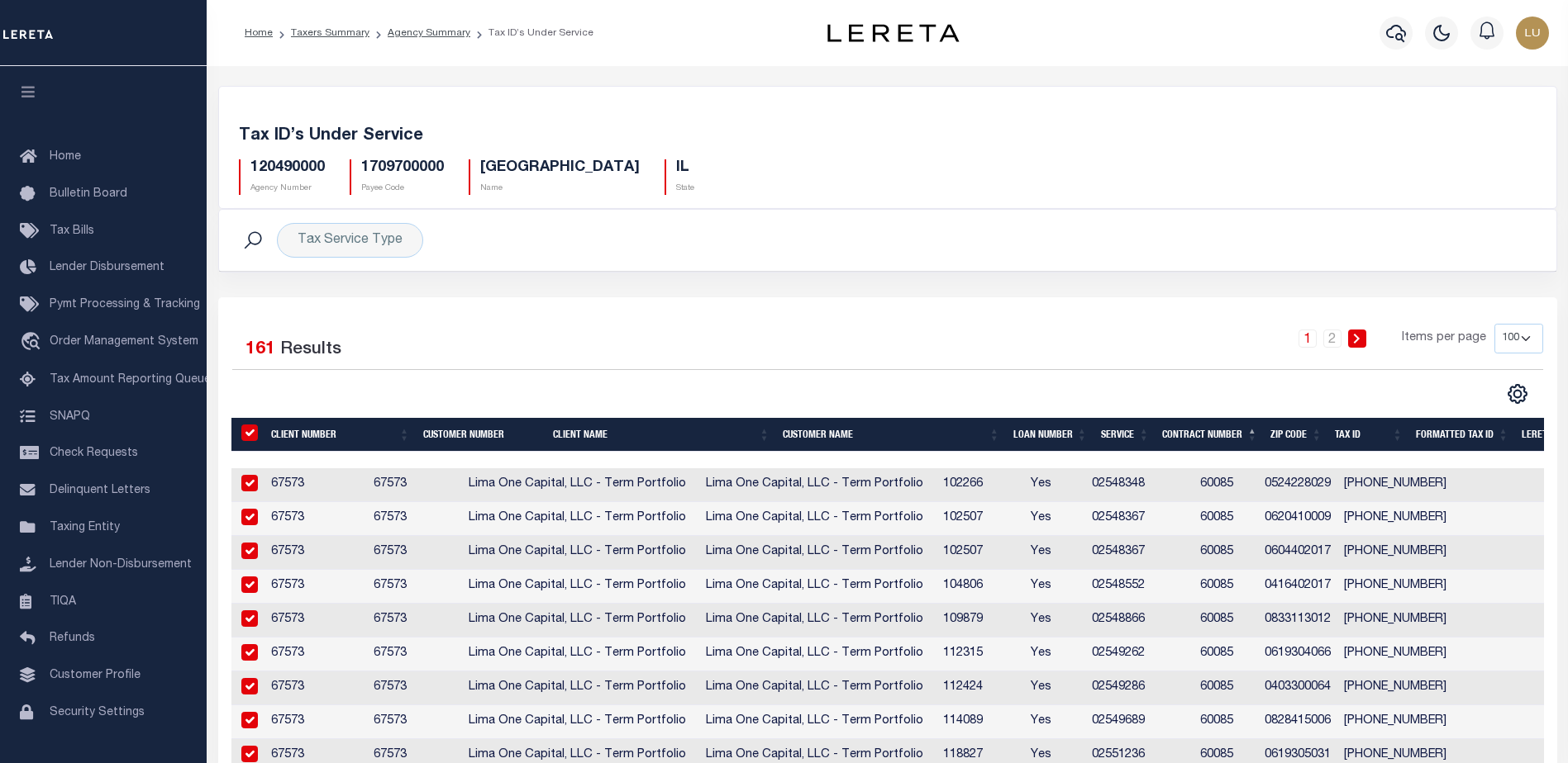
checkbox input "true"
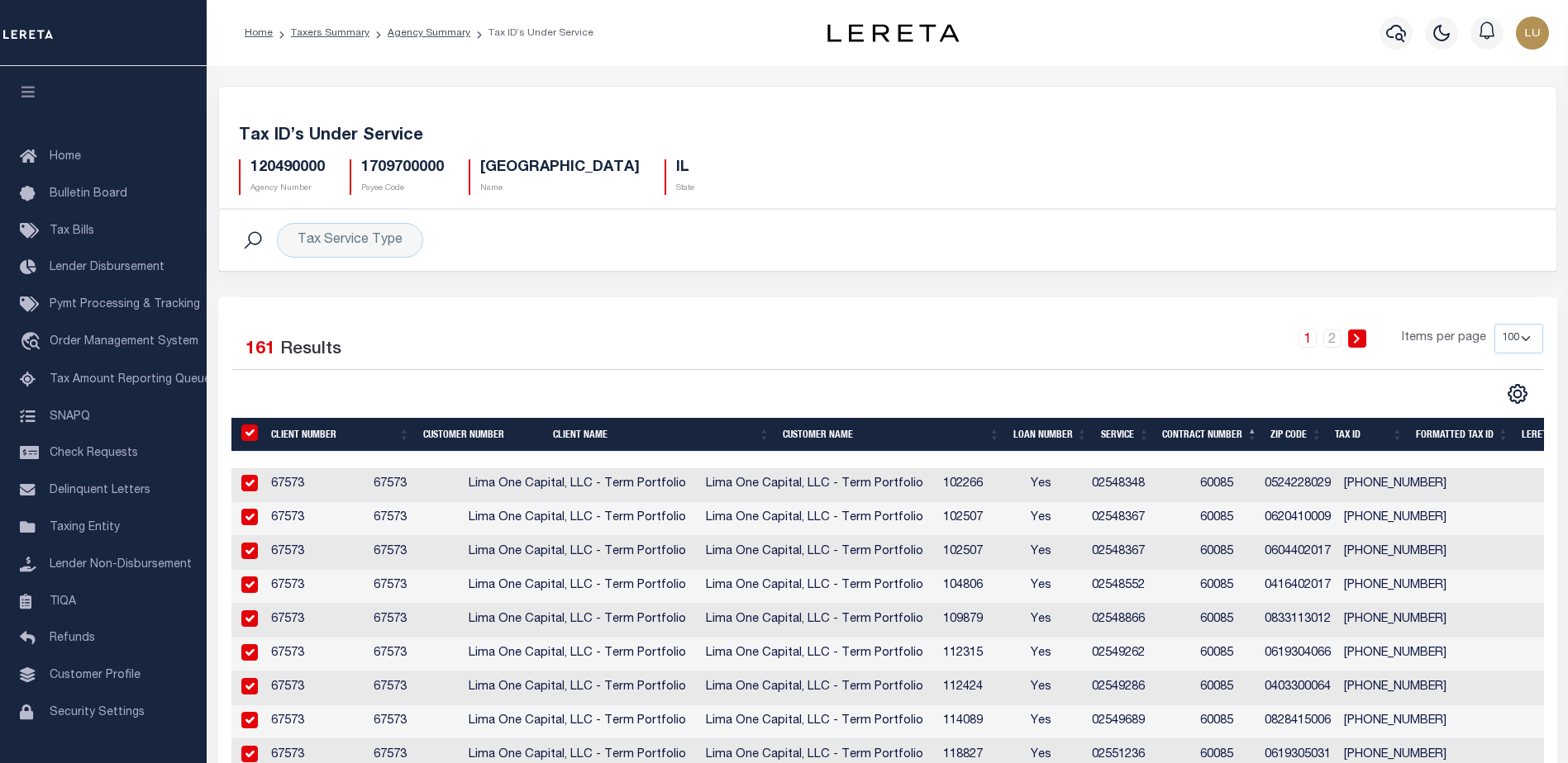
checkbox input "true"
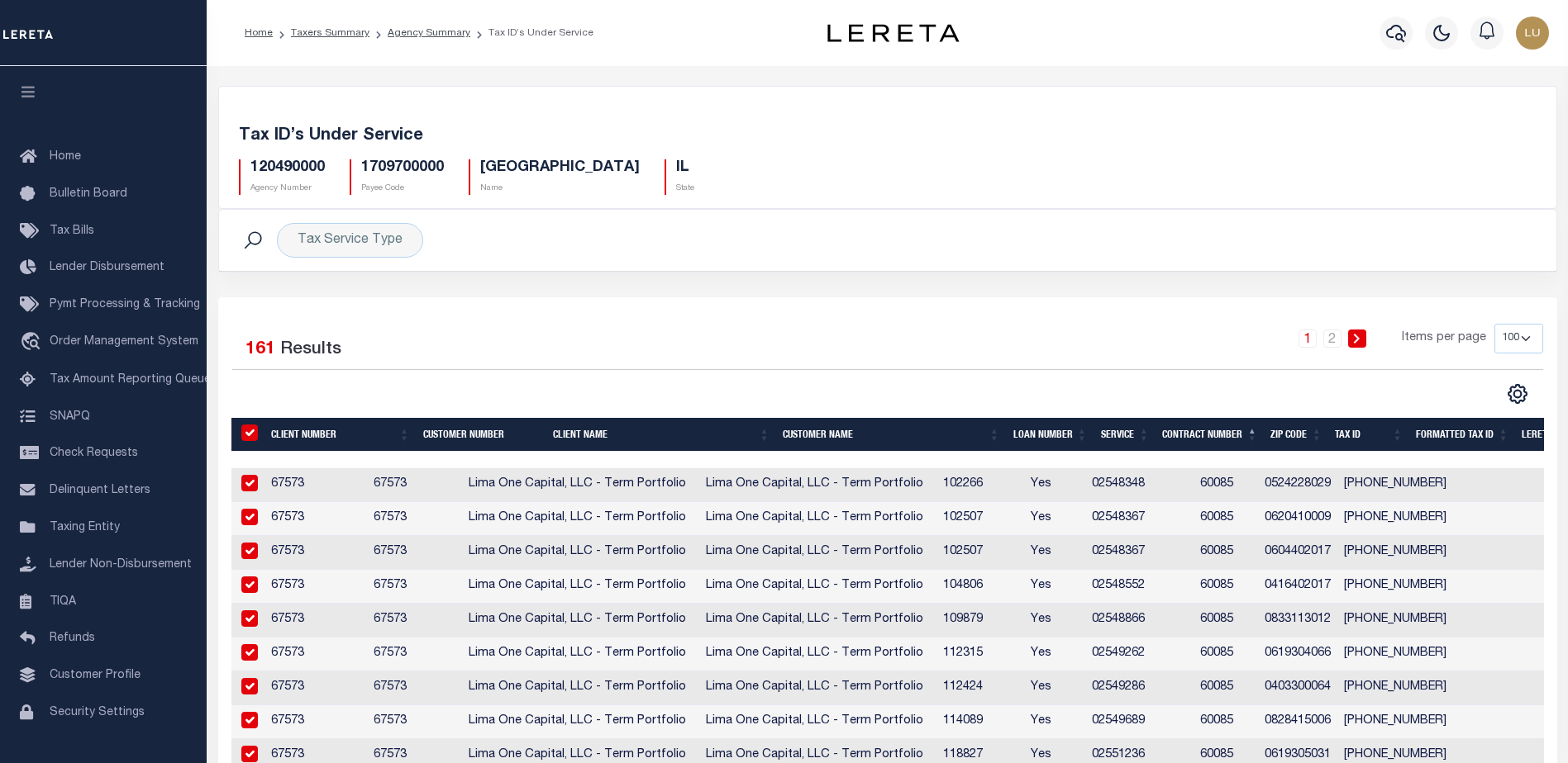
checkbox input "true"
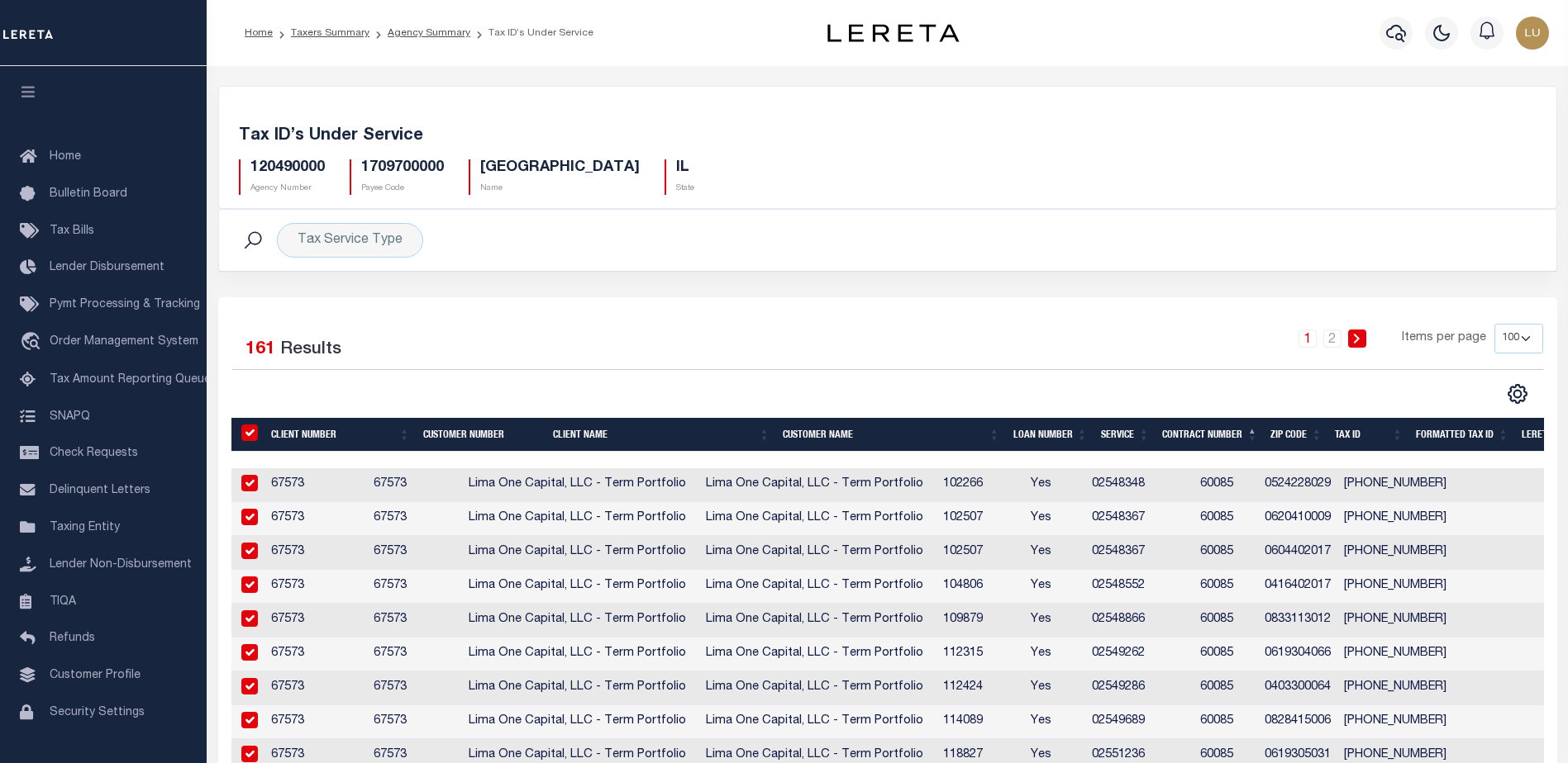
checkbox input "true"
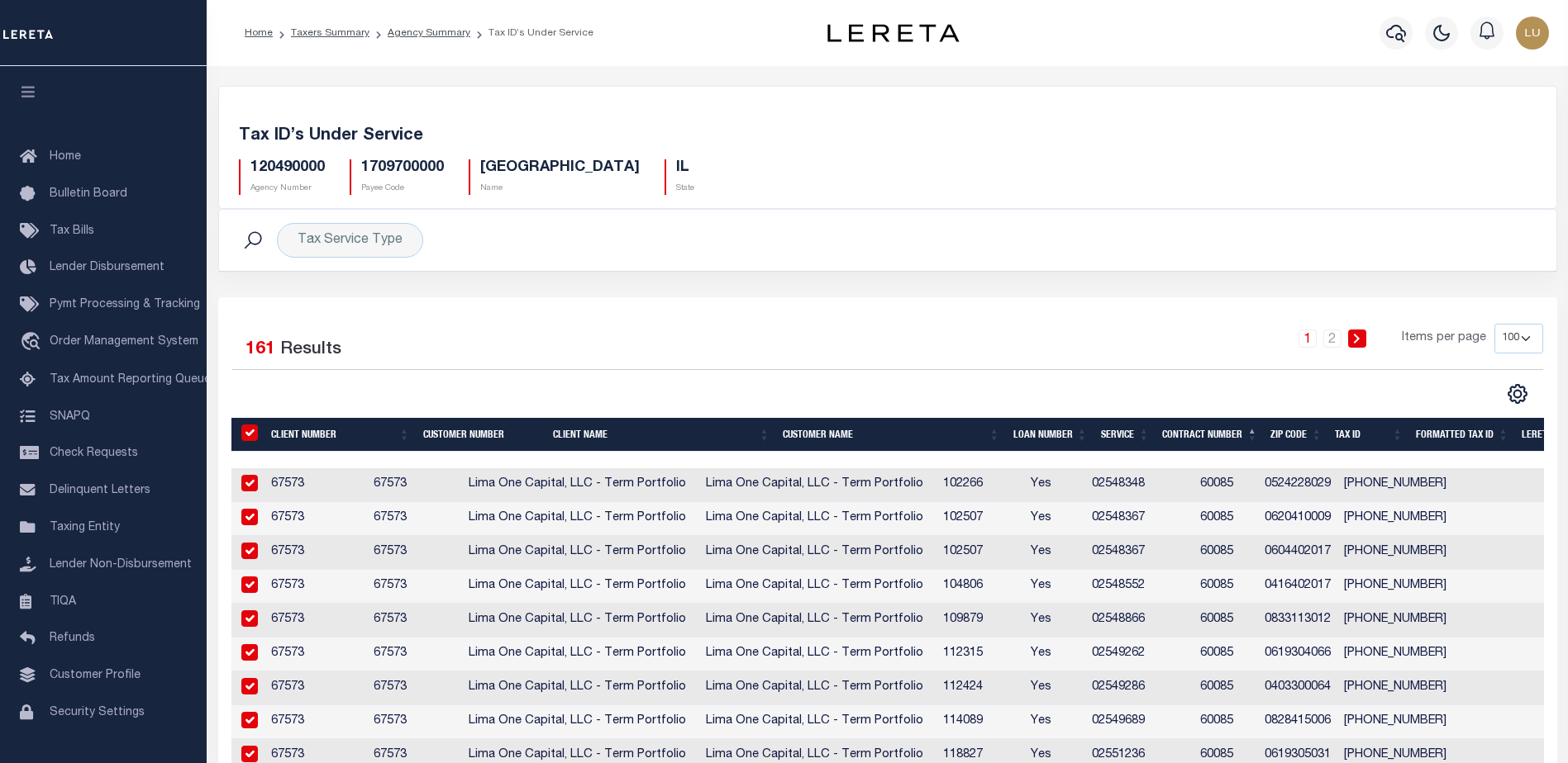
checkbox input "true"
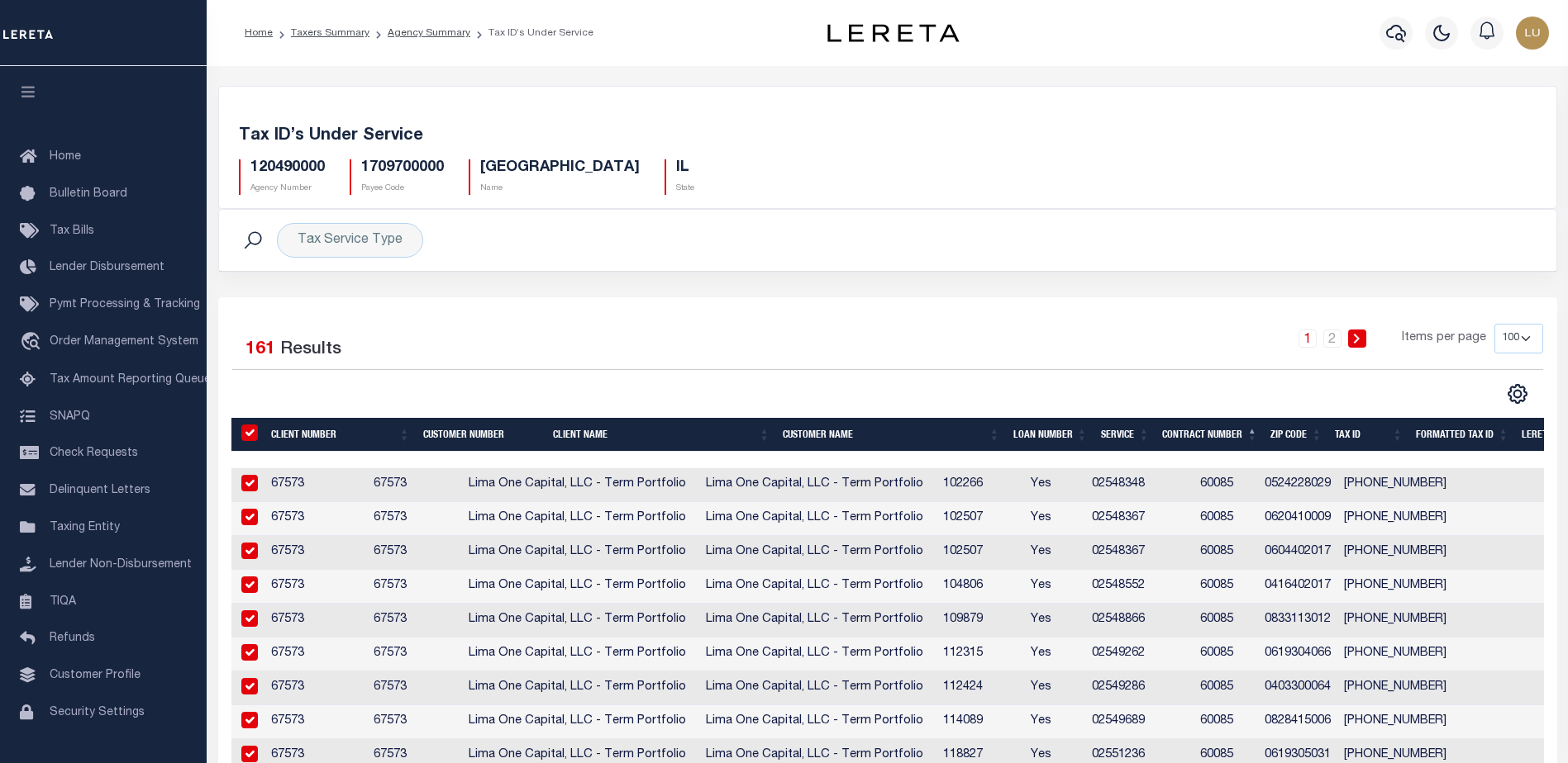
checkbox input "true"
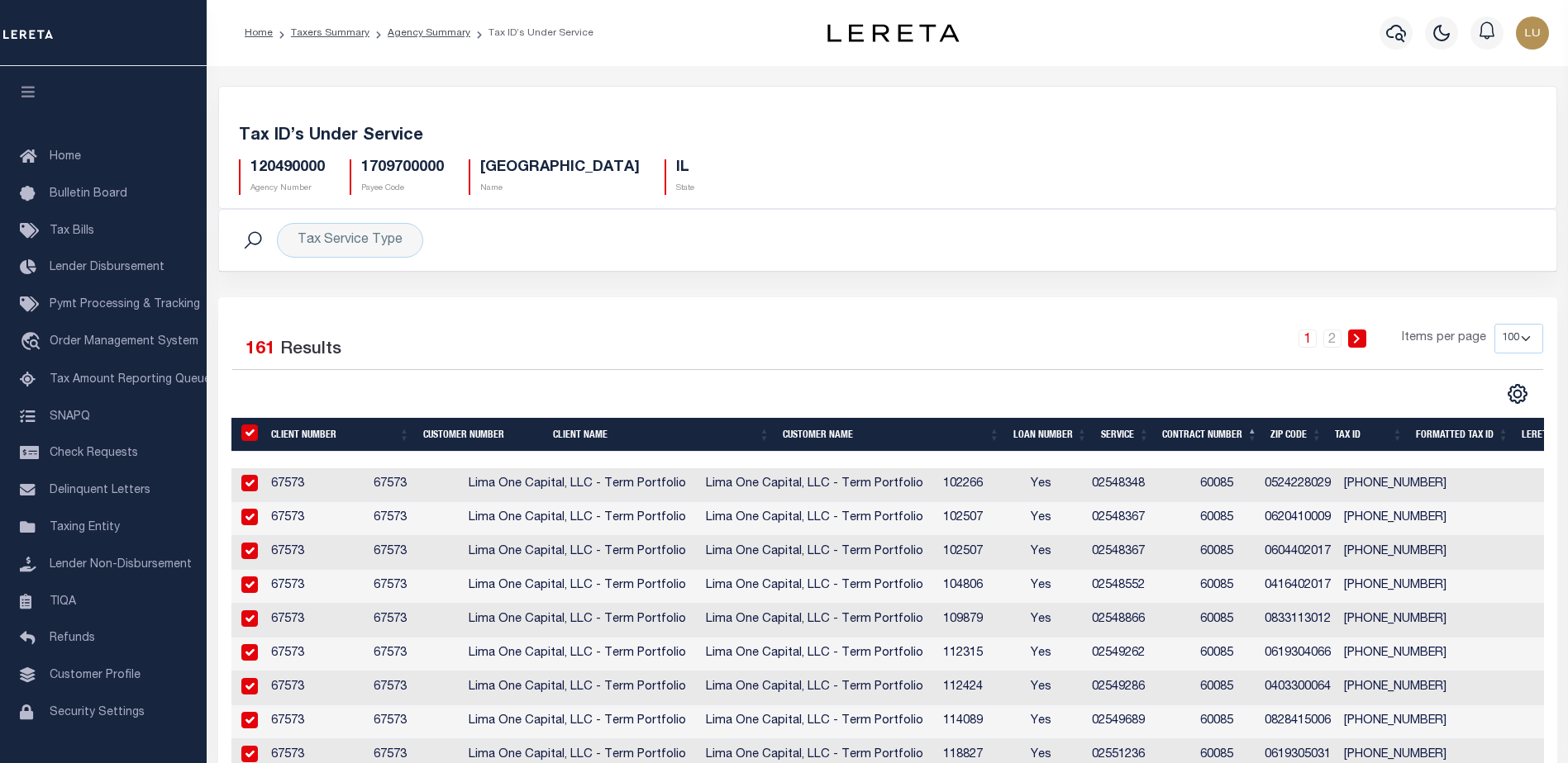
checkbox input "true"
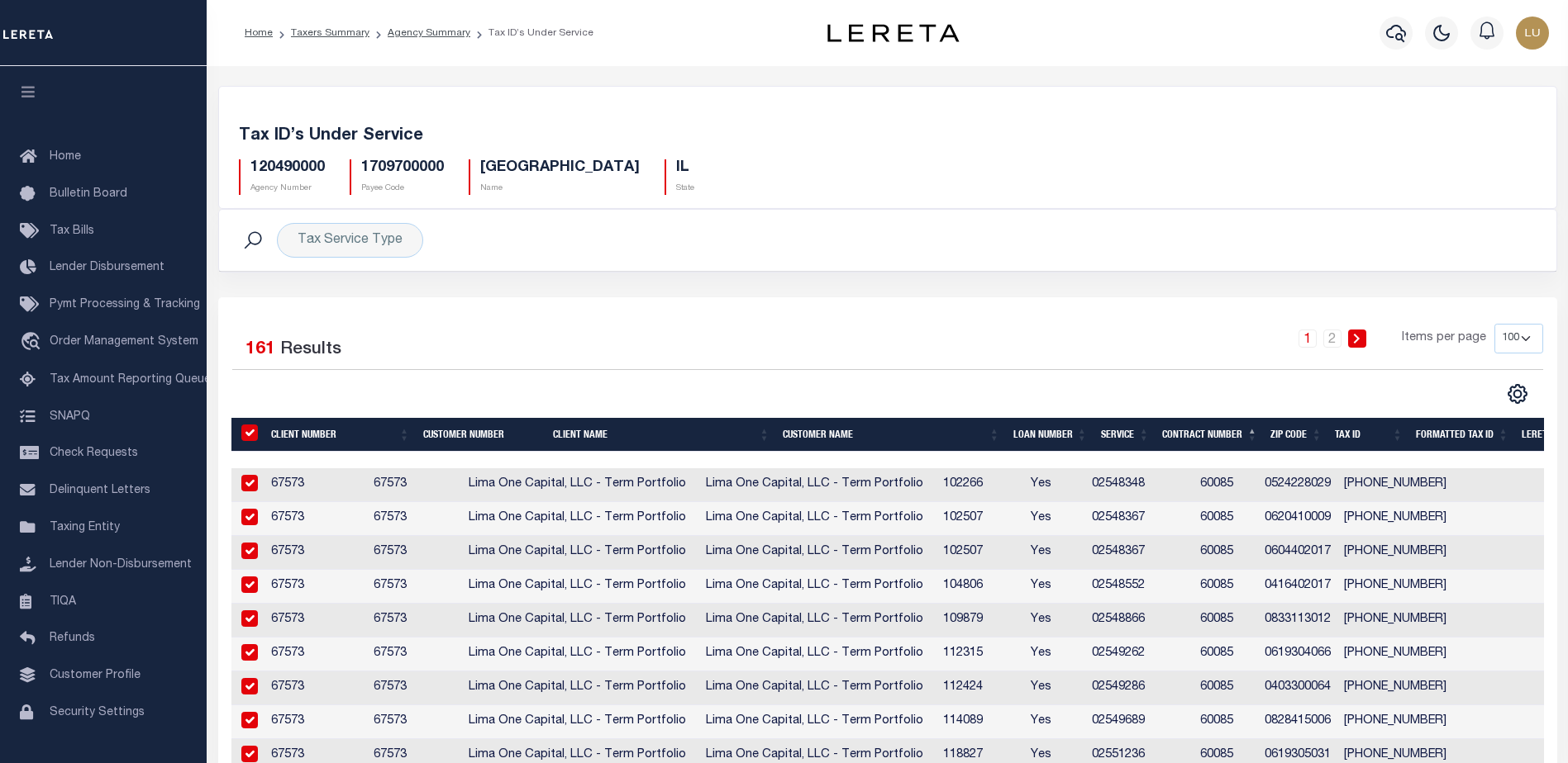
checkbox input "true"
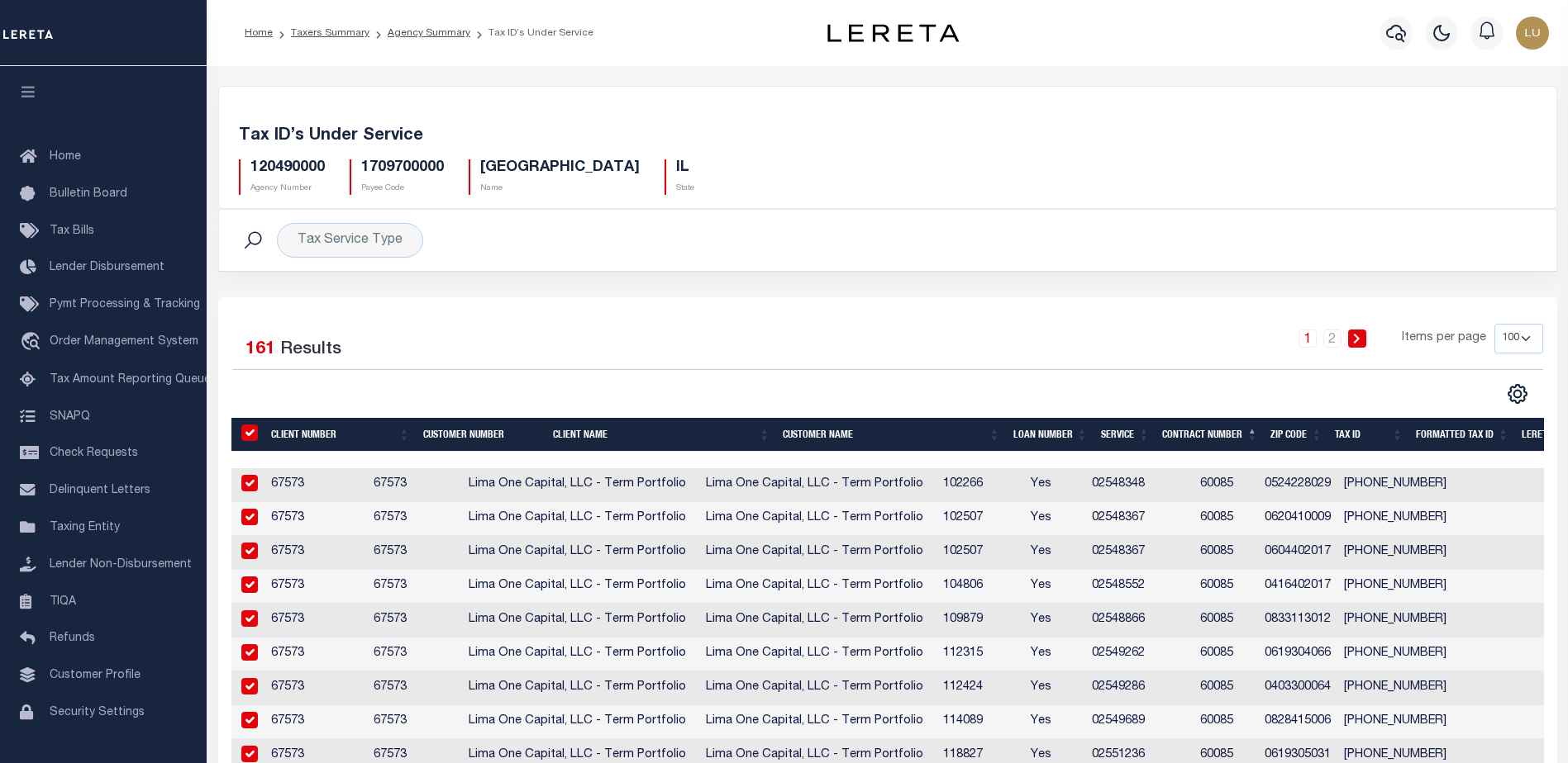
checkbox input "true"
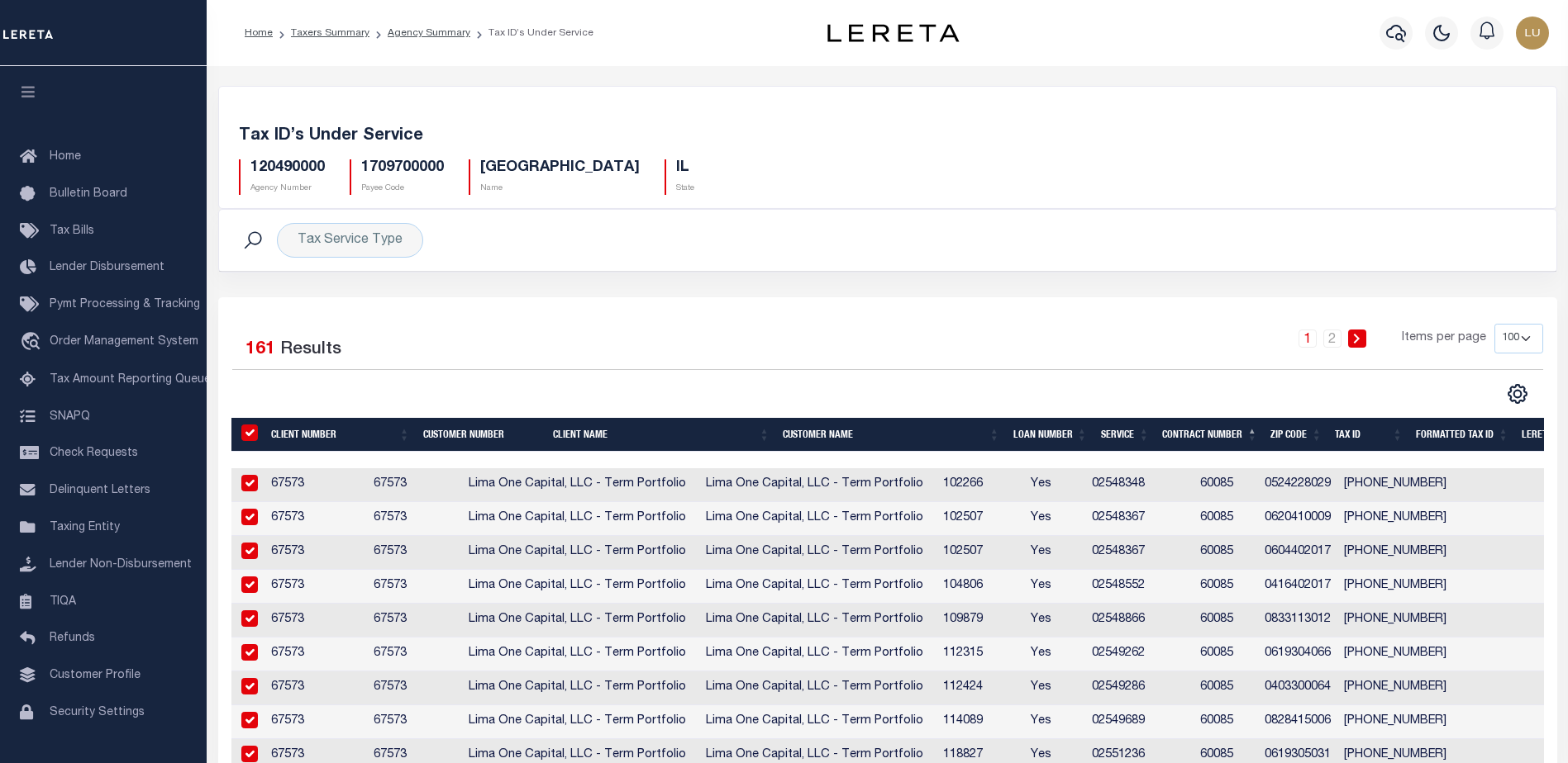
checkbox input "true"
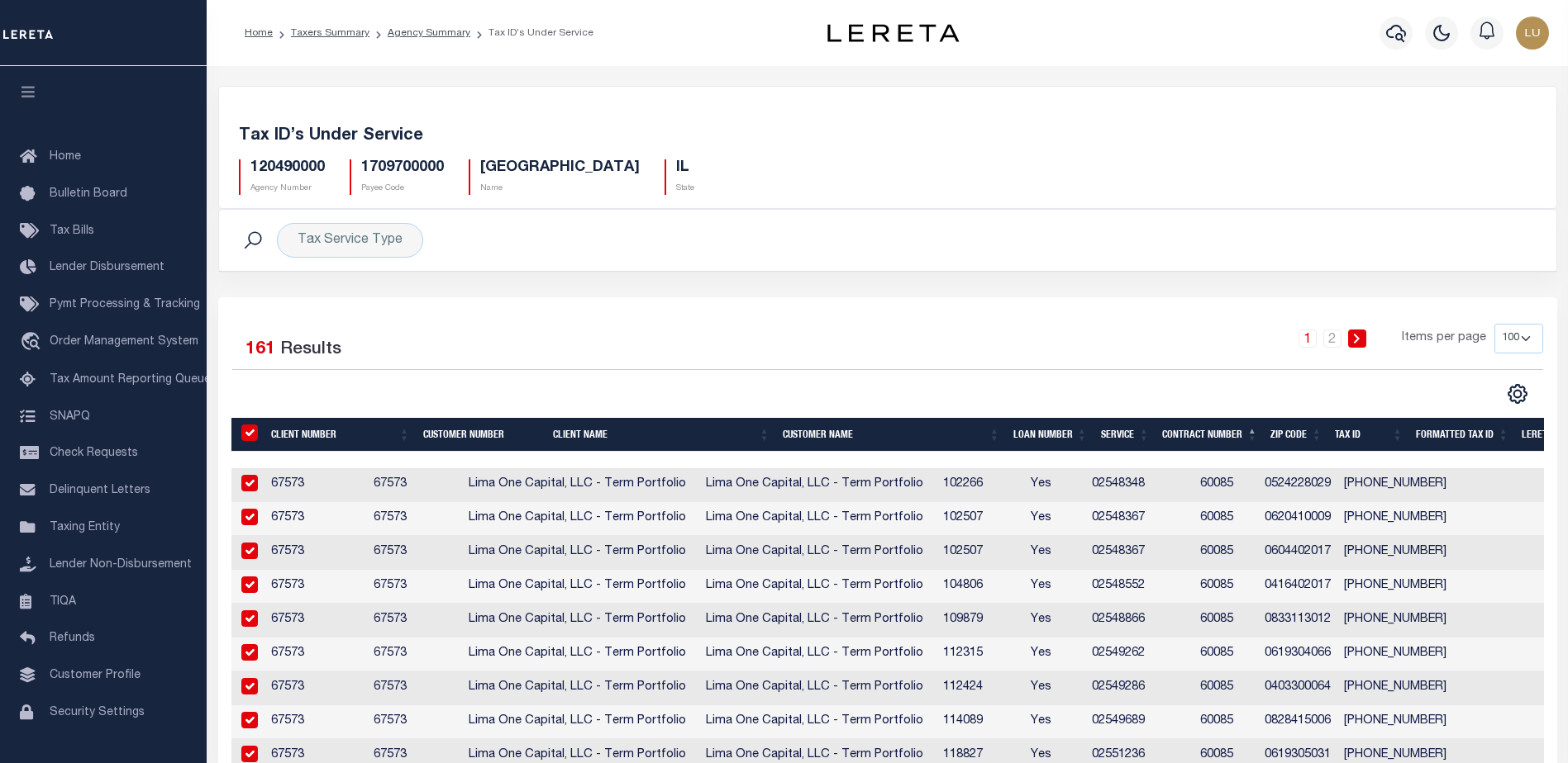
checkbox input "true"
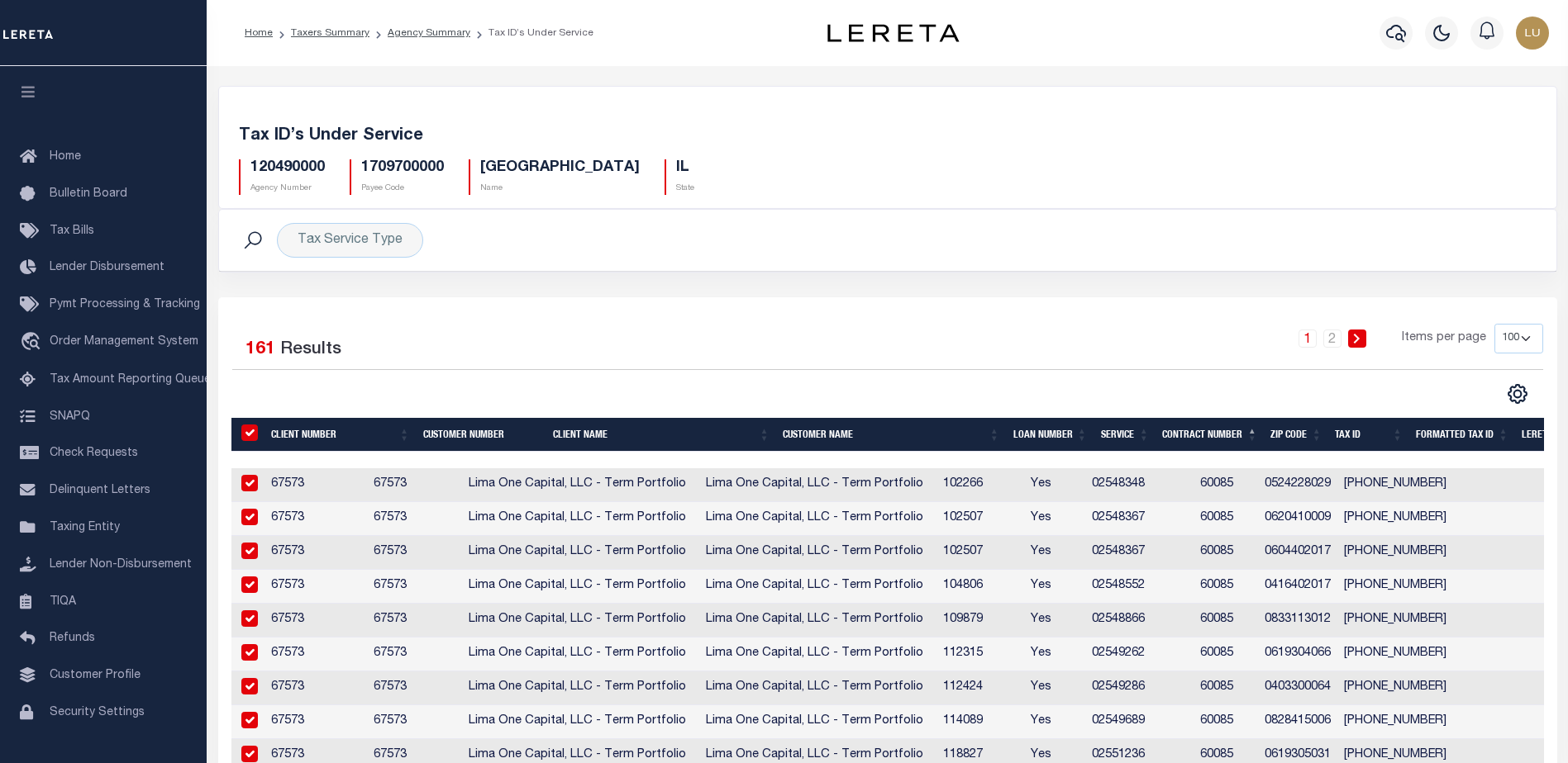
checkbox input "true"
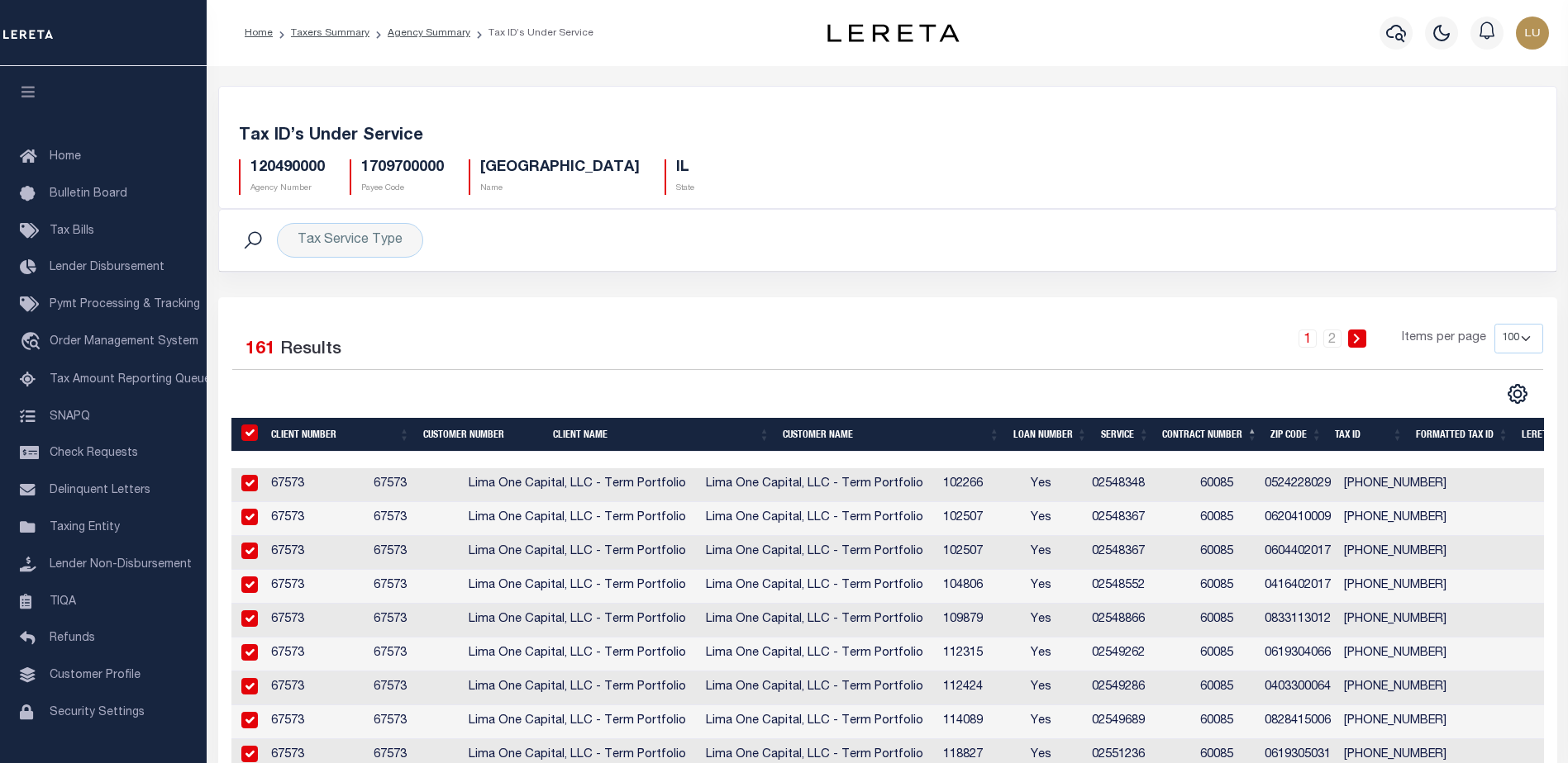
checkbox input "true"
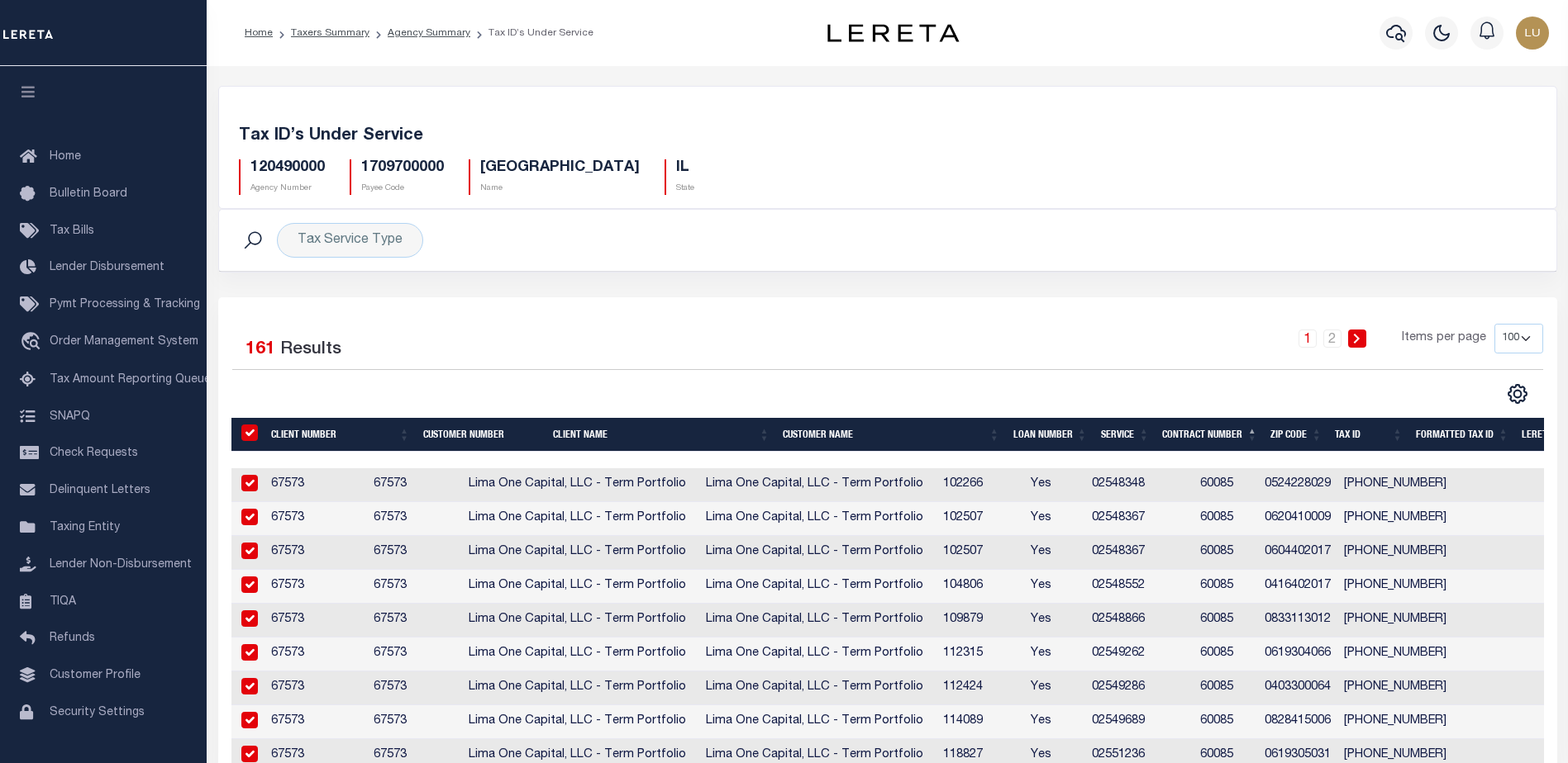
checkbox input "true"
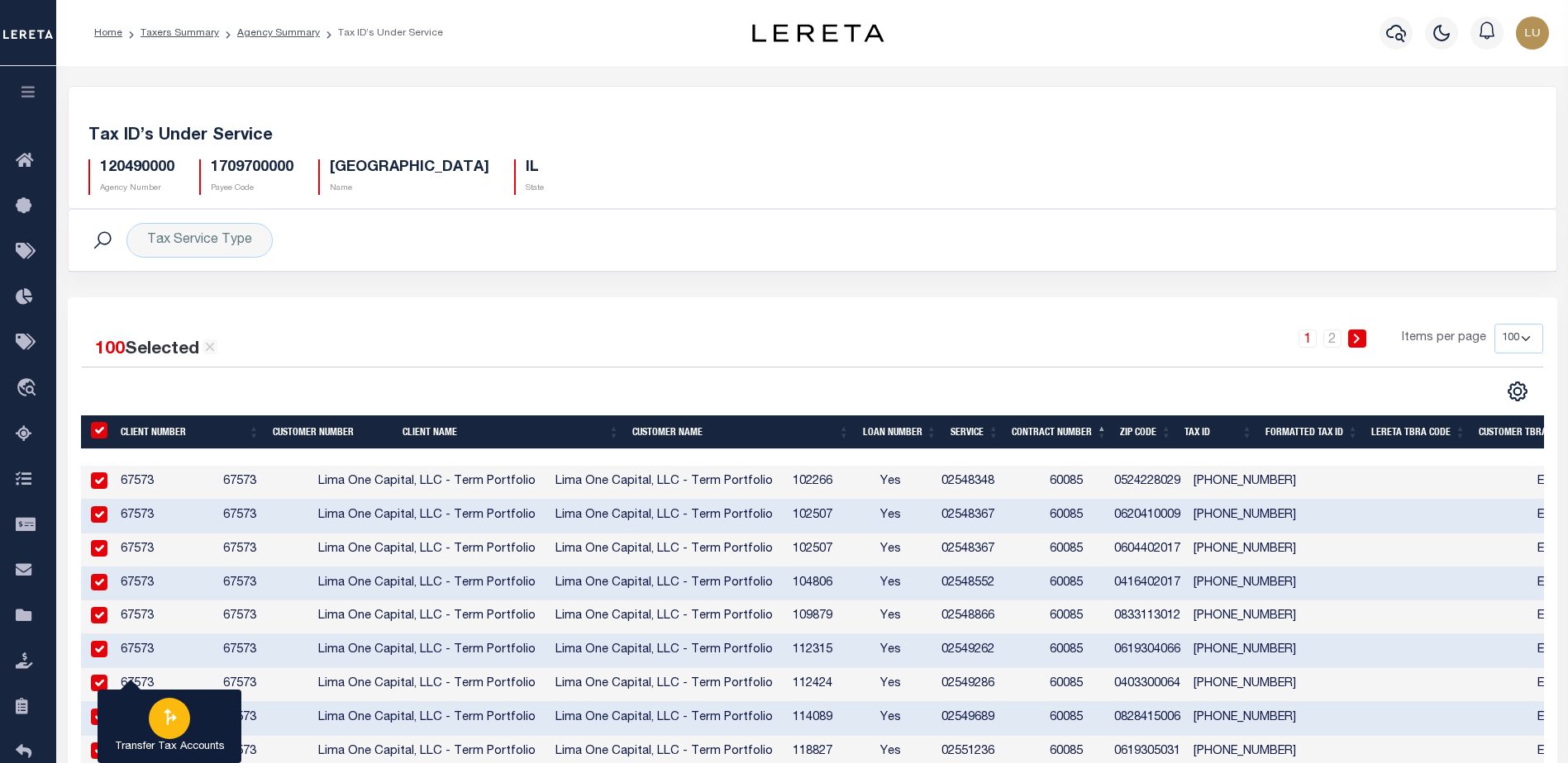
click at [165, 735] on div "button" at bounding box center [169, 718] width 41 height 41
type input "120490000"
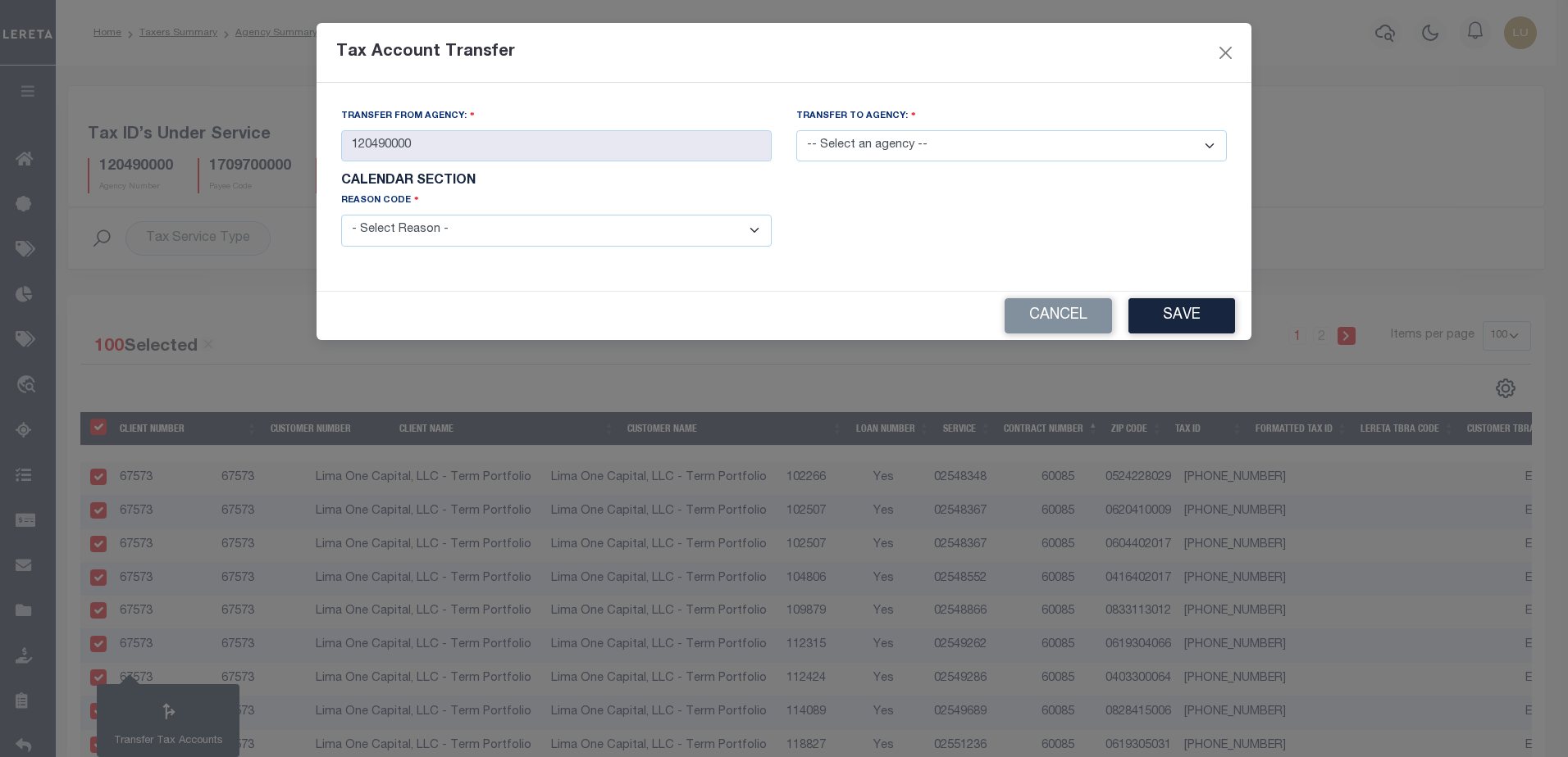
click at [840, 136] on select "-- Select an agency -- 120498801" at bounding box center [1012, 147] width 430 height 32
select select "120498801"
click at [796, 131] on select "-- Select an agency -- 120498801" at bounding box center [1012, 147] width 430 height 32
click at [706, 235] on form "Transfer from Agency: 120490000 Transfer to Agency: -- Select an agency -- 1204…" at bounding box center [784, 187] width 885 height 159
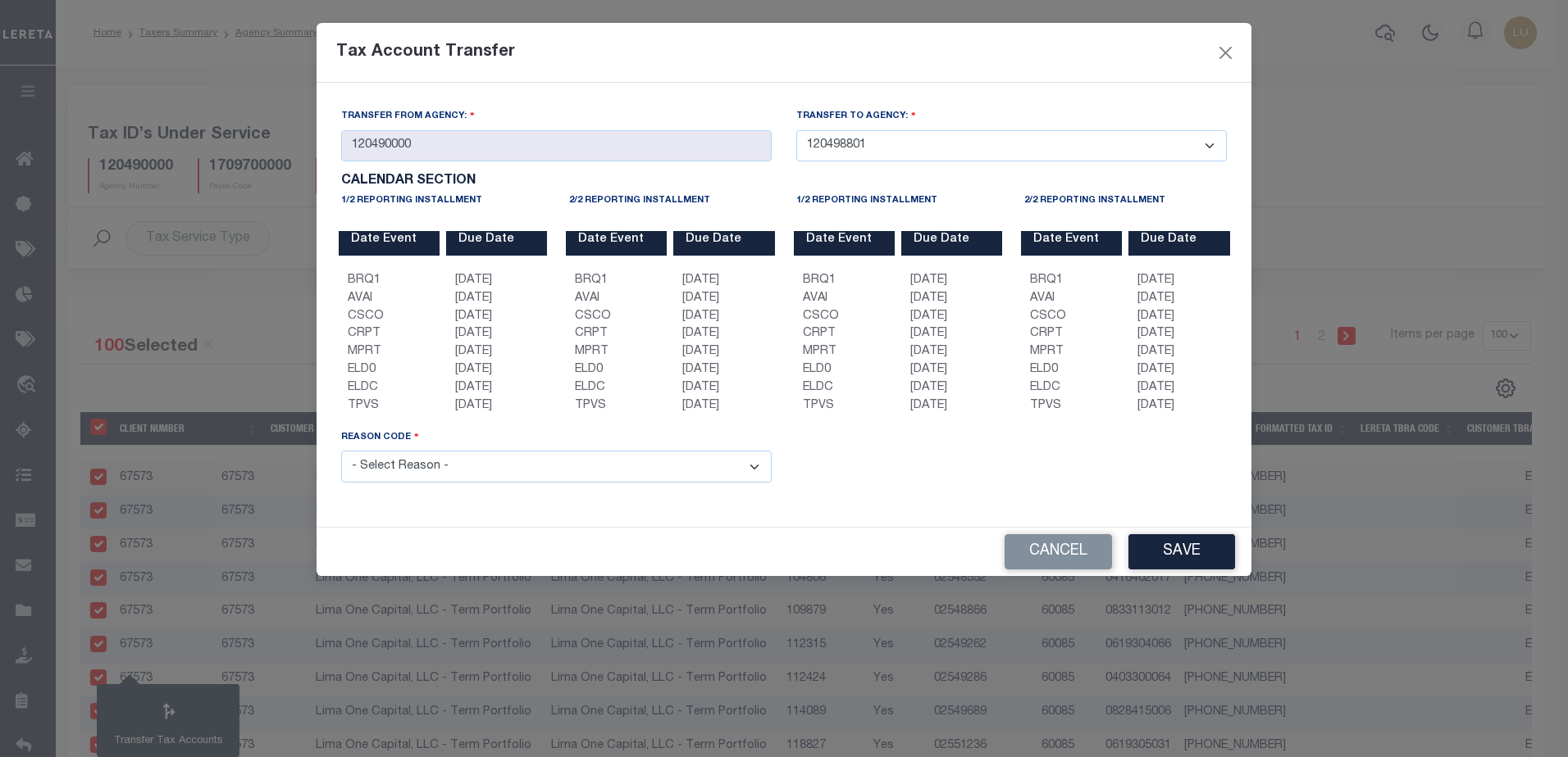
select select "099"
drag, startPoint x: 707, startPoint y: 234, endPoint x: 458, endPoint y: 477, distance: 347.9
click at [341, 453] on select "- Select Reason - 099 - Other (Provide additional detail) ACT - Agency Changed …" at bounding box center [556, 467] width 430 height 32
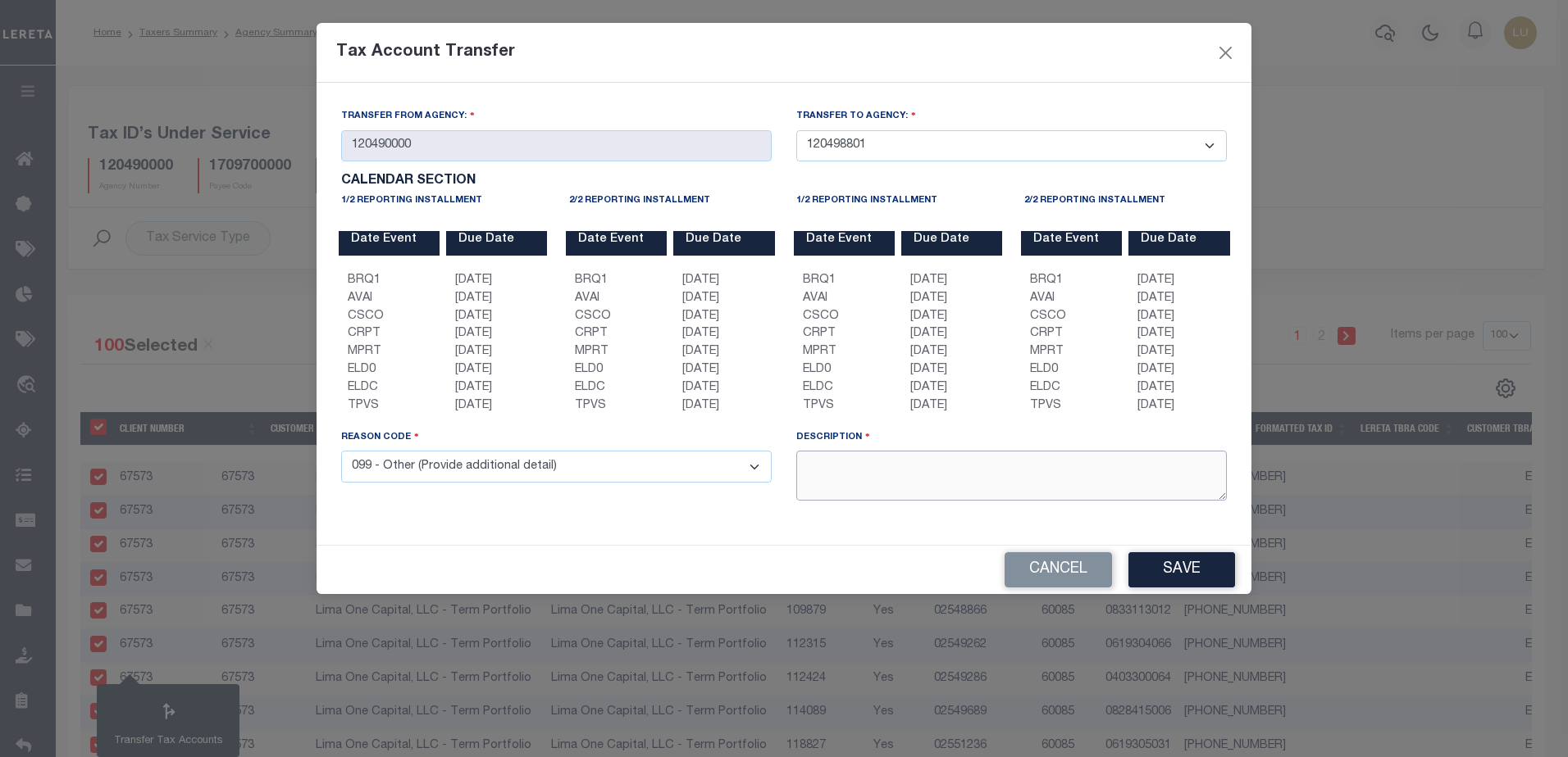
click at [973, 479] on textarea at bounding box center [1012, 476] width 430 height 50
type textarea "Testing bug"
click at [1194, 580] on button "Save" at bounding box center [1181, 569] width 106 height 35
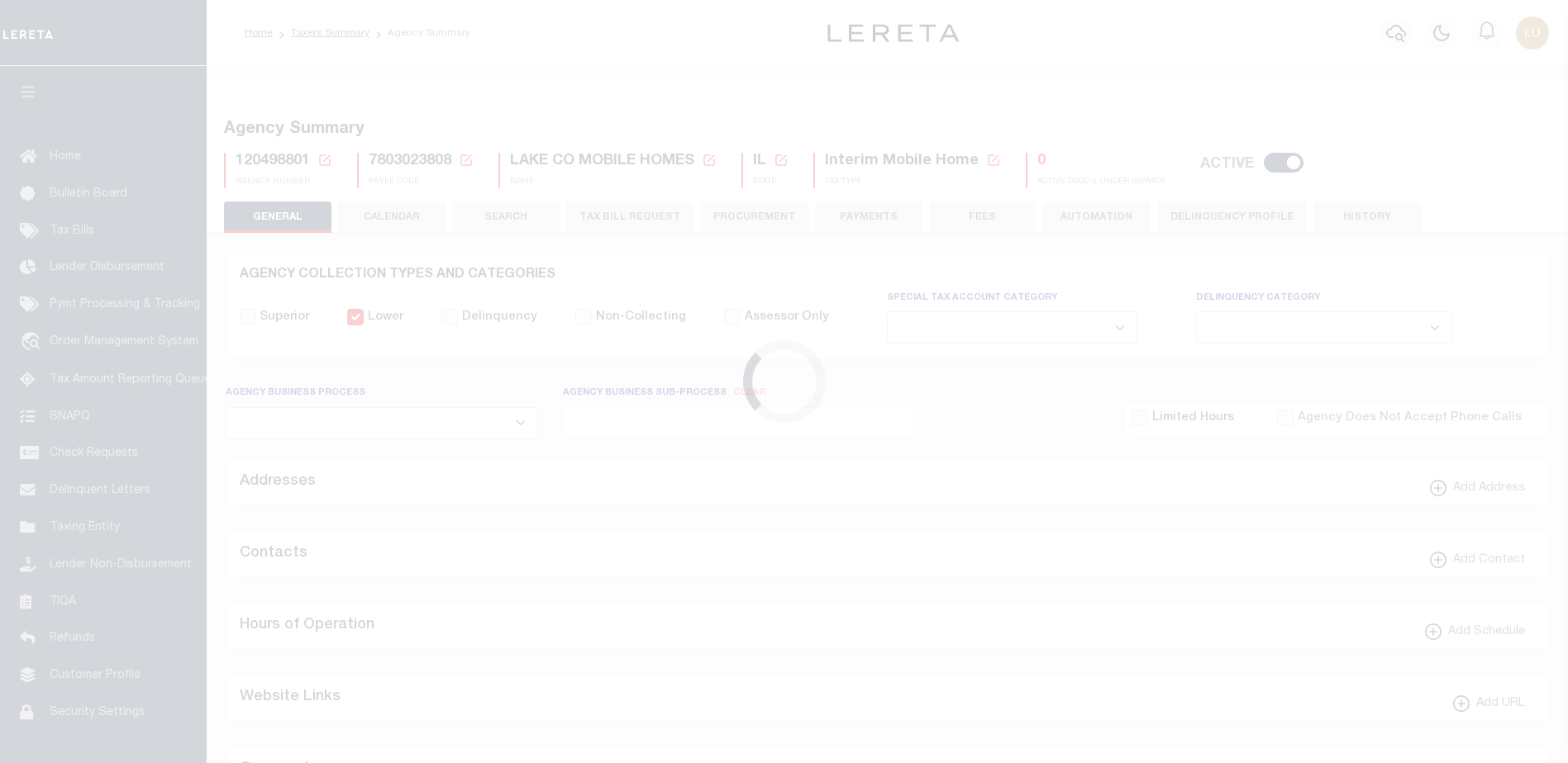
select select
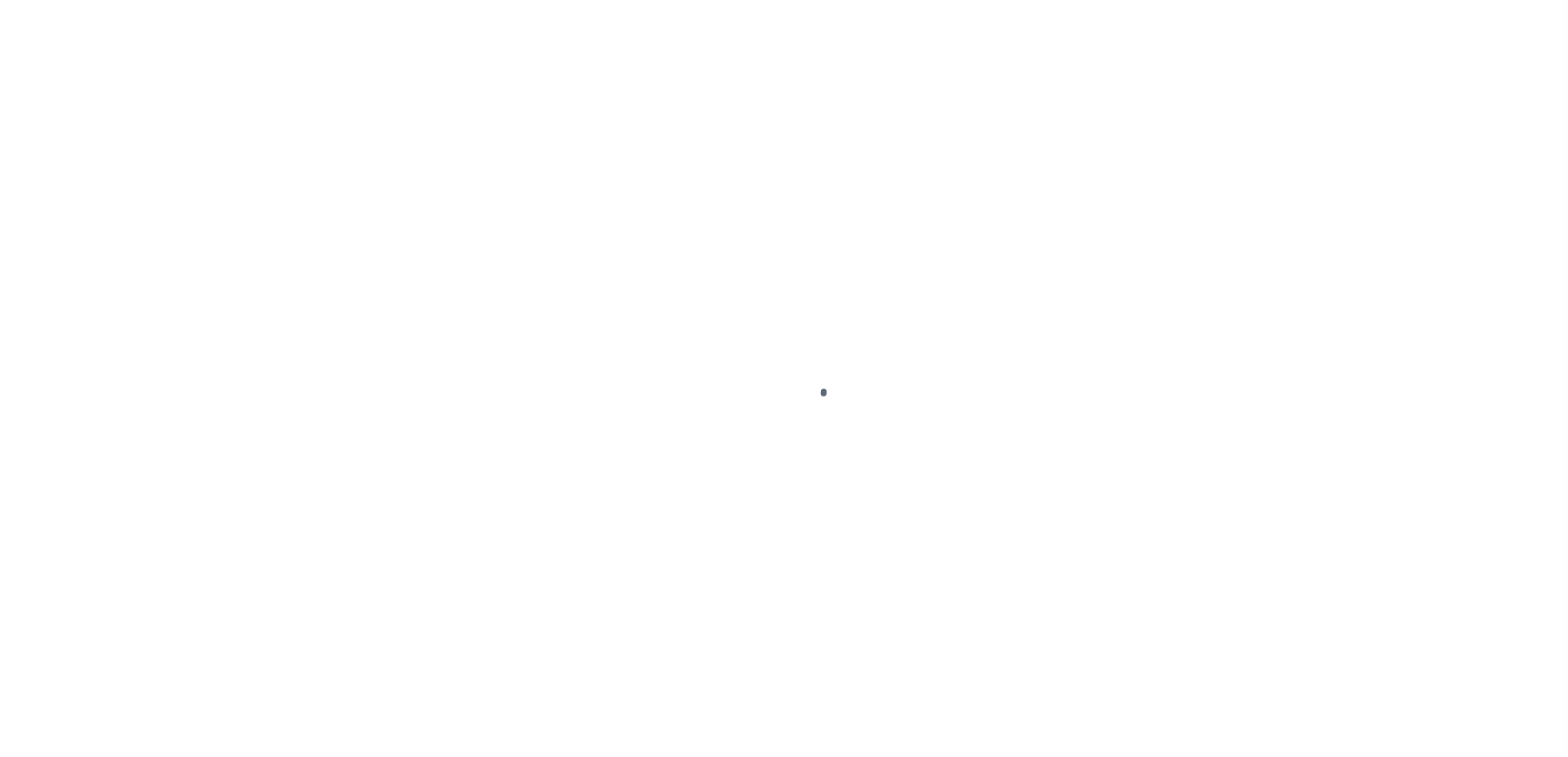
select select "100"
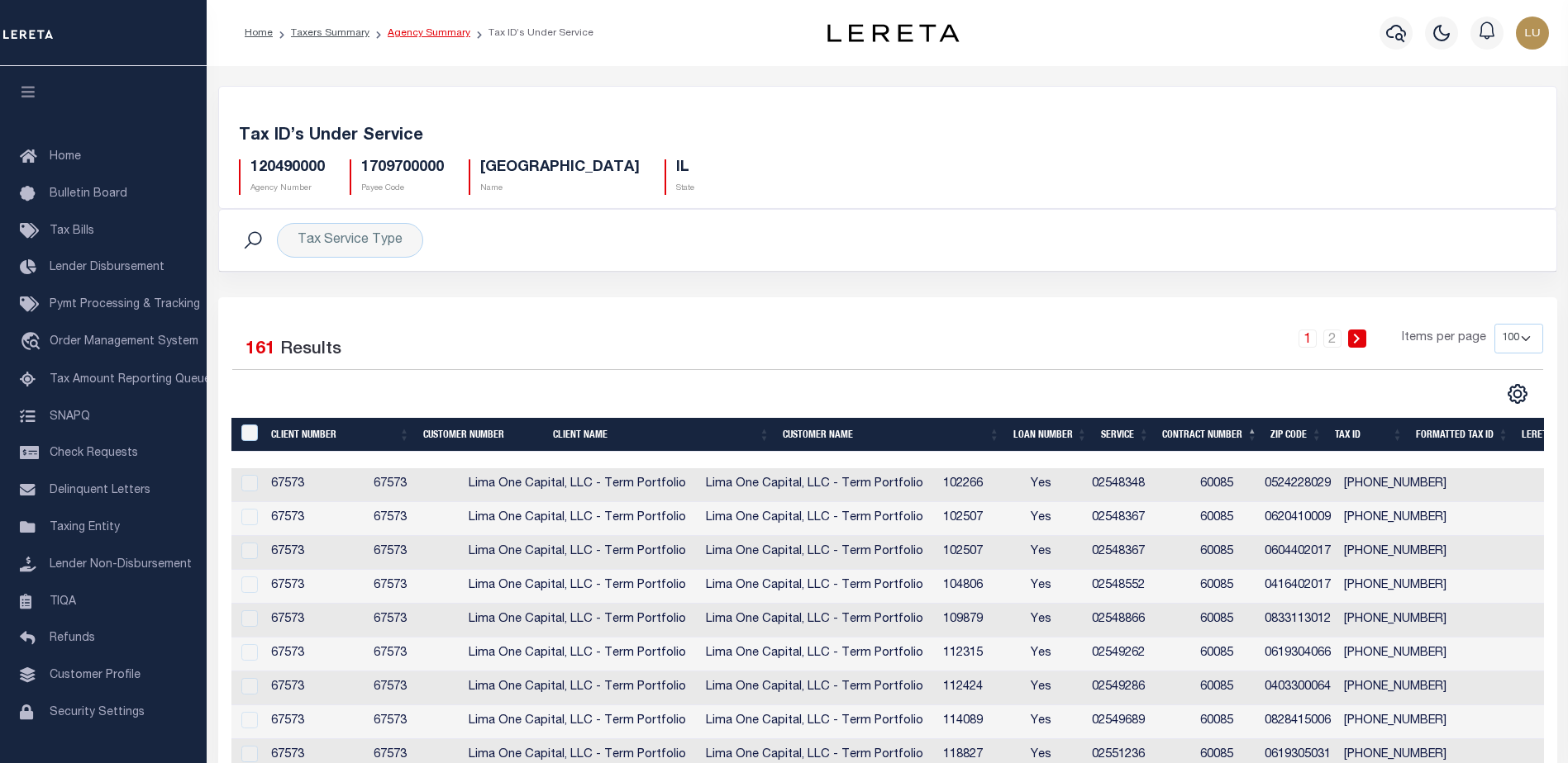
click at [440, 32] on link "Agency Summary" at bounding box center [429, 32] width 82 height 10
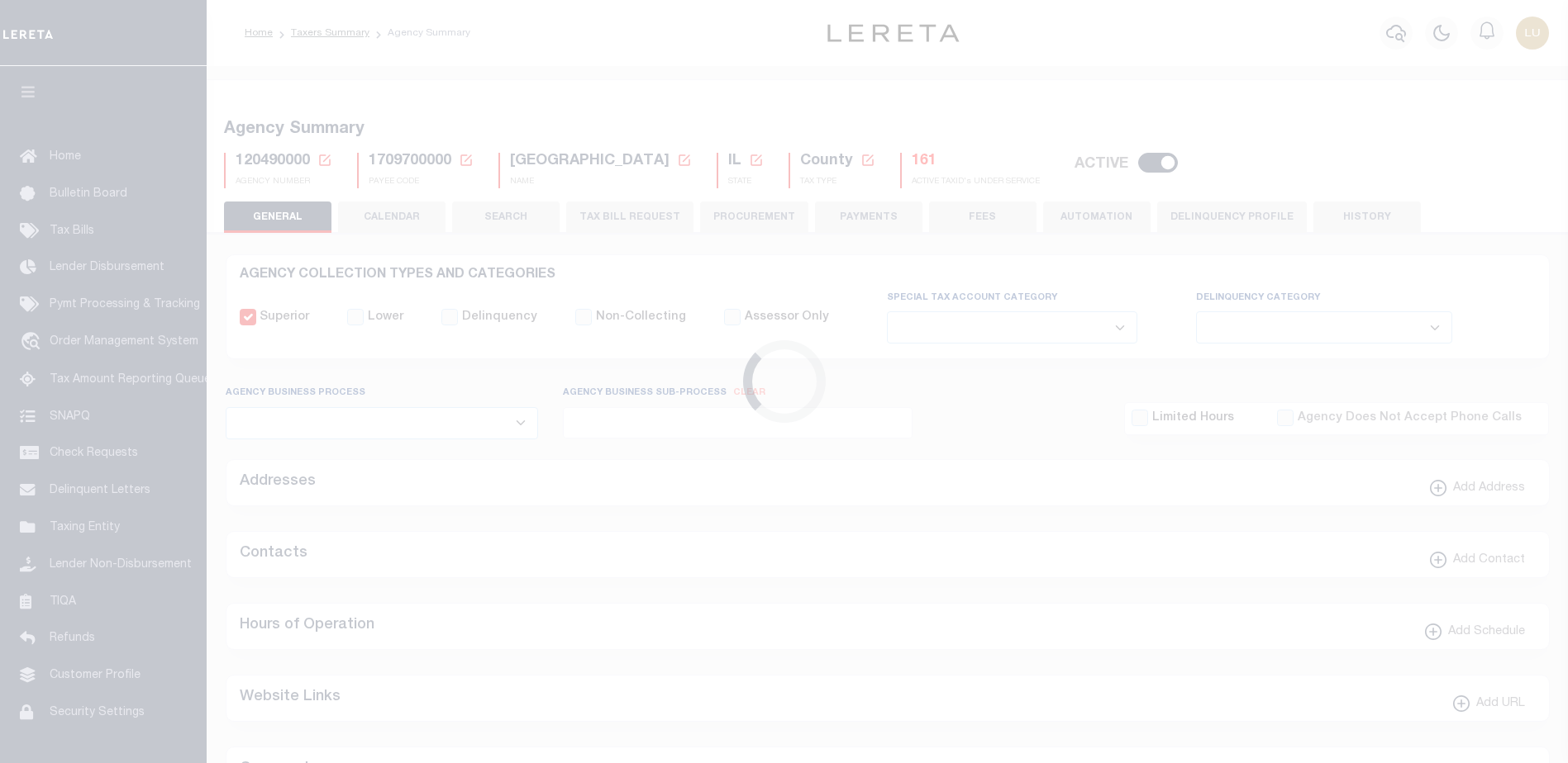
select select
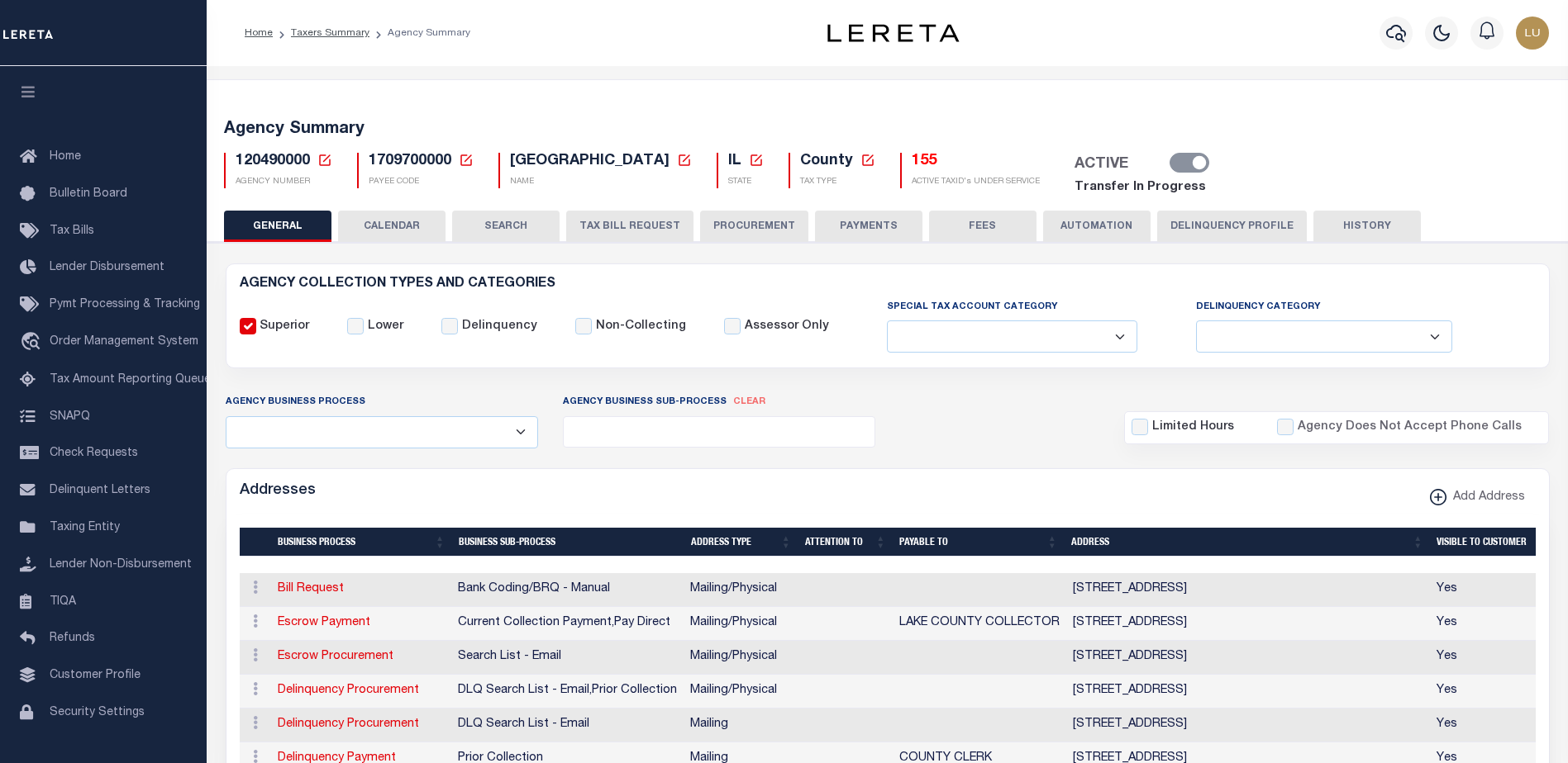
select select
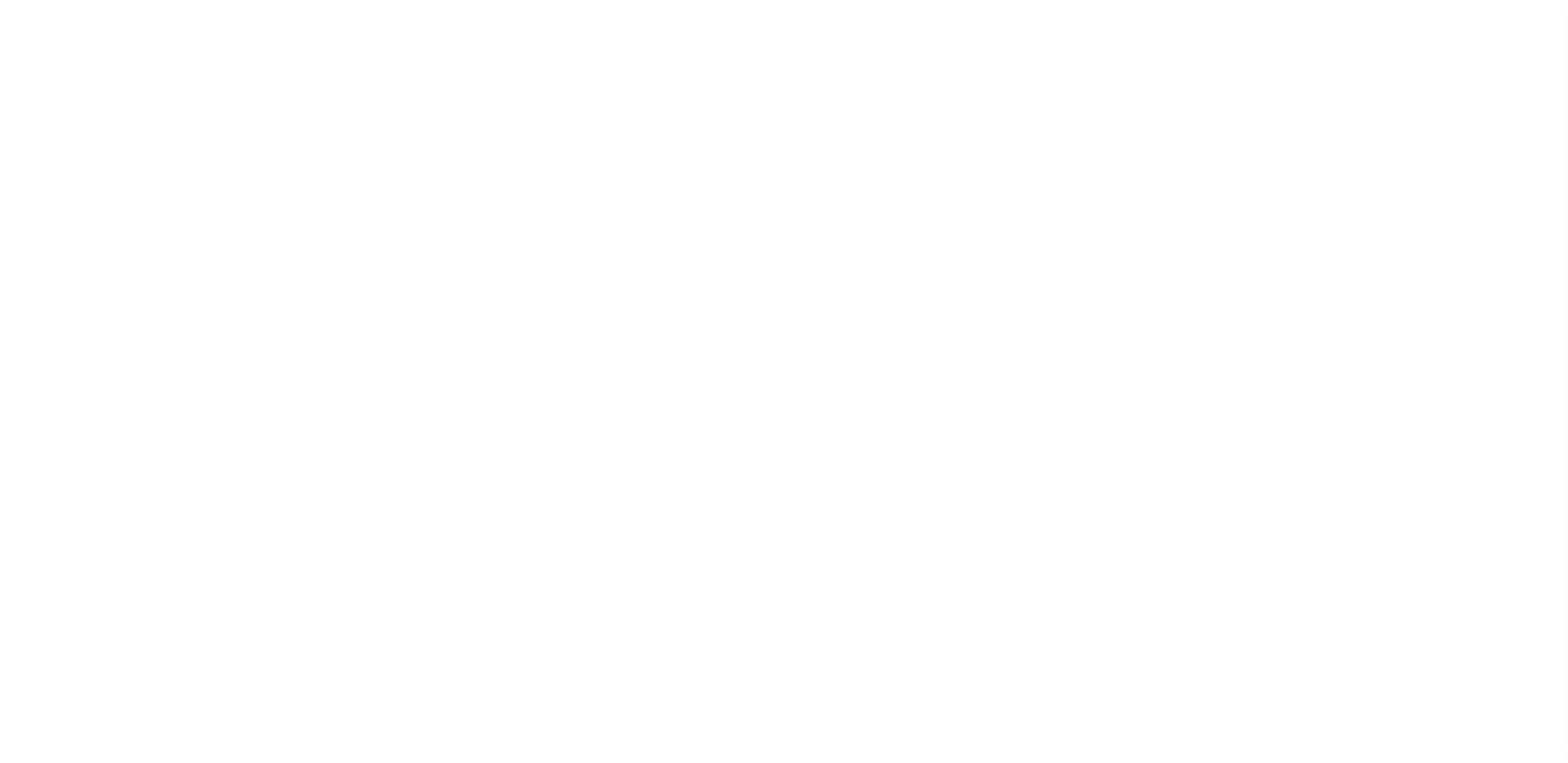
select select
